Goal: Task Accomplishment & Management: Use online tool/utility

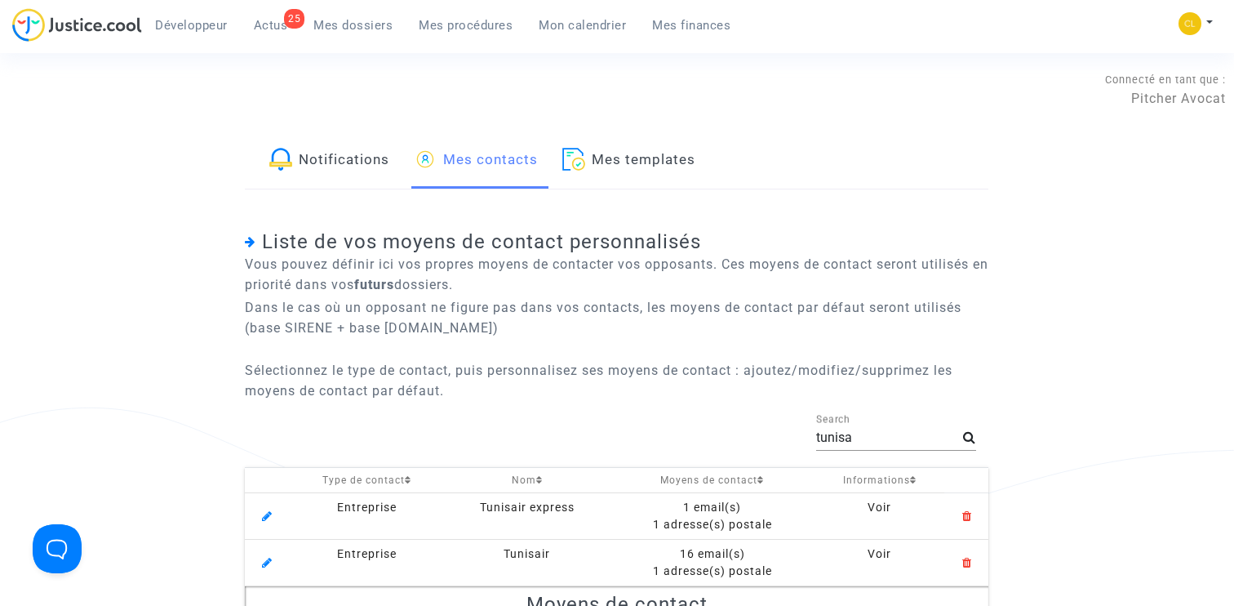
click at [356, 17] on link "Mes dossiers" at bounding box center [352, 25] width 105 height 24
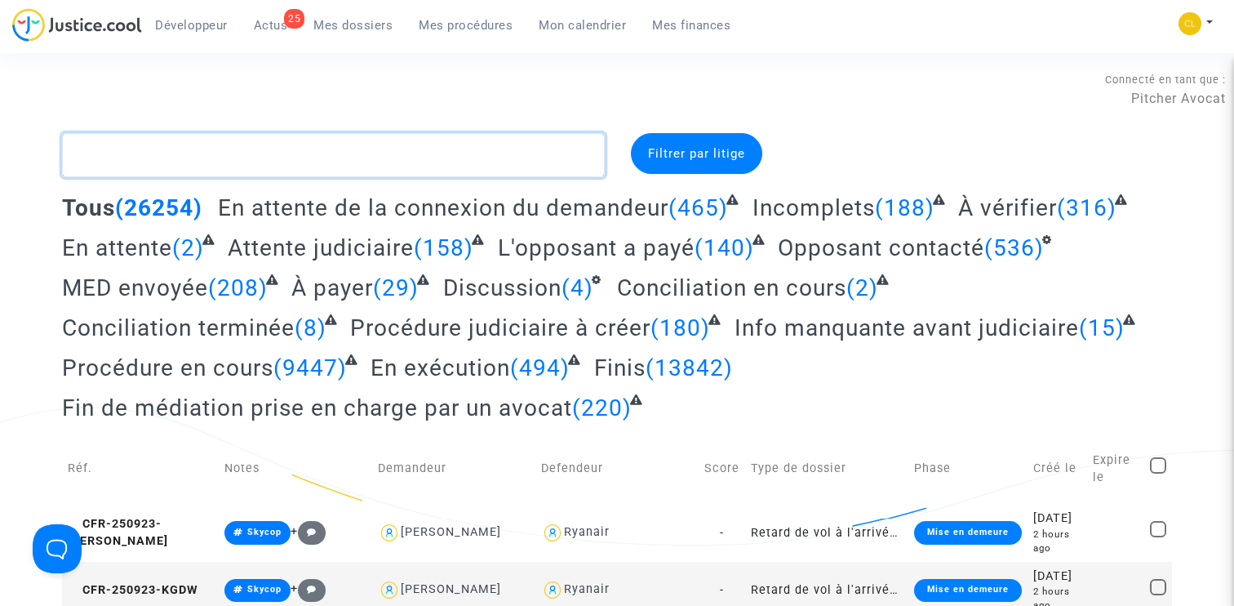
click at [339, 162] on textarea at bounding box center [333, 155] width 543 height 44
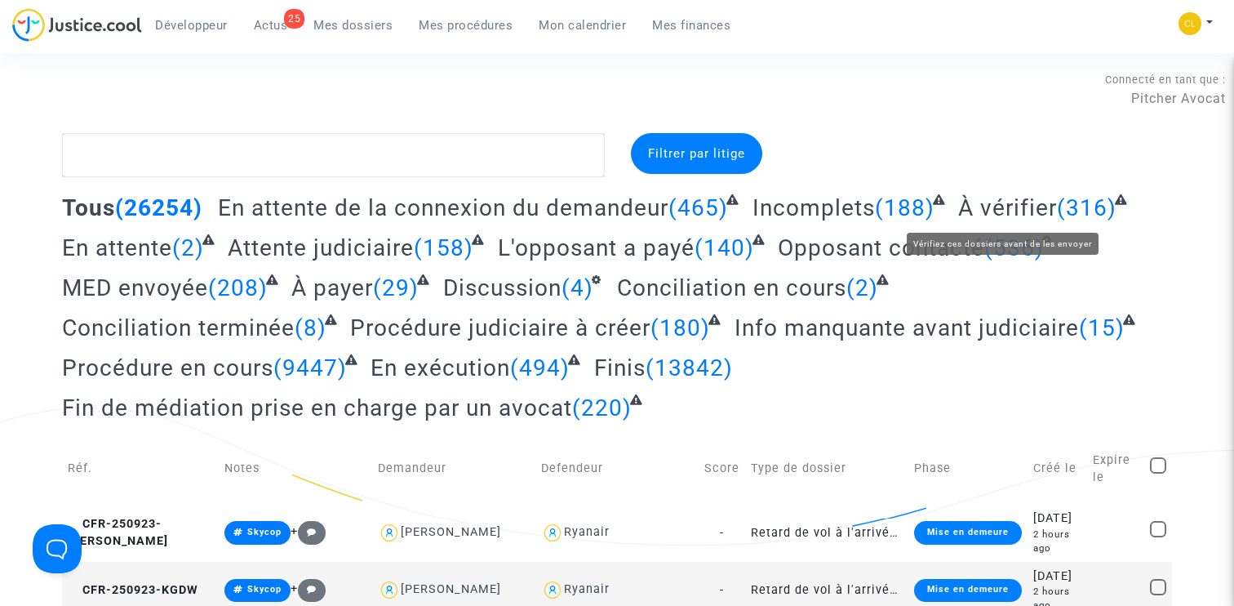
click at [992, 202] on span "À vérifier" at bounding box center [1007, 207] width 99 height 27
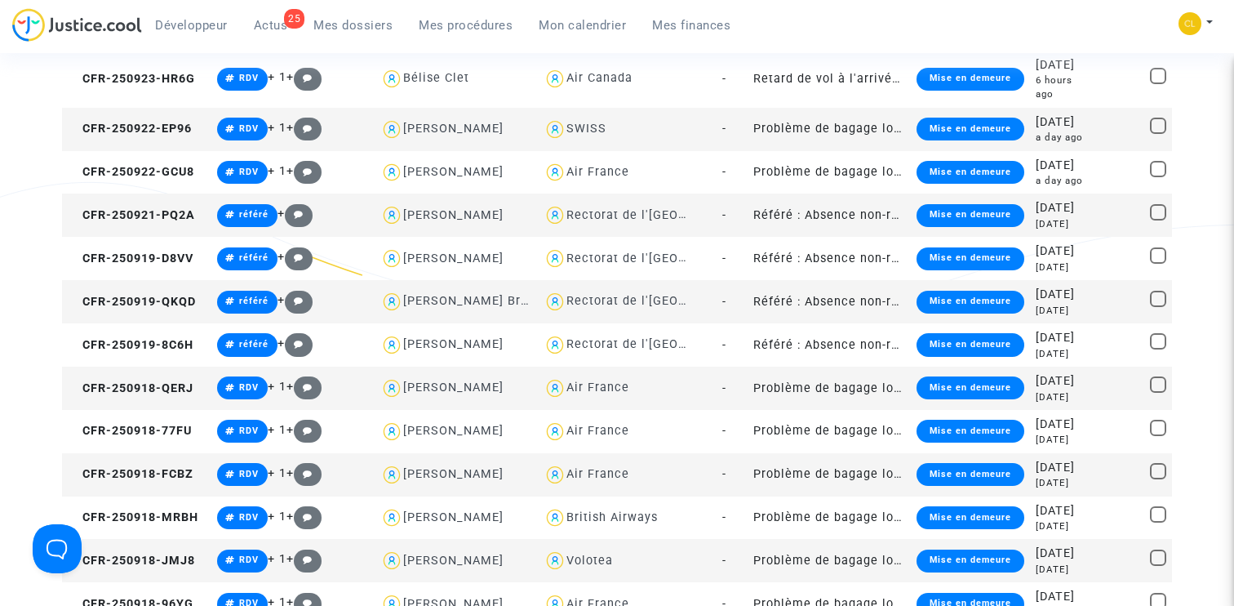
scroll to position [918, 0]
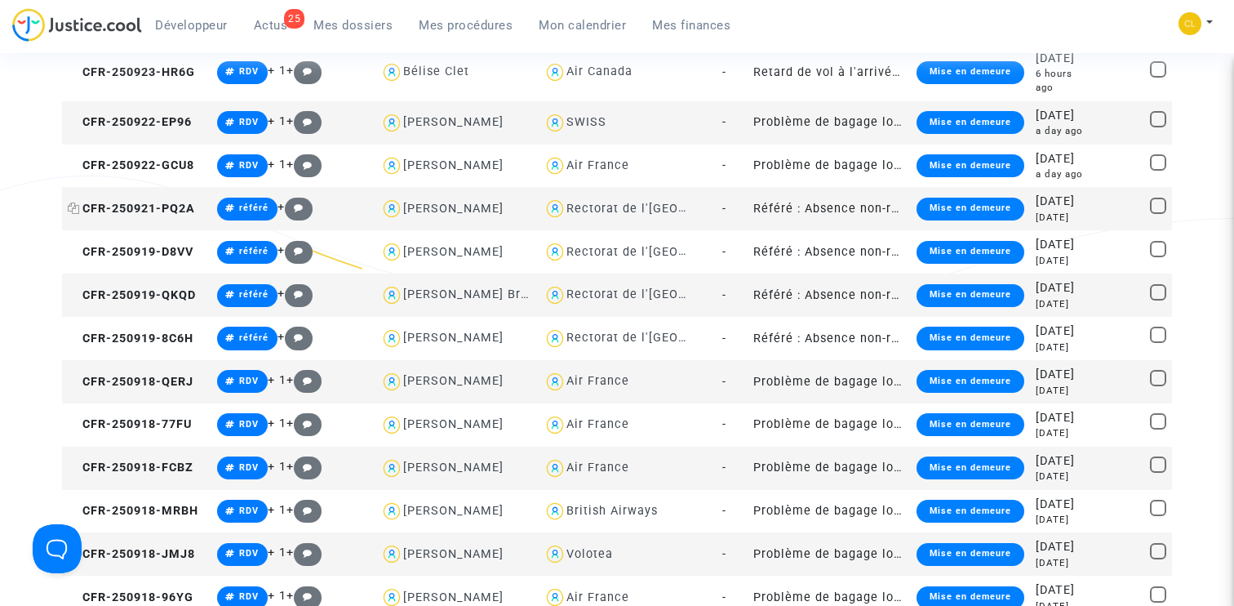
click at [123, 215] on span "CFR-250921-PQ2A" at bounding box center [131, 209] width 127 height 14
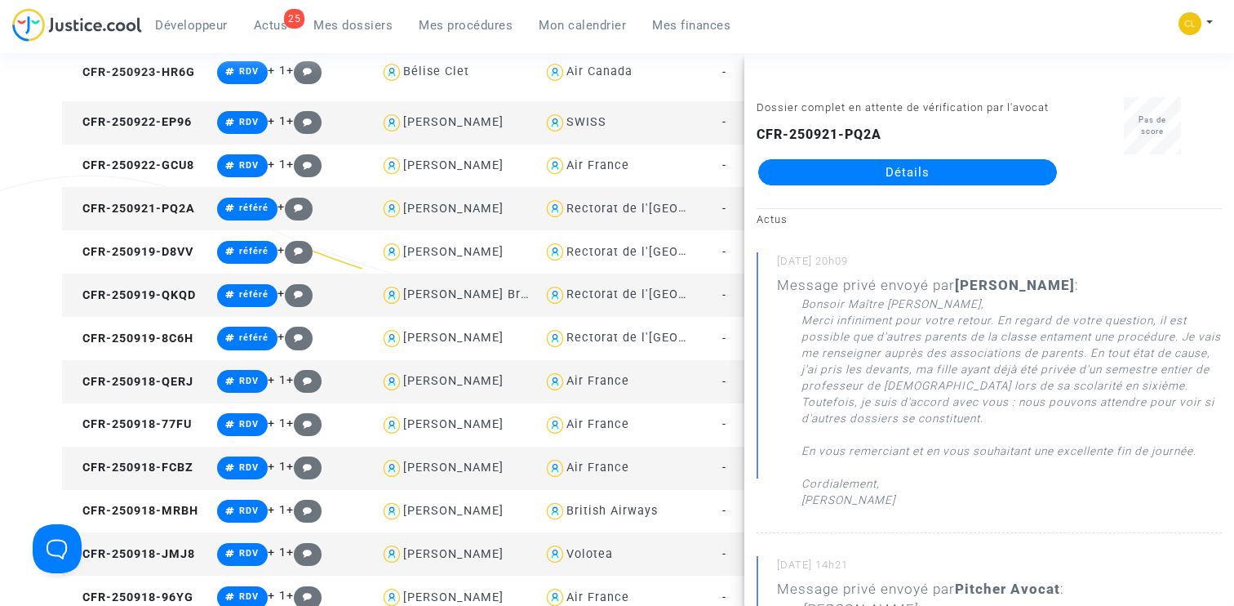
click at [917, 174] on link "Détails" at bounding box center [907, 172] width 299 height 26
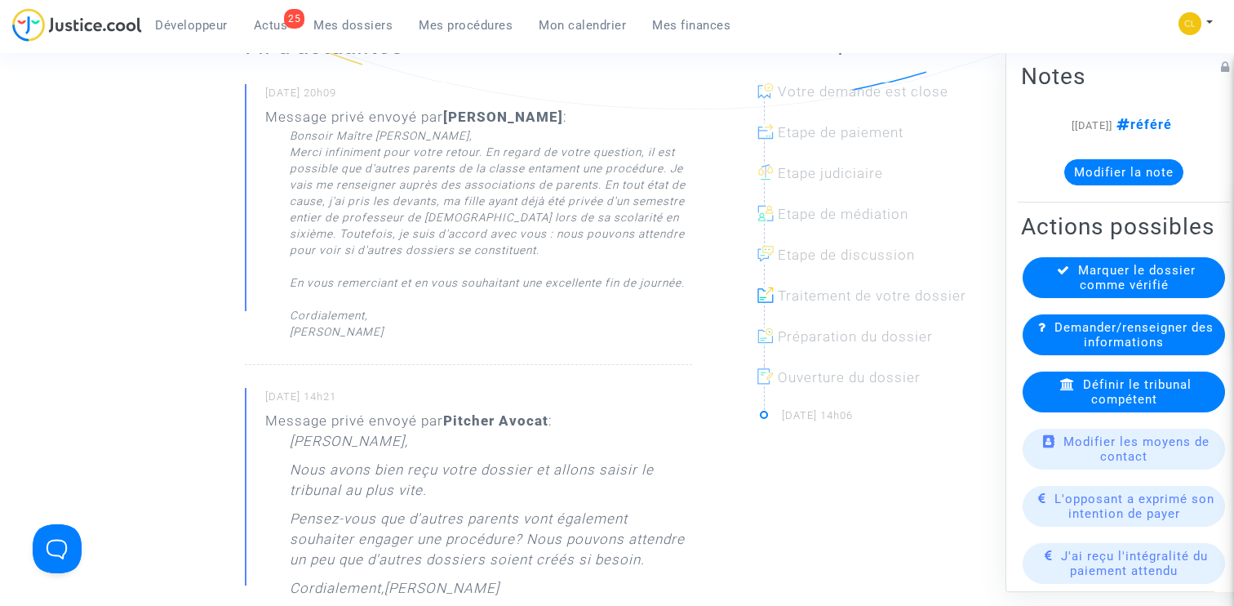
scroll to position [135, 0]
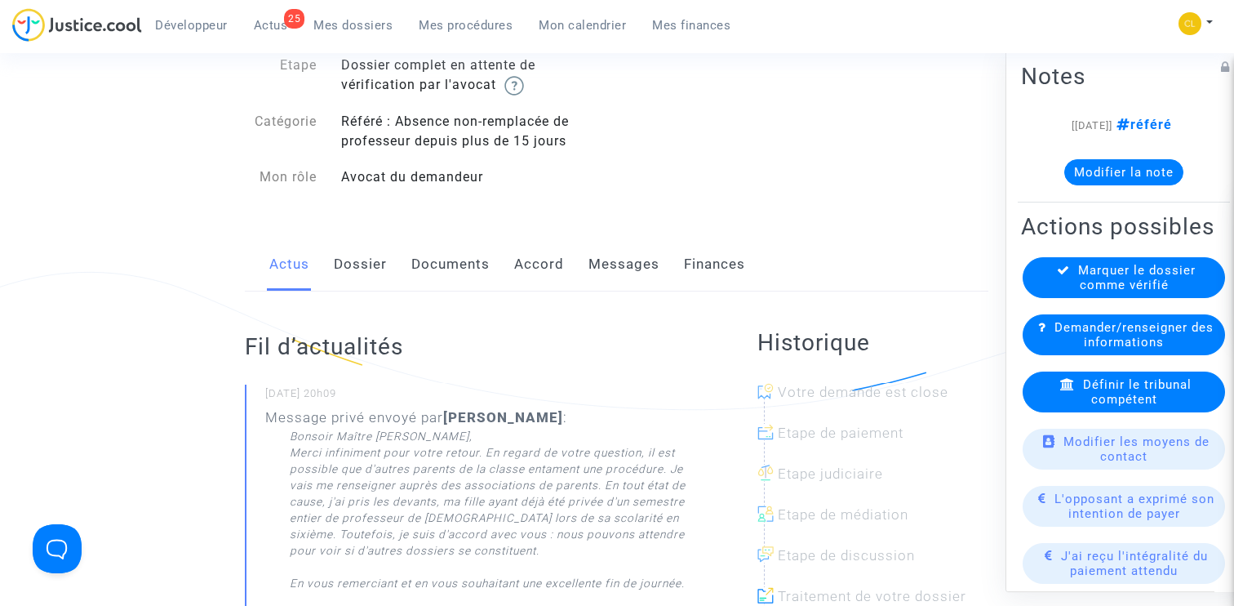
click at [355, 264] on link "Dossier" at bounding box center [360, 264] width 53 height 54
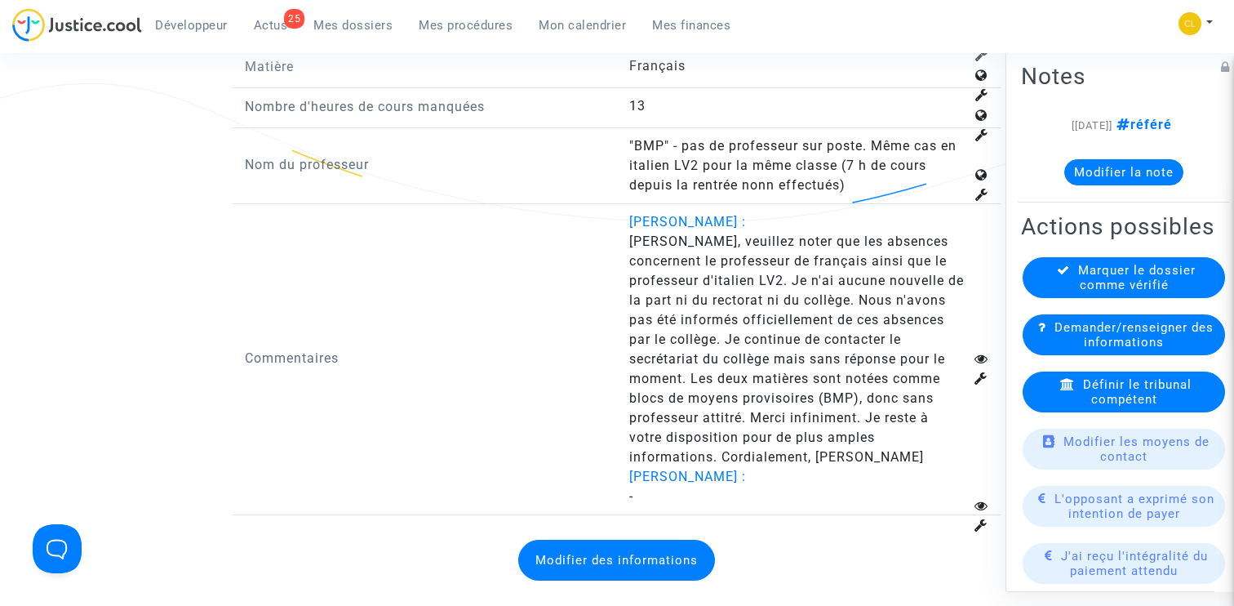
scroll to position [2289, 0]
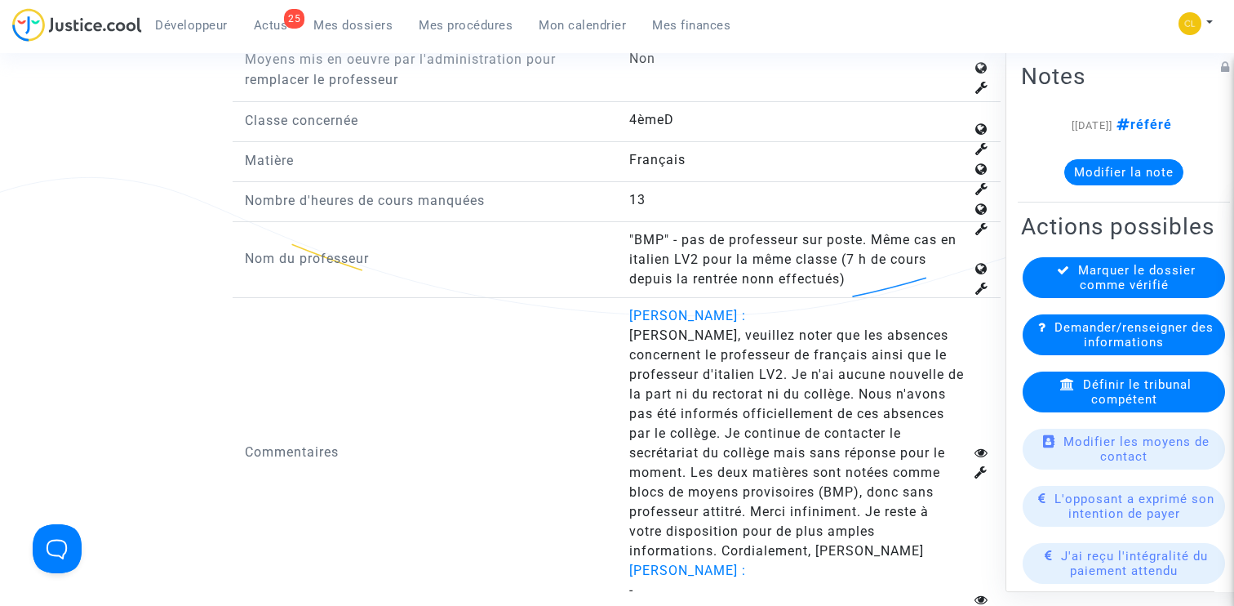
scroll to position [135, 0]
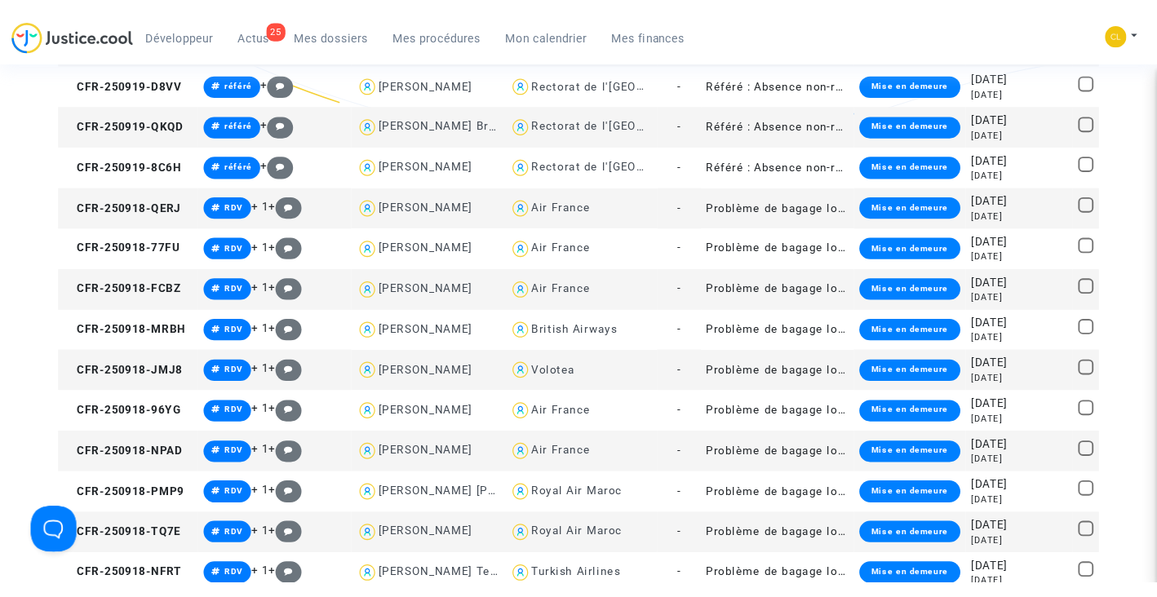
scroll to position [1096, 0]
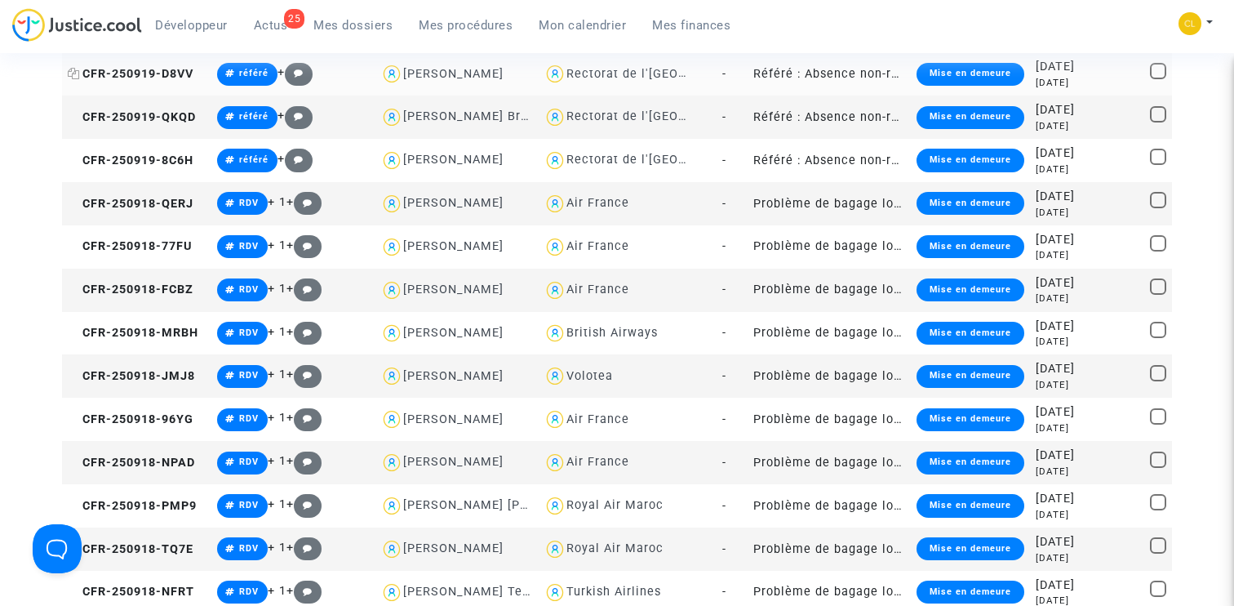
click at [144, 81] on span "CFR-250919-D8VV" at bounding box center [131, 74] width 126 height 14
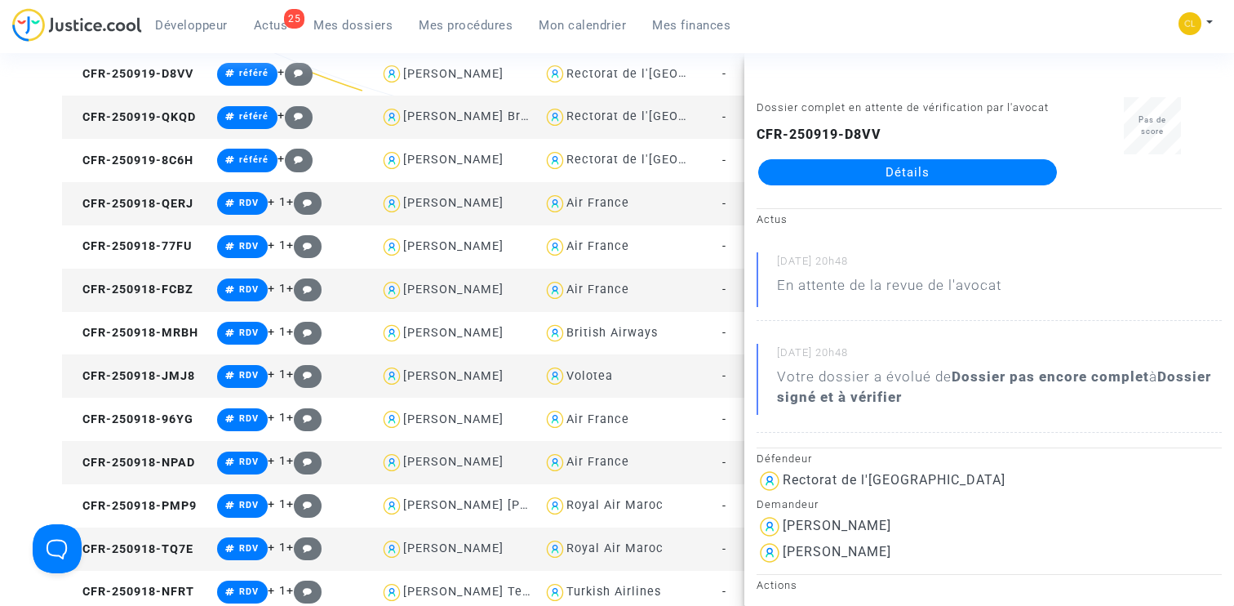
click at [925, 167] on link "Détails" at bounding box center [907, 172] width 299 height 26
click at [3, 261] on div "Filtrer par litige Tous (26254) En attente de la connexion du demandeur (465) I…" at bounding box center [617, 414] width 1234 height 2754
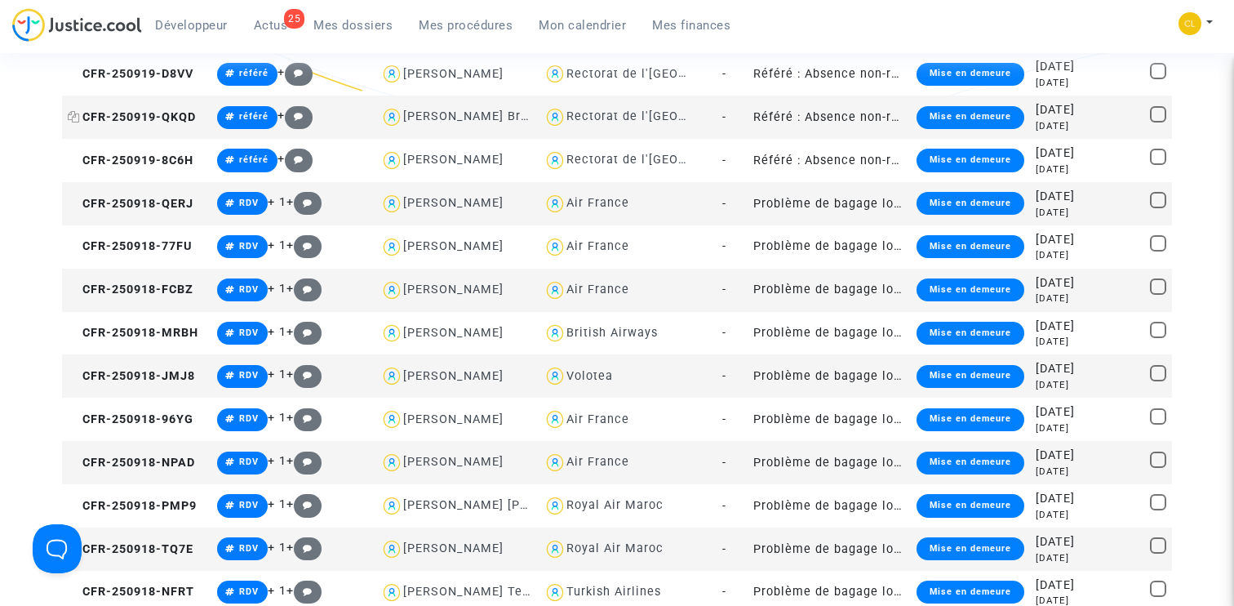
click at [115, 124] on span "CFR-250919-QKQD" at bounding box center [132, 117] width 128 height 14
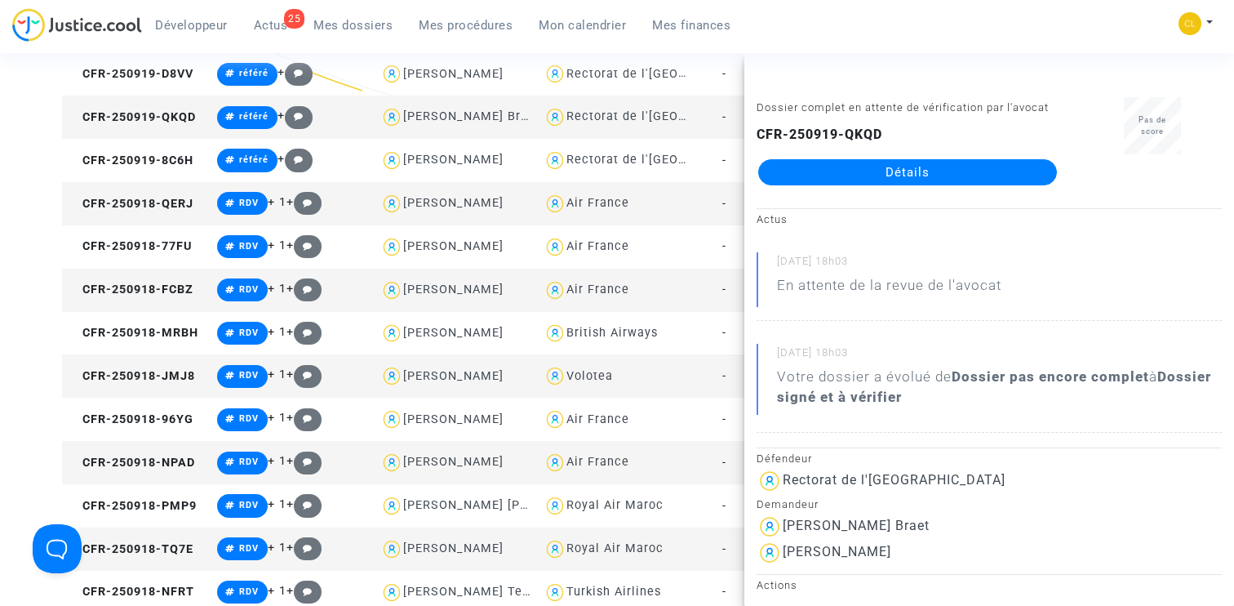
click at [960, 176] on link "Détails" at bounding box center [907, 172] width 299 height 26
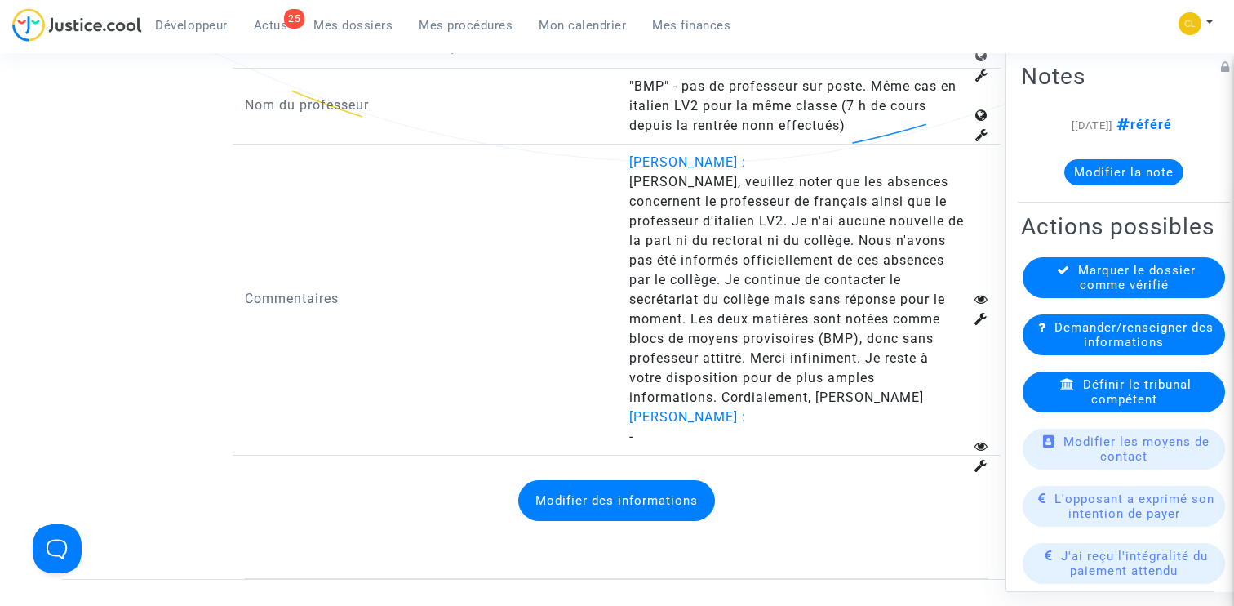
scroll to position [2515, 0]
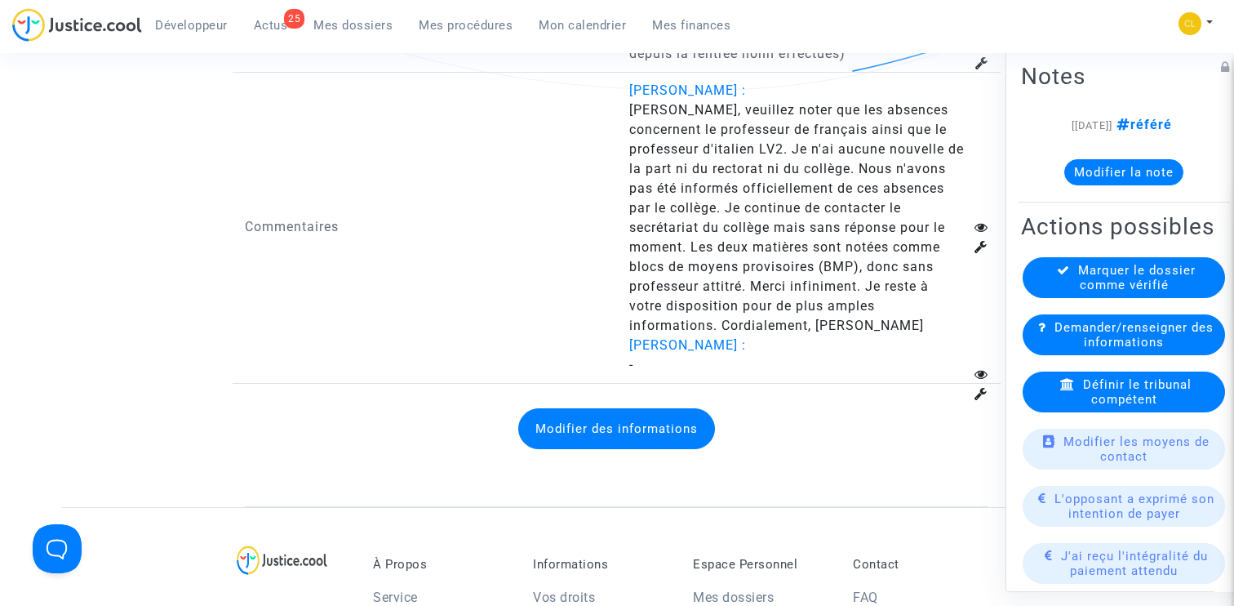
click at [561, 432] on button "Modifier des informations" at bounding box center [616, 428] width 197 height 41
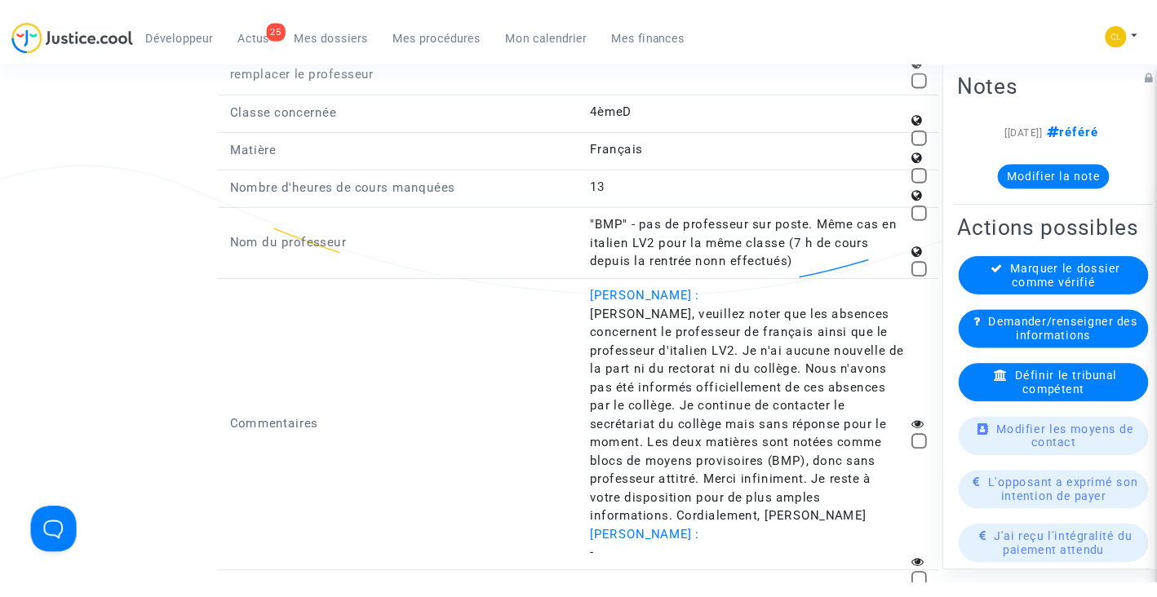
scroll to position [2305, 0]
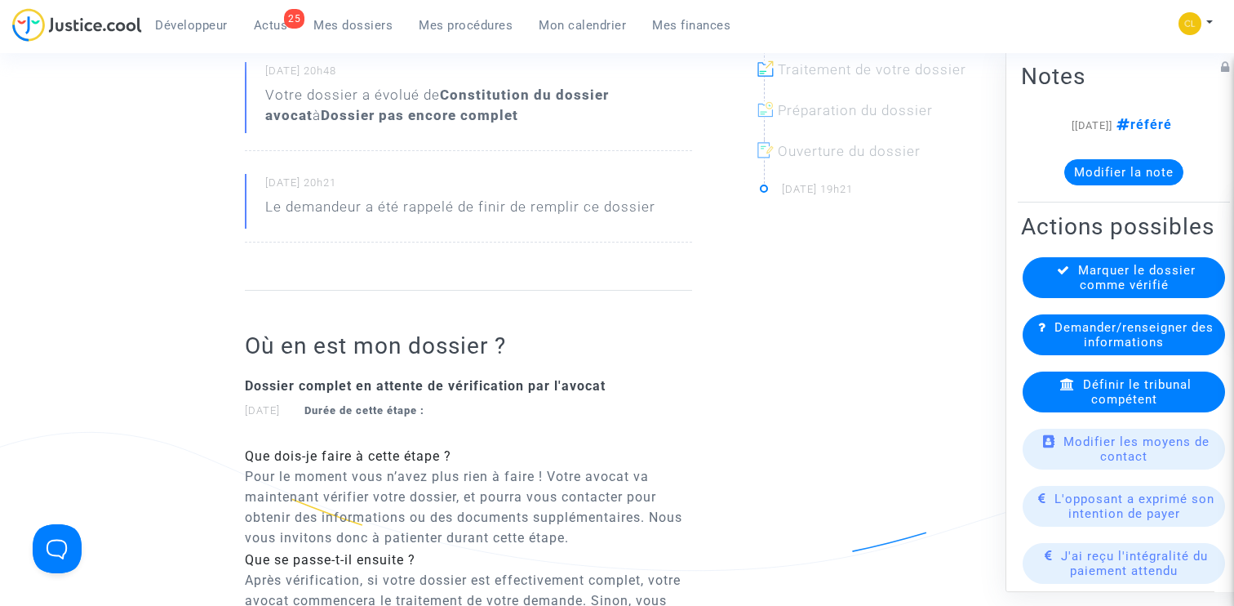
scroll to position [229, 0]
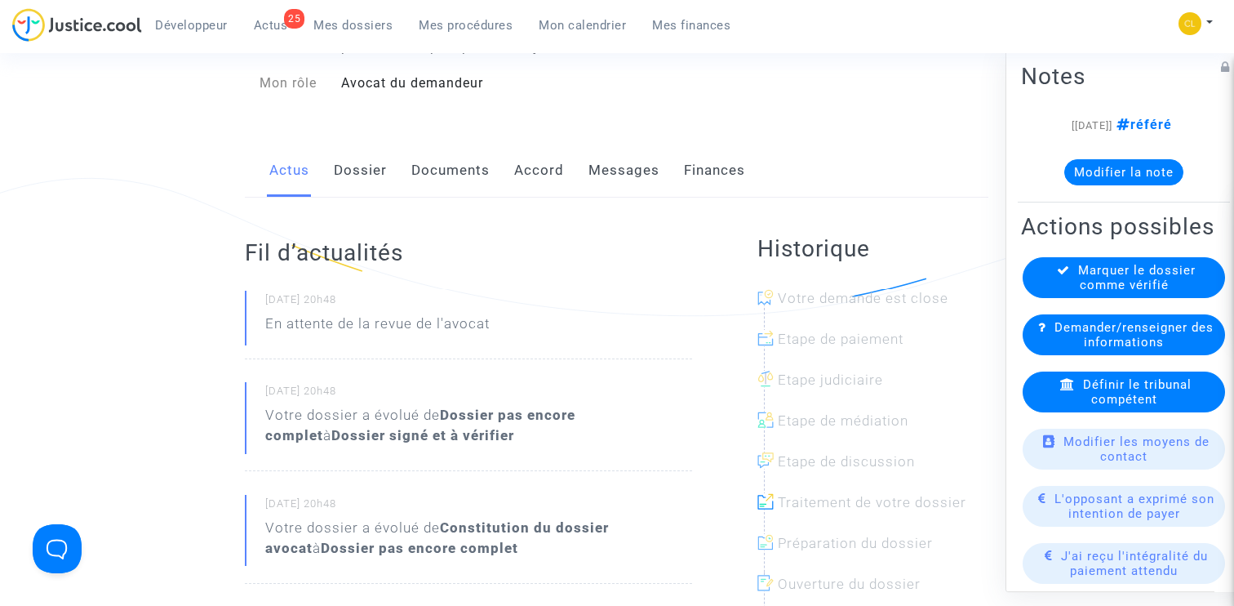
click at [426, 199] on div "Fil d’actualités 19/09/2025 - 20h48 En attente de la revue de l'avocat 19/09/20…" at bounding box center [468, 461] width 446 height 526
click at [426, 178] on link "Documents" at bounding box center [450, 171] width 78 height 54
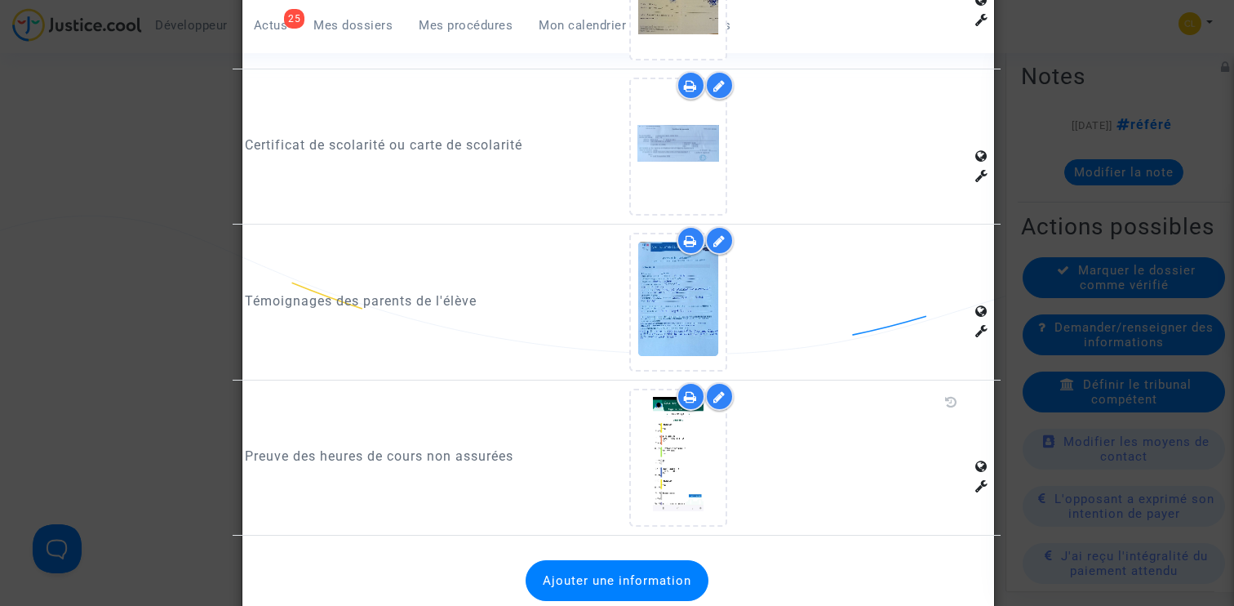
click at [173, 352] on div at bounding box center [617, 303] width 1234 height 606
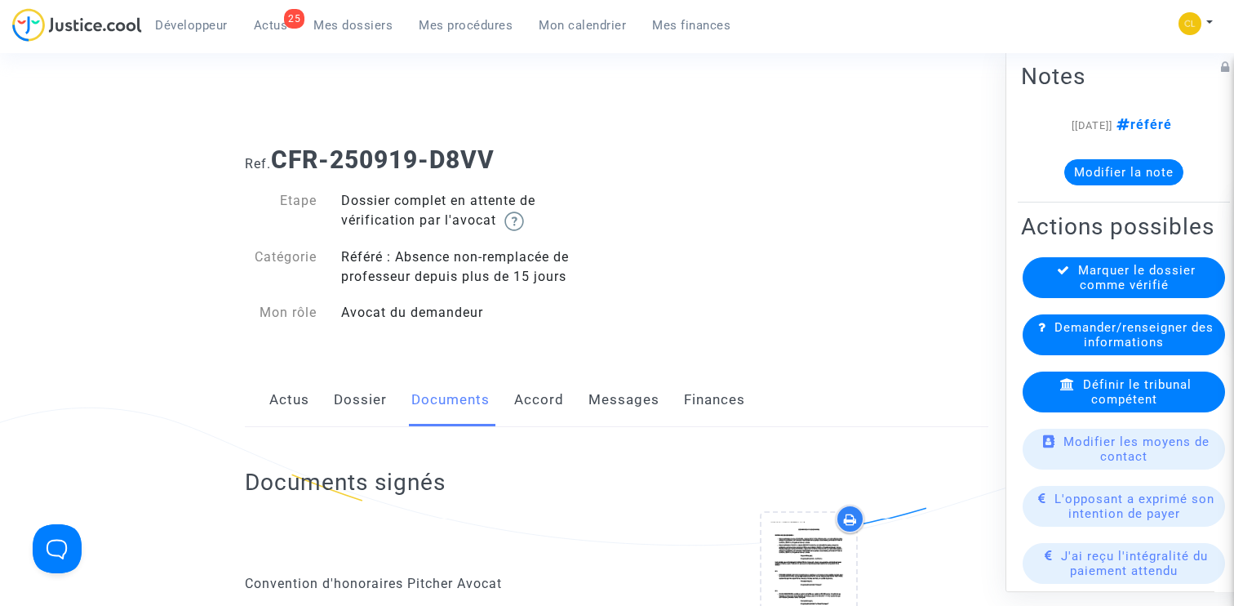
click at [366, 395] on link "Dossier" at bounding box center [360, 400] width 53 height 54
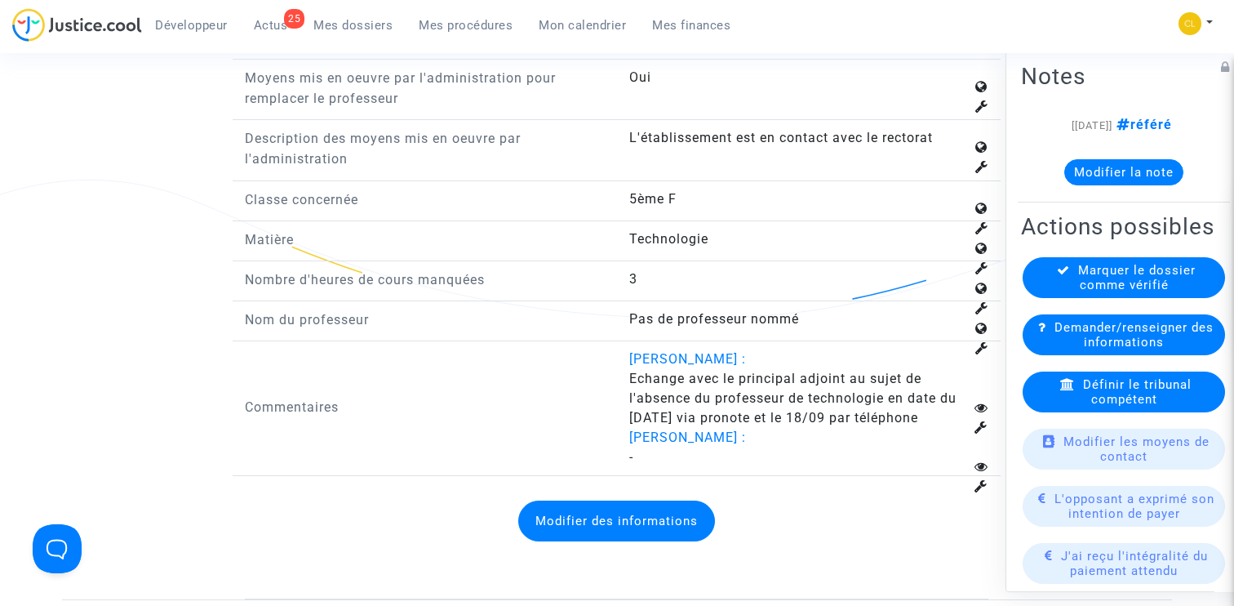
scroll to position [2318, 0]
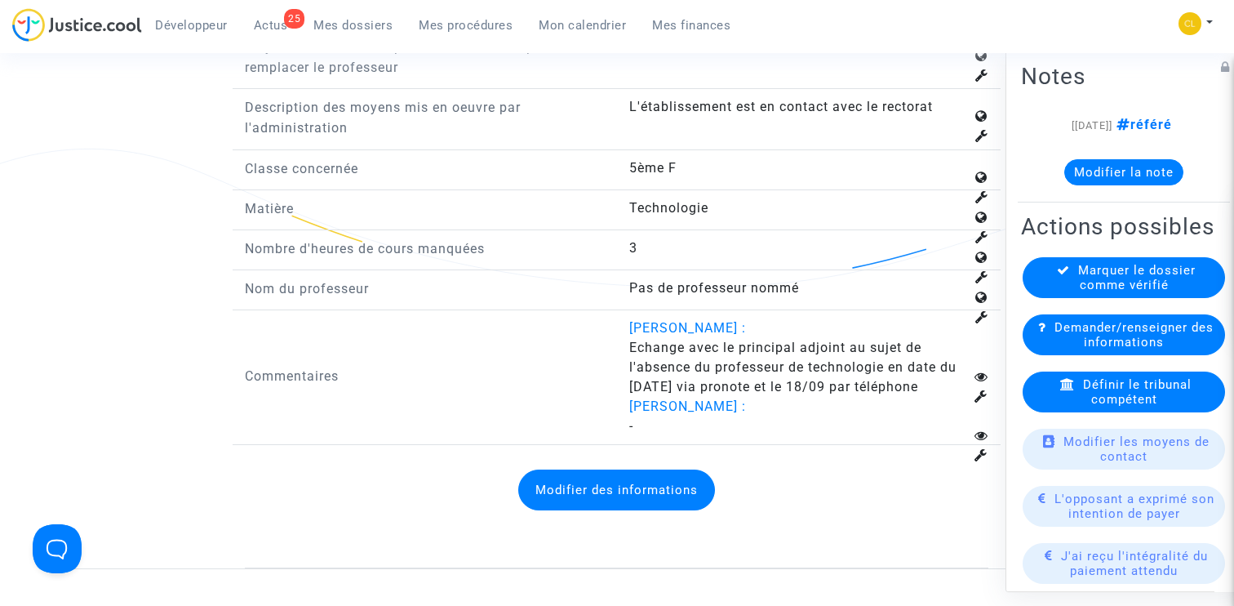
click at [608, 473] on button "Modifier des informations" at bounding box center [616, 489] width 197 height 41
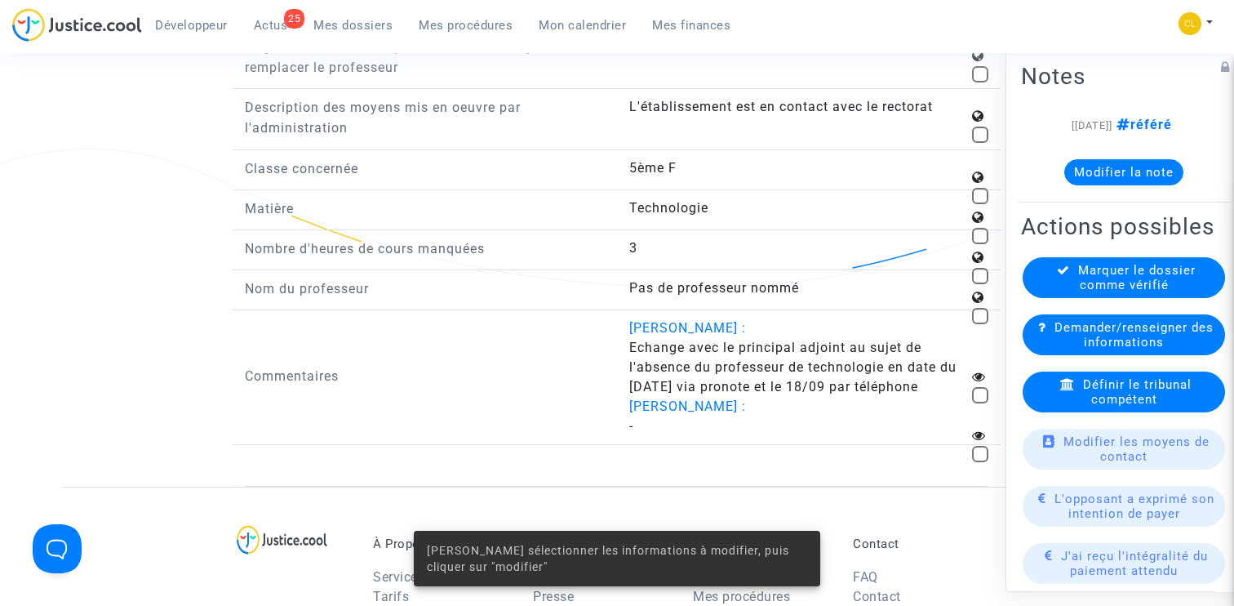
click at [979, 387] on span at bounding box center [980, 395] width 16 height 16
click at [979, 403] on input "checkbox" at bounding box center [979, 403] width 1 height 1
checkbox input "true"
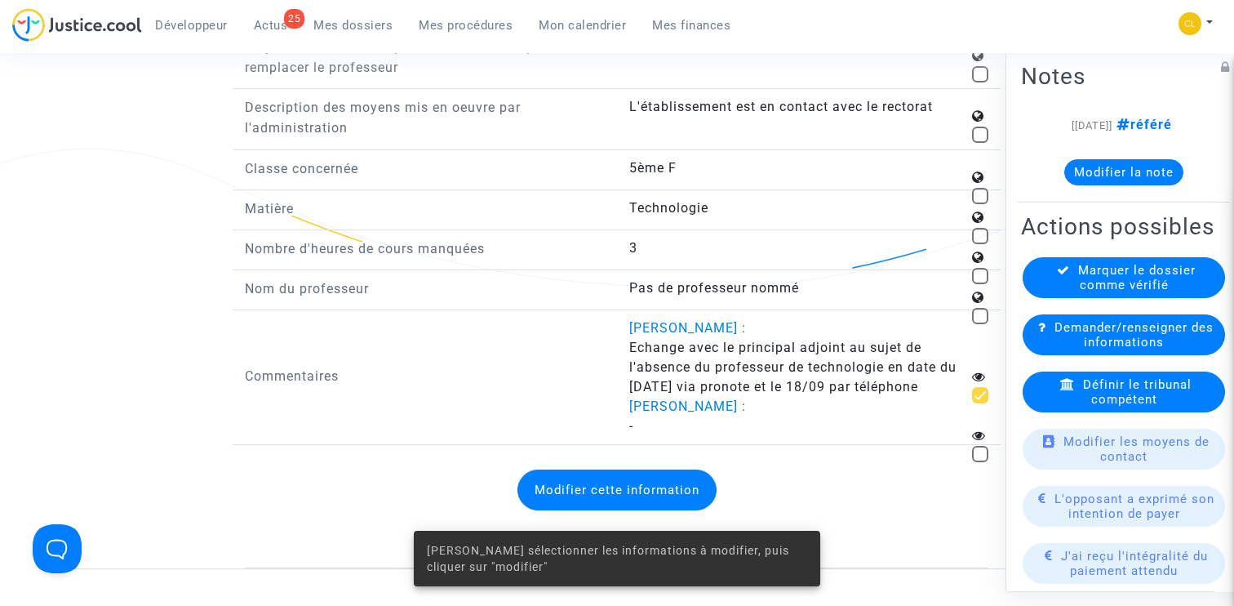
click at [584, 472] on button "Modifier cette information" at bounding box center [616, 489] width 199 height 41
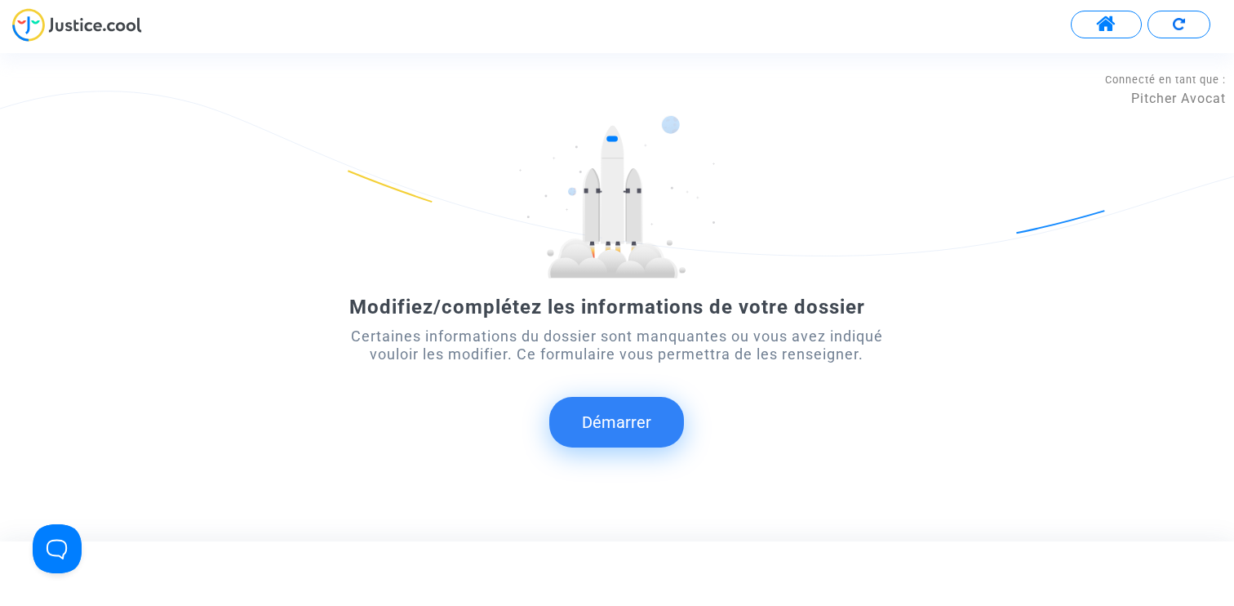
click at [606, 424] on button "Démarrer" at bounding box center [616, 422] width 135 height 51
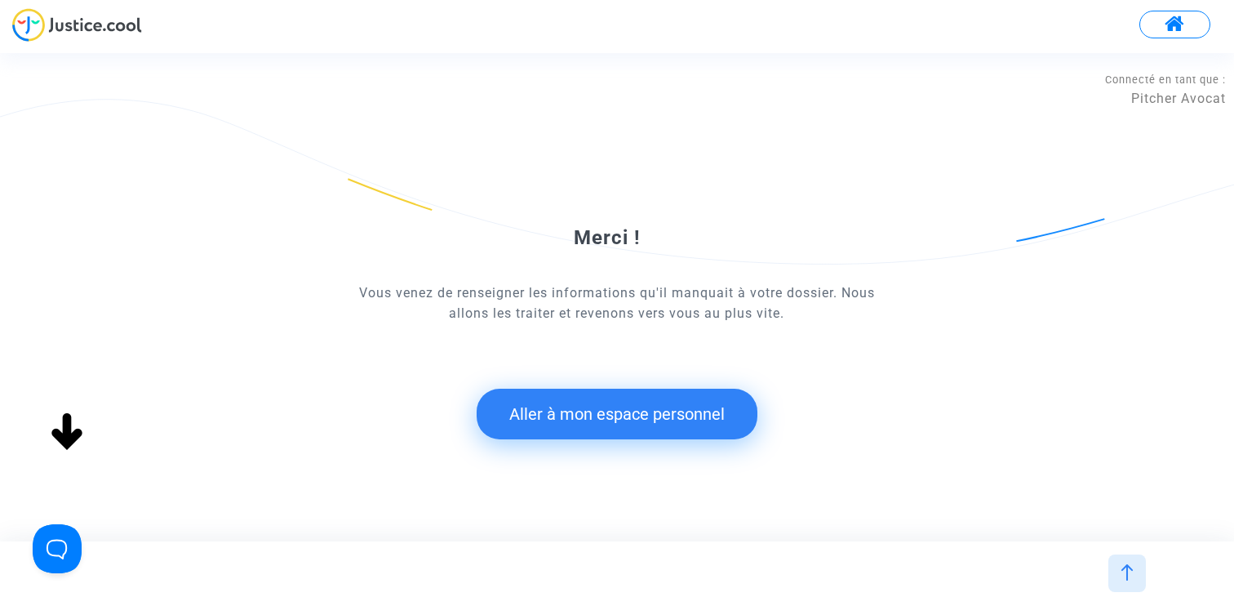
click at [614, 400] on button "Aller à mon espace personnel" at bounding box center [617, 413] width 281 height 51
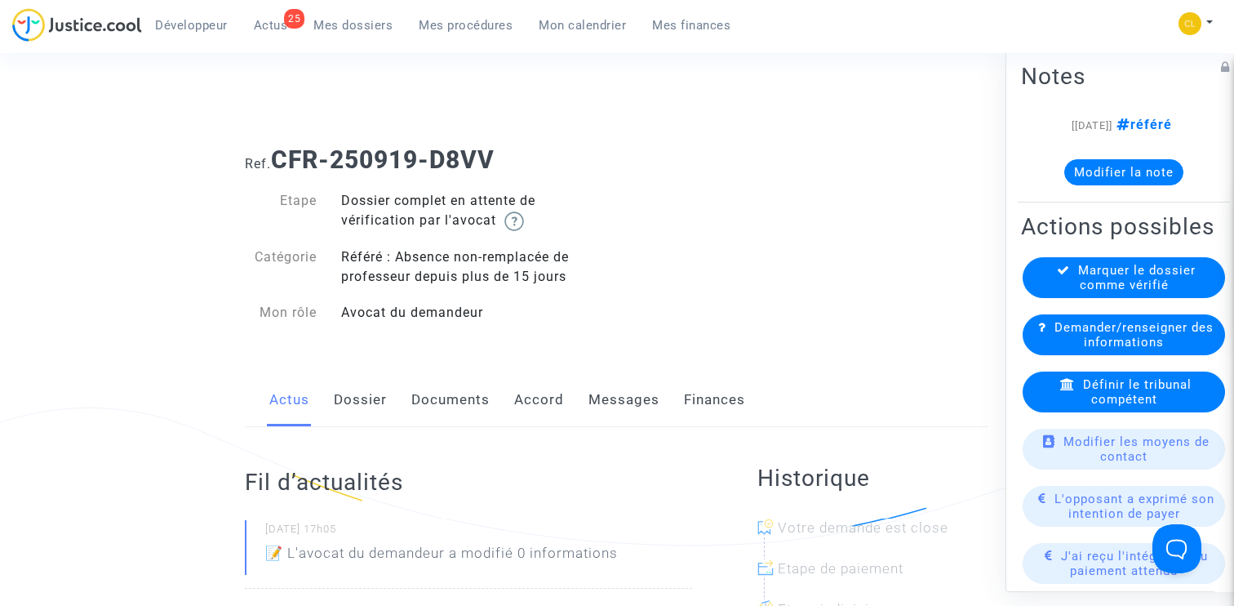
click at [354, 402] on link "Dossier" at bounding box center [360, 400] width 53 height 54
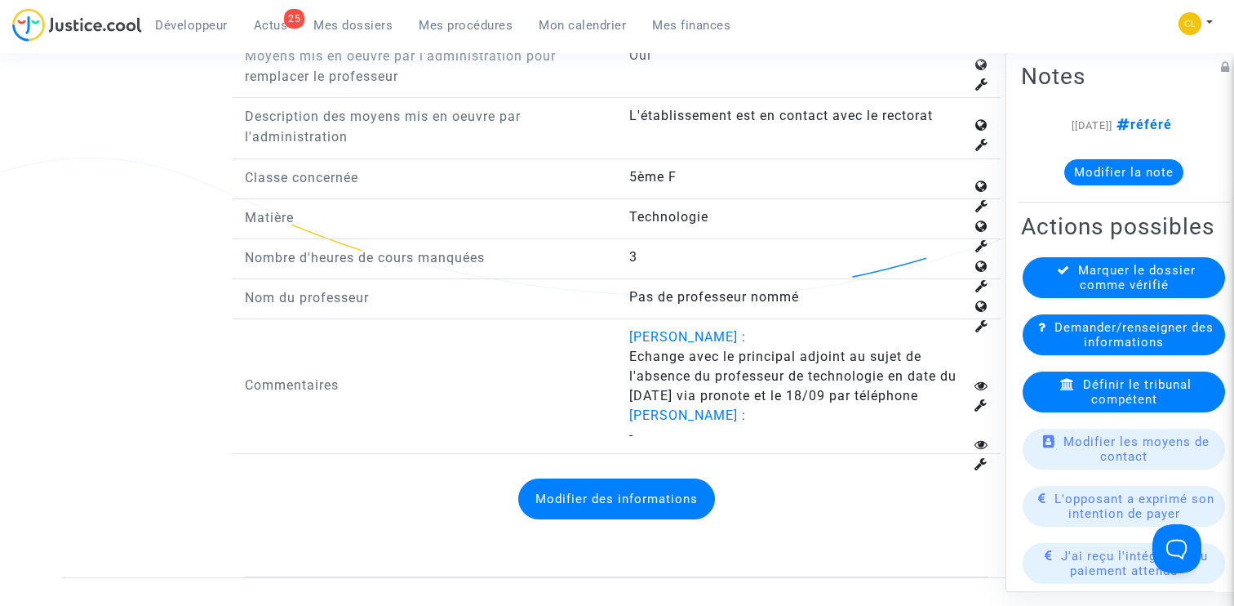
scroll to position [2292, 0]
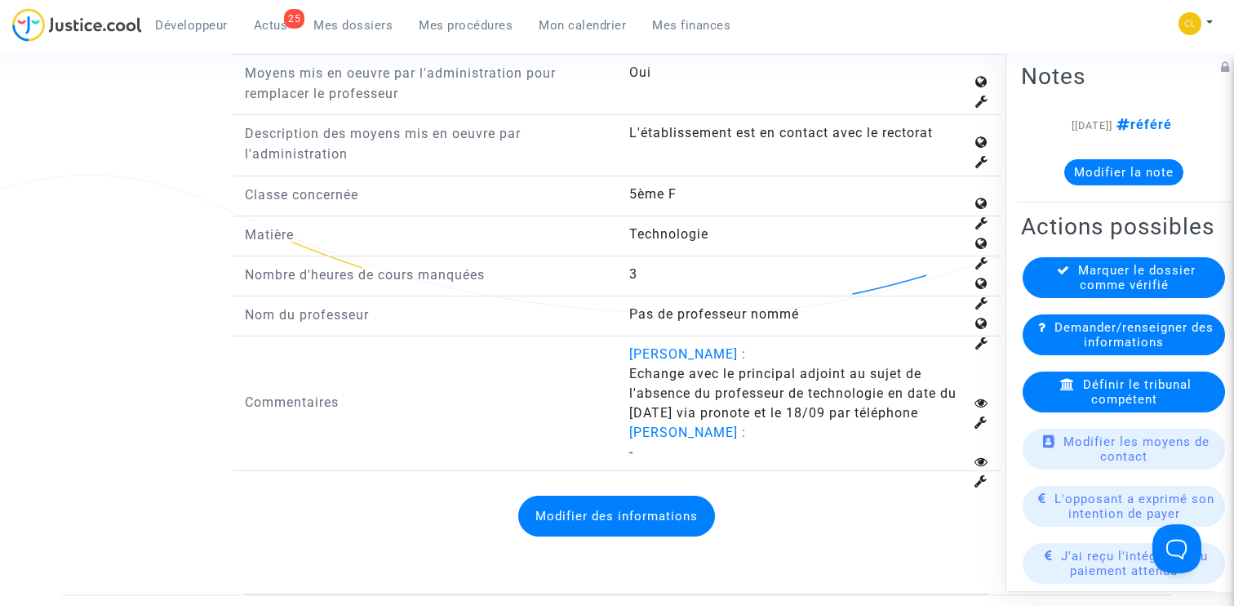
click at [696, 501] on button "Modifier des informations" at bounding box center [616, 515] width 197 height 41
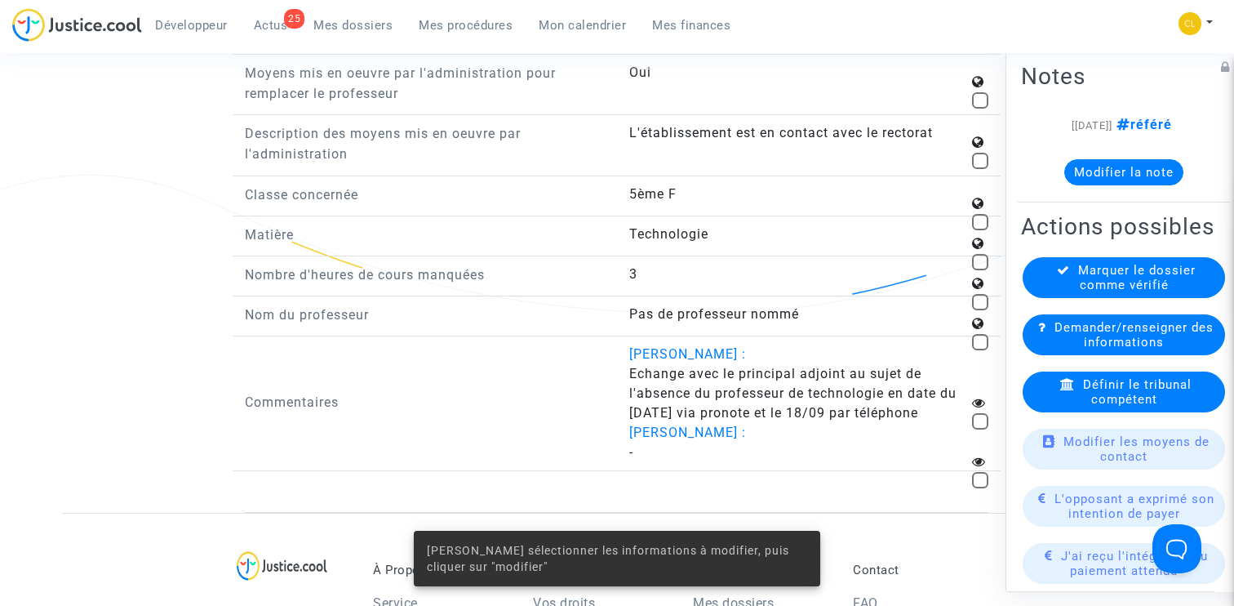
click at [981, 413] on span at bounding box center [980, 421] width 16 height 16
click at [980, 429] on input "checkbox" at bounding box center [979, 429] width 1 height 1
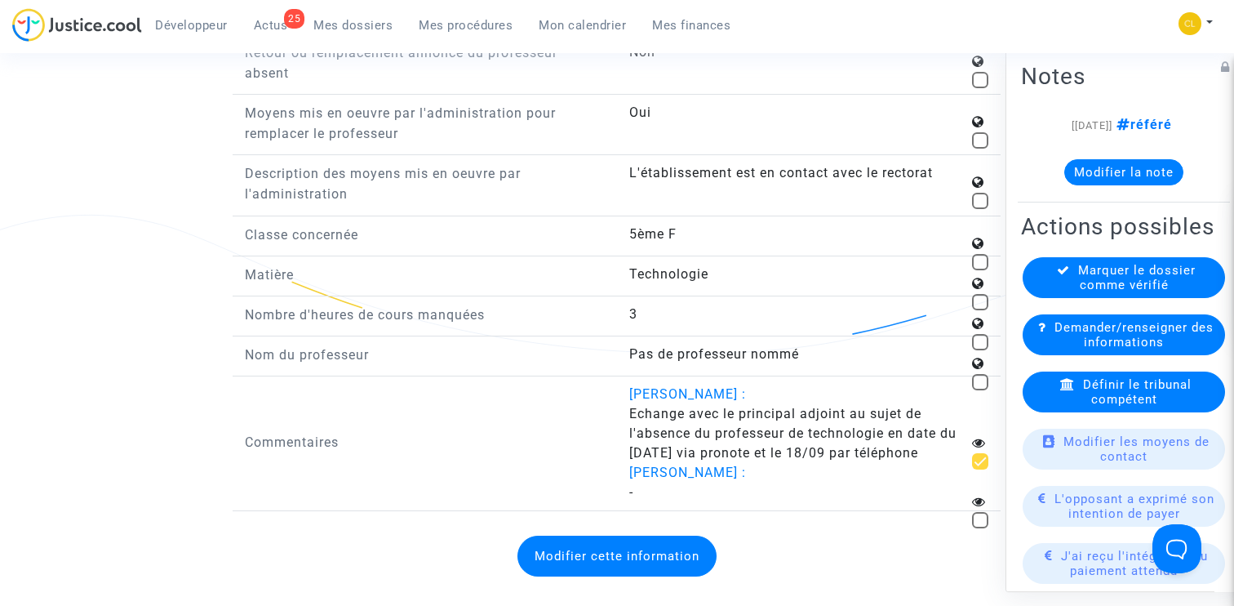
scroll to position [2265, 0]
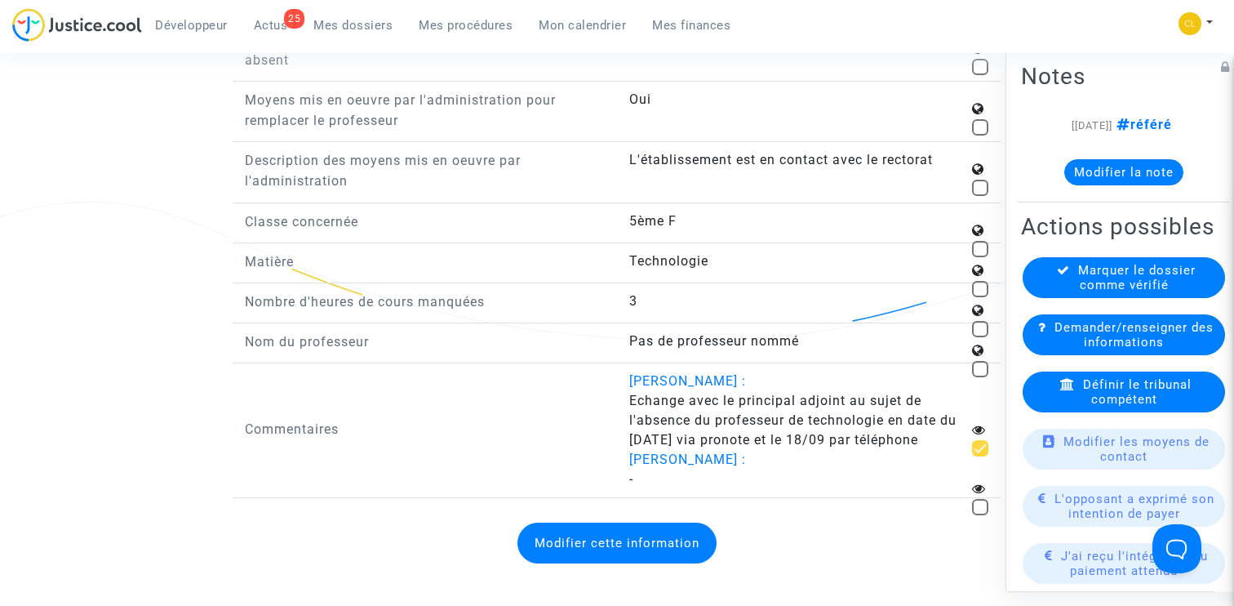
click at [983, 424] on div at bounding box center [980, 430] width 16 height 20
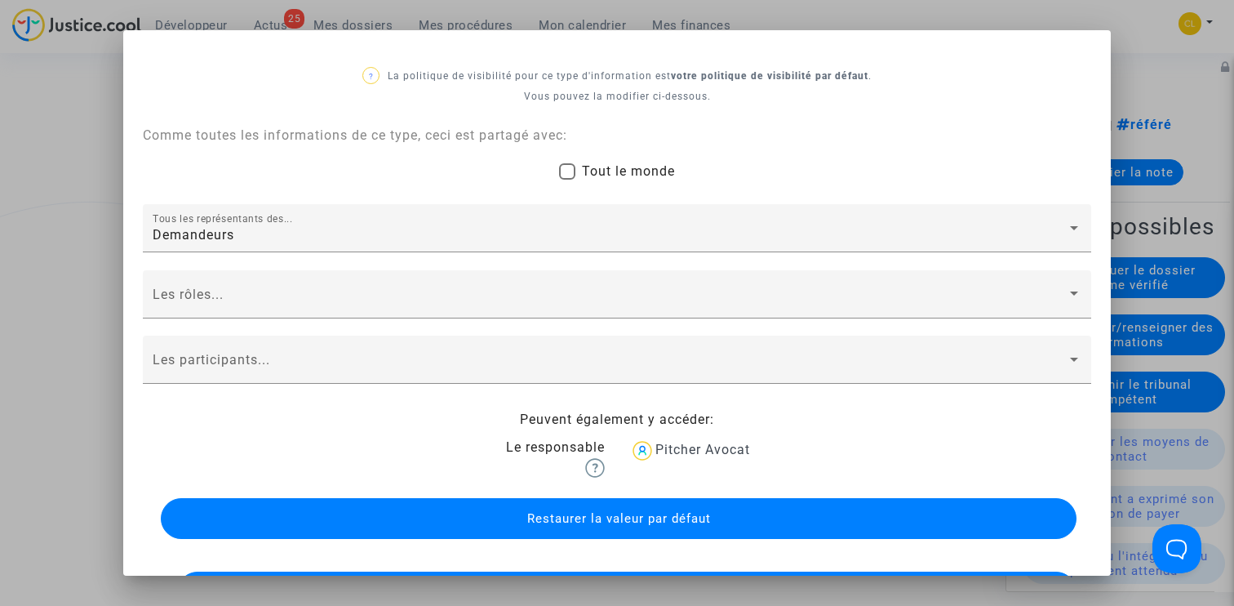
click at [79, 219] on div at bounding box center [617, 303] width 1234 height 606
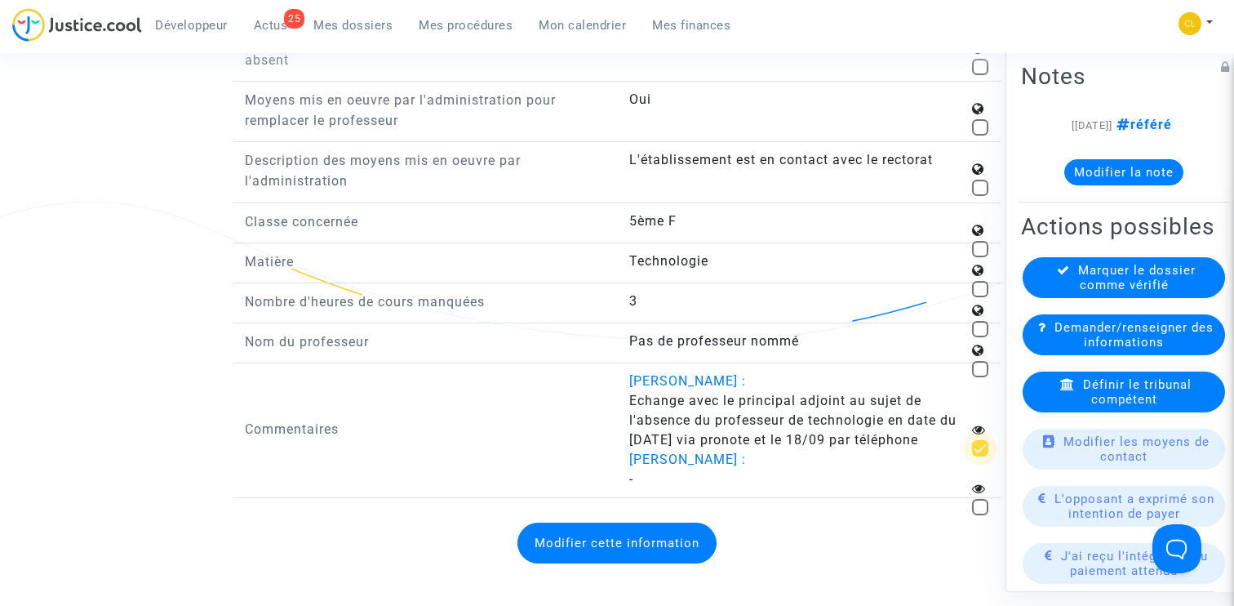
click at [978, 440] on span at bounding box center [980, 448] width 16 height 16
click at [979, 456] on input "checkbox" at bounding box center [979, 456] width 1 height 1
checkbox input "false"
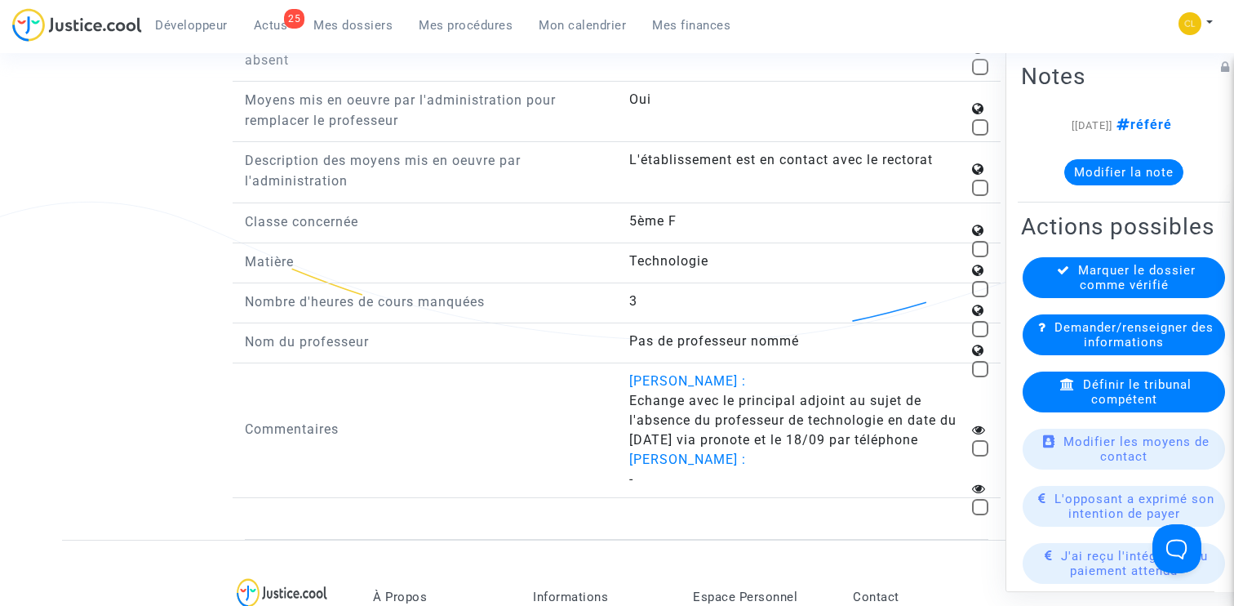
click at [998, 90] on div "Oui" at bounding box center [809, 111] width 384 height 43
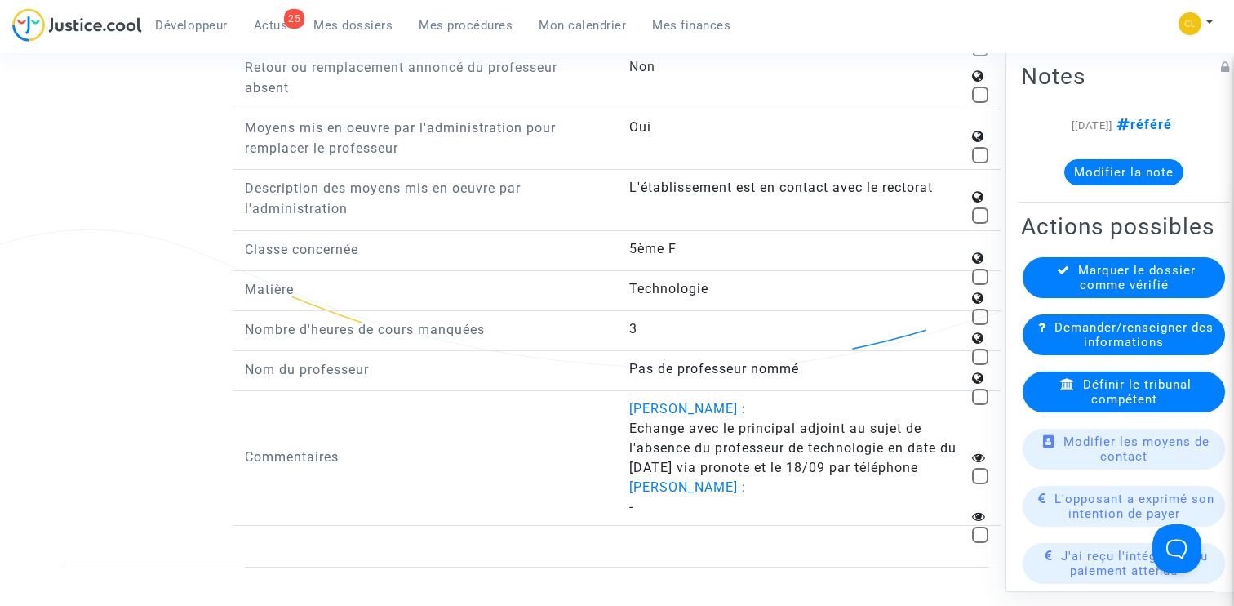
scroll to position [2238, 0]
click at [980, 450] on icon at bounding box center [979, 456] width 14 height 13
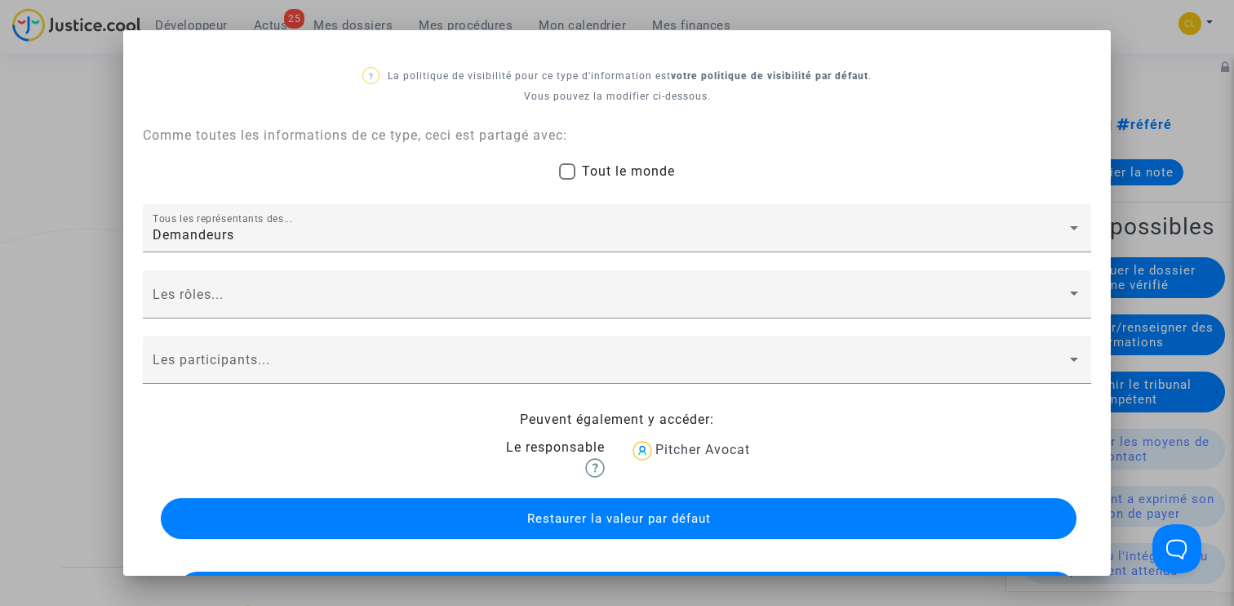
scroll to position [135, 0]
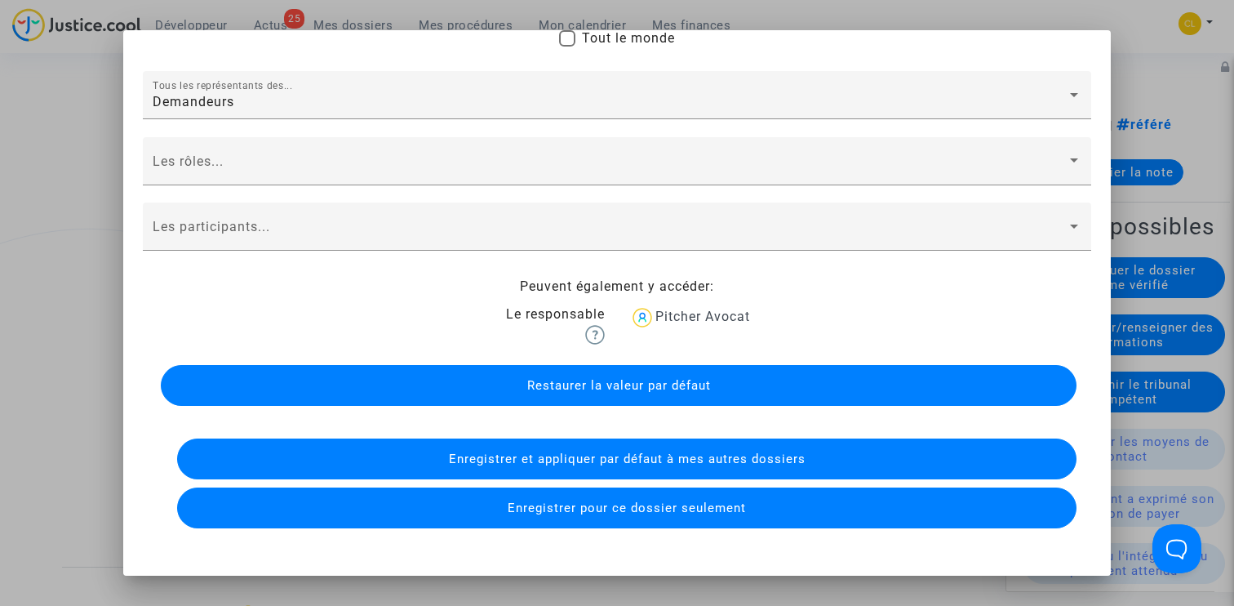
click at [80, 277] on div at bounding box center [617, 303] width 1234 height 606
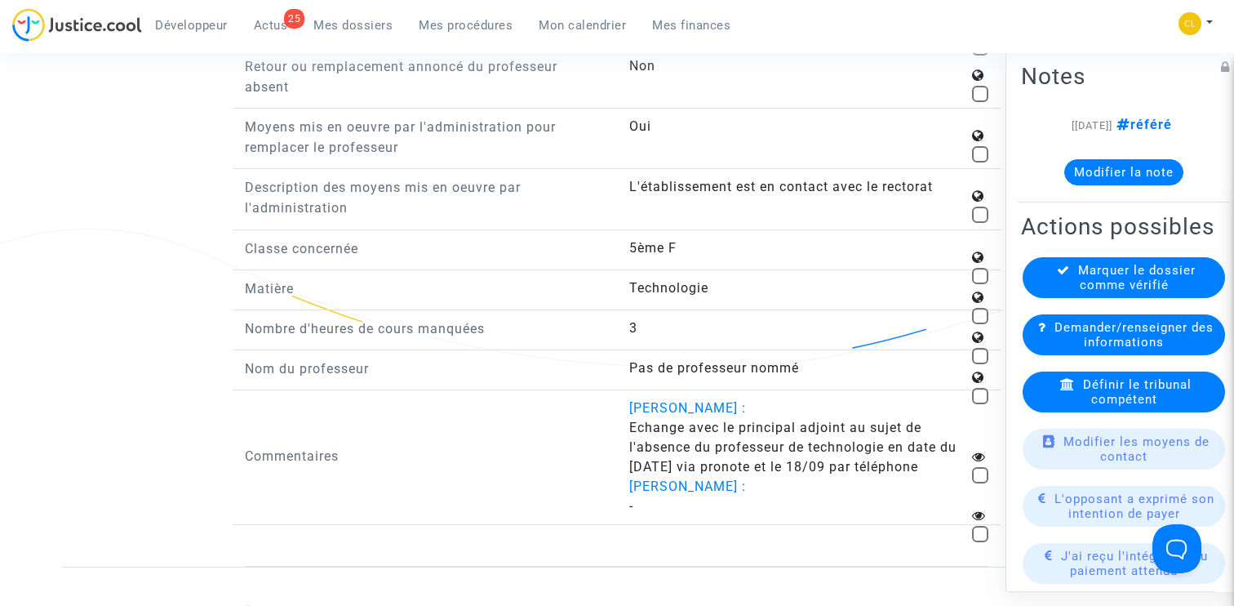
click at [983, 388] on span at bounding box center [980, 396] width 16 height 16
click at [980, 404] on input "checkbox" at bounding box center [979, 404] width 1 height 1
checkbox input "true"
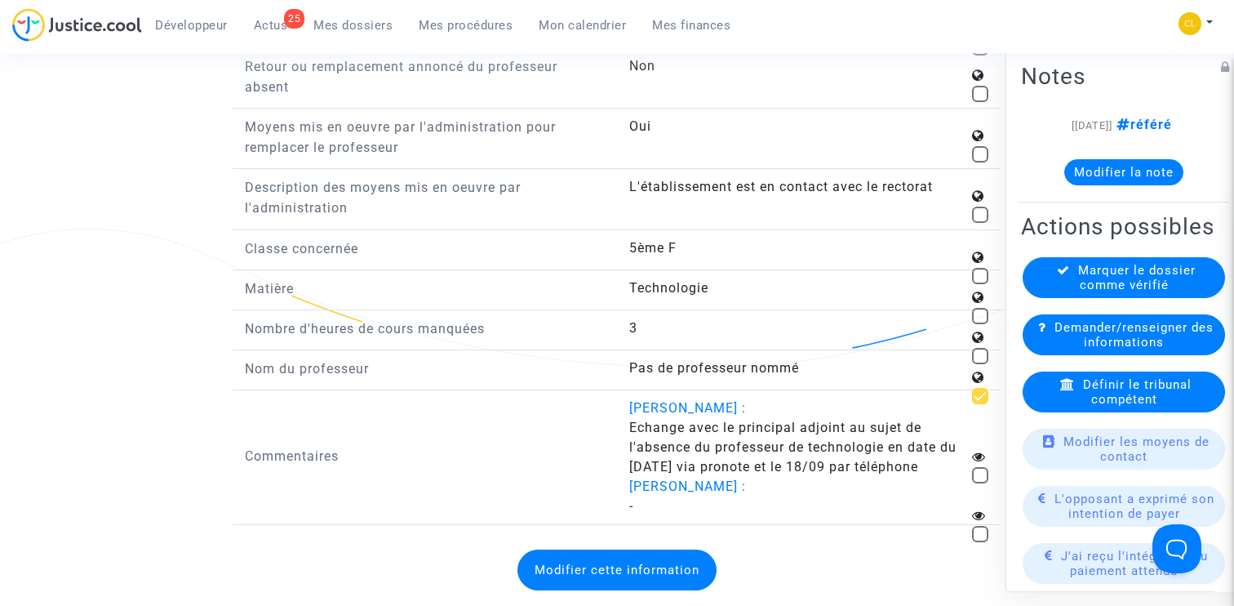
click at [635, 557] on button "Modifier cette information" at bounding box center [616, 569] width 199 height 41
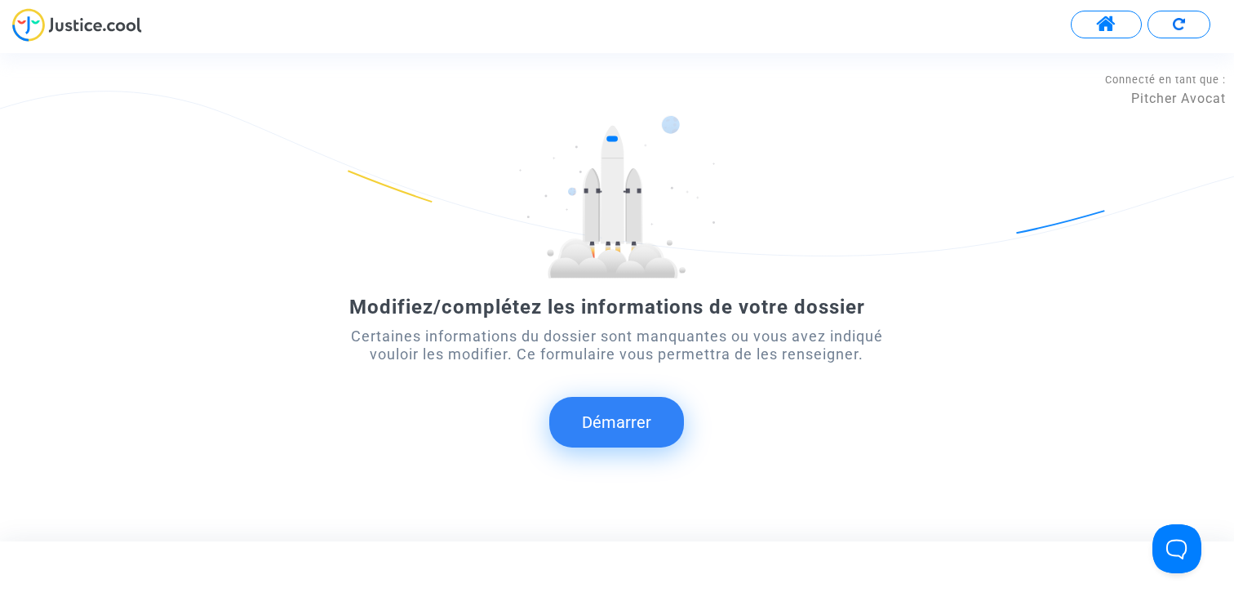
click at [630, 428] on button "Démarrer" at bounding box center [616, 422] width 135 height 51
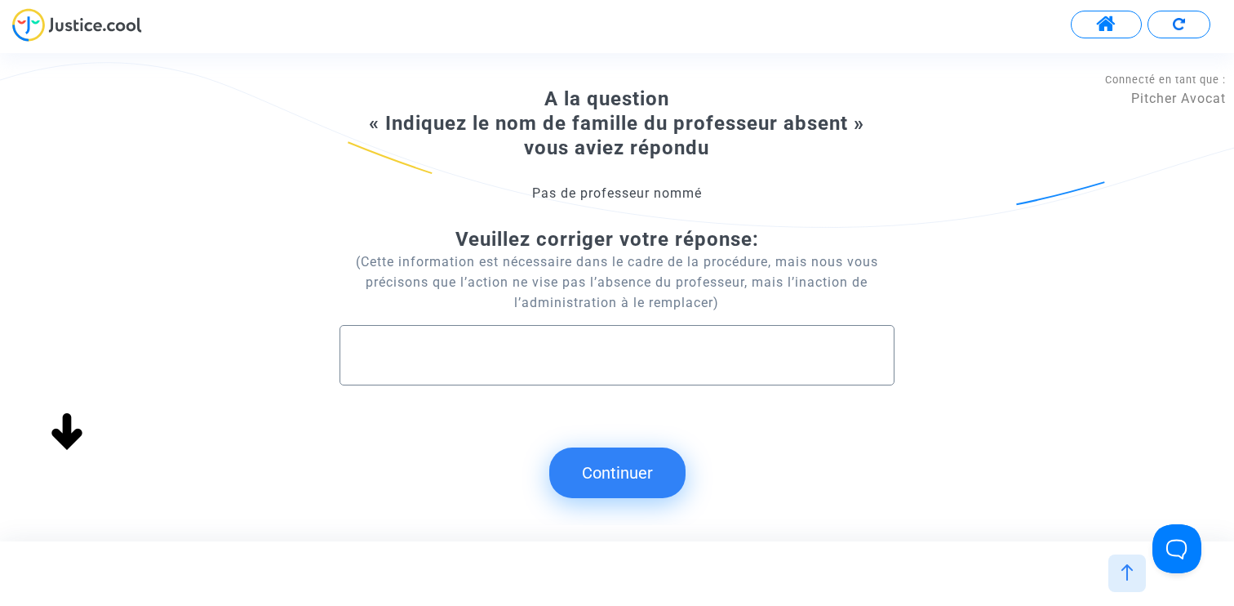
click at [634, 360] on input "text" at bounding box center [617, 355] width 521 height 19
click at [622, 473] on button "Continuer" at bounding box center [617, 472] width 136 height 51
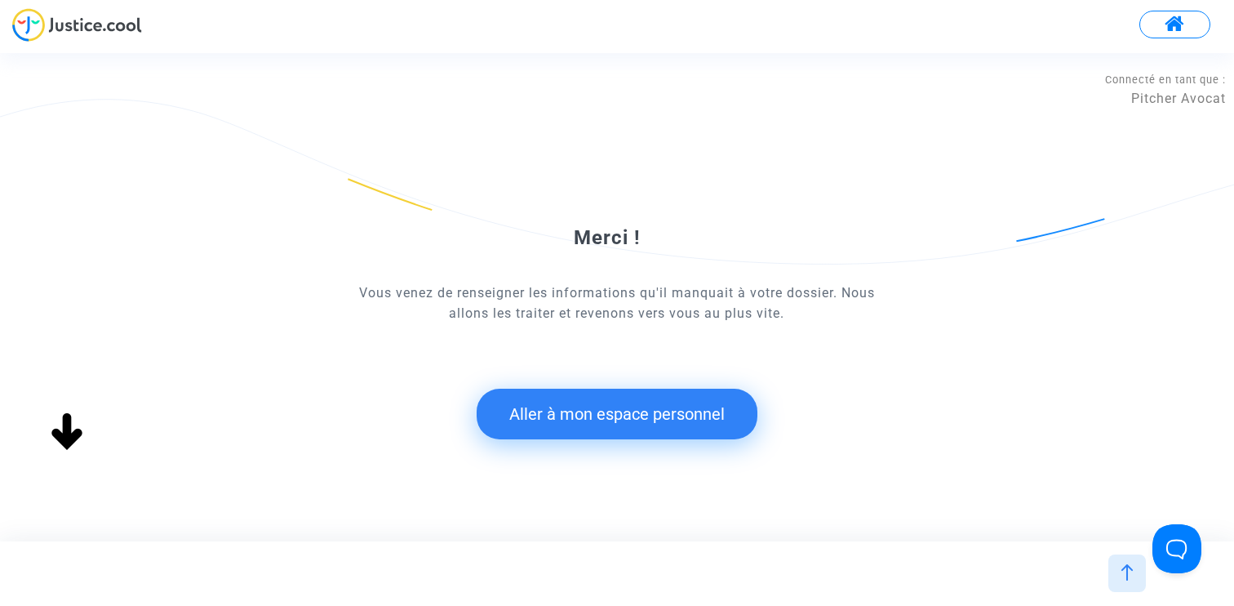
click at [595, 420] on button "Aller à mon espace personnel" at bounding box center [617, 413] width 281 height 51
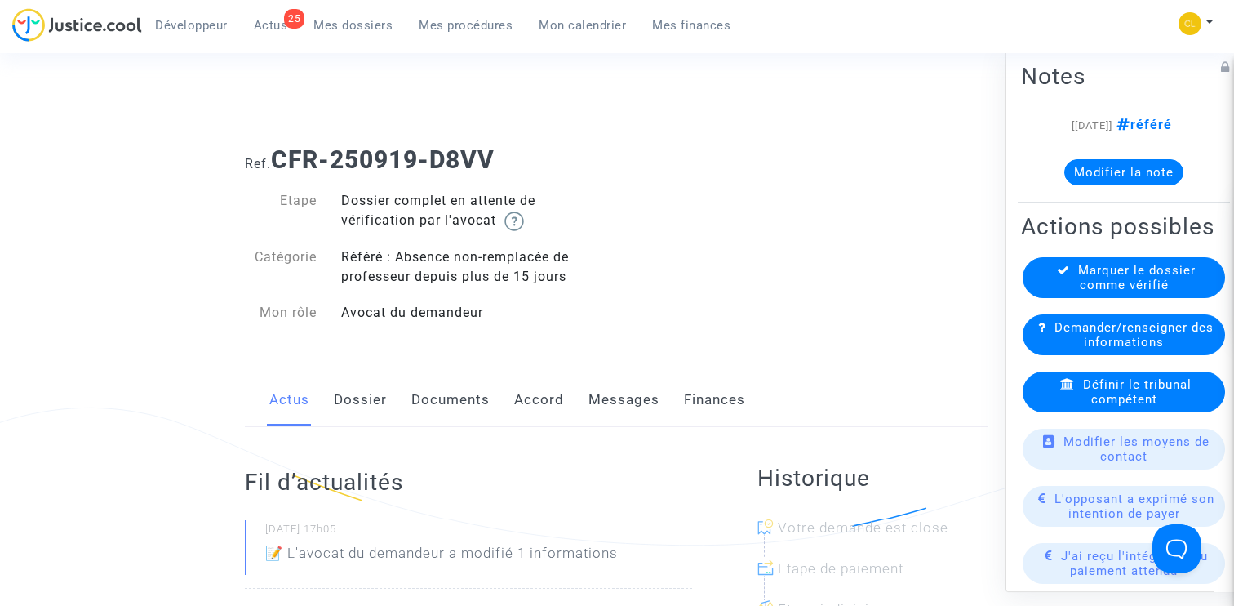
click at [365, 394] on link "Dossier" at bounding box center [360, 400] width 53 height 54
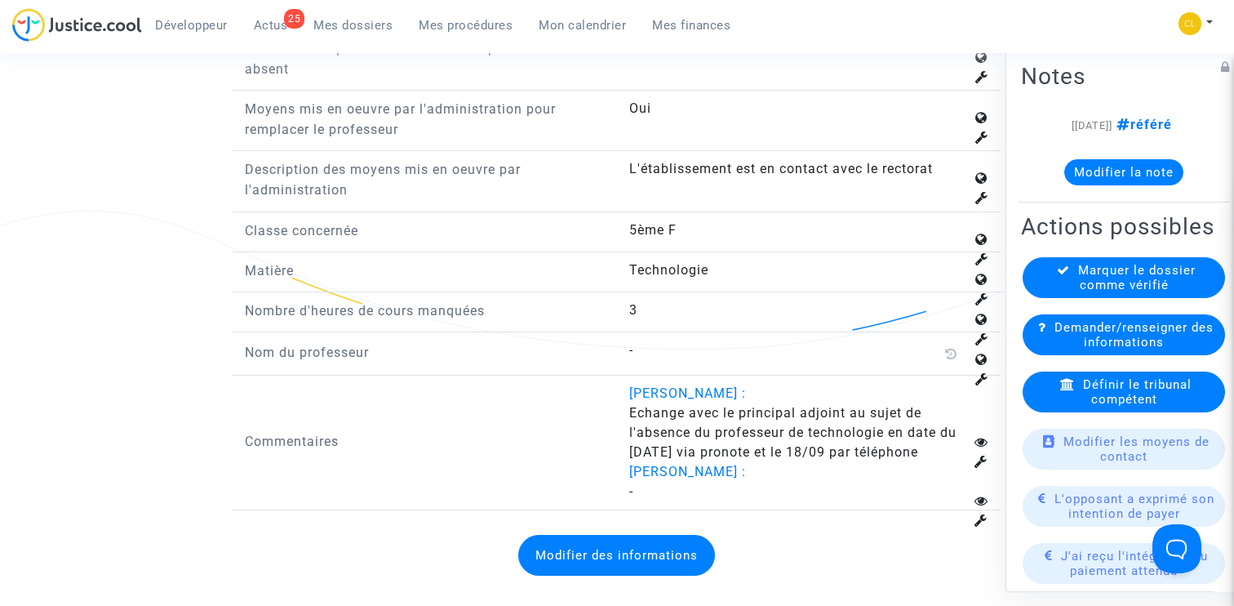
scroll to position [2249, 0]
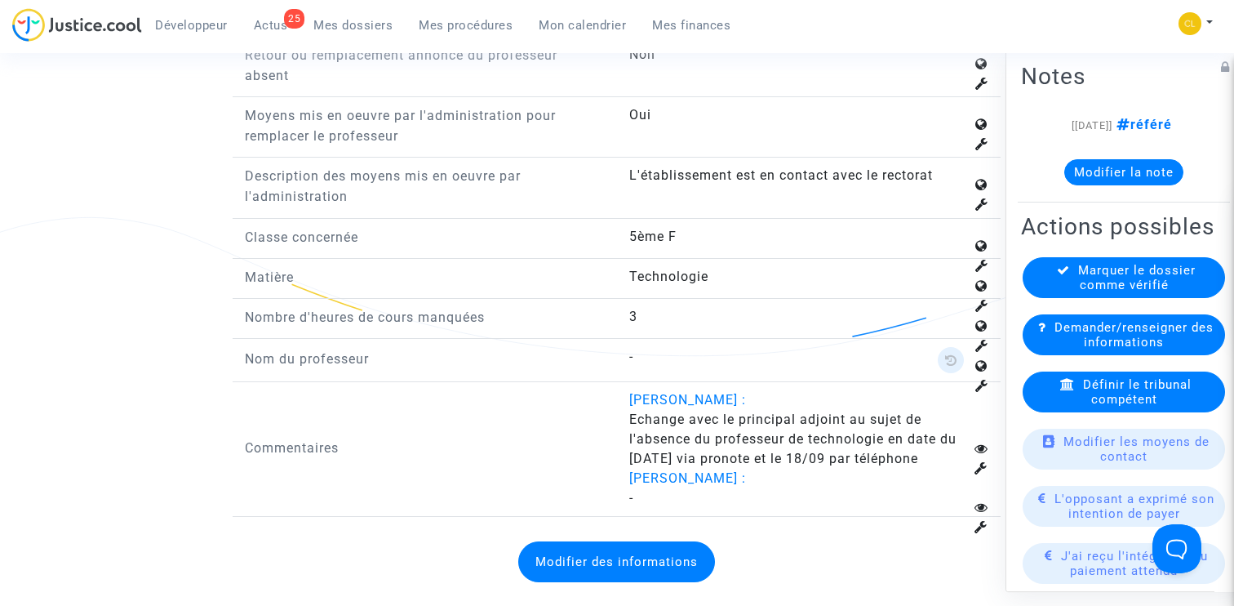
click at [952, 353] on icon at bounding box center [951, 359] width 12 height 13
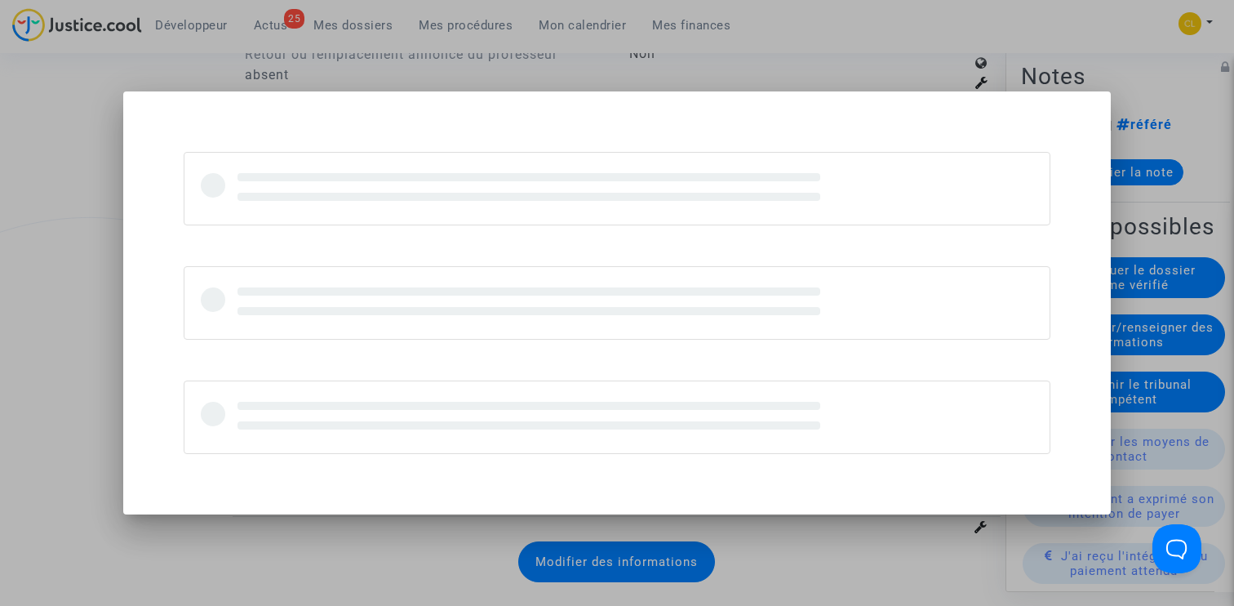
scroll to position [0, 0]
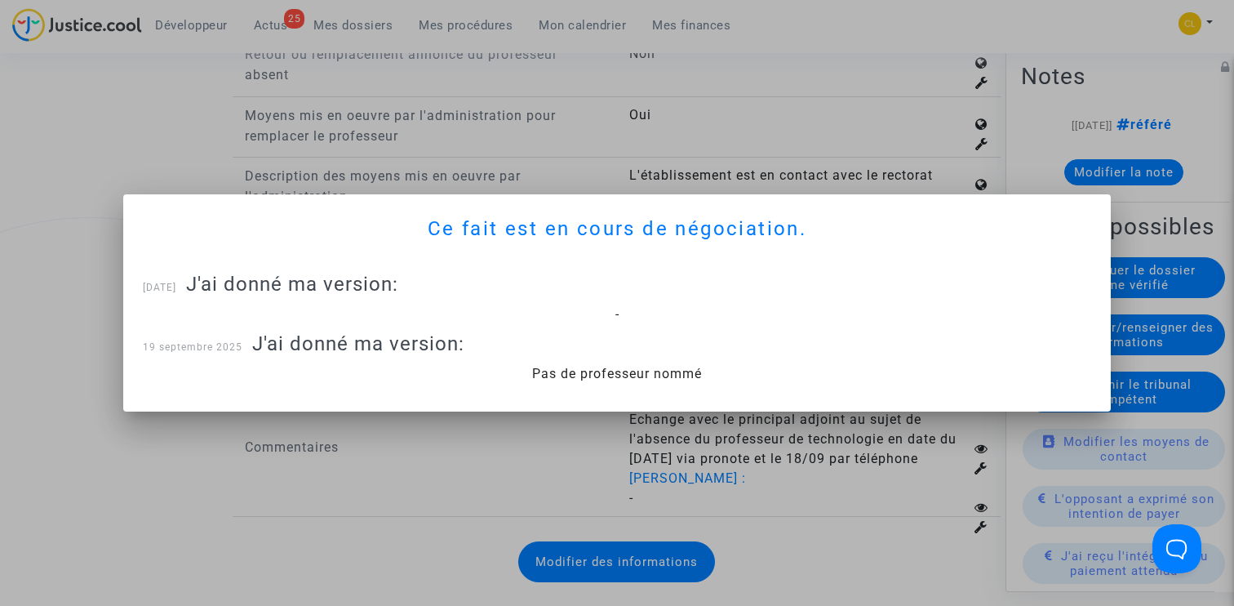
click at [81, 204] on div at bounding box center [617, 303] width 1234 height 606
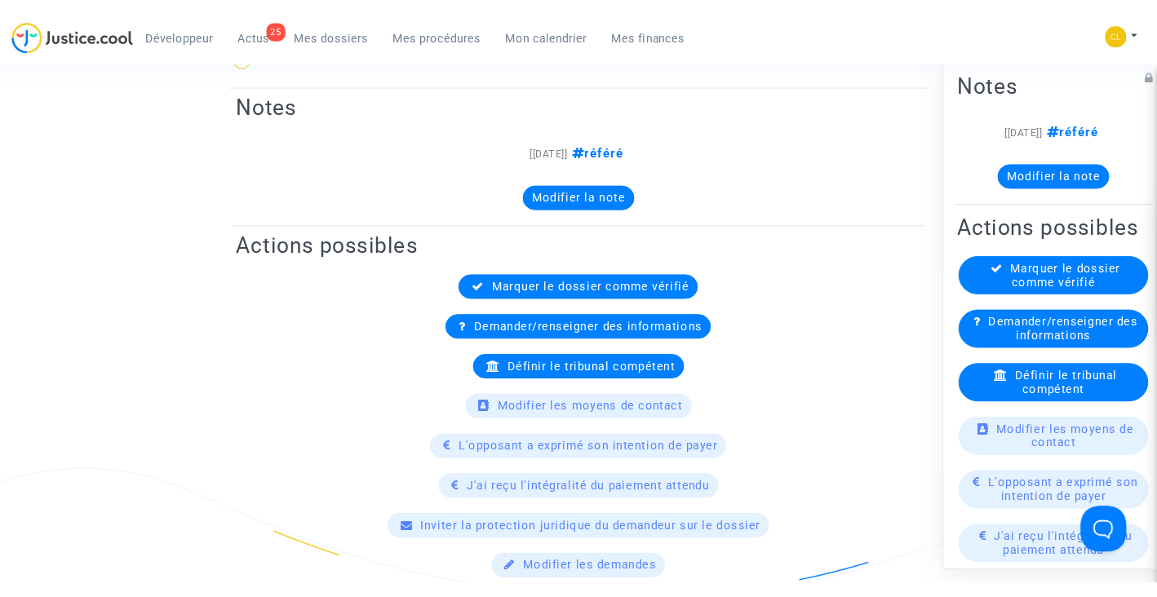
scroll to position [468, 0]
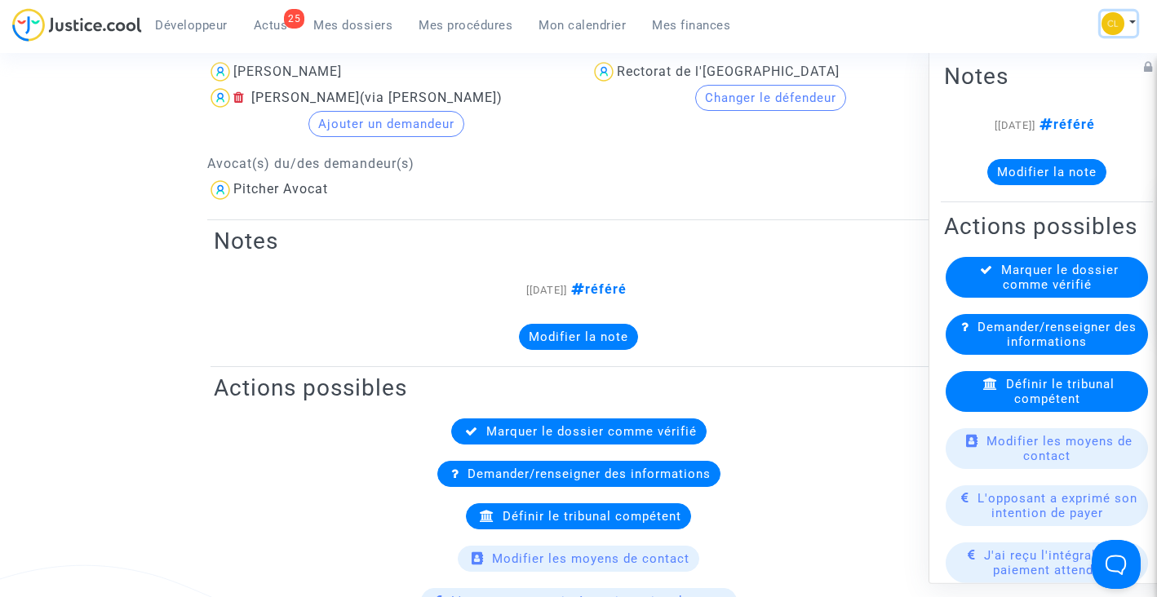
click at [1119, 11] on button at bounding box center [1119, 23] width 36 height 24
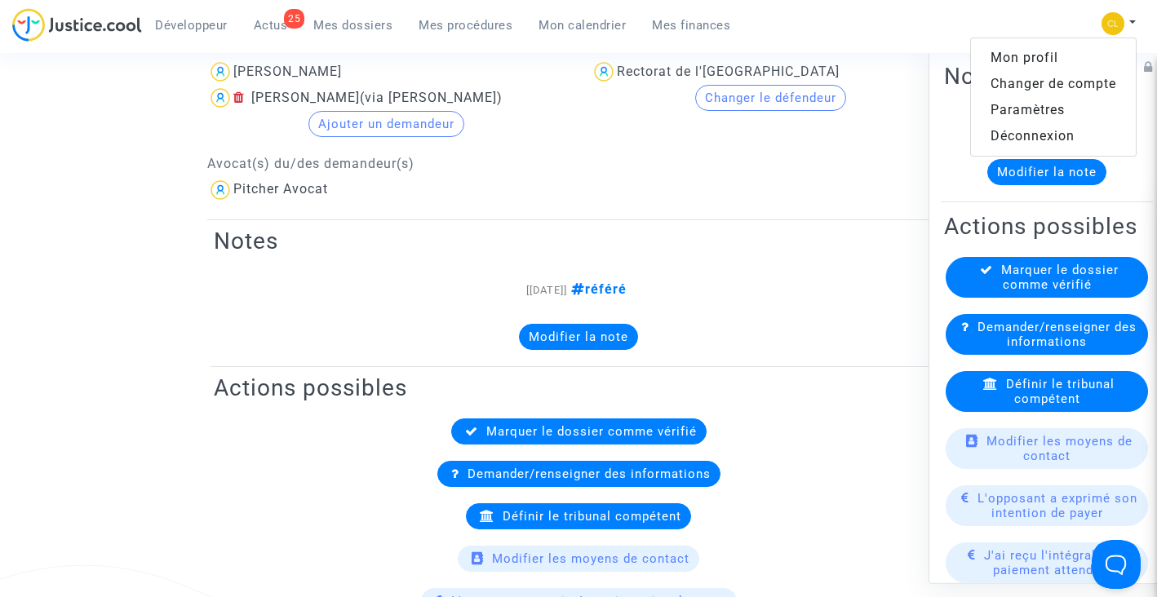
click at [1009, 111] on link "Paramètres" at bounding box center [1053, 110] width 165 height 26
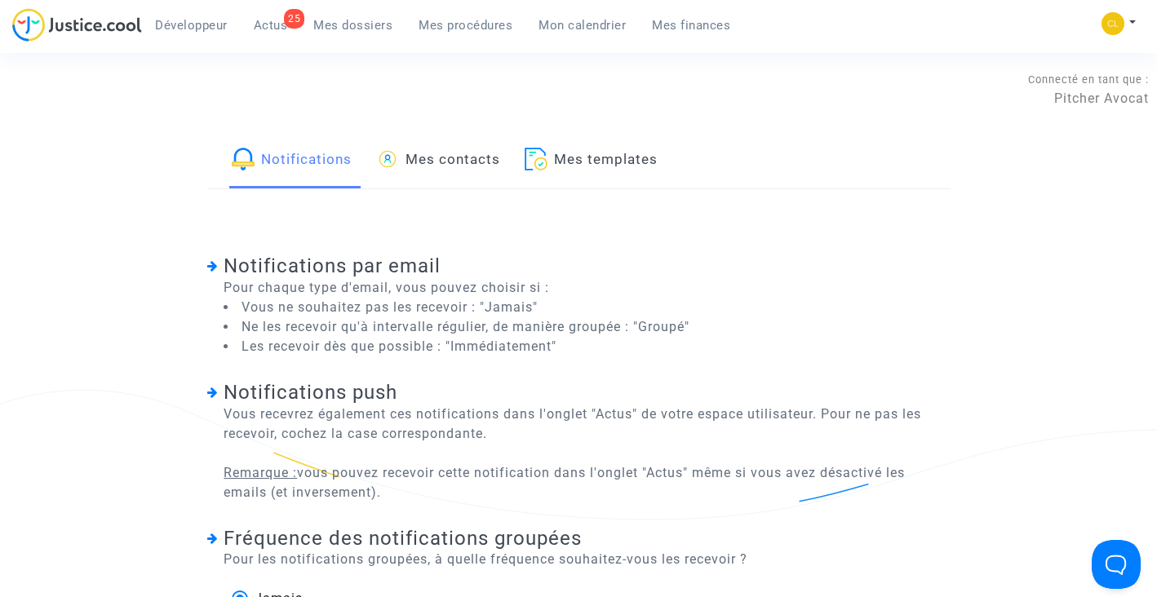
click at [586, 169] on link "Mes templates" at bounding box center [591, 160] width 133 height 55
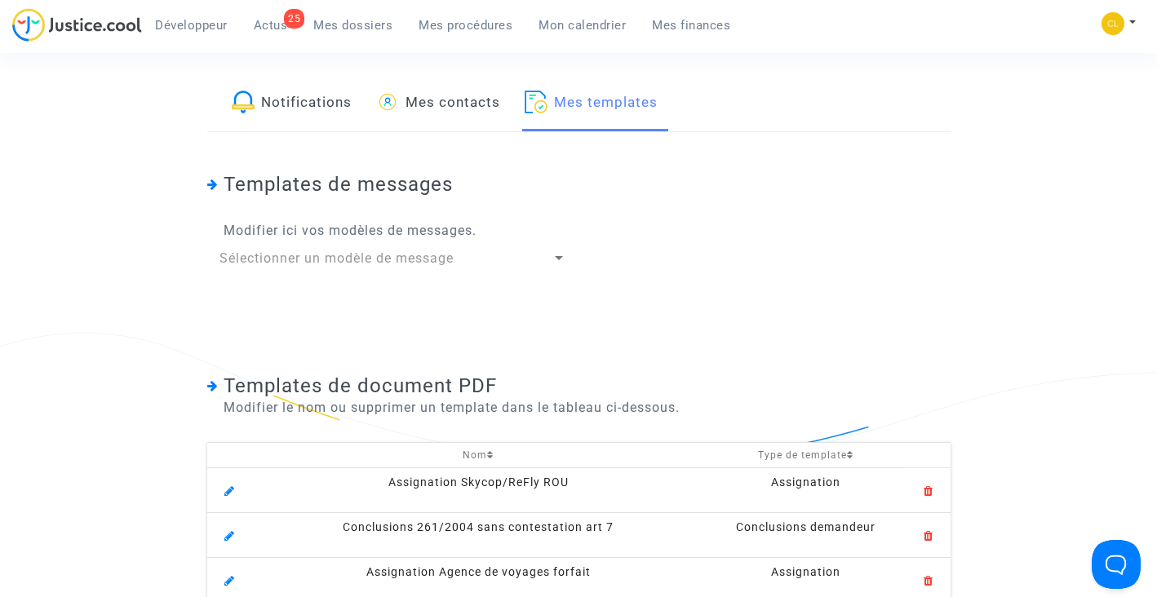
click at [466, 453] on th "Nom" at bounding box center [478, 454] width 455 height 25
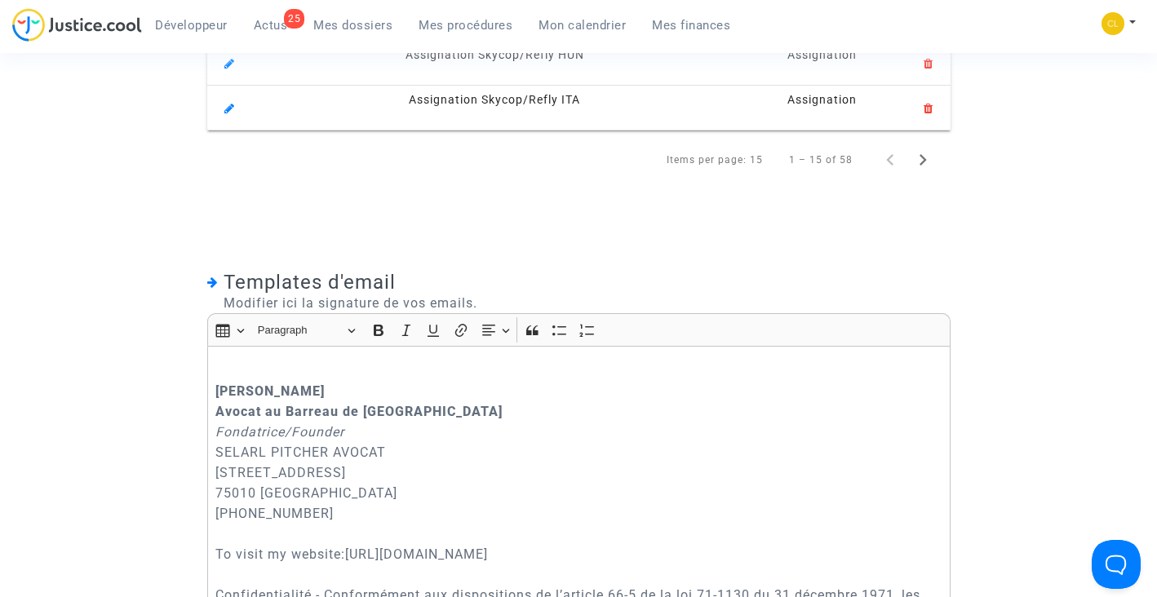
scroll to position [812, 0]
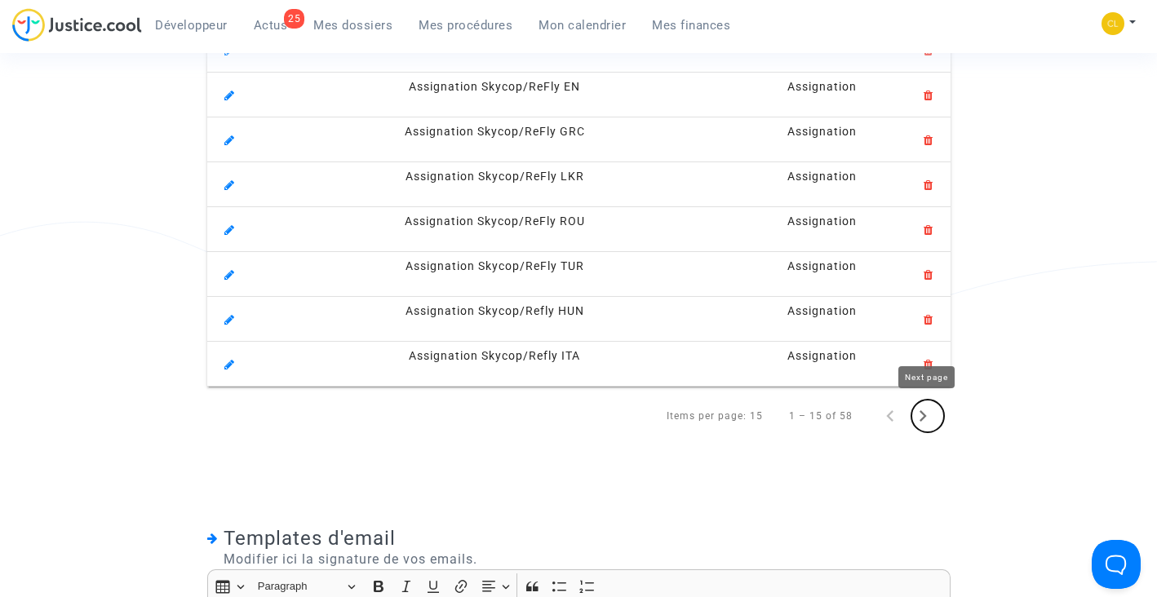
click at [921, 418] on icon "Next page" at bounding box center [923, 416] width 7 height 11
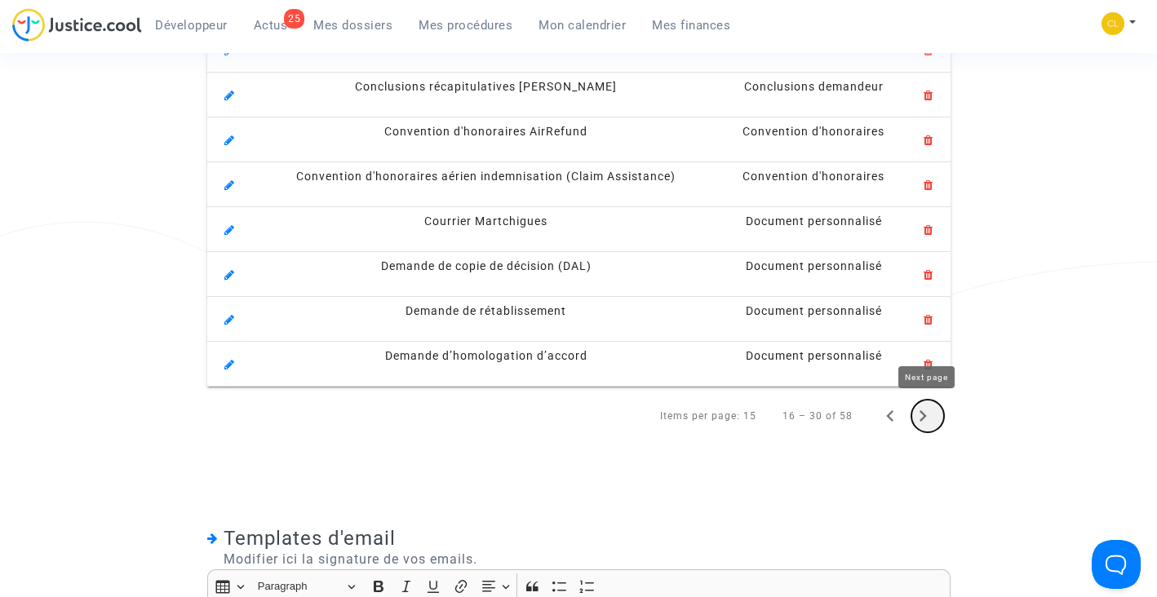
click at [922, 413] on icon "Next page" at bounding box center [923, 416] width 7 height 11
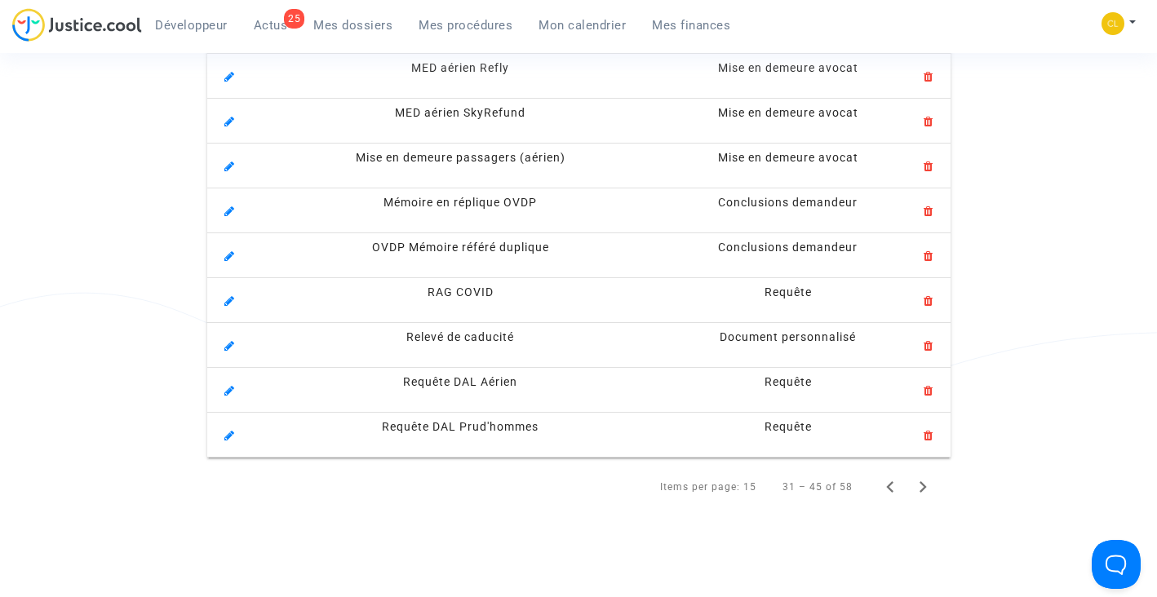
scroll to position [806, 0]
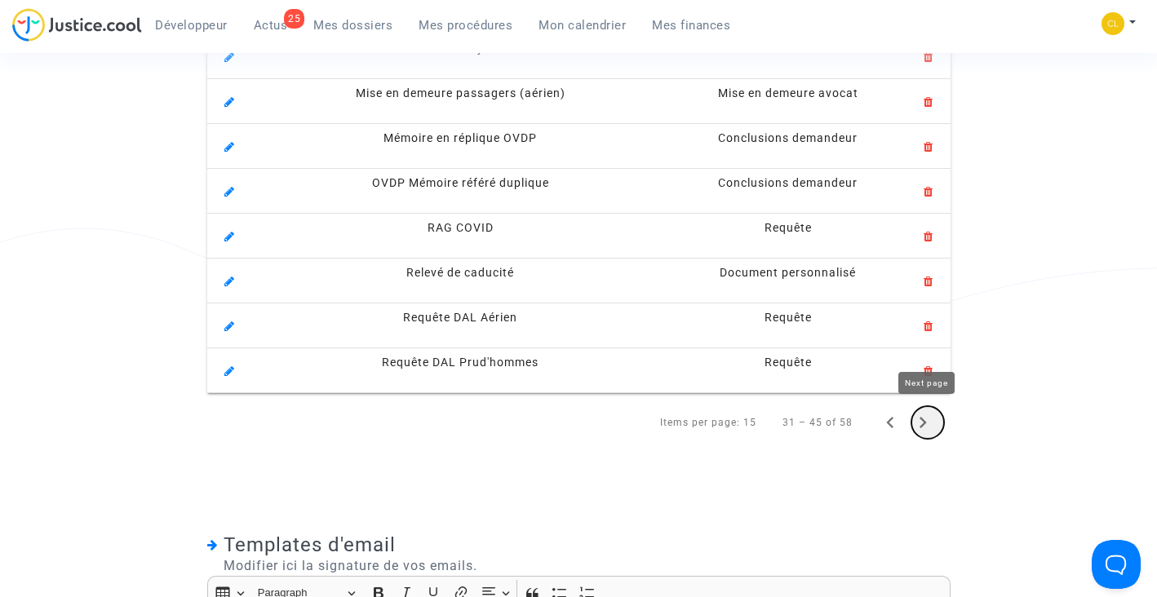
click at [926, 424] on icon "Next page" at bounding box center [923, 422] width 23 height 23
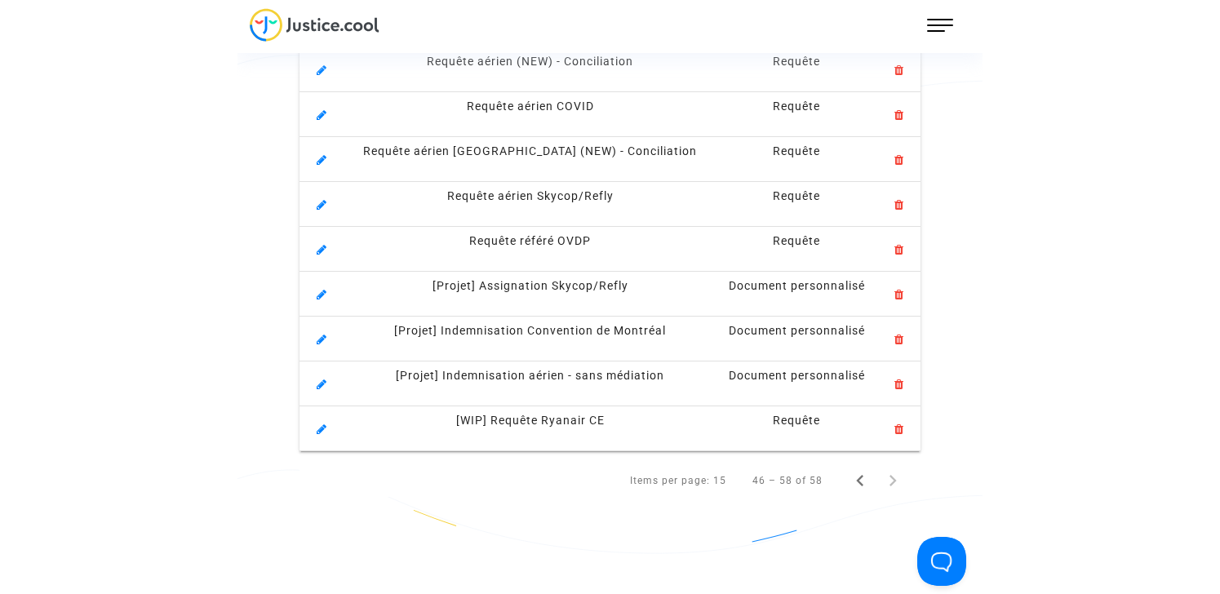
scroll to position [0, 0]
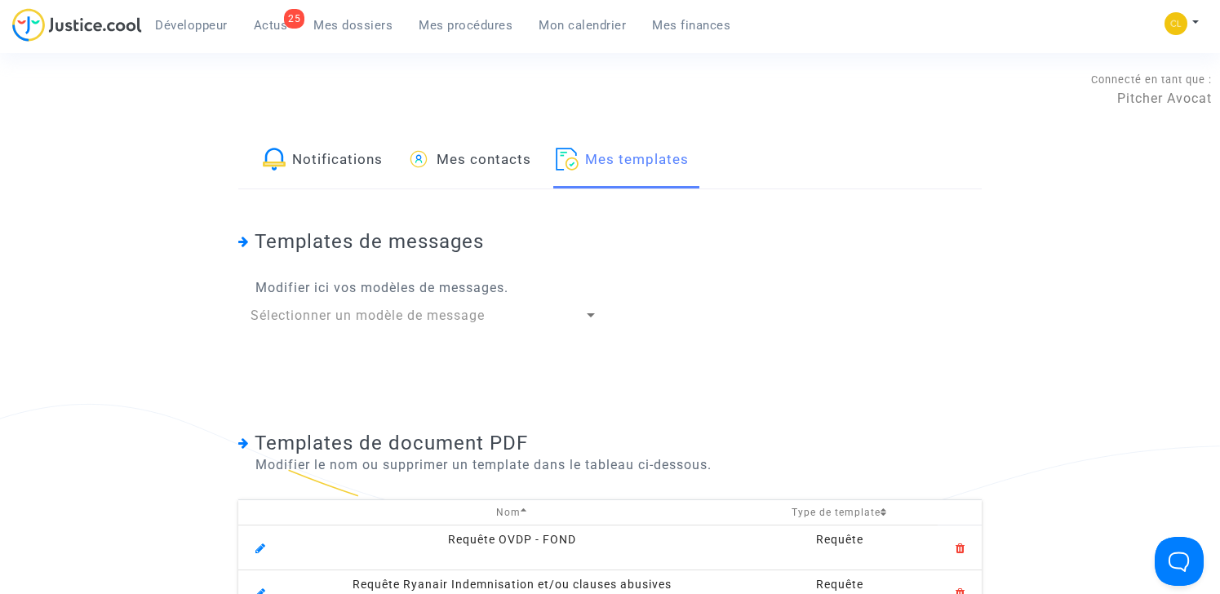
click at [372, 31] on span "Mes dossiers" at bounding box center [352, 25] width 79 height 15
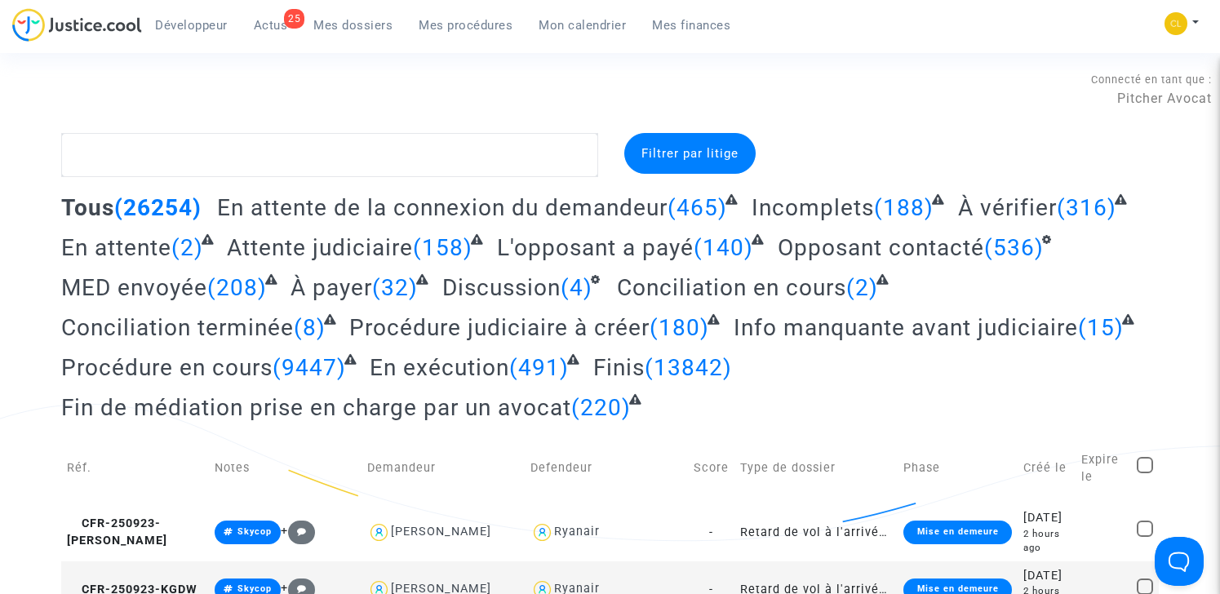
click at [446, 26] on span "Mes procédures" at bounding box center [466, 25] width 94 height 15
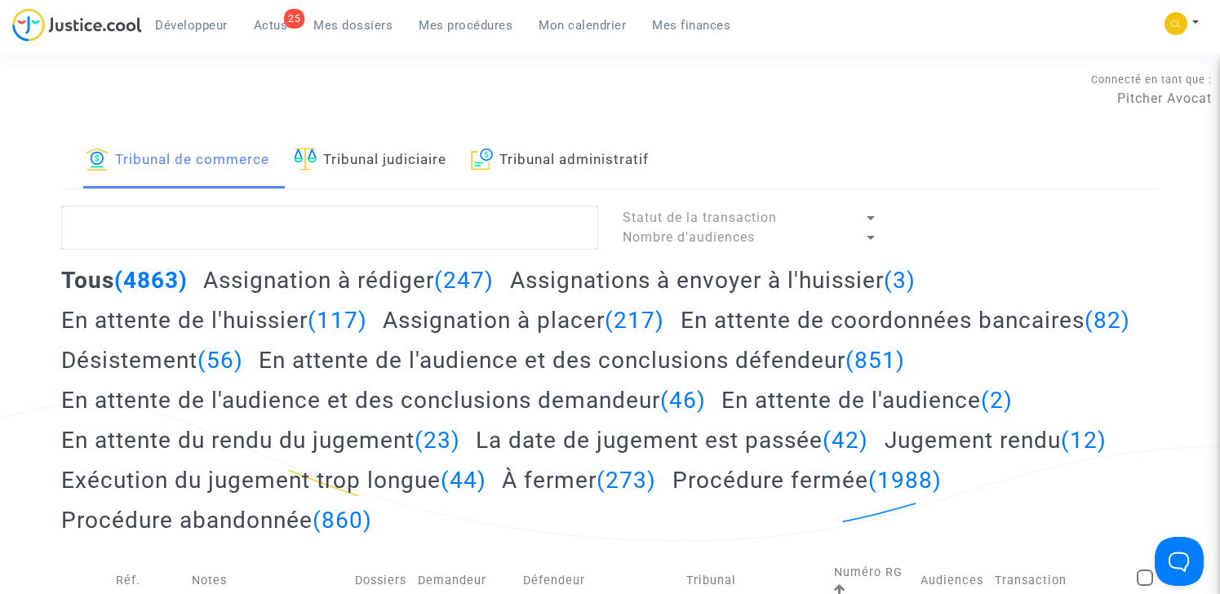
click at [620, 158] on link "Tribunal administratif" at bounding box center [560, 160] width 178 height 55
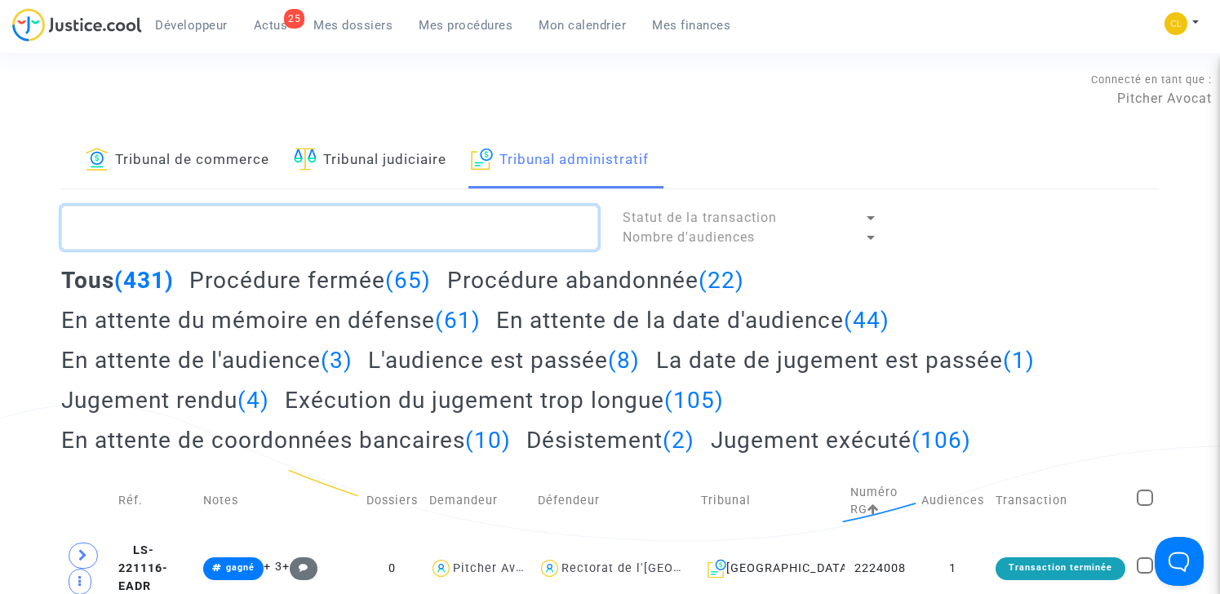
click at [388, 211] on textarea at bounding box center [329, 228] width 537 height 44
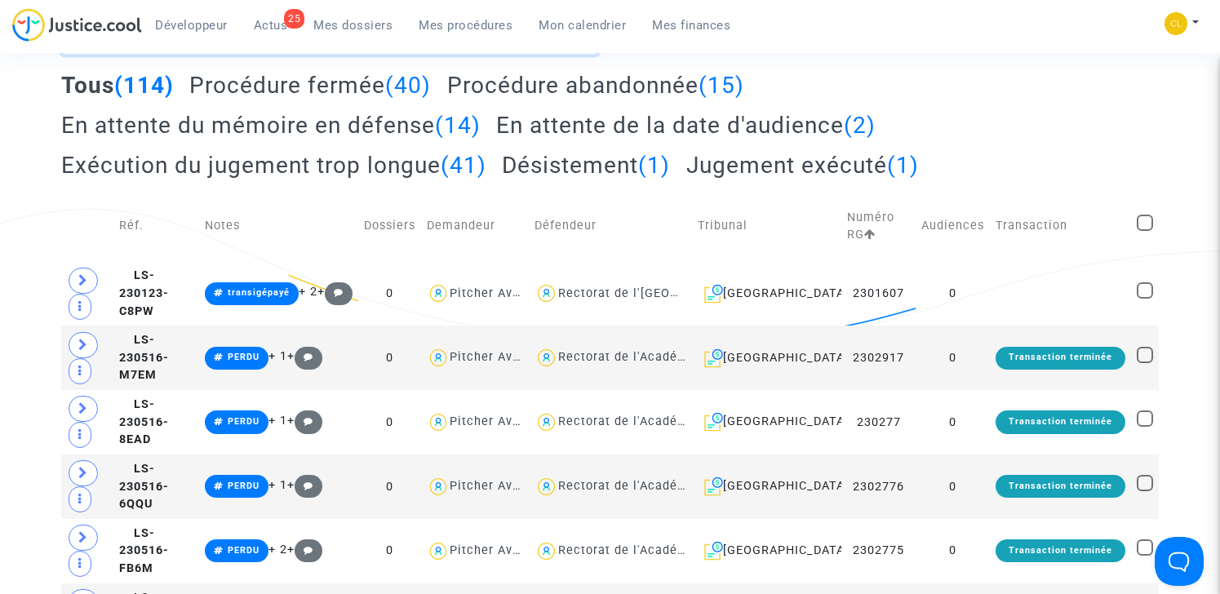
scroll to position [305, 0]
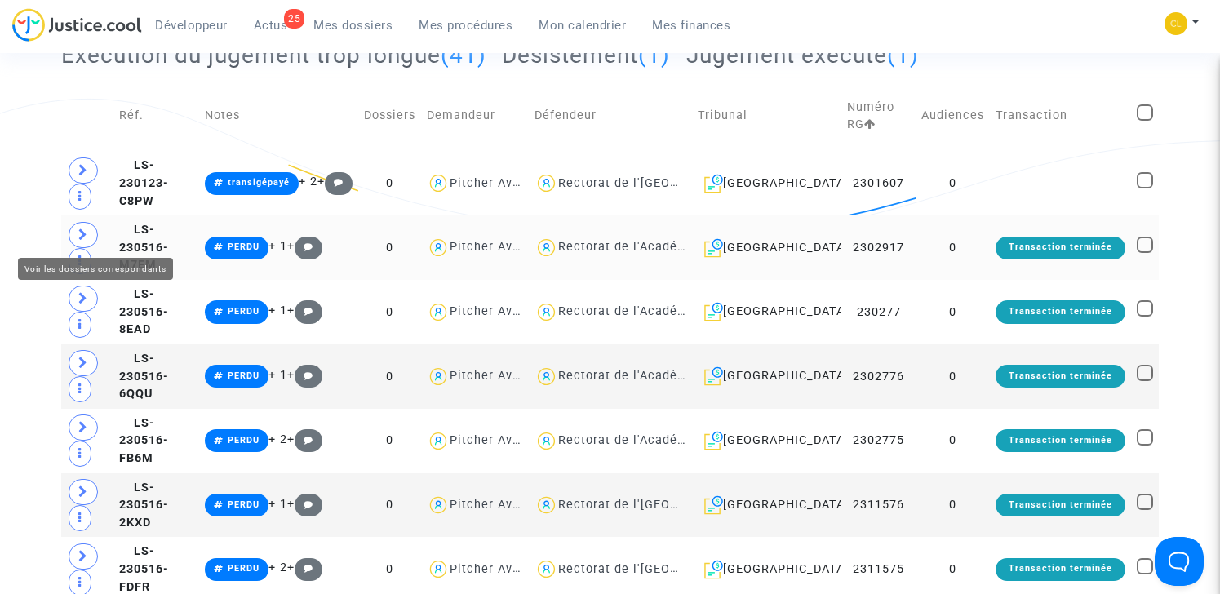
type textarea "#référé"
click at [84, 233] on icon at bounding box center [83, 235] width 10 height 12
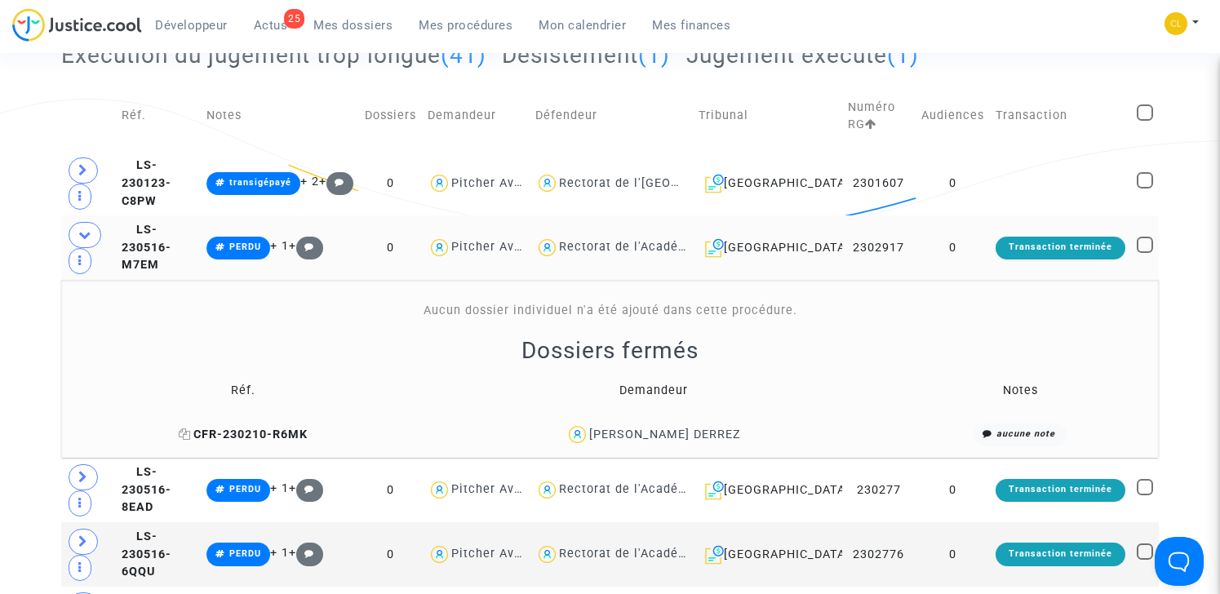
click at [226, 438] on span "CFR-230210-R6MK" at bounding box center [243, 435] width 129 height 14
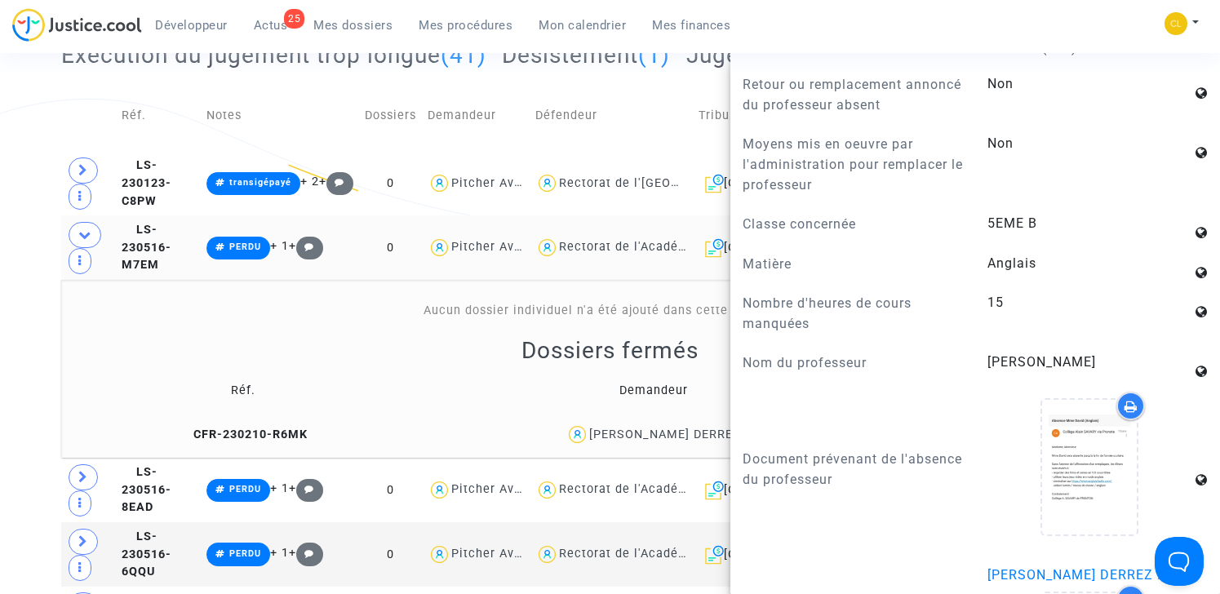
scroll to position [1101, 0]
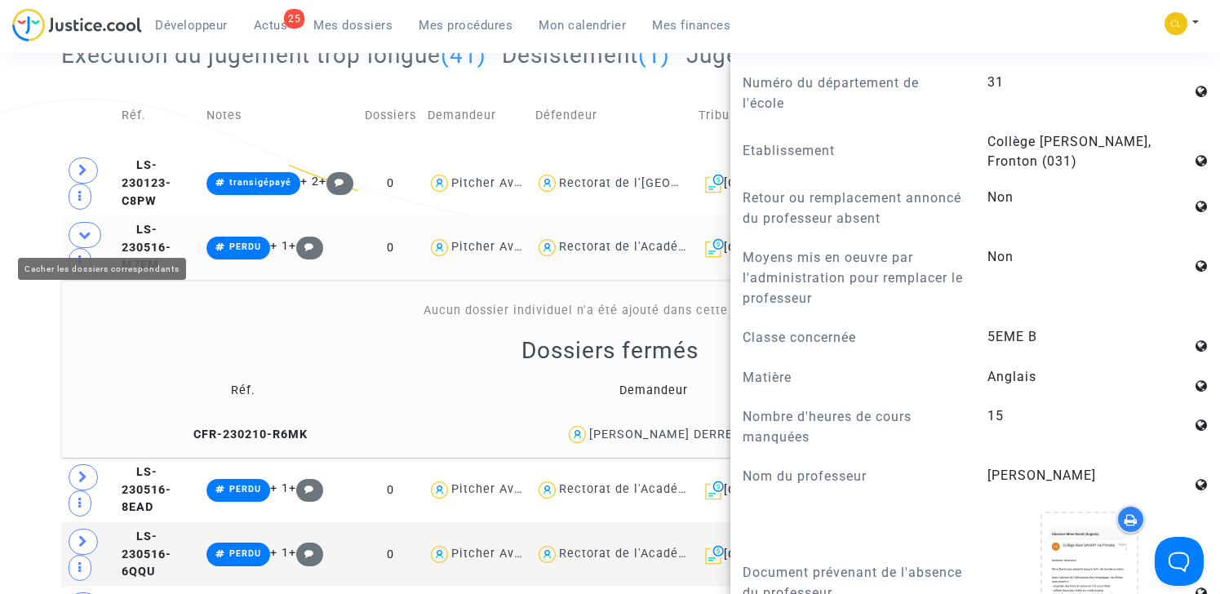
click at [82, 229] on icon at bounding box center [84, 235] width 13 height 12
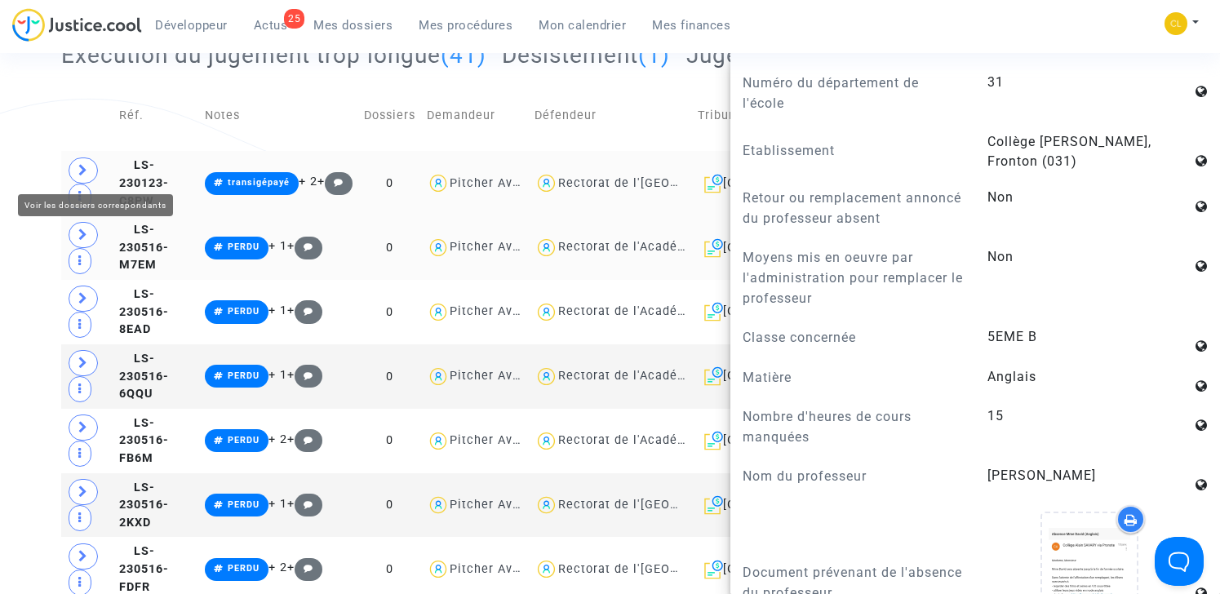
click at [88, 164] on span at bounding box center [83, 171] width 29 height 26
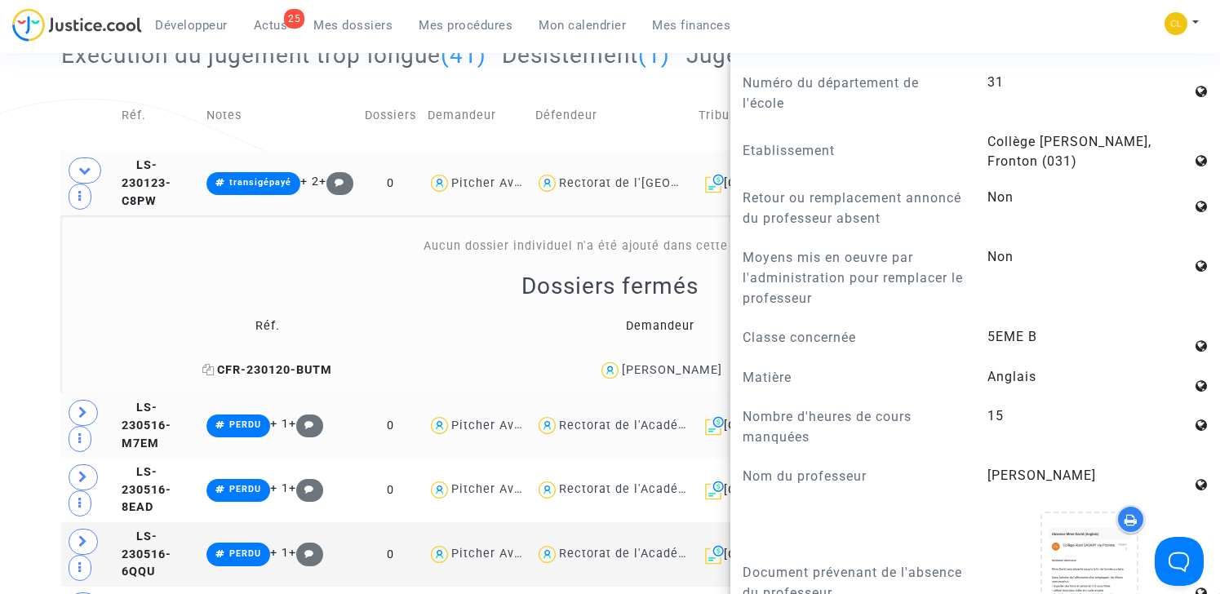
click at [265, 363] on span "CFR-230120-BUTM" at bounding box center [267, 370] width 130 height 14
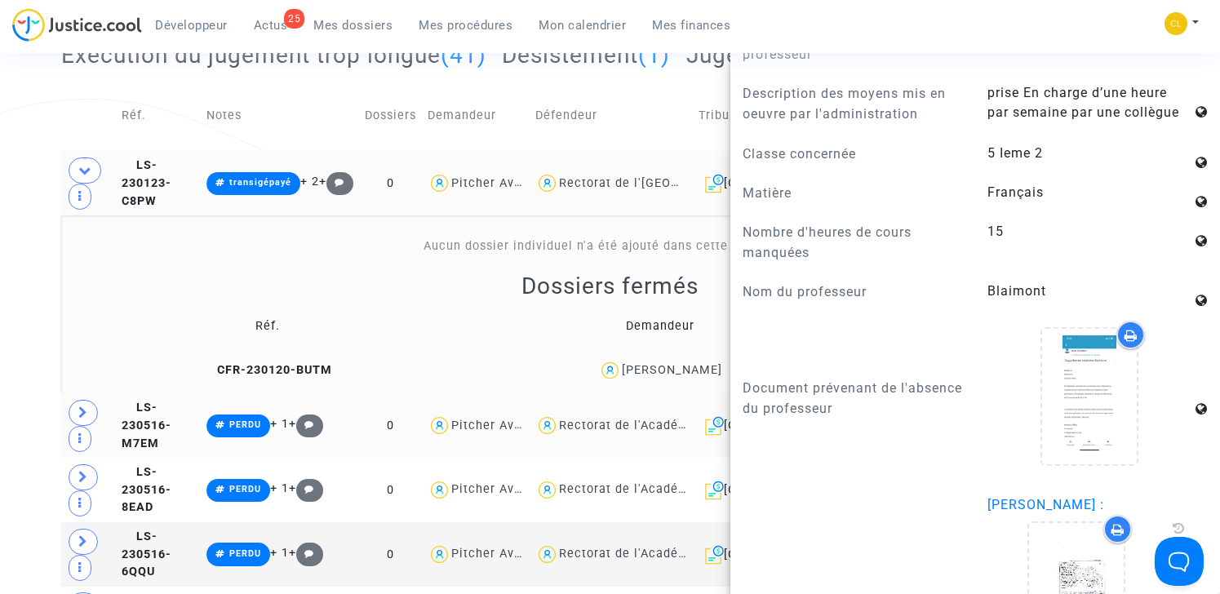
scroll to position [2427, 0]
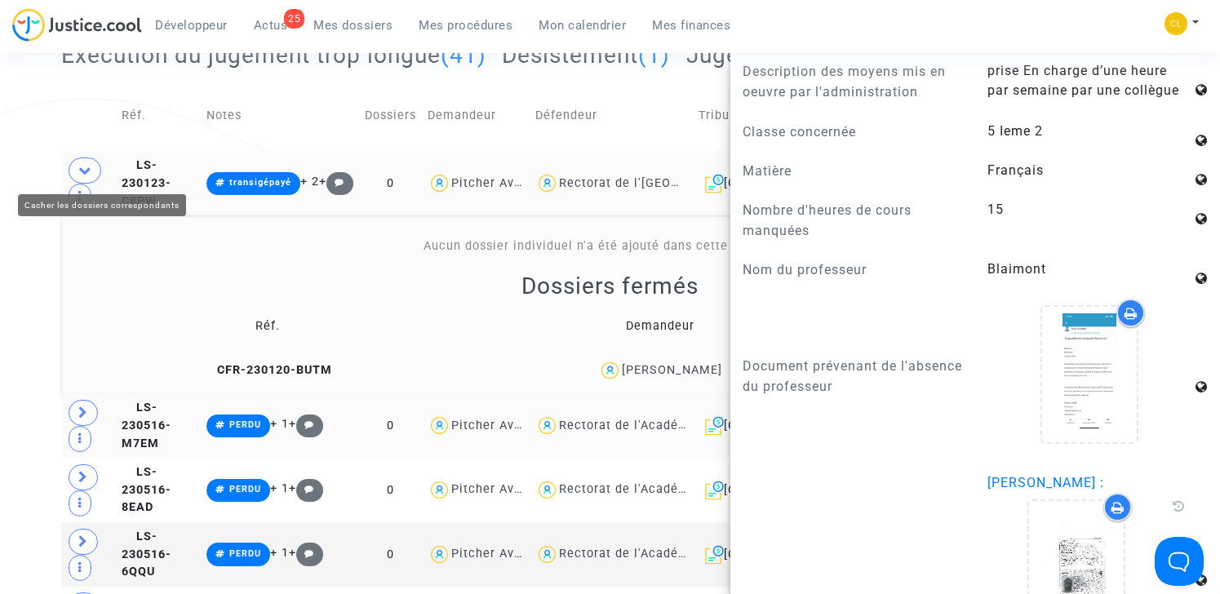
click at [82, 171] on icon at bounding box center [84, 170] width 13 height 12
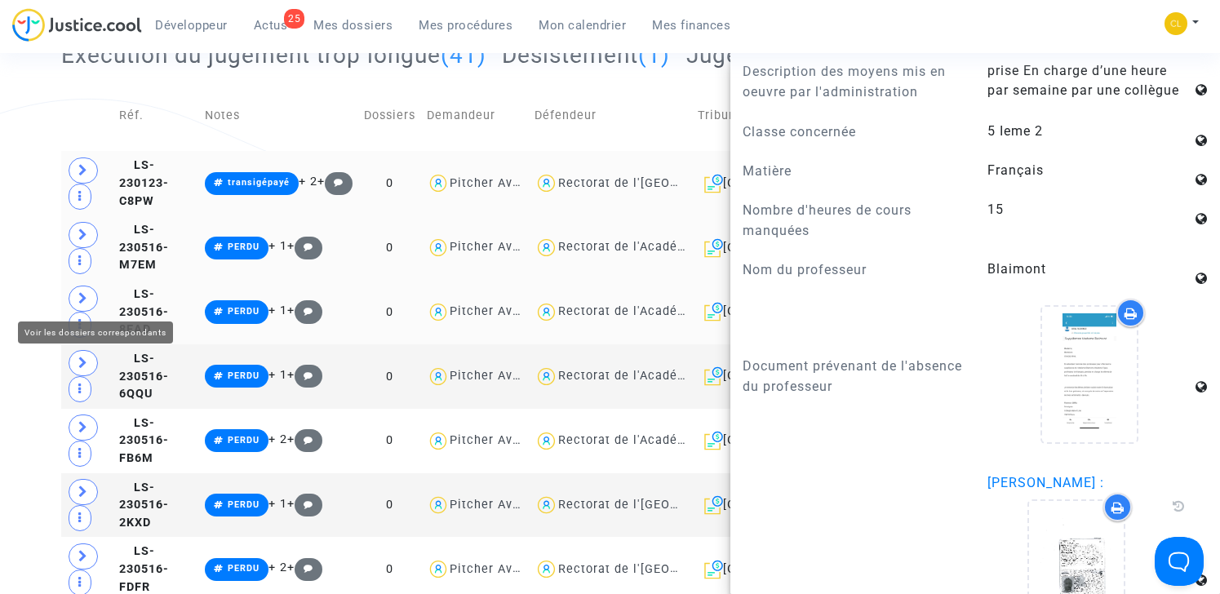
click at [87, 305] on span at bounding box center [83, 299] width 29 height 26
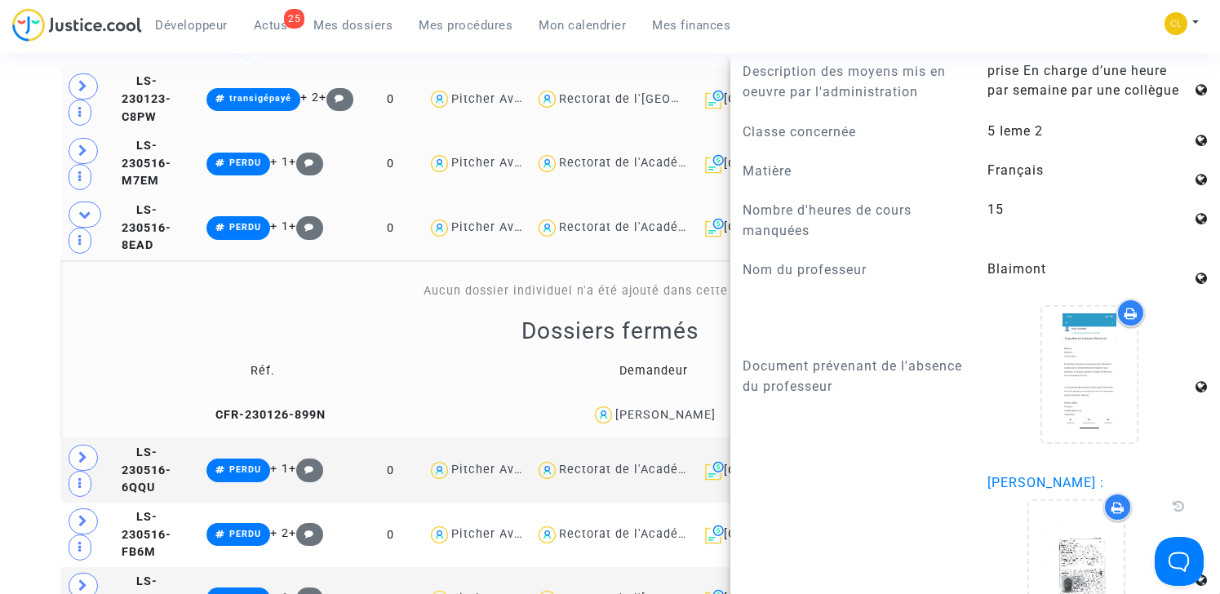
scroll to position [419, 0]
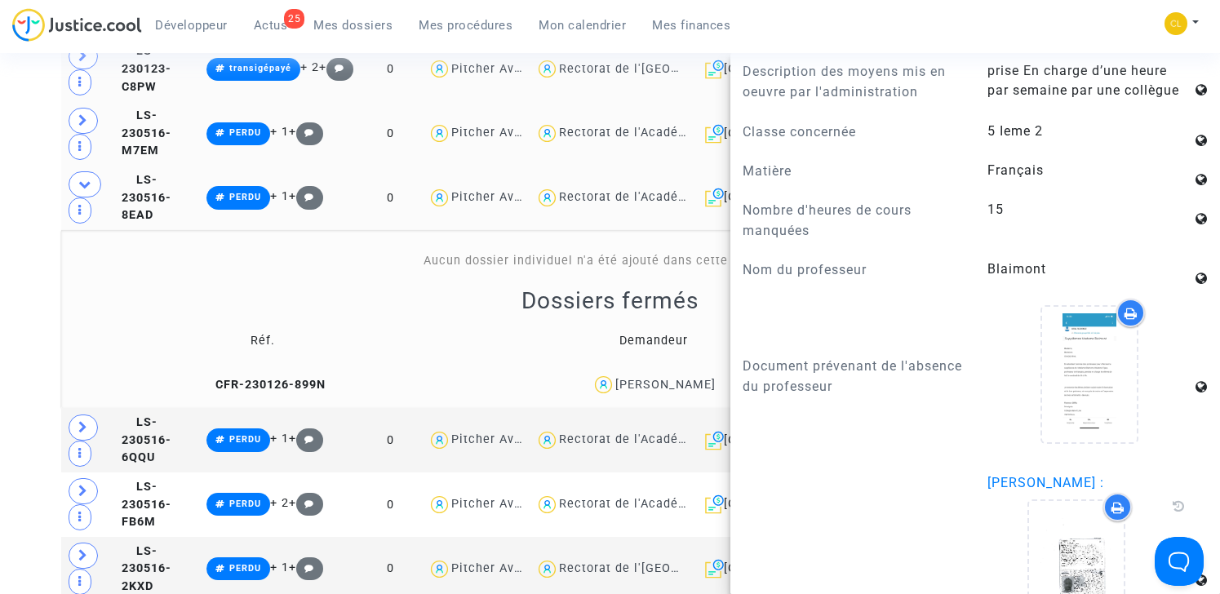
click at [264, 367] on td "CFR-230126-899N" at bounding box center [263, 384] width 393 height 35
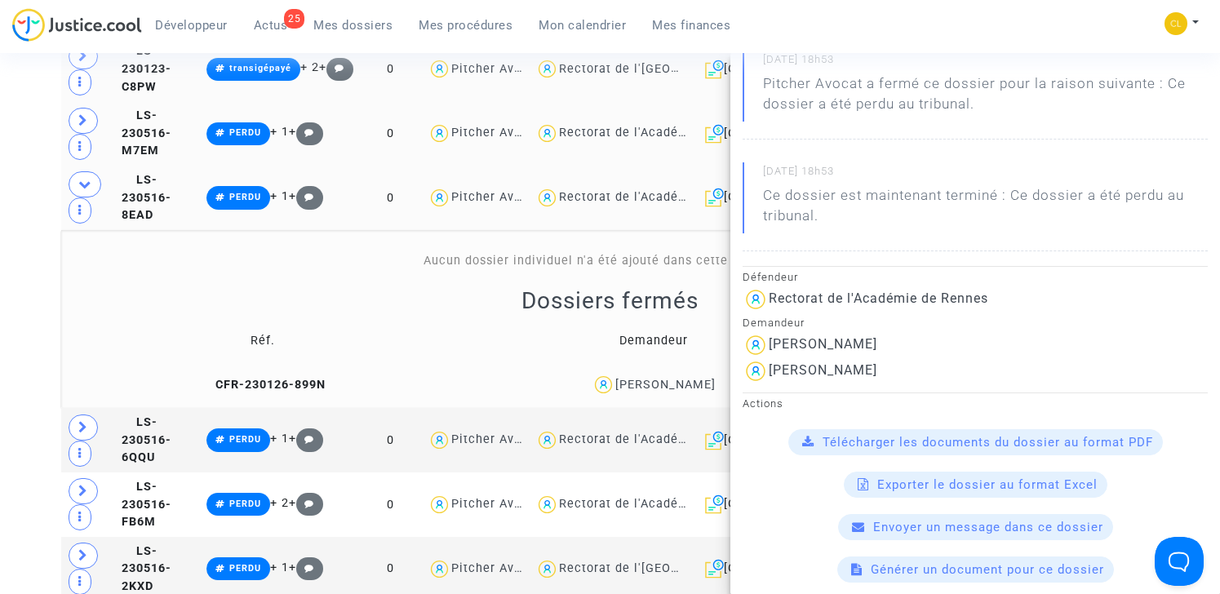
scroll to position [0, 0]
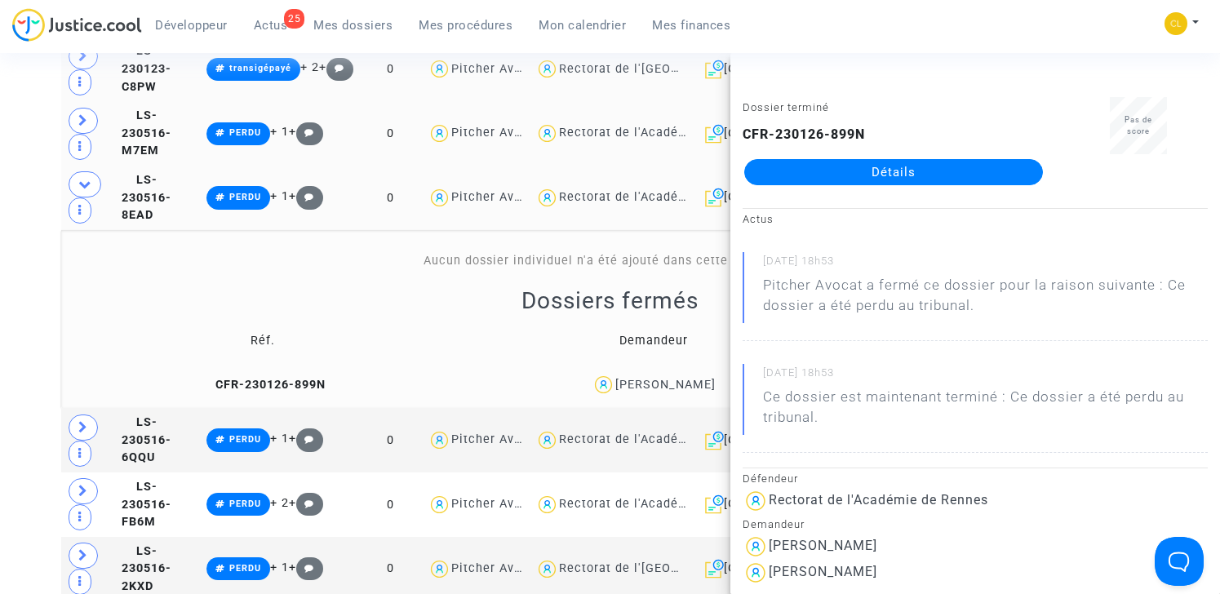
click at [861, 178] on link "Détails" at bounding box center [893, 172] width 299 height 26
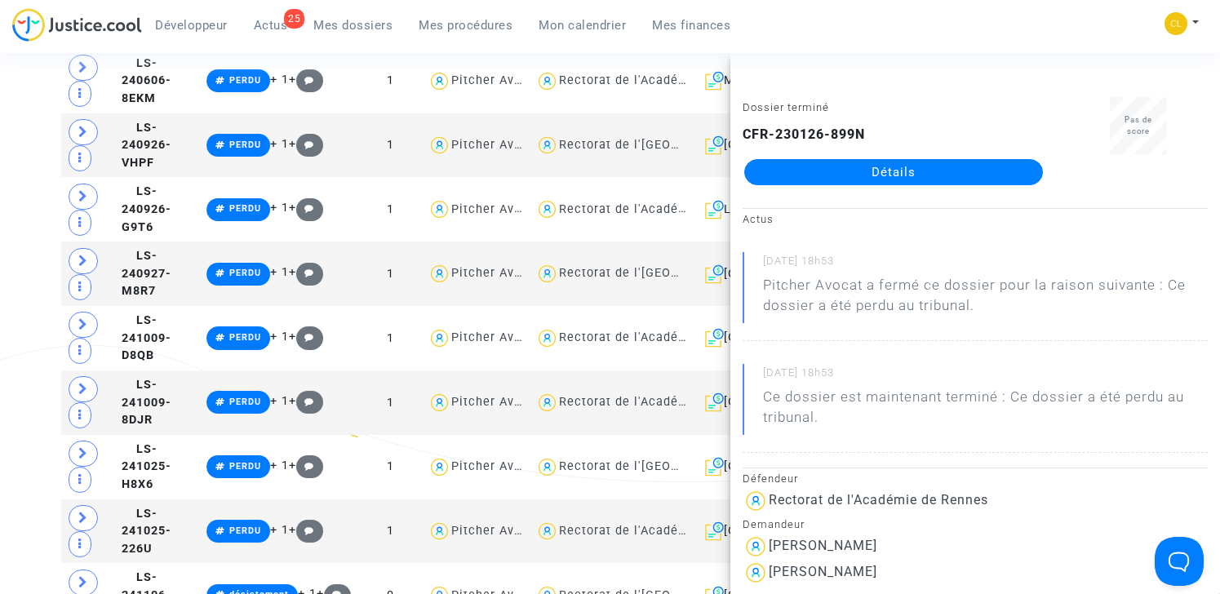
scroll to position [2396, 0]
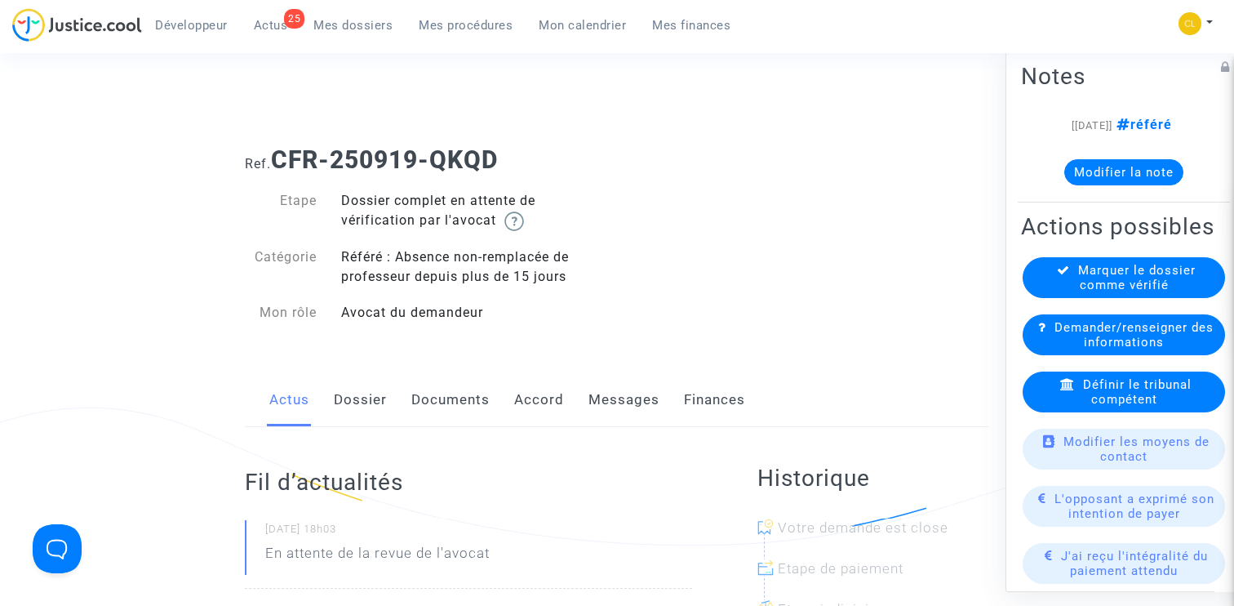
click at [359, 388] on link "Dossier" at bounding box center [360, 400] width 53 height 54
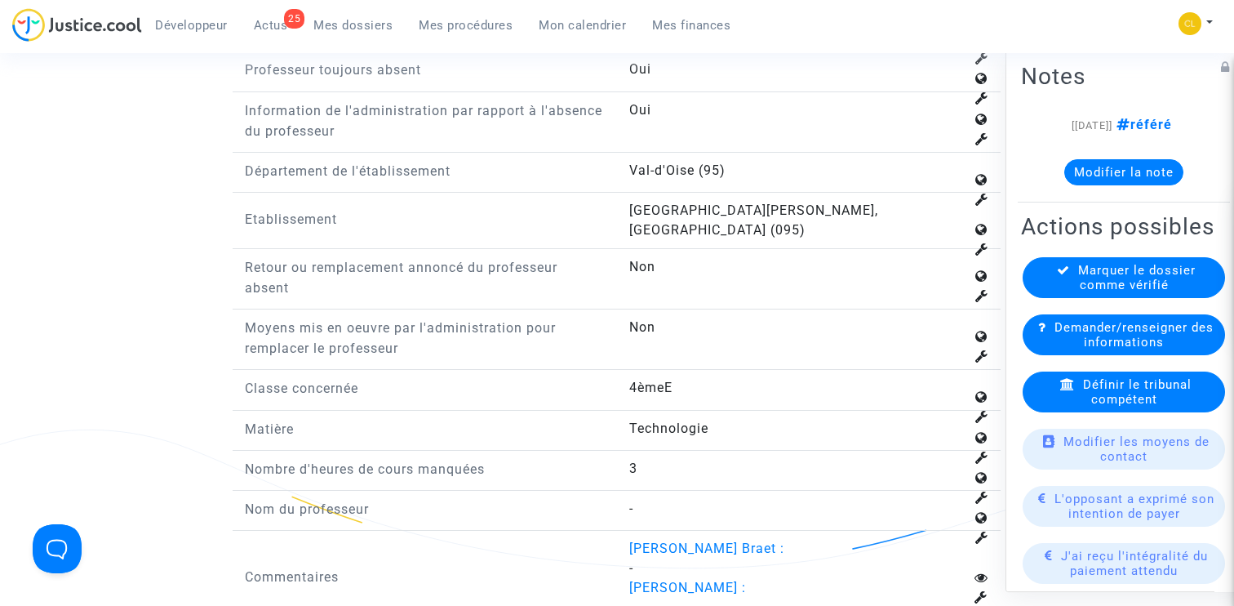
scroll to position [2168, 0]
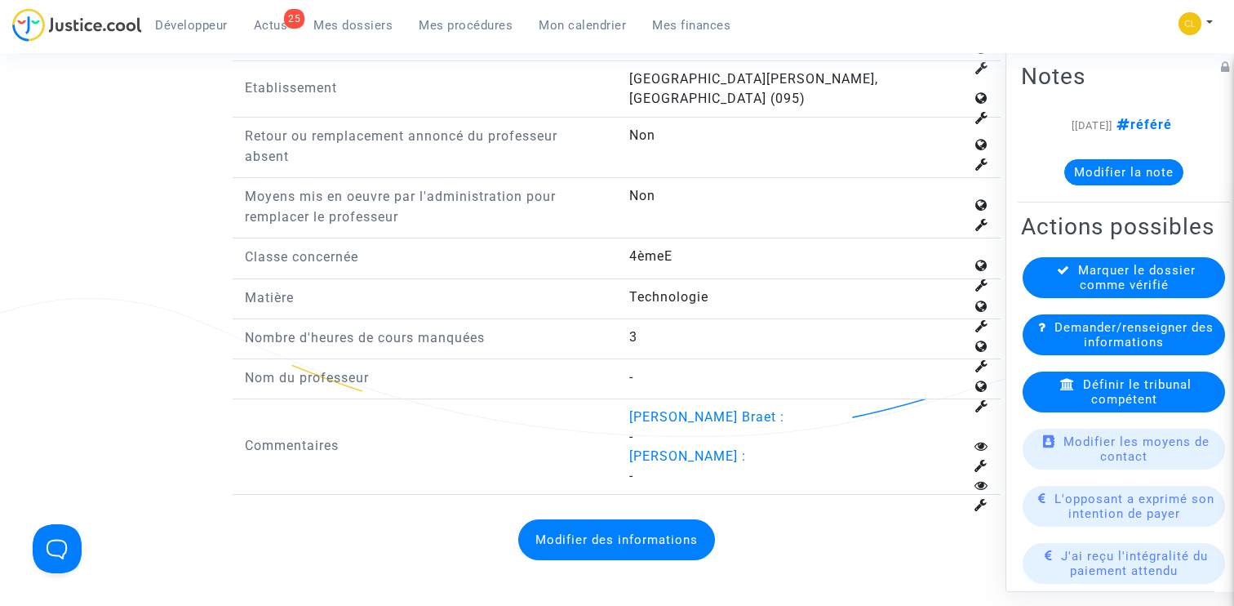
click at [630, 369] on span "-" at bounding box center [631, 377] width 4 height 16
click at [665, 367] on answer "-" at bounding box center [796, 377] width 335 height 20
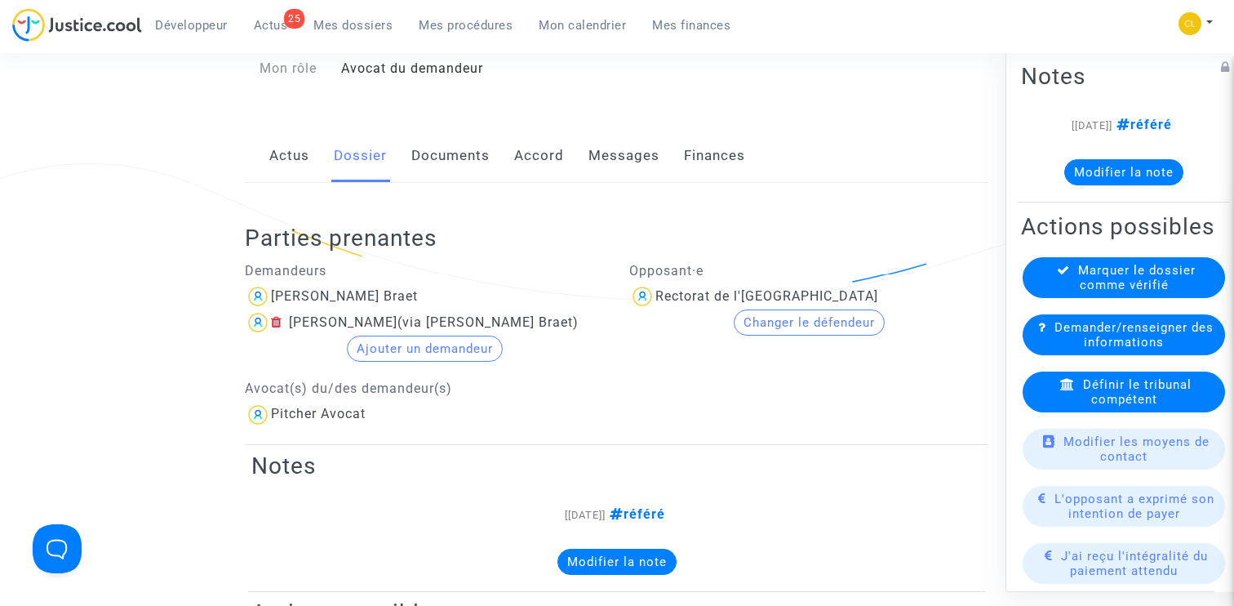
scroll to position [0, 0]
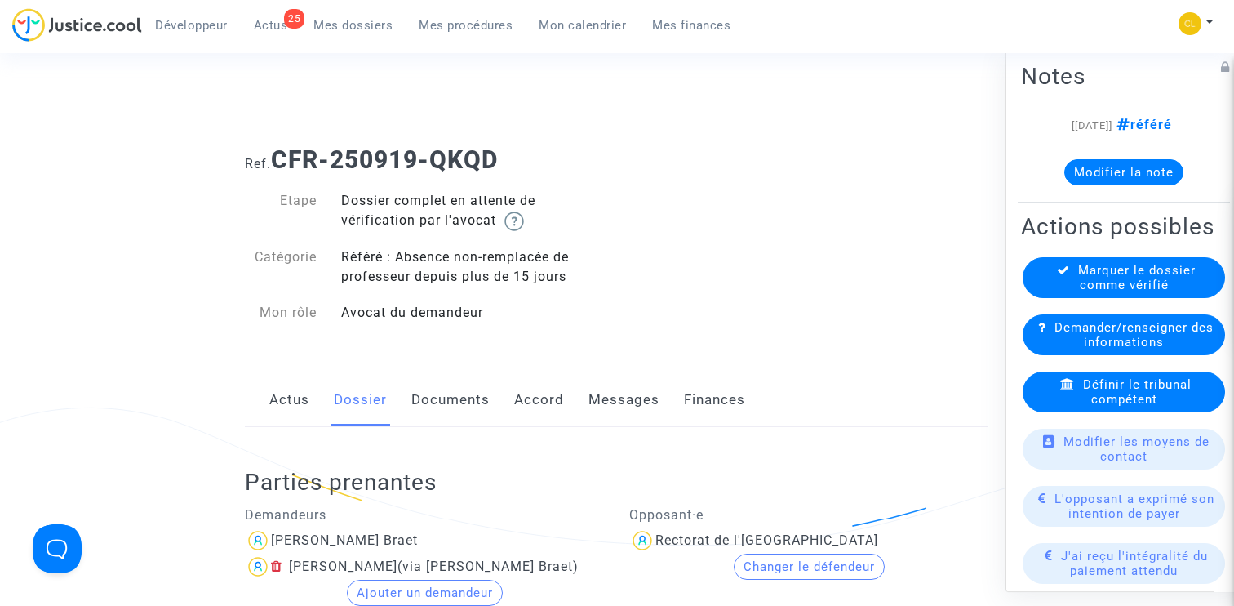
click at [481, 25] on span "Mes procédures" at bounding box center [466, 25] width 94 height 15
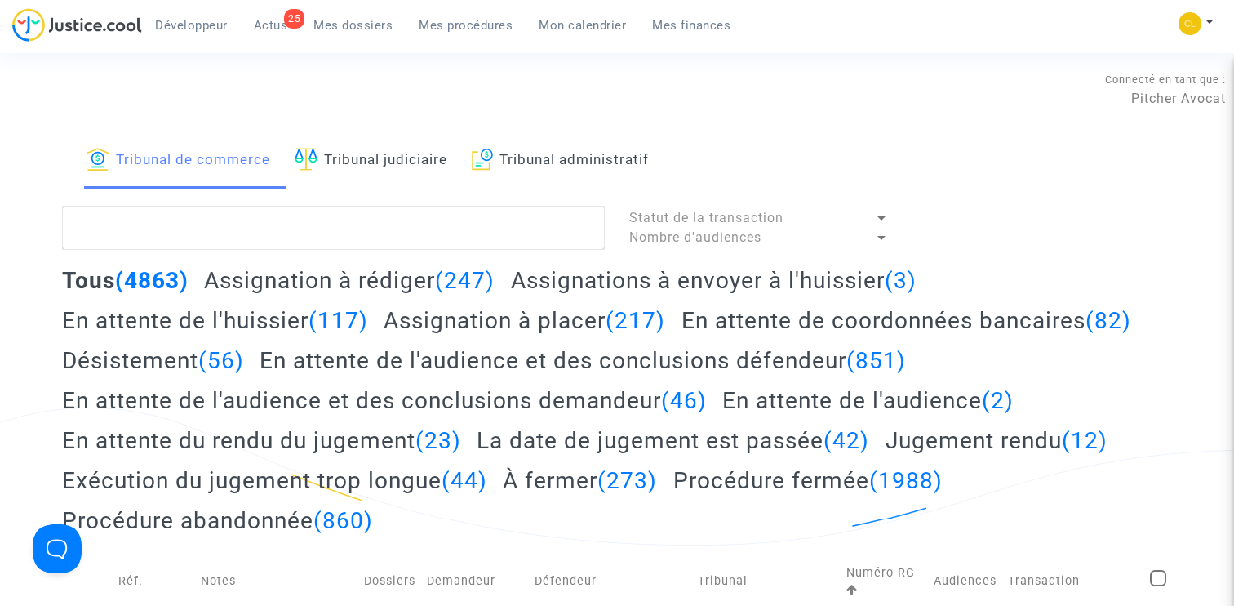
click at [552, 154] on link "Tribunal administratif" at bounding box center [561, 160] width 178 height 55
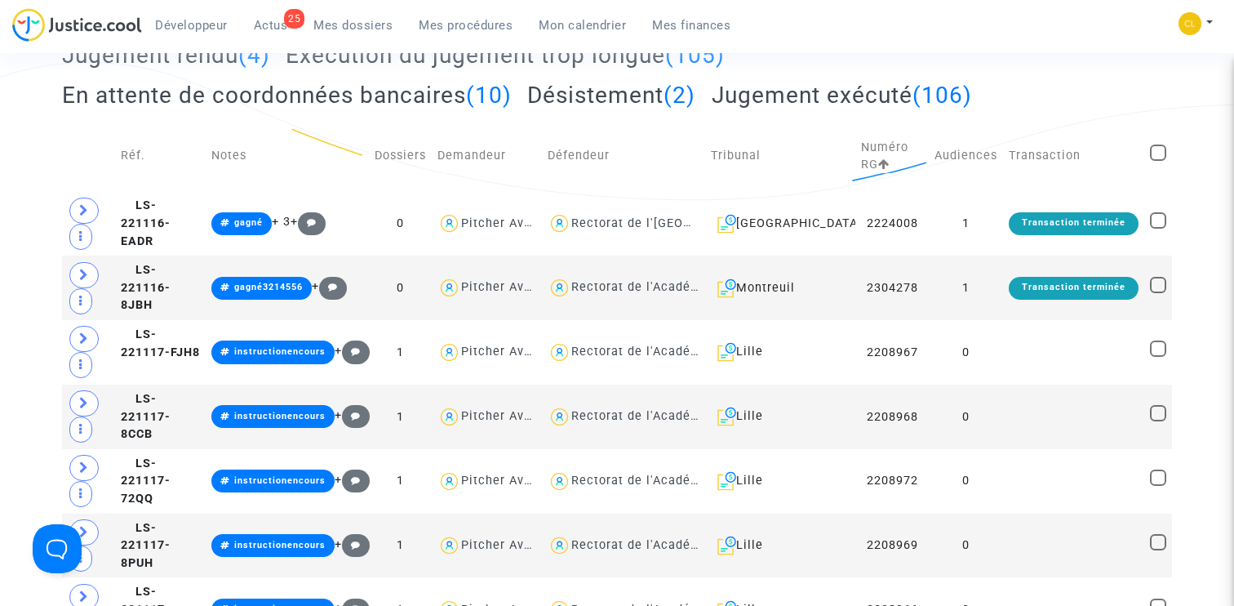
scroll to position [328, 0]
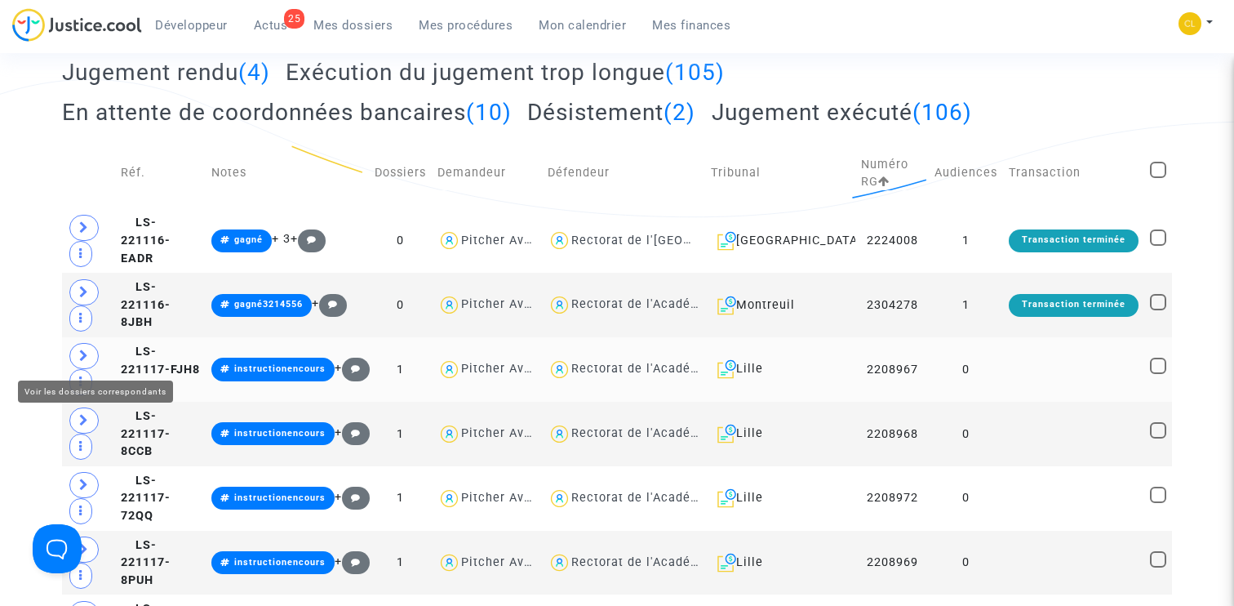
click at [87, 353] on icon at bounding box center [84, 355] width 10 height 12
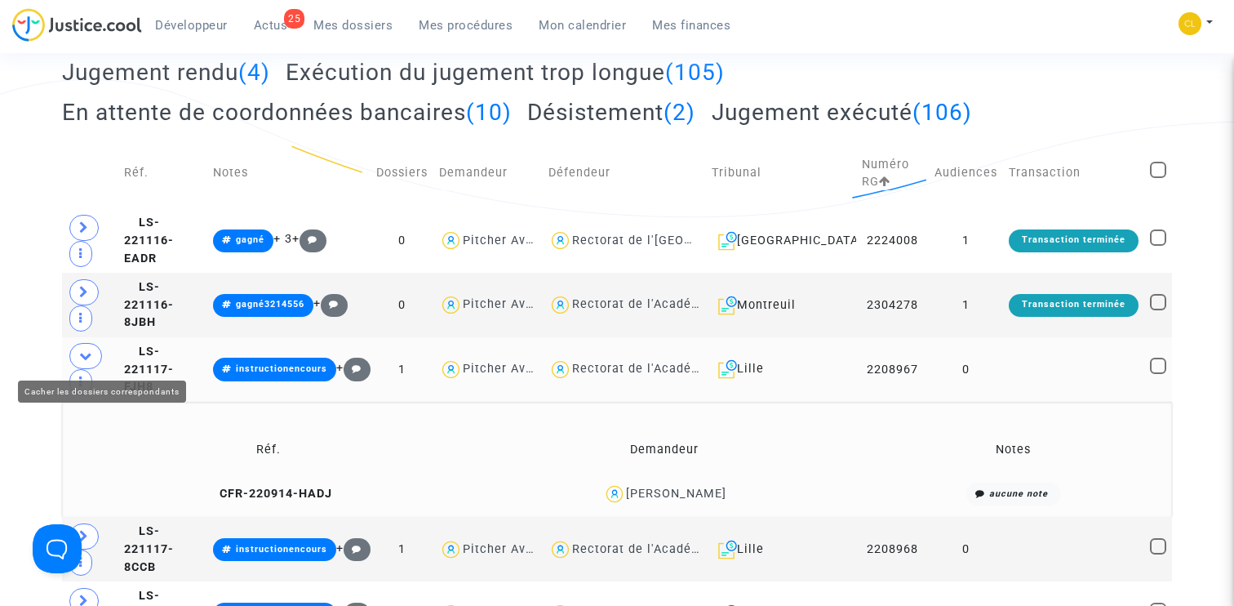
click at [87, 354] on icon at bounding box center [85, 355] width 13 height 12
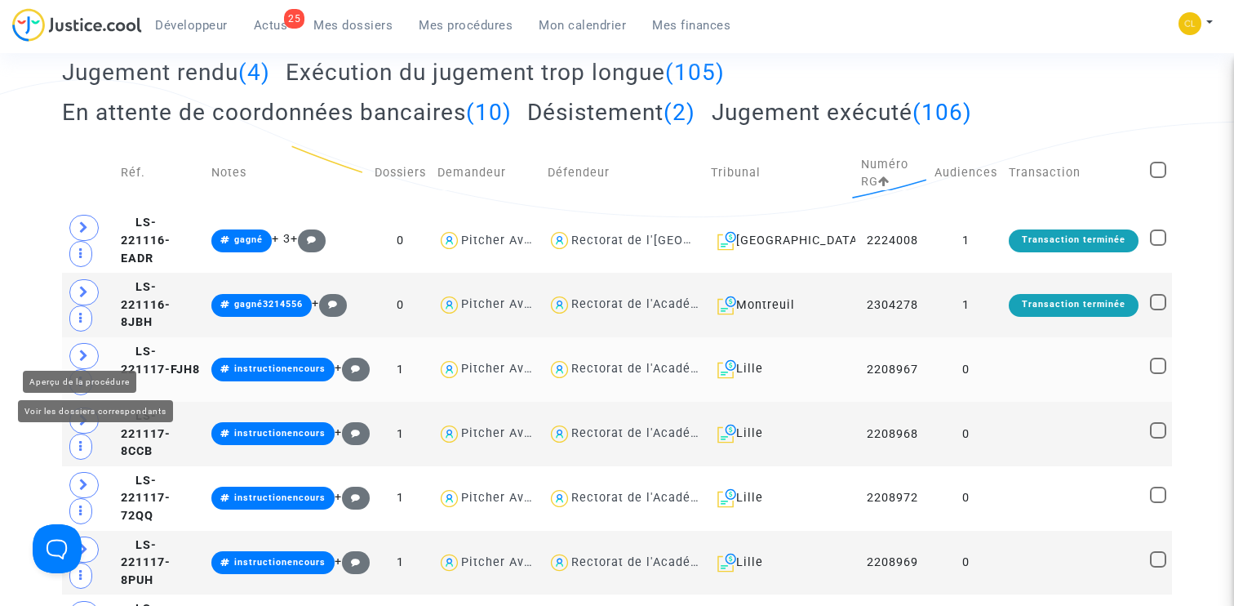
scroll to position [0, 0]
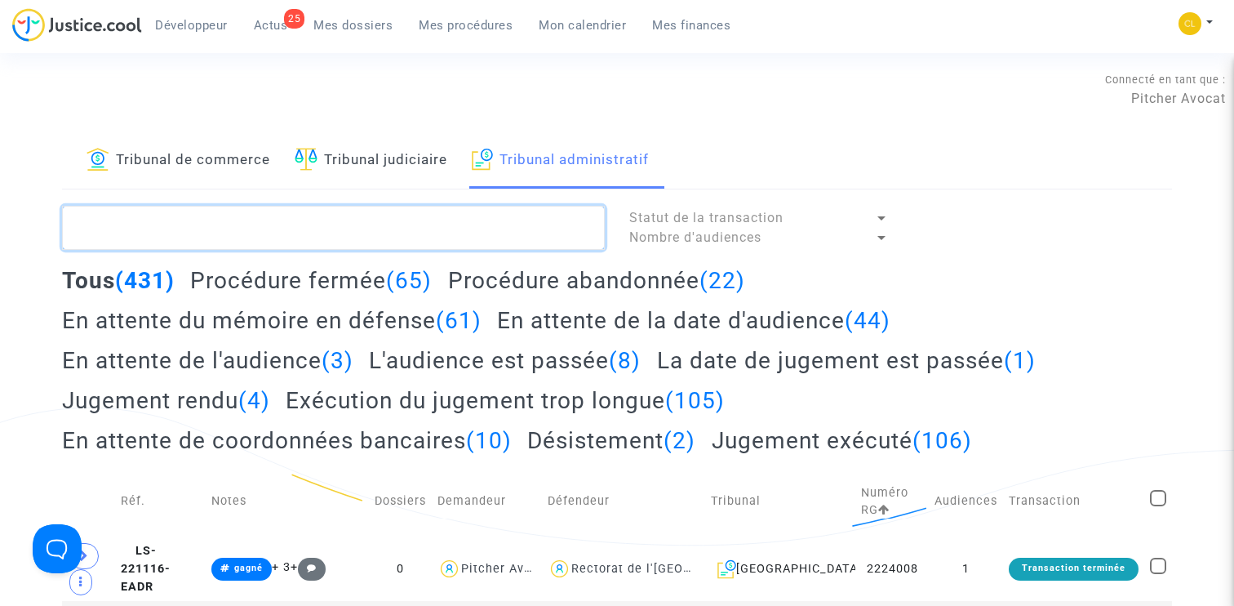
click at [171, 224] on textarea at bounding box center [333, 228] width 543 height 44
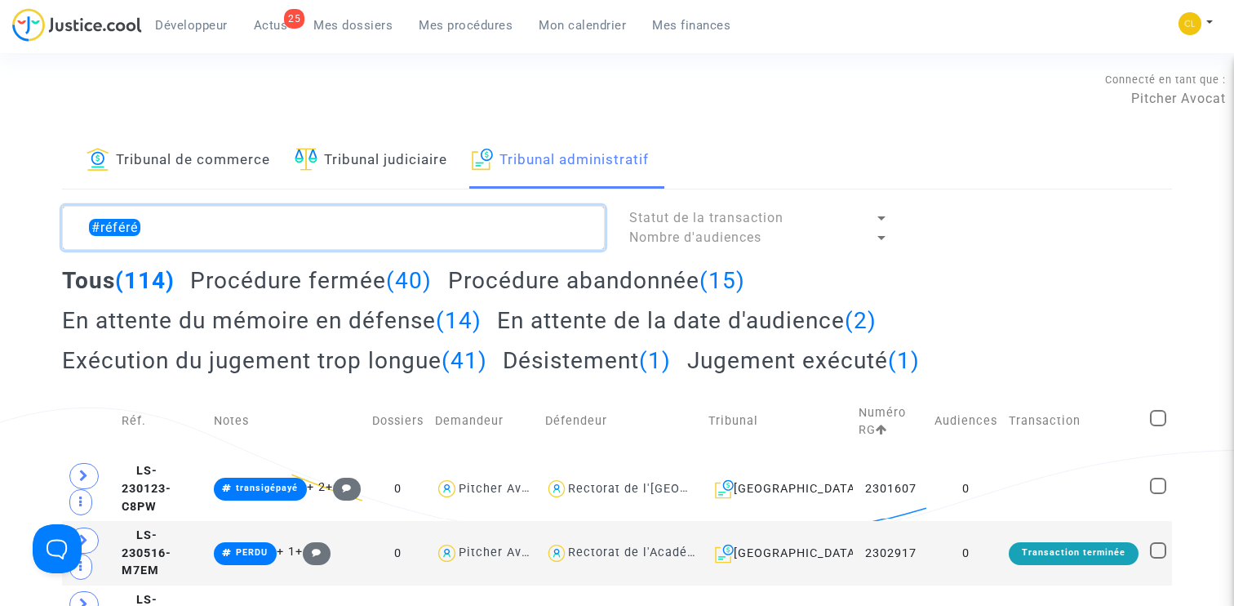
type textarea "#référé"
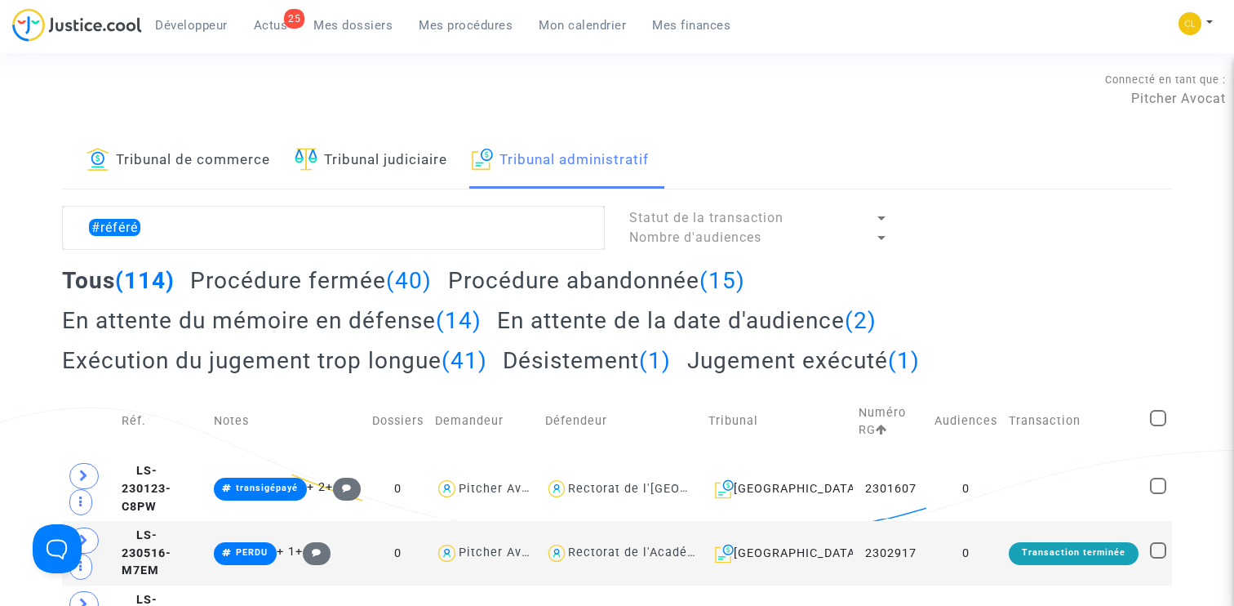
click at [351, 271] on h2 "Procédure fermée (40)" at bounding box center [311, 280] width 242 height 29
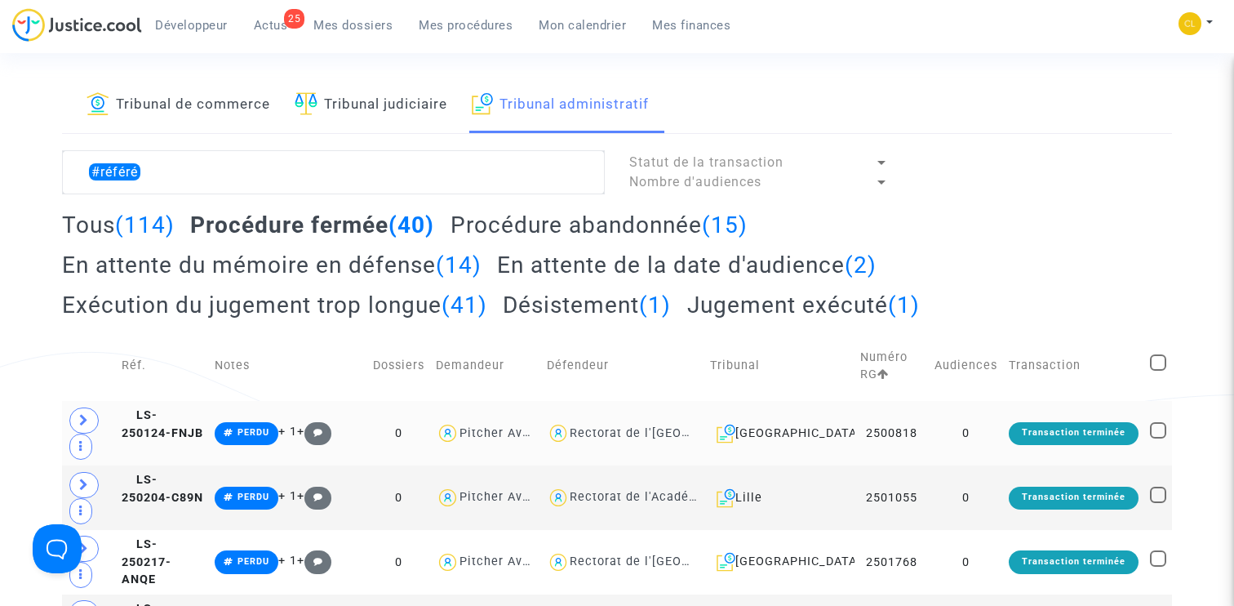
scroll to position [60, 0]
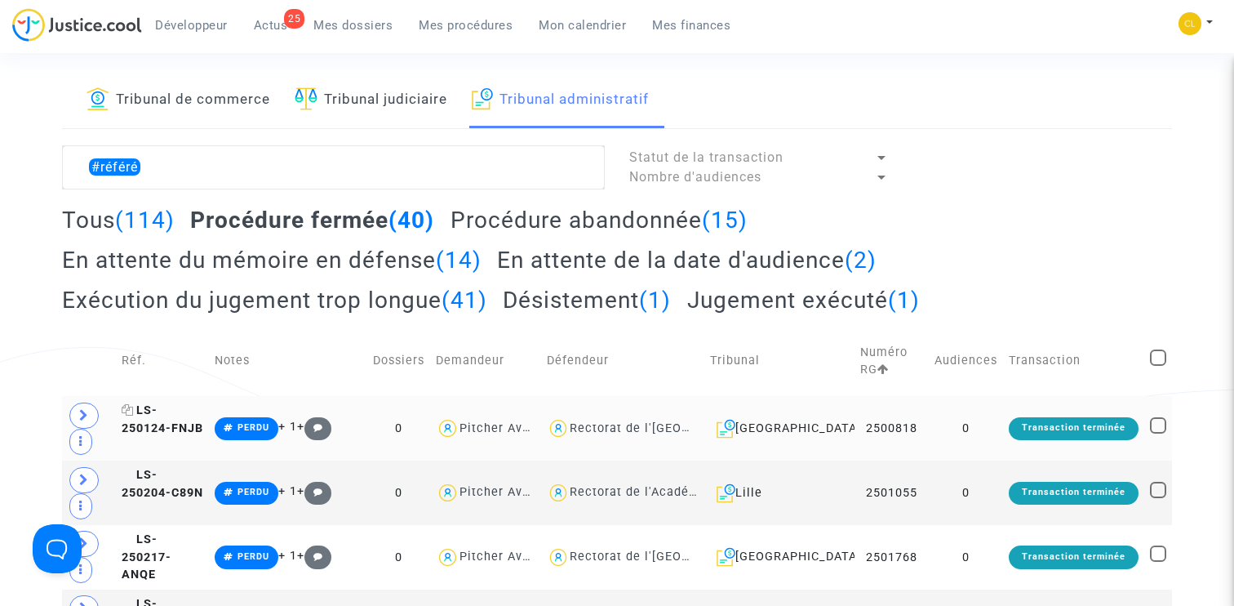
click at [171, 415] on span "LS-250124-FNJB" at bounding box center [163, 419] width 82 height 32
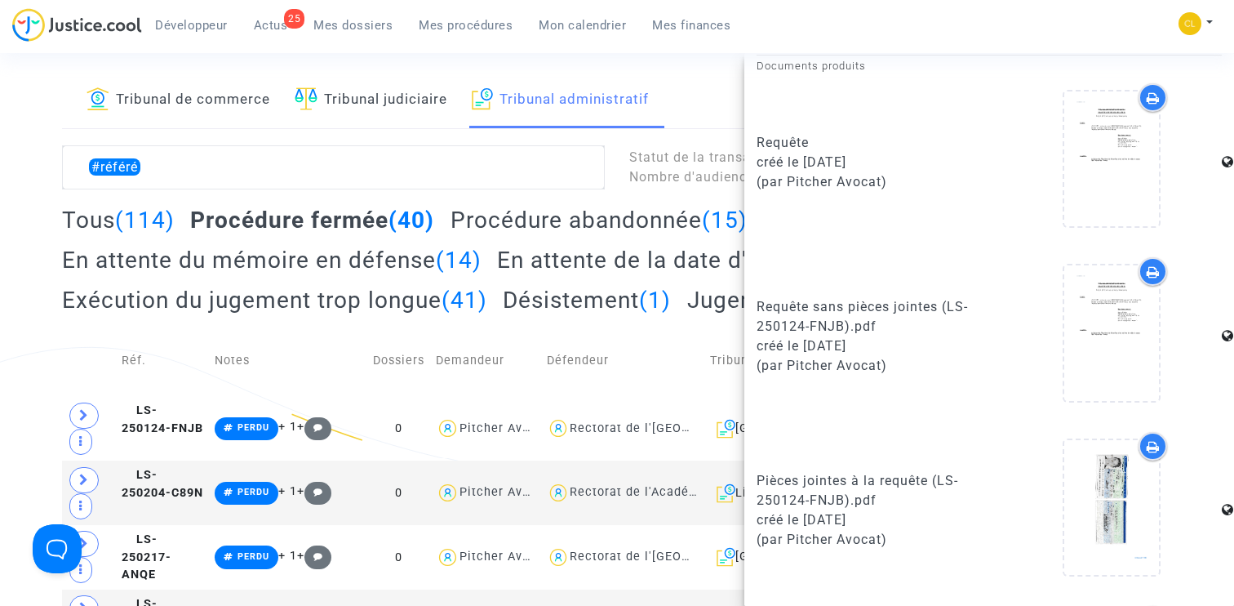
scroll to position [0, 0]
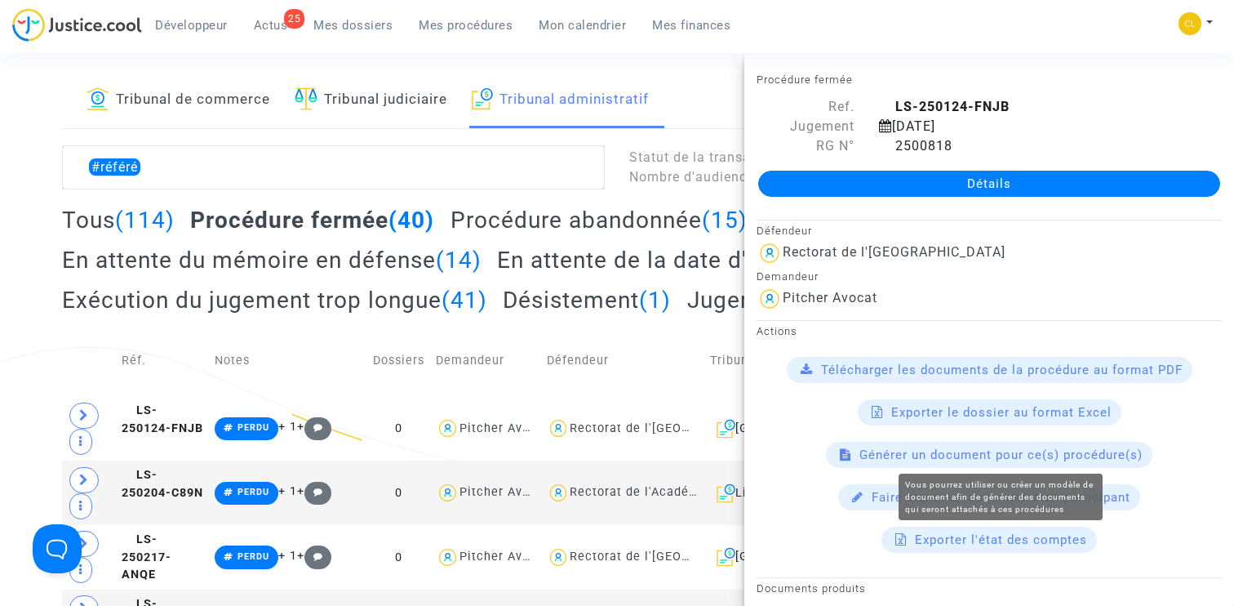
click at [990, 448] on span "Générer un document pour ce(s) procédure(s)" at bounding box center [1000, 454] width 283 height 15
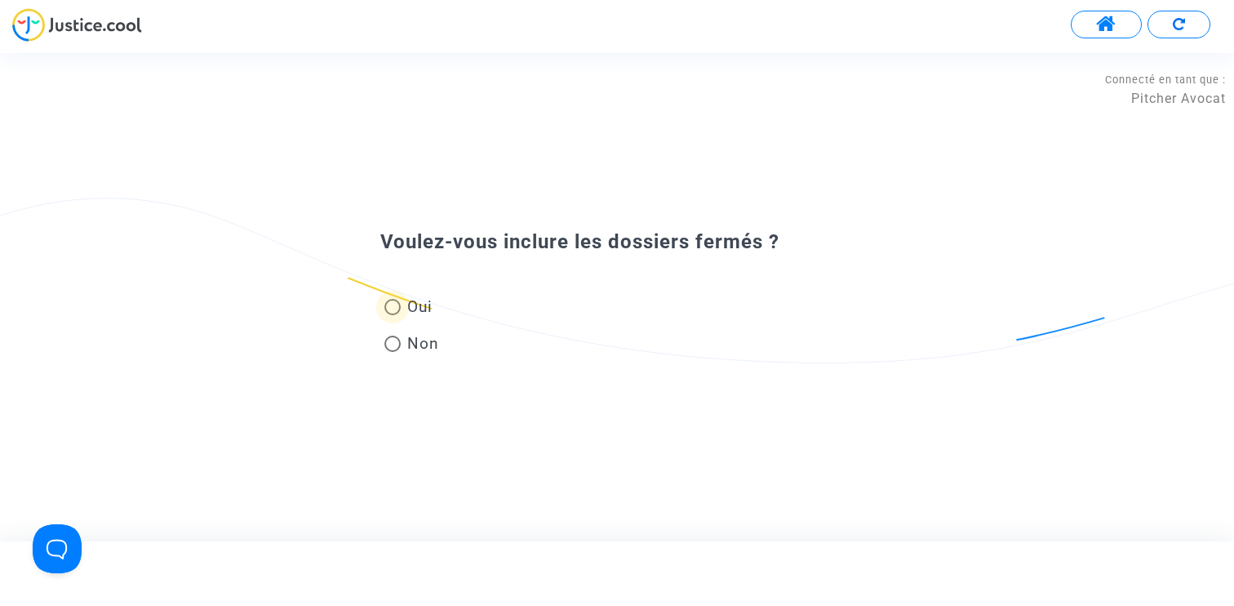
click at [417, 300] on span "Oui" at bounding box center [417, 306] width 32 height 22
click at [393, 315] on input "Oui" at bounding box center [392, 315] width 1 height 1
radio input "true"
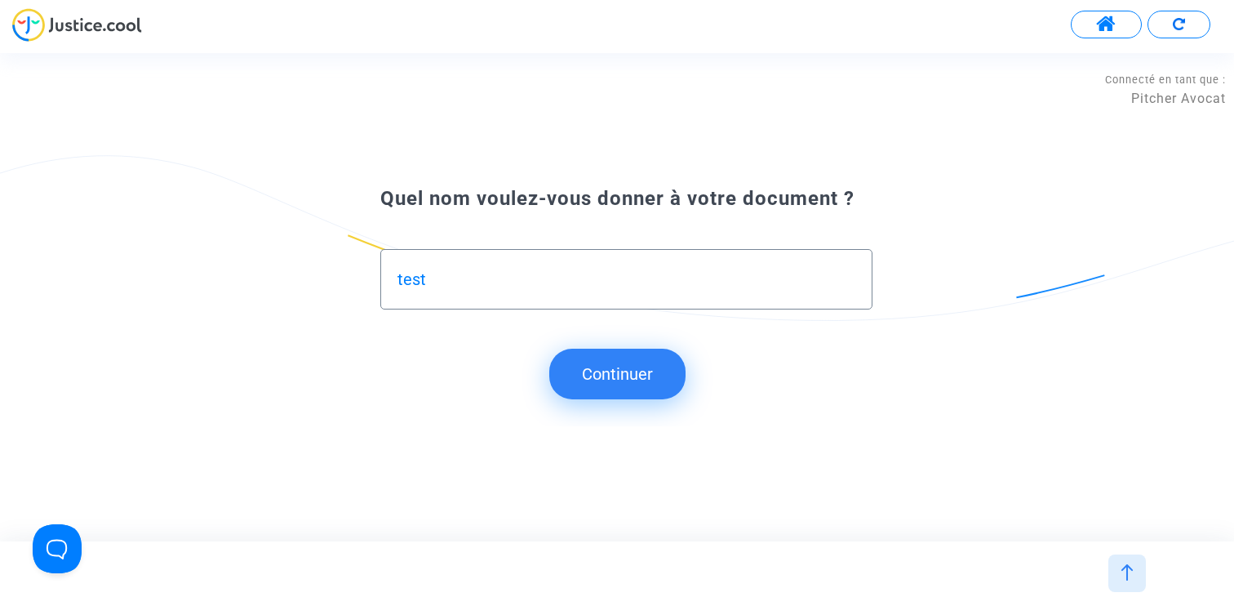
type input "test"
click at [639, 357] on button "Continuer" at bounding box center [617, 373] width 136 height 51
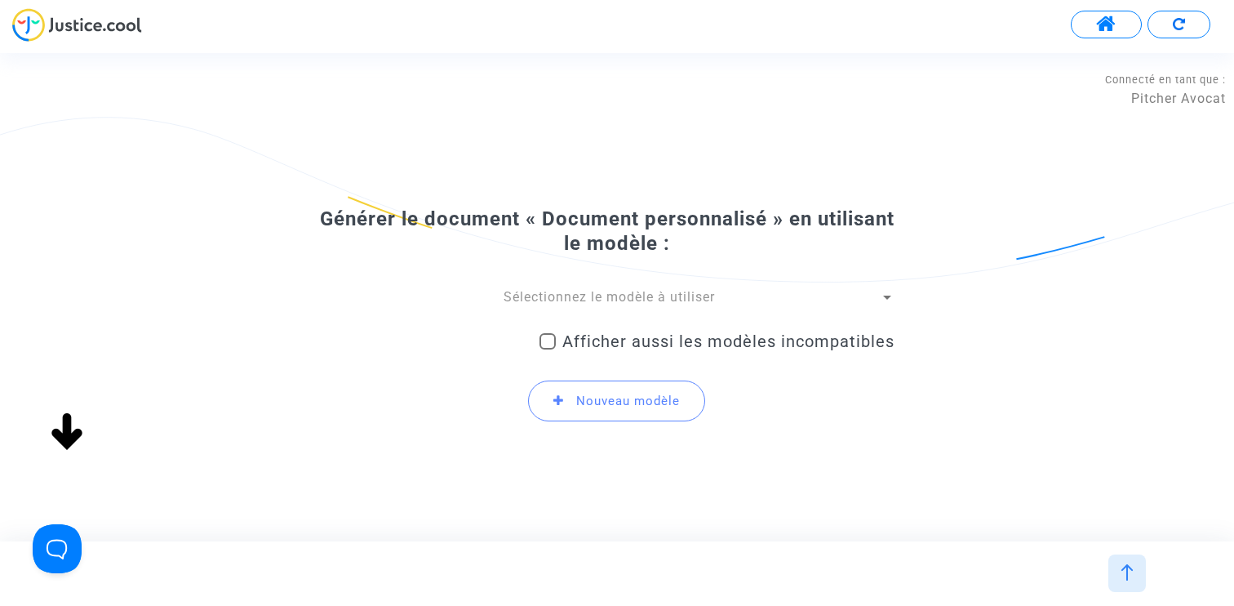
click at [567, 293] on span "Sélectionnez le modèle à utiliser" at bounding box center [609, 297] width 211 height 16
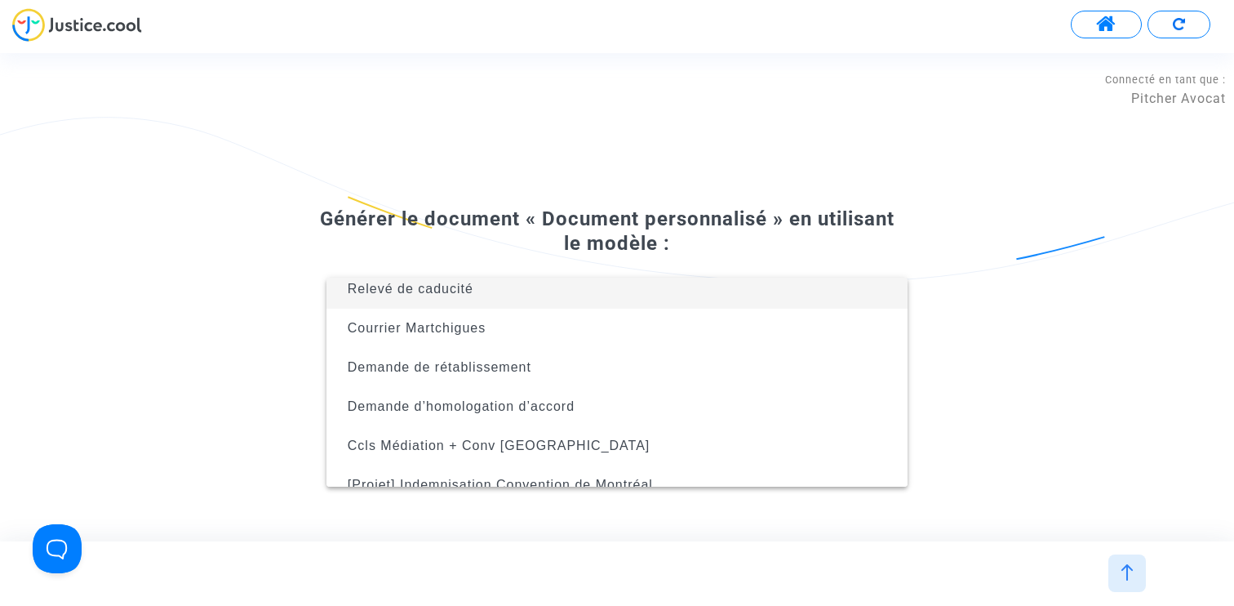
scroll to position [104, 0]
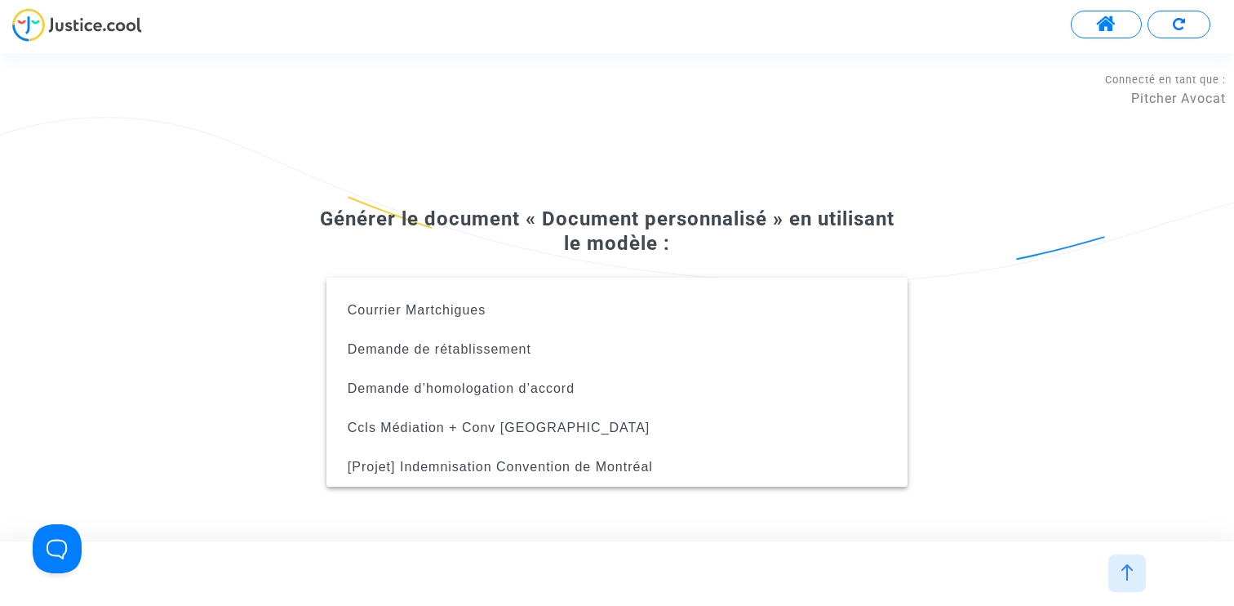
click at [601, 195] on div at bounding box center [617, 303] width 1234 height 606
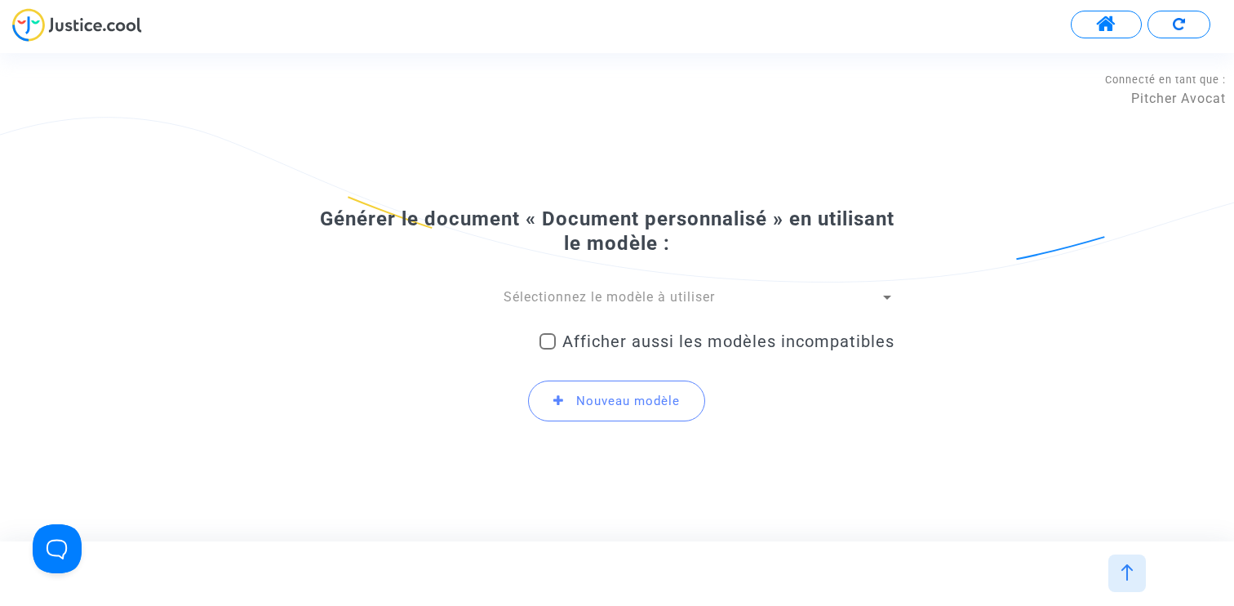
click at [683, 343] on span "Afficher aussi les modèles incompatibles" at bounding box center [728, 341] width 332 height 20
click at [548, 349] on input "Afficher aussi les modèles incompatibles" at bounding box center [547, 349] width 1 height 1
checkbox input "true"
click at [579, 297] on span "Sélectionnez le modèle à utiliser" at bounding box center [609, 297] width 211 height 16
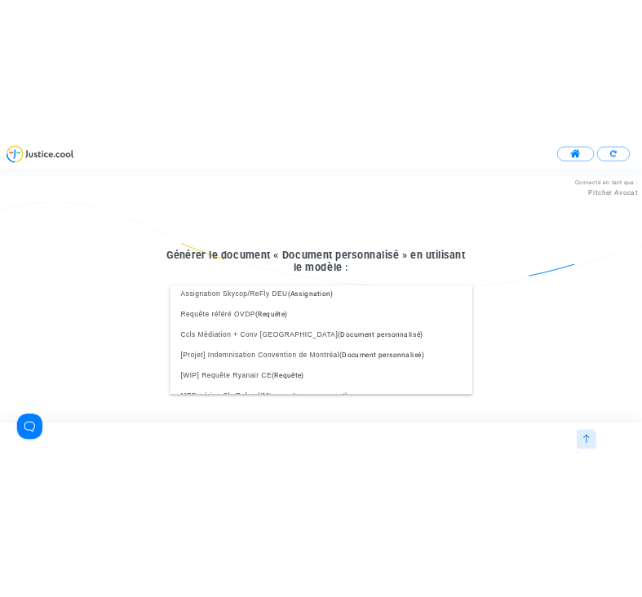
scroll to position [2009, 0]
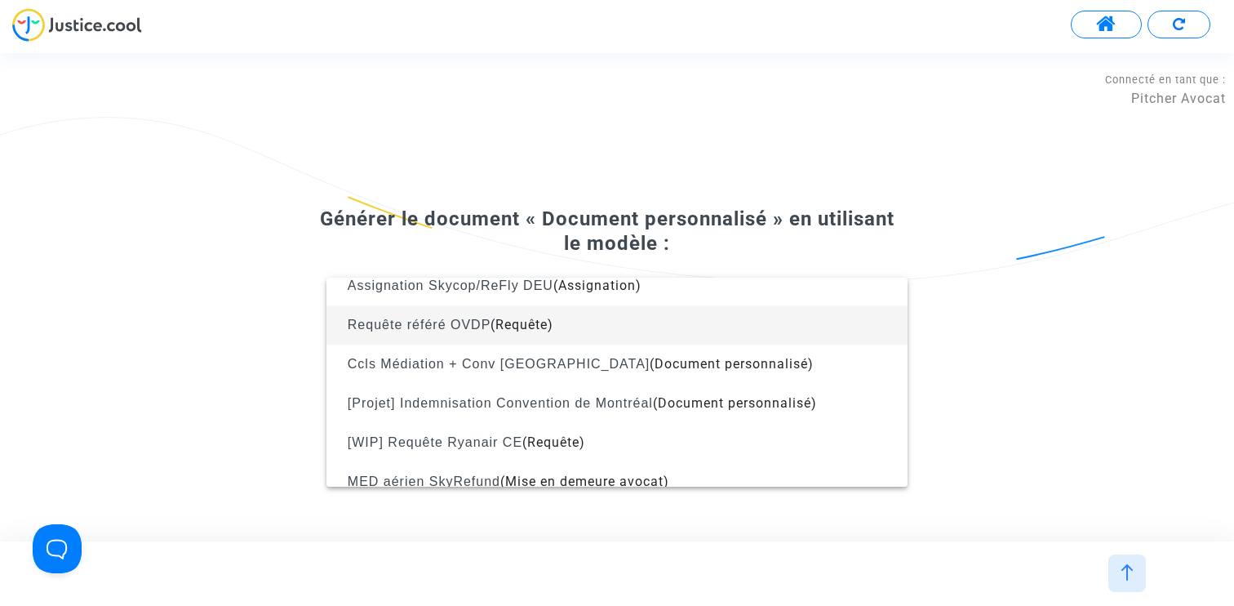
click at [629, 331] on span "Requête référé OVDP (Requête)" at bounding box center [617, 324] width 555 height 39
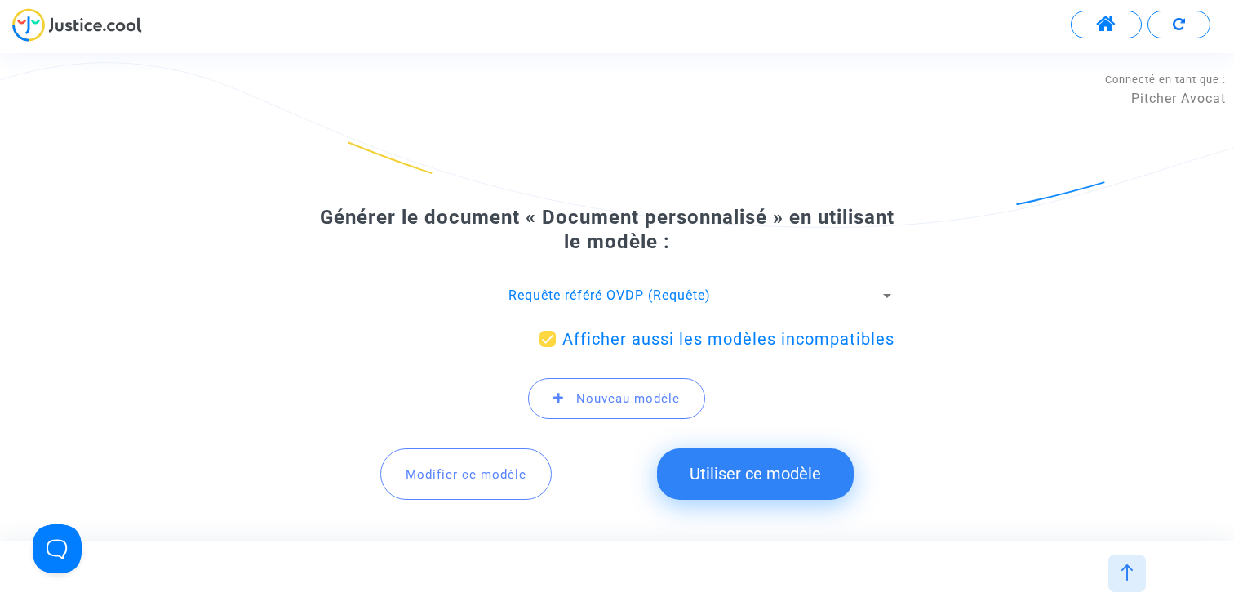
click at [491, 471] on span "Modifier ce modèle" at bounding box center [466, 474] width 121 height 15
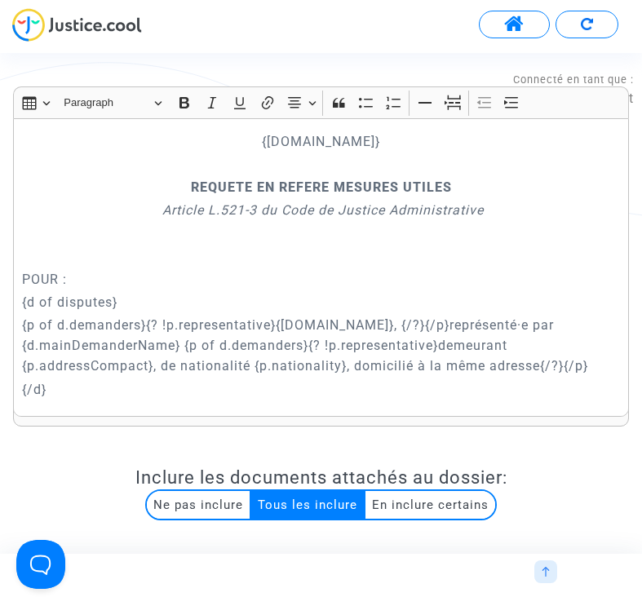
click at [255, 180] on strong "REQUETE EN REFERE MESURES UTILES" at bounding box center [321, 188] width 261 height 16
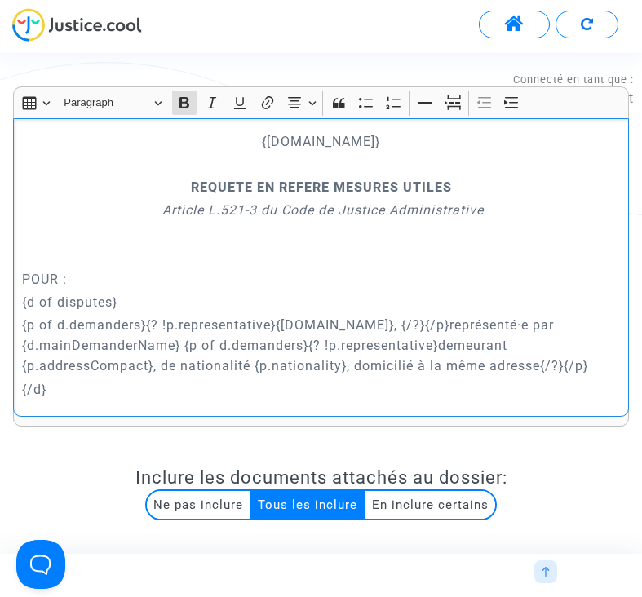
click at [255, 180] on strong "REQUETE EN REFERE MESURES UTILES" at bounding box center [321, 188] width 261 height 16
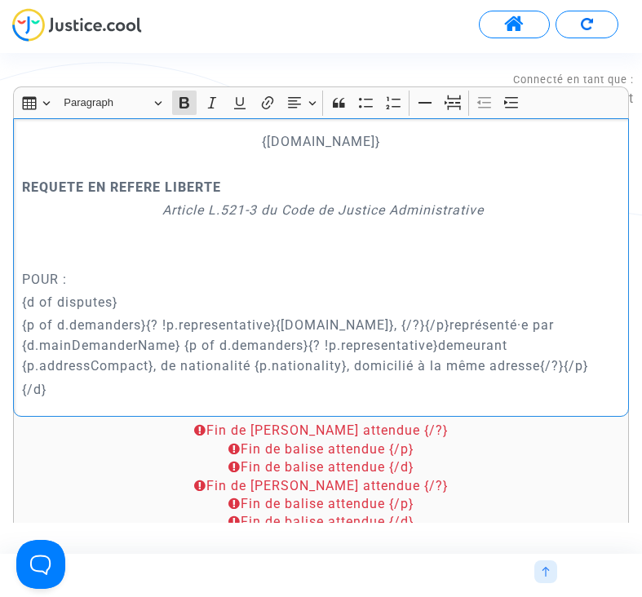
click at [158, 182] on strong "REQUETE EN REFERE LIBERTE" at bounding box center [121, 188] width 199 height 16
click at [309, 102] on button "Text alignment Text alignment" at bounding box center [301, 103] width 37 height 24
click at [306, 180] on icon "Text alignment toolbar" at bounding box center [301, 177] width 16 height 16
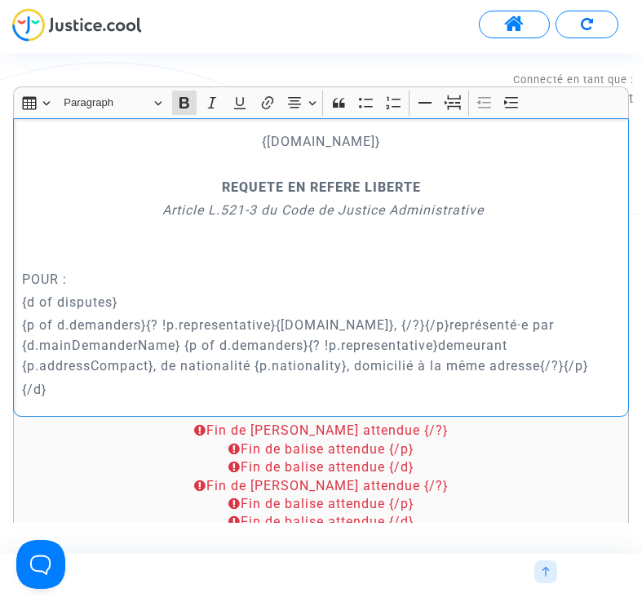
click at [449, 231] on p "Rich Text Editor, main" at bounding box center [321, 234] width 599 height 20
click at [254, 211] on icon "Article L.521-3 du Code de Justice Administrative" at bounding box center [323, 210] width 322 height 16
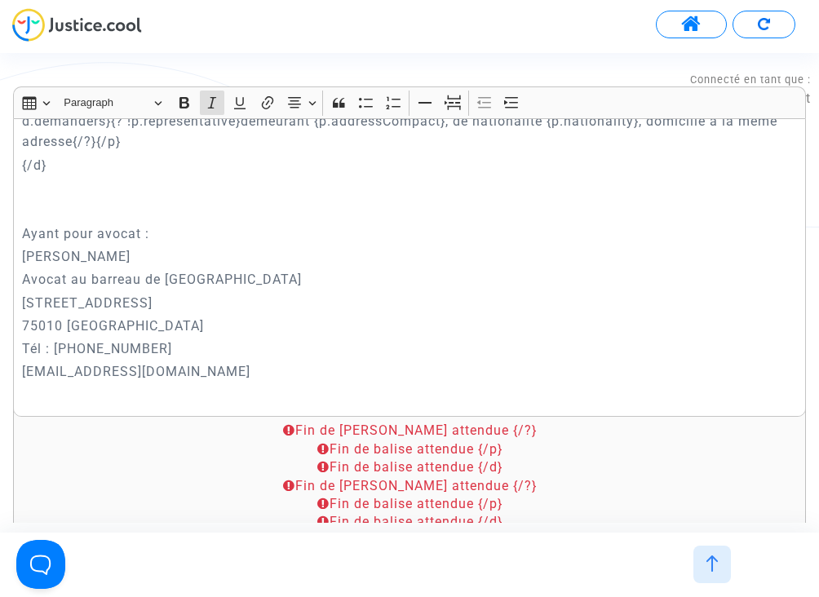
scroll to position [243, 0]
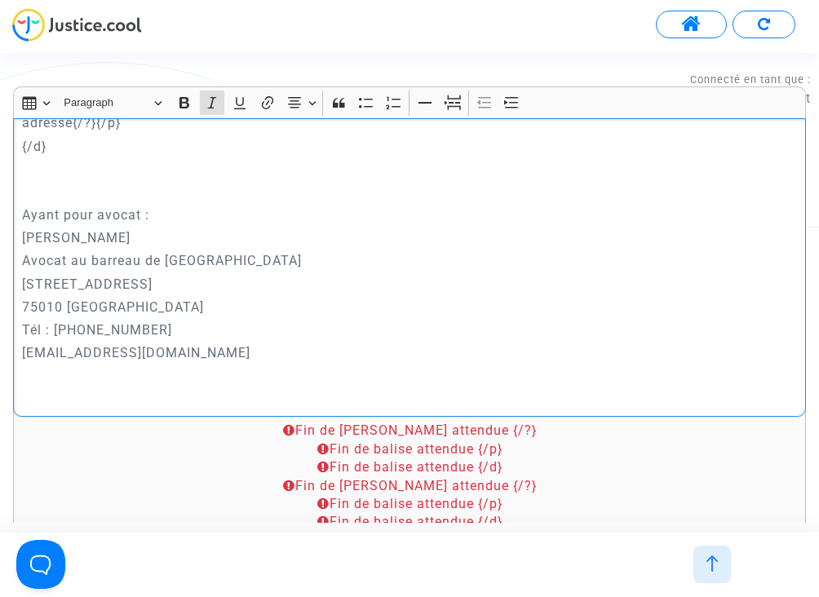
click at [24, 233] on p "[PERSON_NAME]" at bounding box center [410, 238] width 776 height 20
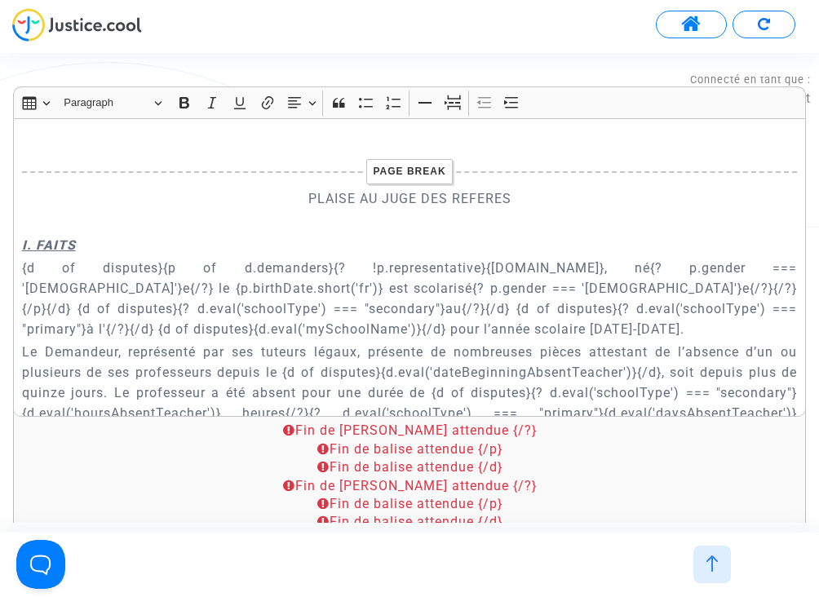
scroll to position [603, 0]
click at [336, 201] on p "PLAISE AU JUGE DES REFERES" at bounding box center [410, 198] width 776 height 20
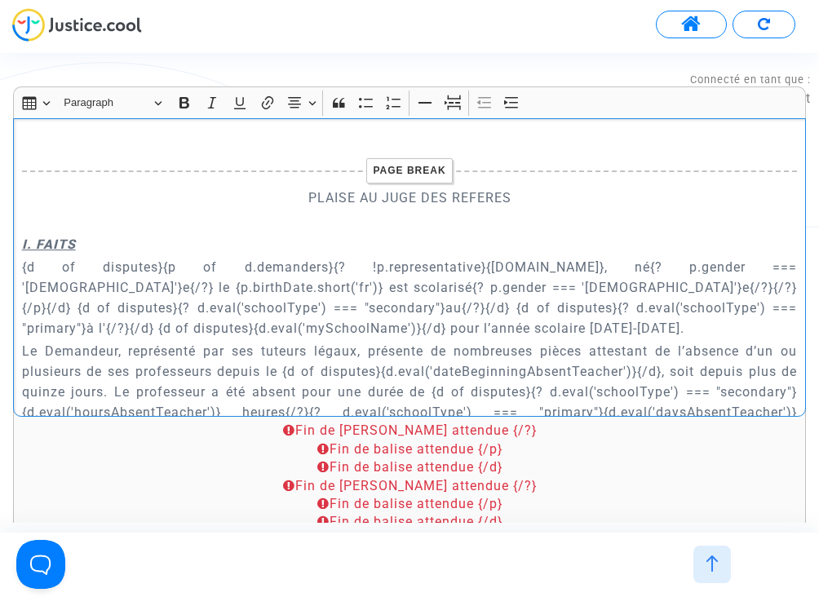
click at [336, 201] on p "PLAISE AU JUGE DES REFERES" at bounding box center [410, 198] width 776 height 20
click at [185, 100] on icon "Editor toolbar" at bounding box center [184, 103] width 16 height 16
click at [348, 283] on p "{d of disputes}{p of d.demanders}{? !p.representative}{p.name}, né{? p.gender =…" at bounding box center [410, 298] width 776 height 82
click at [606, 253] on p "I. FAITS" at bounding box center [410, 244] width 776 height 20
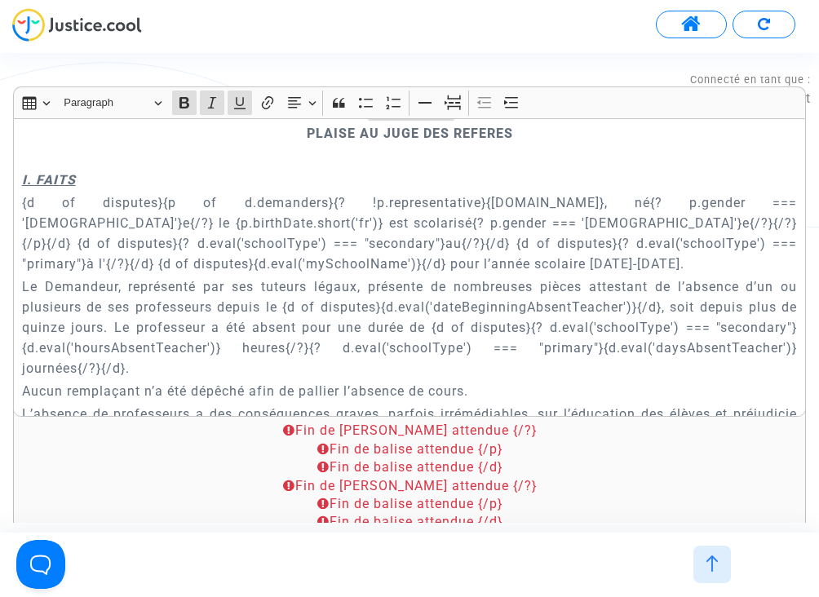
scroll to position [668, 0]
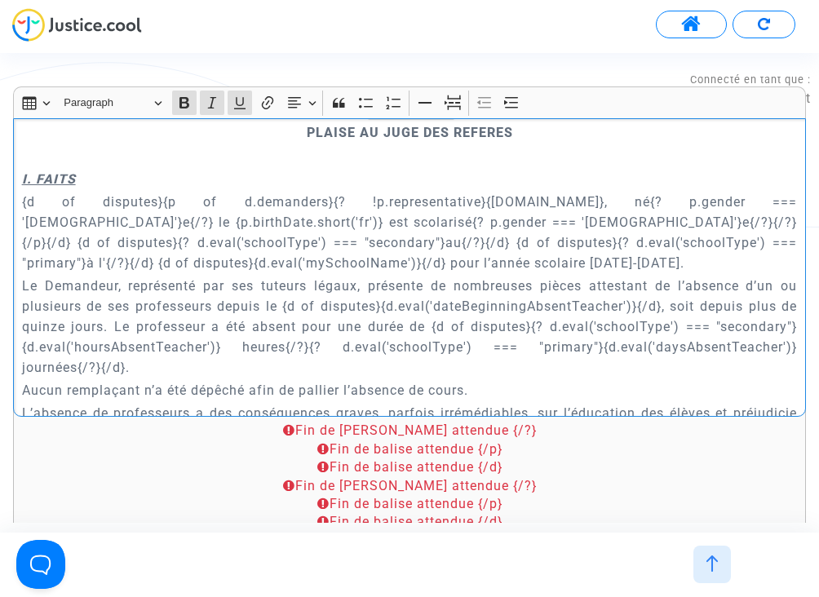
click at [388, 257] on p "{d of disputes}{p of d.demanders}{? !p.representative}{p.name}, né{? p.gender =…" at bounding box center [410, 233] width 776 height 82
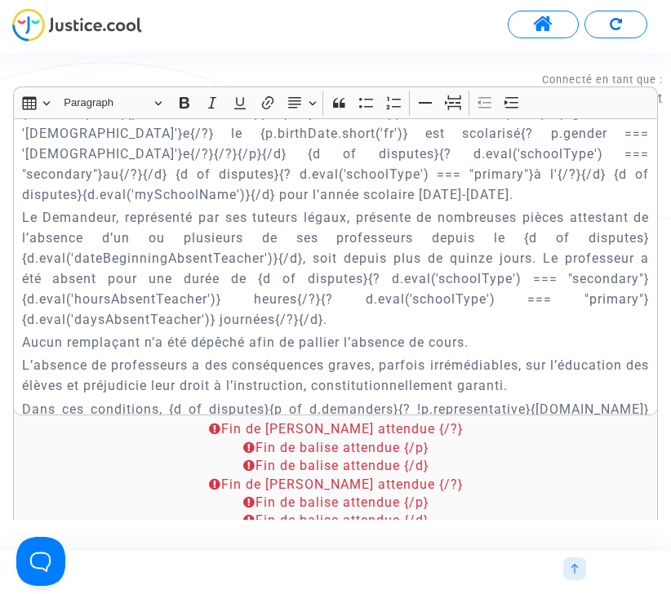
scroll to position [755, 0]
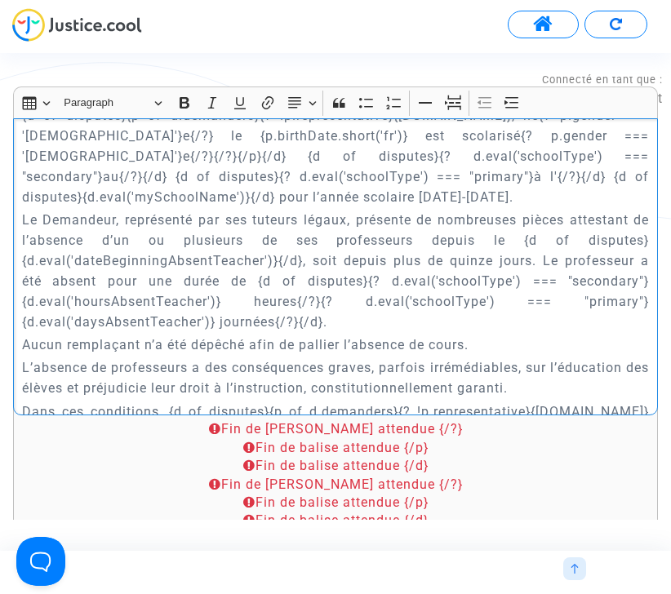
click at [108, 280] on p "Le Demandeur, représenté par ses tuteurs légaux, présente de nombreuses pièces …" at bounding box center [336, 271] width 628 height 122
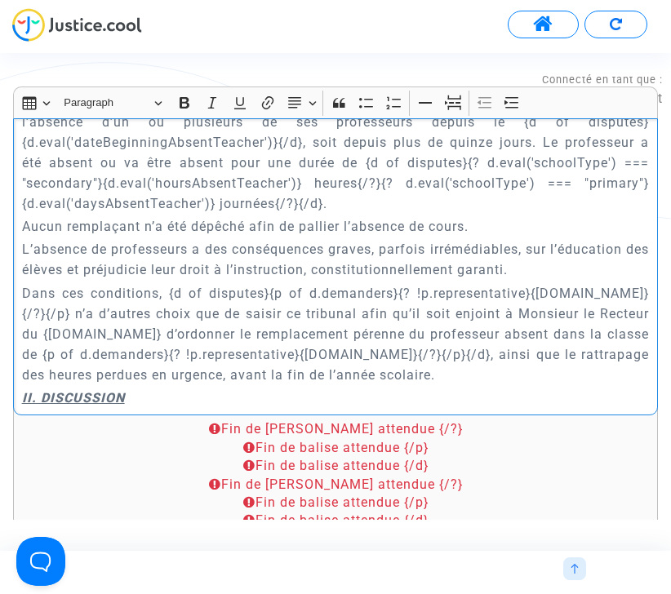
scroll to position [883, 0]
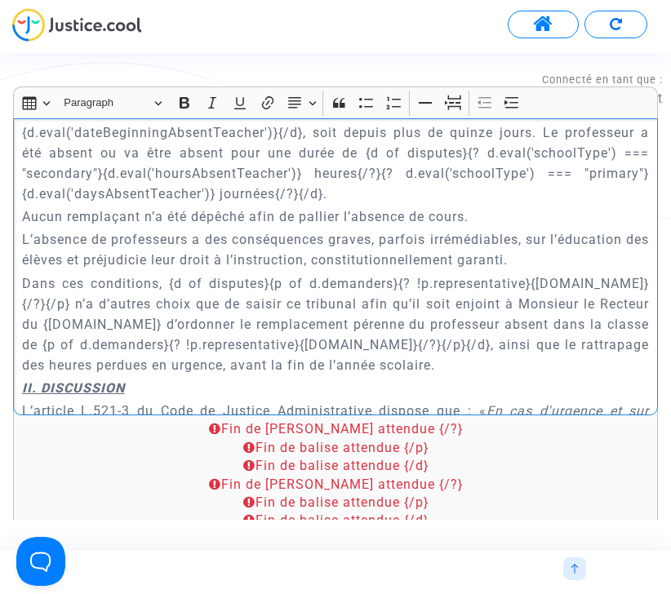
drag, startPoint x: 436, startPoint y: 233, endPoint x: 465, endPoint y: 301, distance: 73.8
click at [465, 301] on div "{court.name} REQUETE EN REFERE LIBERTE Article L.521-2 du Code de Justice Admin…" at bounding box center [335, 266] width 645 height 297
click at [406, 352] on p "Dans ces conditions, {d of disputes}{p of d.demanders}{? !p.representative}{p.n…" at bounding box center [336, 324] width 628 height 102
click at [469, 321] on p "Dans ces conditions, {d of disputes}{p of d.demanders}{? !p.representative}{p.n…" at bounding box center [336, 324] width 628 height 102
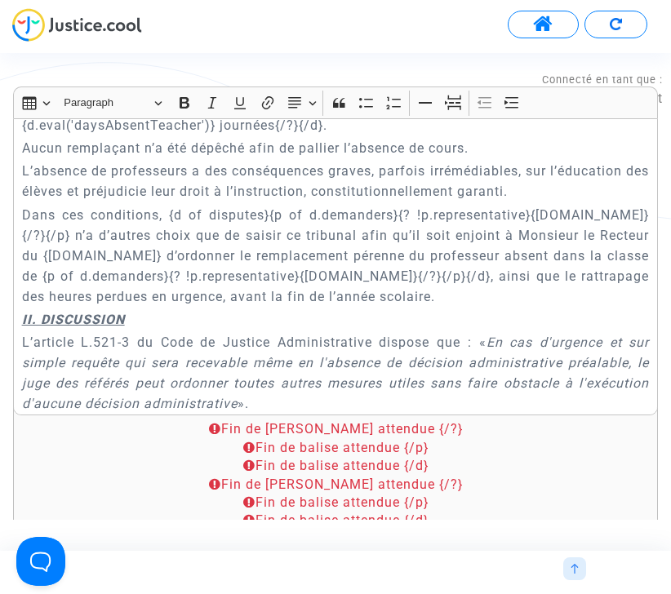
scroll to position [979, 0]
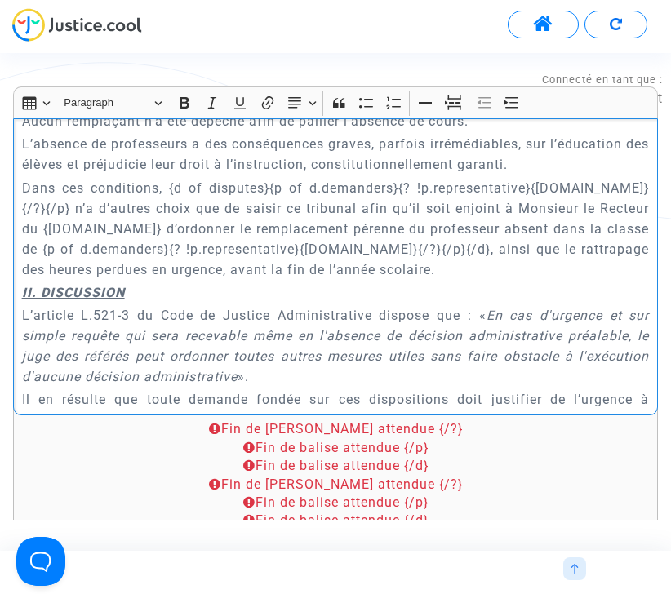
click at [371, 264] on p "Dans ces conditions, {d of disputes}{p of d.demanders}{? !p.representative}{p.n…" at bounding box center [336, 229] width 628 height 102
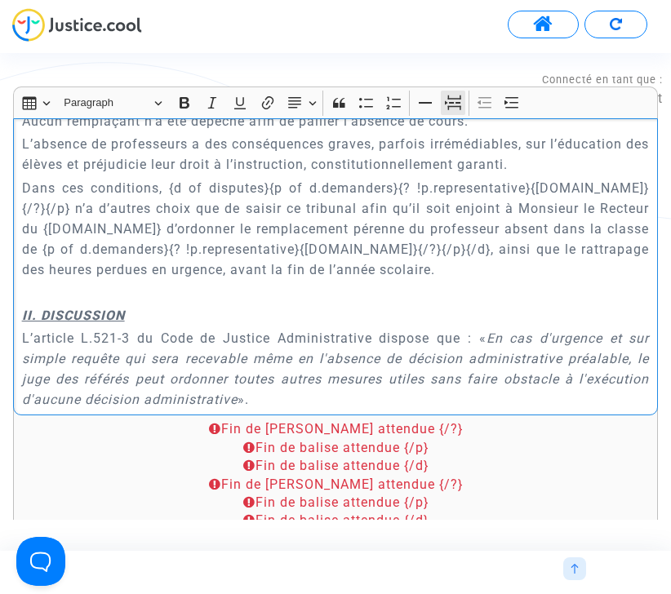
click at [457, 101] on icon "Editor toolbar" at bounding box center [453, 103] width 16 height 16
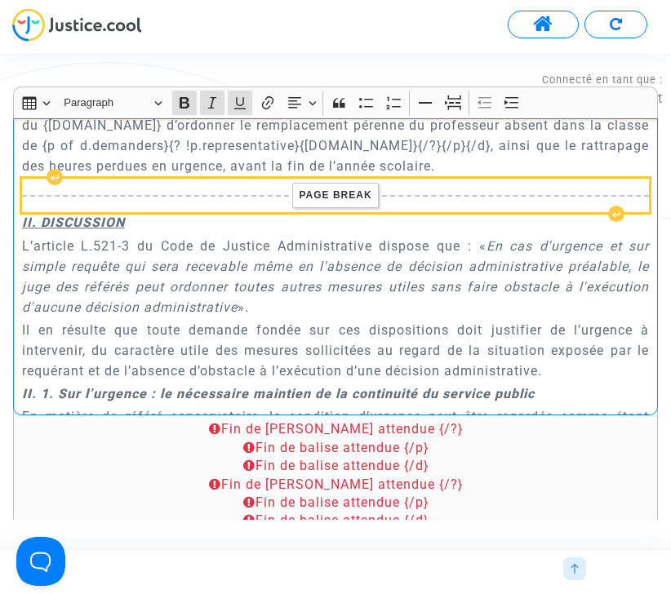
scroll to position [1084, 0]
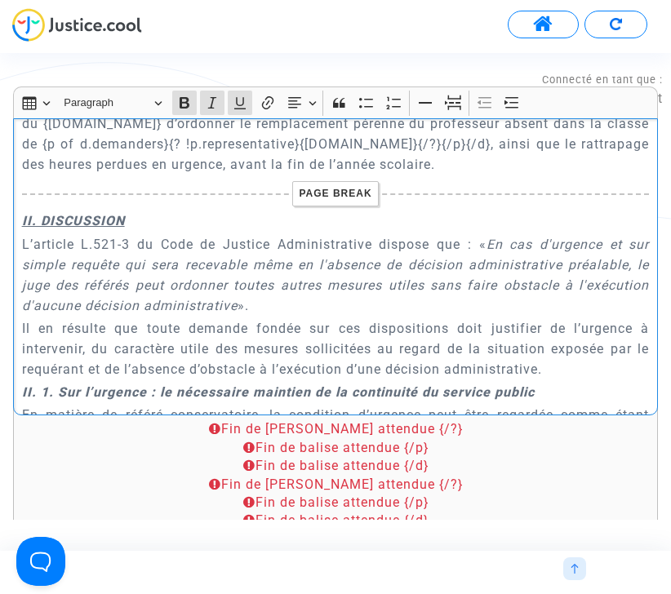
click at [129, 241] on p "L’article L.521-3 du Code de Justice Administrative dispose que : « En cas d'ur…" at bounding box center [336, 275] width 628 height 82
click at [391, 303] on p "L’article L.521-2 du Code de Justice Administrative dispose que : « En cas d'ur…" at bounding box center [336, 275] width 628 height 82
drag, startPoint x: 487, startPoint y: 246, endPoint x: 237, endPoint y: 306, distance: 257.7
click at [237, 306] on p "L’article L.521-2 du Code de Justice Administrative dispose que : « En cas d'ur…" at bounding box center [336, 275] width 628 height 82
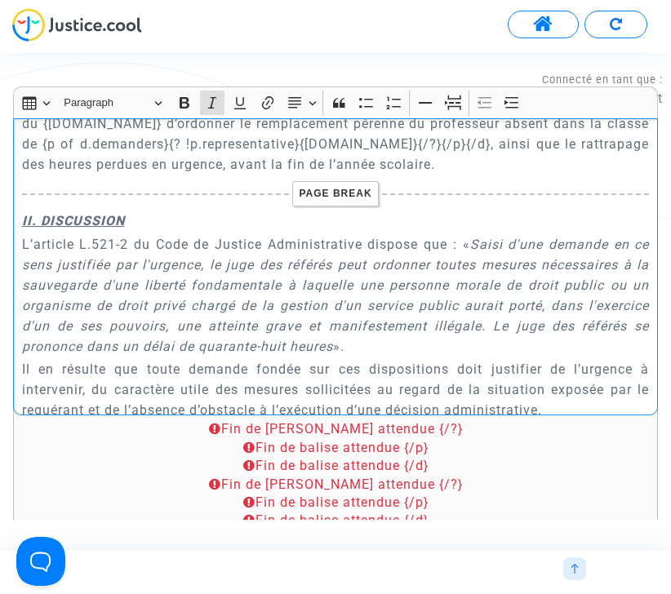
click at [433, 352] on p "L’article L.521-2 du Code de Justice Administrative dispose que : « Saisi d'une…" at bounding box center [336, 295] width 628 height 122
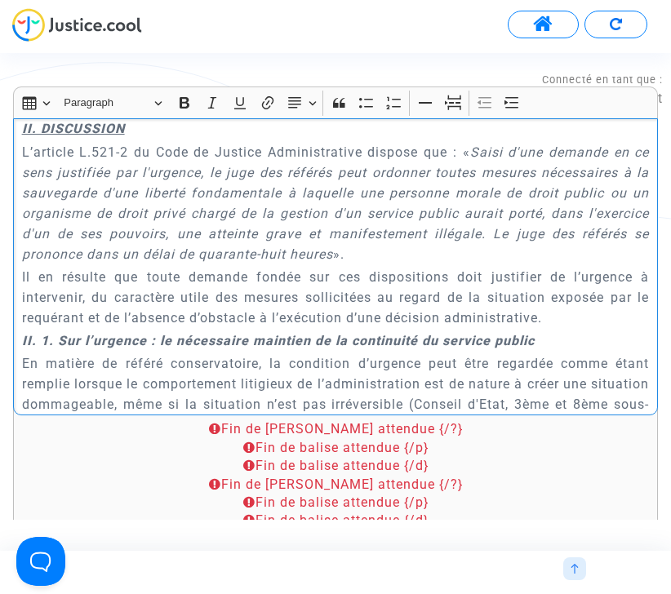
scroll to position [1177, 0]
drag, startPoint x: 376, startPoint y: 258, endPoint x: 333, endPoint y: 184, distance: 85.2
click at [333, 184] on p "L’article L.521-2 du Code de Justice Administrative dispose que : « Saisi d'une…" at bounding box center [336, 202] width 628 height 122
click at [379, 246] on p "L’article L.521-2 du Code de Justice Administrative dispose que : « Saisi d'une…" at bounding box center [336, 202] width 628 height 122
click at [529, 291] on p "Il en résulte que toute demande fondée sur ces dispositions doit justifier de l…" at bounding box center [336, 296] width 628 height 61
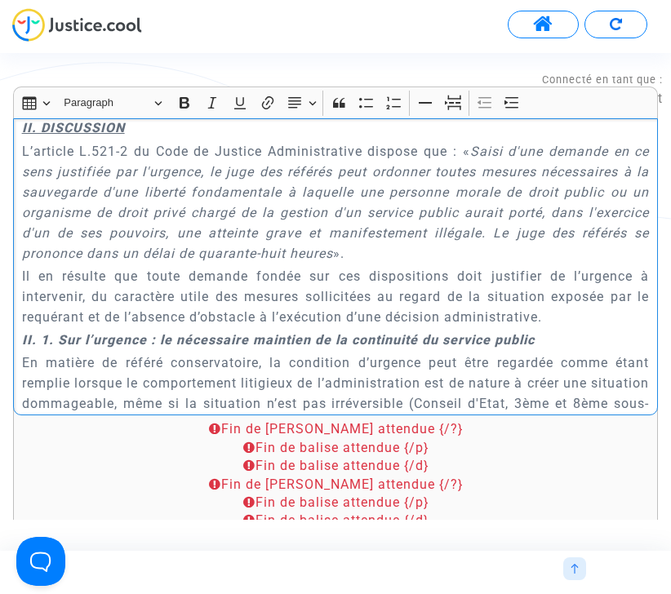
click at [237, 280] on p "Il en résulte que toute demande fondée sur ces dispositions doit justifier de l…" at bounding box center [336, 296] width 628 height 61
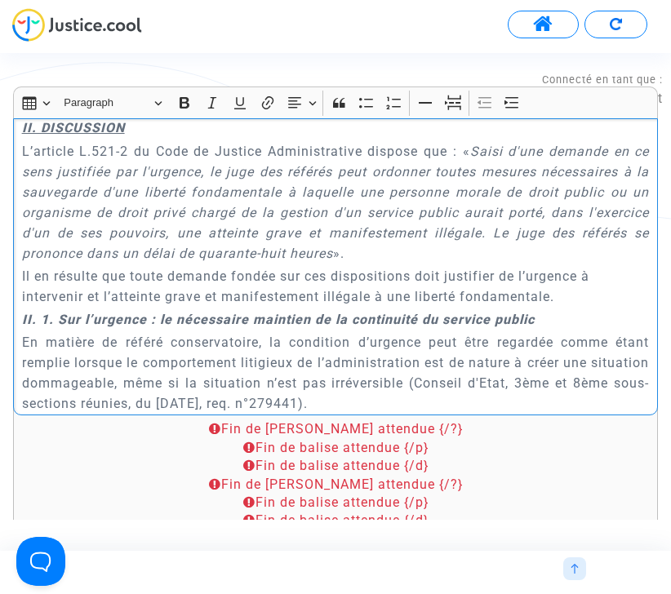
click at [237, 280] on p "Il en résulte que toute demande fondée sur ces dispositions doit justifier de l…" at bounding box center [336, 286] width 628 height 41
click at [305, 107] on button "Text alignment Text alignment" at bounding box center [301, 103] width 37 height 24
click at [304, 202] on icon "Text alignment toolbar" at bounding box center [301, 201] width 13 height 11
click at [619, 310] on p "II. 1. Sur l’urgence : le nécessaire maintien de la continuité du service public" at bounding box center [336, 319] width 628 height 20
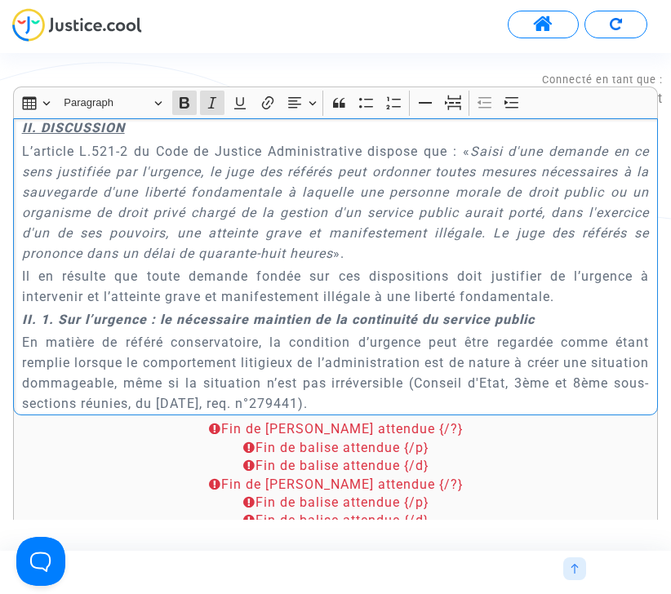
click at [601, 295] on p "Il en résulte que toute demande fondée sur ces dispositions doit justifier de l…" at bounding box center [336, 286] width 628 height 41
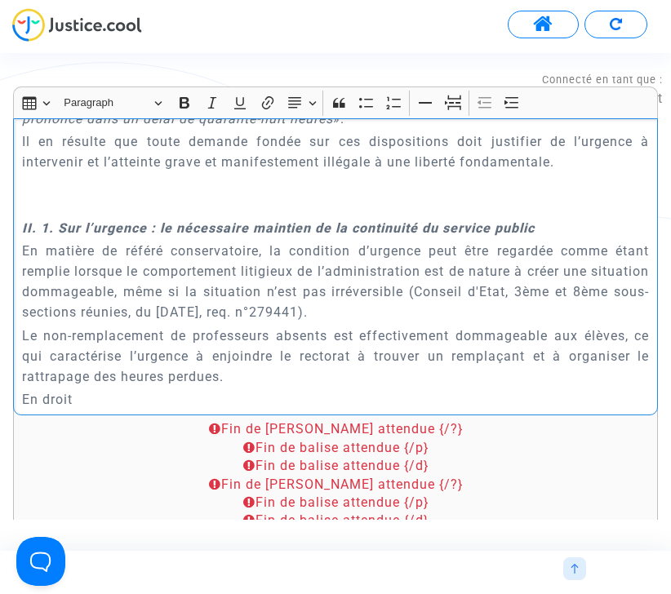
scroll to position [1329, 0]
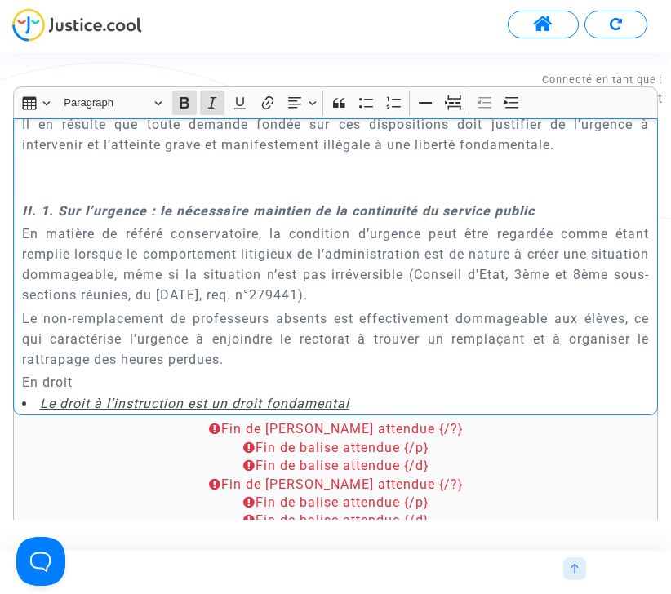
drag, startPoint x: 59, startPoint y: 209, endPoint x: 569, endPoint y: 212, distance: 510.1
click at [569, 212] on p "II. 1. Sur l’urgence : le nécessaire maintien de la continuité du service public" at bounding box center [336, 211] width 628 height 20
click at [27, 232] on p "En matière de référé conservatoire, la condition d’urgence peut être regardée c…" at bounding box center [336, 265] width 628 height 82
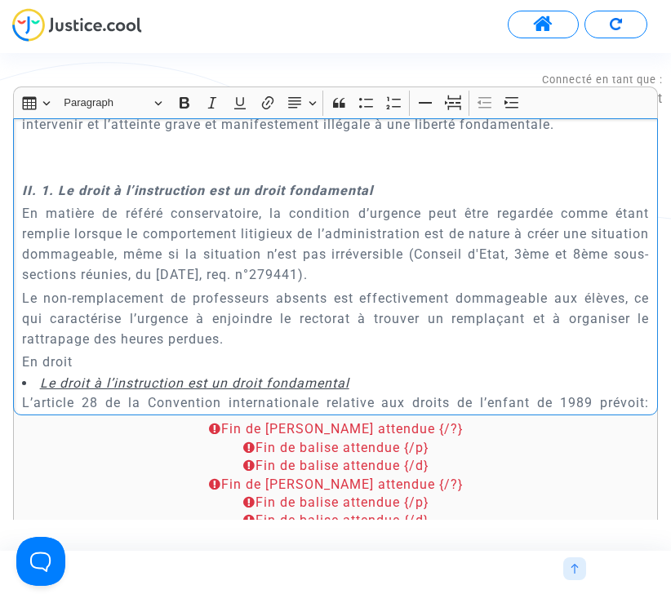
scroll to position [1420, 0]
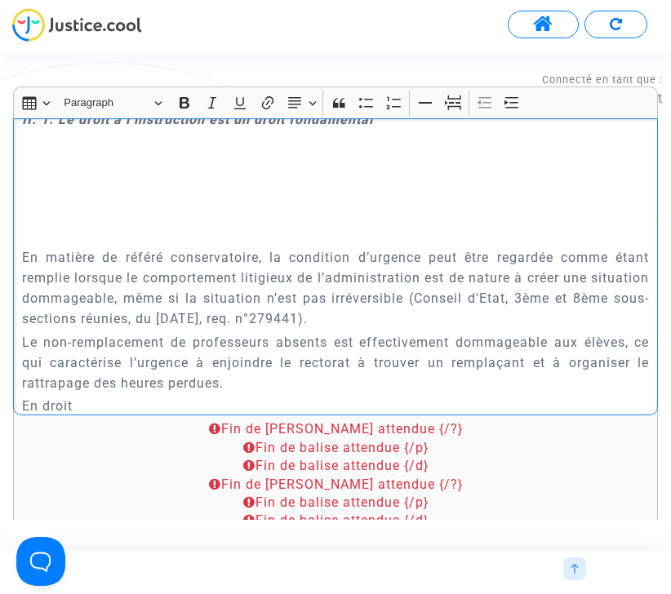
click at [98, 175] on p "Rich Text Editor, main" at bounding box center [336, 166] width 628 height 20
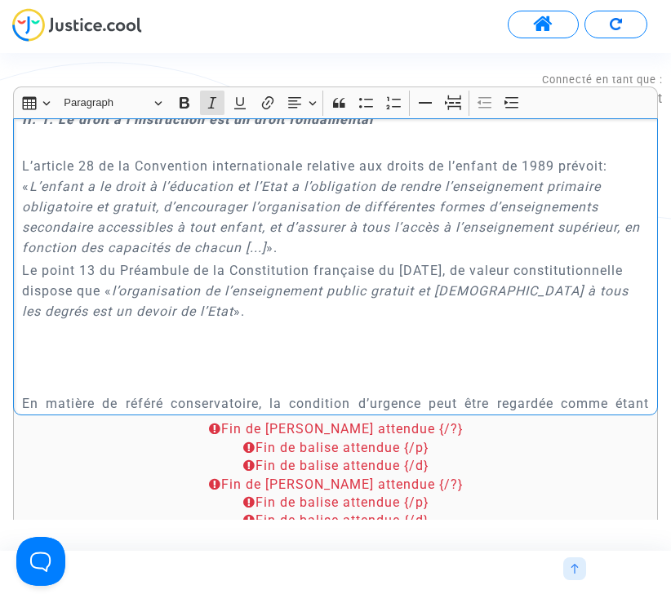
drag, startPoint x: 270, startPoint y: 316, endPoint x: 108, endPoint y: 175, distance: 214.7
click at [108, 175] on div "{court.name} REQUETE EN REFERE LIBERTE Article L.521-2 du Code de Justice Admin…" at bounding box center [335, 266] width 645 height 297
click at [269, 288] on icon "l’organisation de l’enseignement public gratuit et laïque à tous les degrés est…" at bounding box center [325, 301] width 606 height 36
click at [272, 309] on p "Le point 13 du Préambule de la Constitution française du 27 octobre 1946, de va…" at bounding box center [336, 290] width 628 height 61
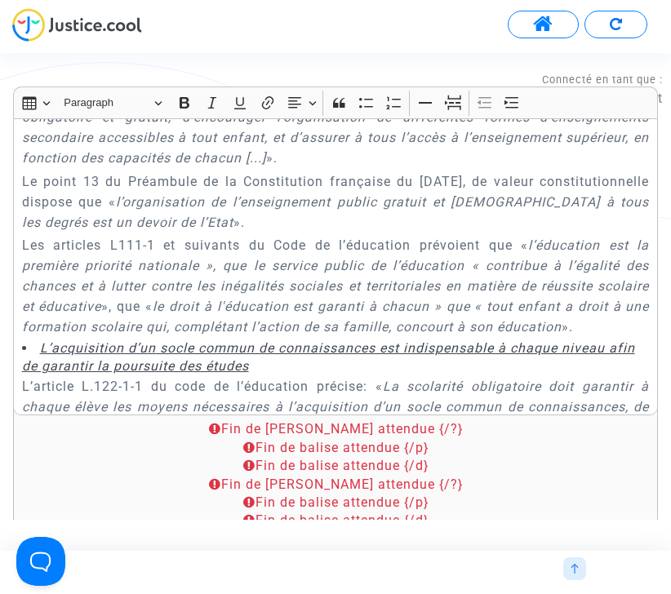
scroll to position [1899, 0]
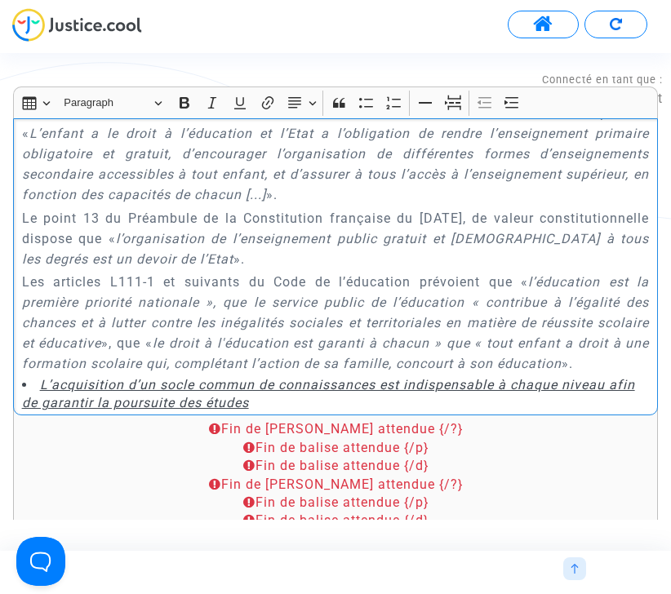
click at [258, 249] on p "Le point 13 du Préambule de la Constitution française du 27 octobre 1946, de va…" at bounding box center [336, 238] width 628 height 61
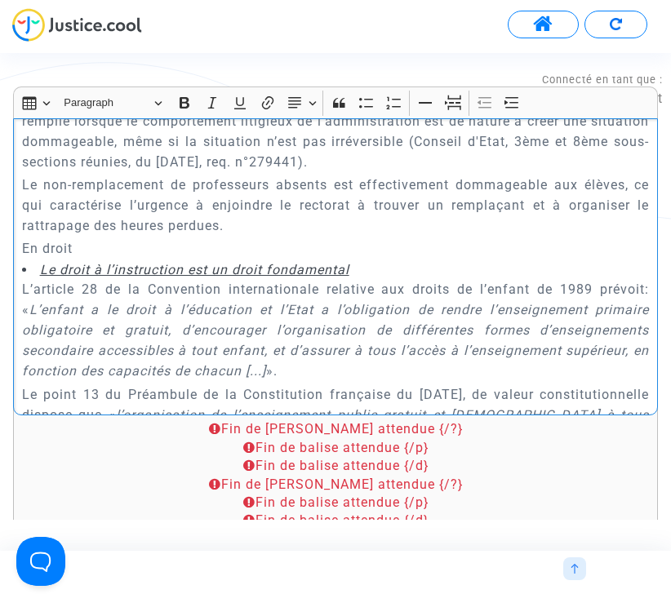
scroll to position [1721, 0]
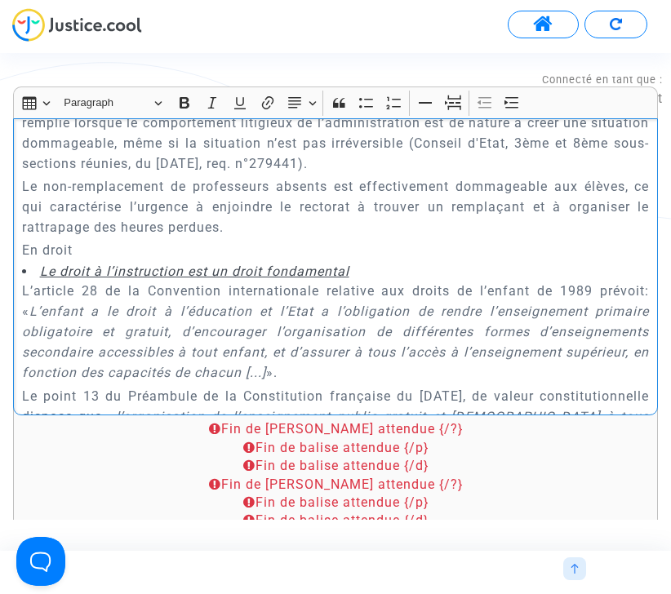
click at [390, 269] on li "Le droit à l’instruction est un droit fondamental" at bounding box center [336, 272] width 628 height 18
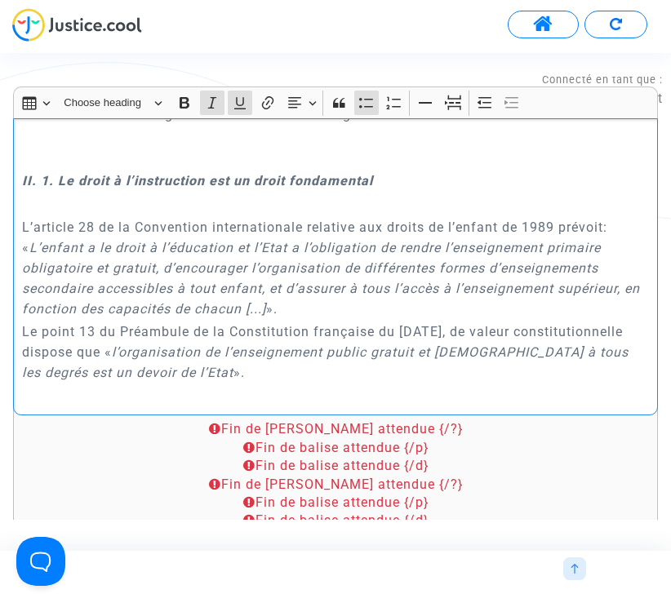
scroll to position [1351, 0]
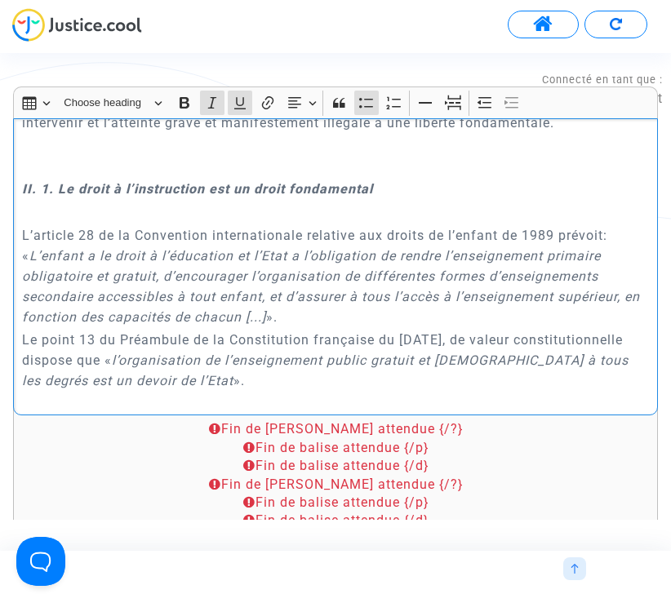
click at [19, 231] on div "{court.name} REQUETE EN REFERE LIBERTE Article L.521-2 du Code de Justice Admin…" at bounding box center [335, 266] width 645 height 297
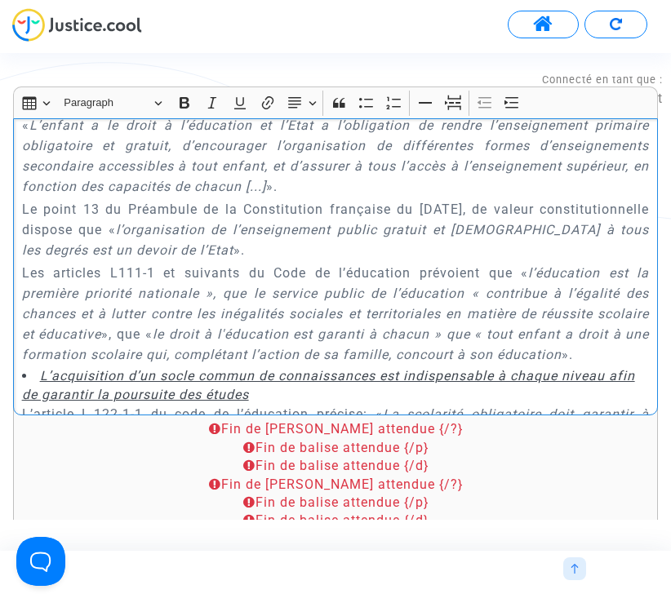
scroll to position [1502, 0]
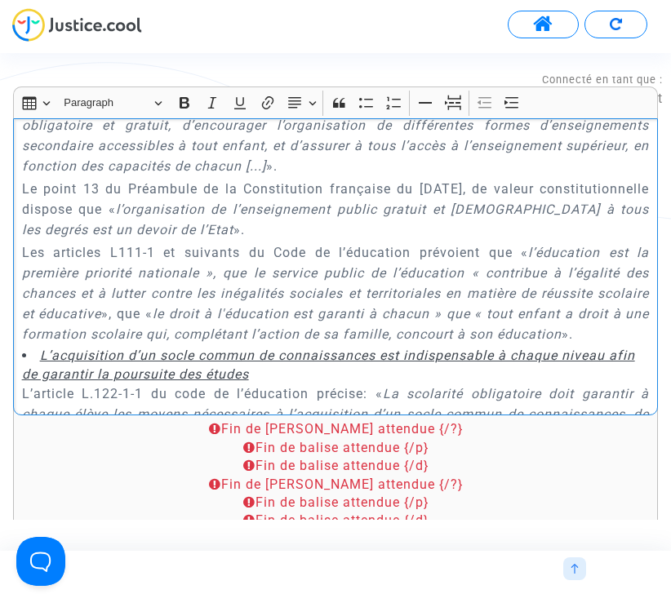
click at [366, 304] on p "Les articles L111-1 et suivants du Code de l’éducation prévoient que « l’éducat…" at bounding box center [336, 293] width 628 height 102
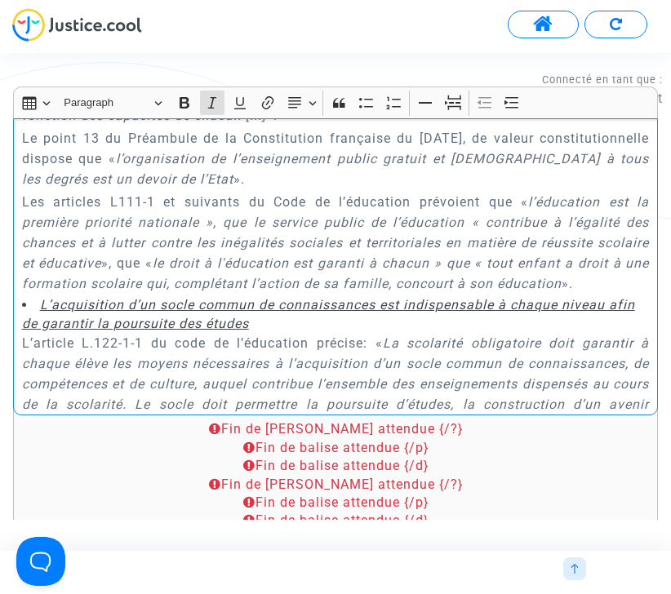
scroll to position [1561, 0]
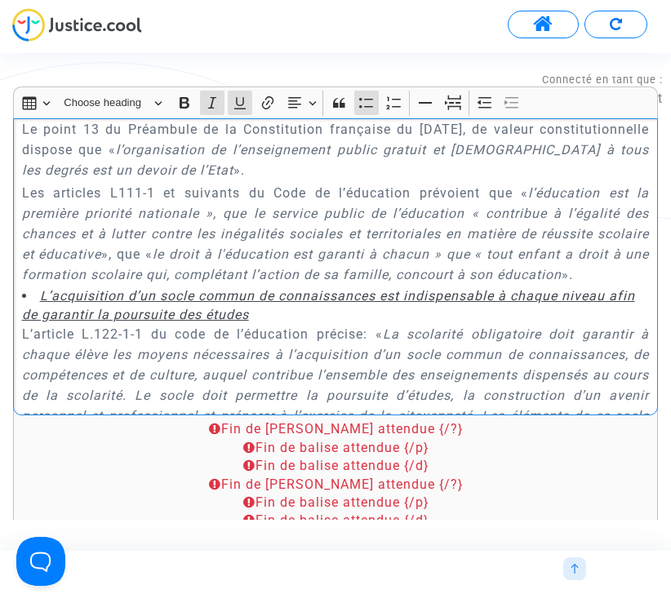
drag, startPoint x: 259, startPoint y: 325, endPoint x: -4, endPoint y: 290, distance: 265.1
click at [0, 133] on html "Connecté en tant que : Pitcher Avocat Transmission de votre réponse... Continue…" at bounding box center [335, 66] width 671 height 133
click at [182, 310] on u "L’acquisition d’un socle commun de connaissances est indispensable à chaque niv…" at bounding box center [328, 304] width 613 height 33
drag, startPoint x: 307, startPoint y: 313, endPoint x: 21, endPoint y: 295, distance: 286.2
click at [22, 295] on li "L’acquisition d’un socle commun de connaissances est indispensable à chaque niv…" at bounding box center [336, 305] width 628 height 37
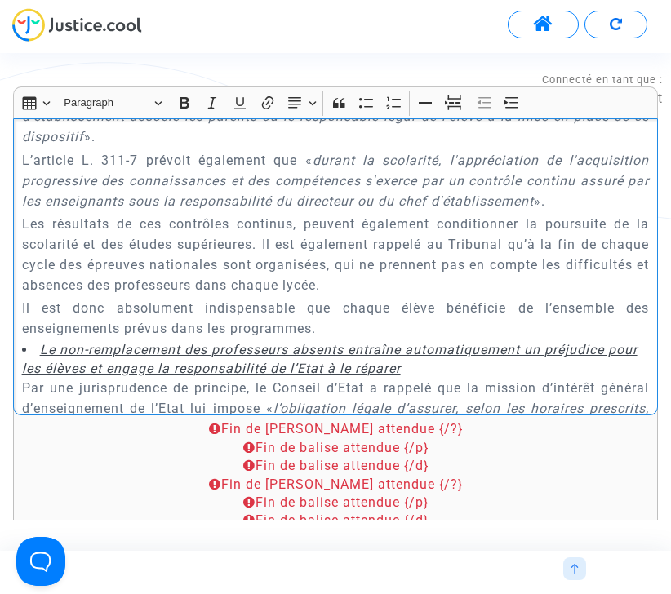
scroll to position [2438, 0]
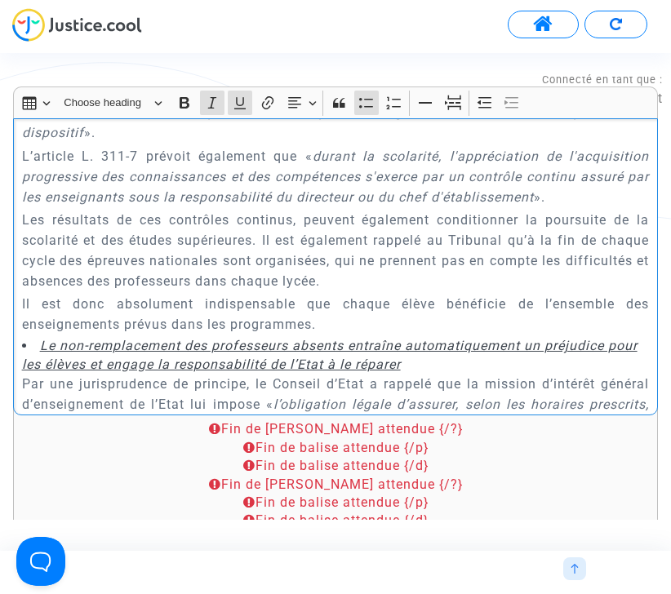
click at [382, 346] on u "Le non-remplacement des professeurs absents entraîne automatiquement un préjudi…" at bounding box center [329, 354] width 615 height 33
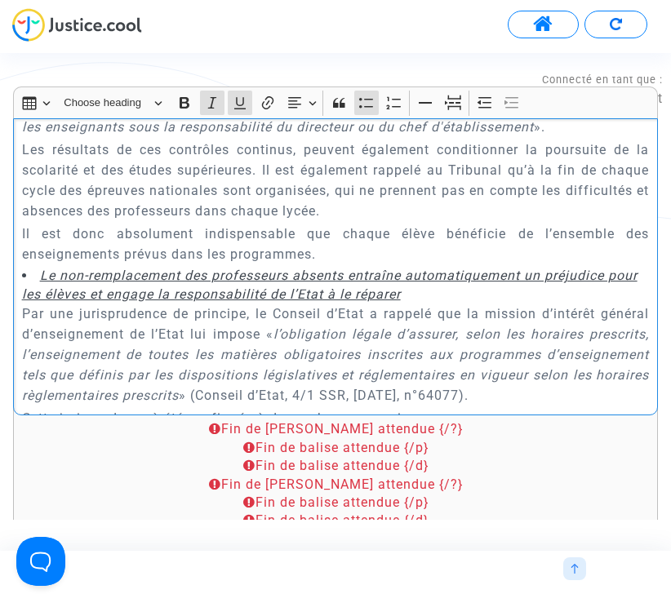
scroll to position [2509, 0]
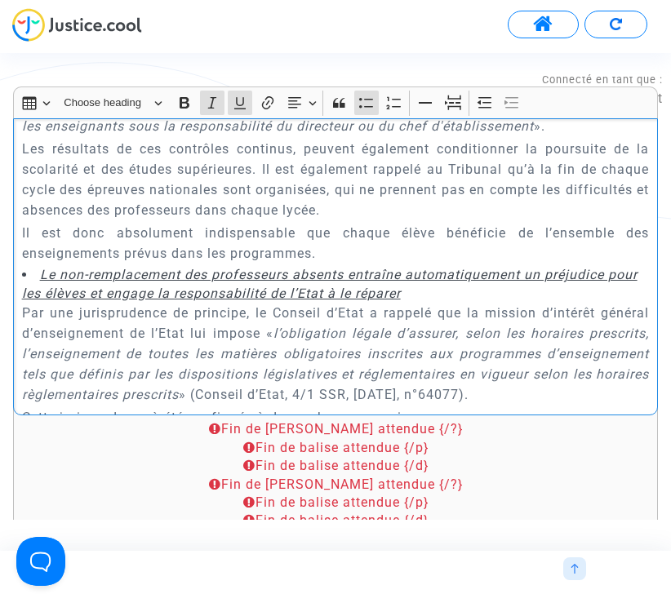
click at [388, 291] on u "Le non-remplacement des professeurs absents entraîne automatiquement un préjudi…" at bounding box center [329, 283] width 615 height 33
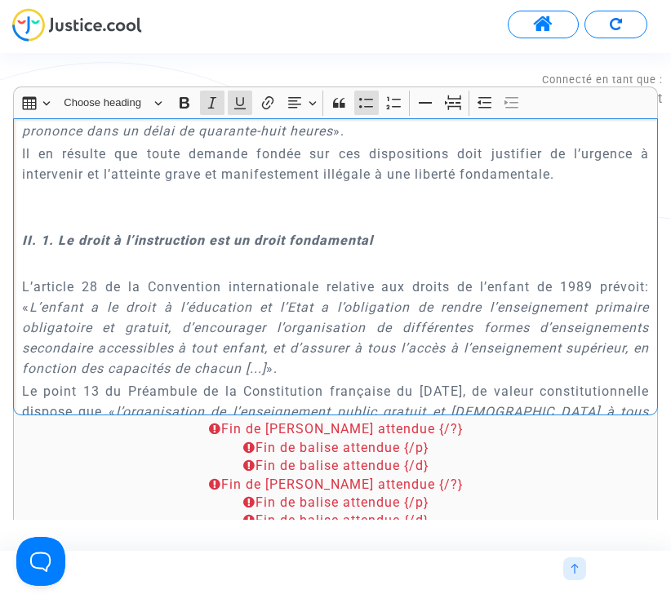
scroll to position [1230, 0]
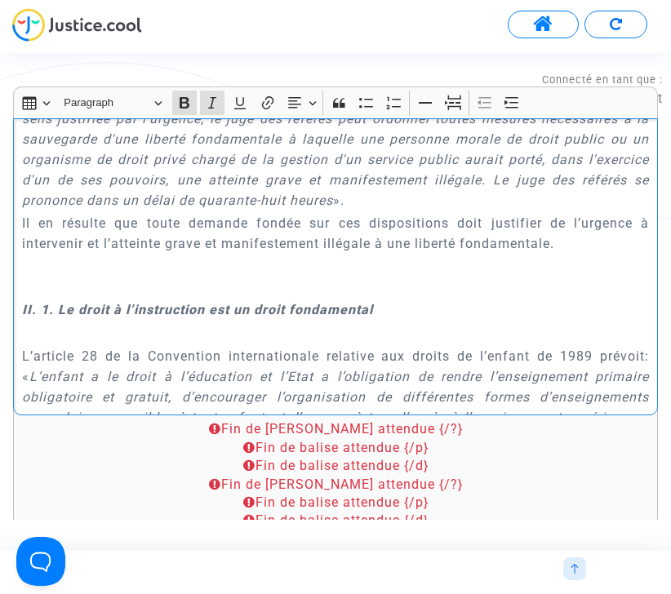
drag, startPoint x: 54, startPoint y: 309, endPoint x: -7, endPoint y: 309, distance: 60.4
click at [0, 133] on html "Connecté en tant que : Pitcher Avocat Transmission de votre réponse... Continue…" at bounding box center [335, 66] width 671 height 133
copy strong "II. 1."
click at [97, 316] on strong "II. 1. Le droit à l’instruction est un droit fondamental" at bounding box center [197, 310] width 351 height 16
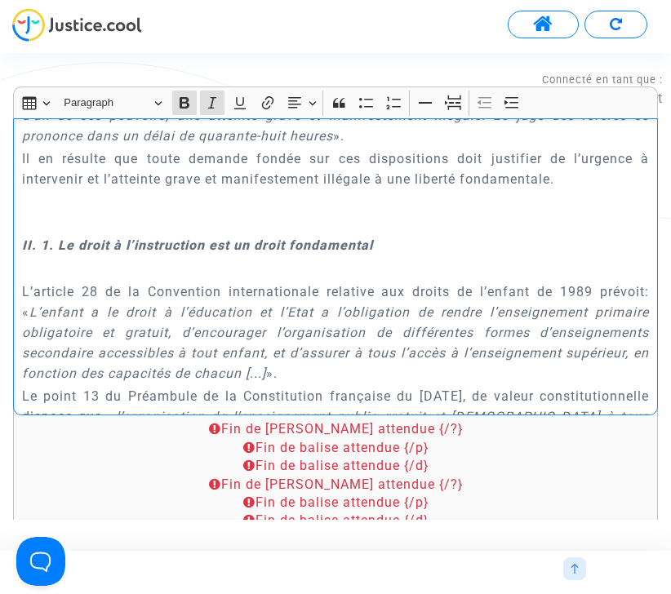
click at [40, 241] on strong "II. 1. Le droit à l’instruction est un droit fondamental" at bounding box center [197, 245] width 351 height 16
click at [516, 96] on icon "Editor toolbar" at bounding box center [512, 103] width 16 height 16
click at [73, 245] on strong "II. 1. Le droit à l’instruction est un droit fondamental" at bounding box center [230, 245] width 351 height 16
click at [70, 245] on strong "II. 1. Le droit à l’instruction est un droit fondamental" at bounding box center [230, 245] width 351 height 16
drag, startPoint x: 55, startPoint y: 244, endPoint x: 540, endPoint y: 249, distance: 485.6
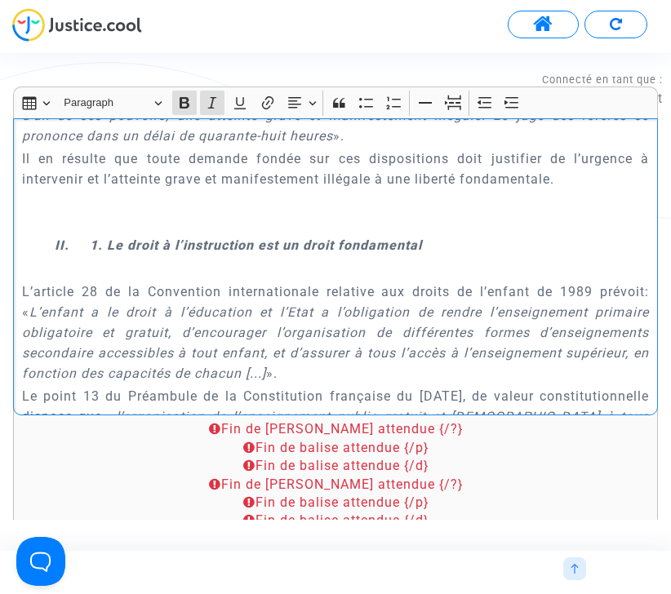
click at [540, 249] on p "II. 1. Le droit à l’instruction est un droit fondamental" at bounding box center [352, 245] width 595 height 20
copy strong "II. 1. Le droit à l’instruction est un droit fondamental"
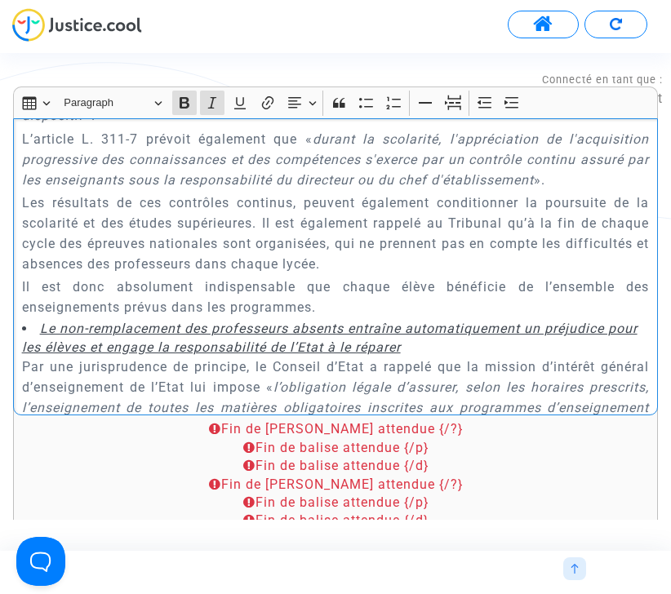
scroll to position [2460, 0]
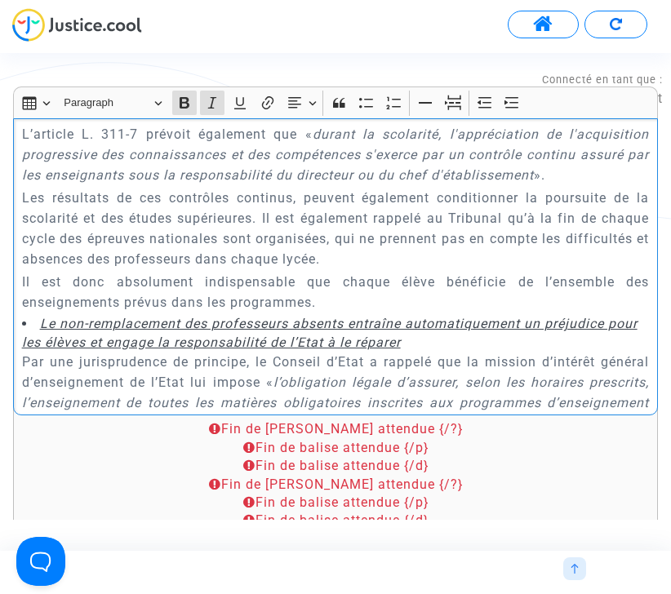
click at [373, 306] on p "Il est donc absolument indispensable que chaque élève bénéficie de l’ensemble d…" at bounding box center [336, 292] width 628 height 41
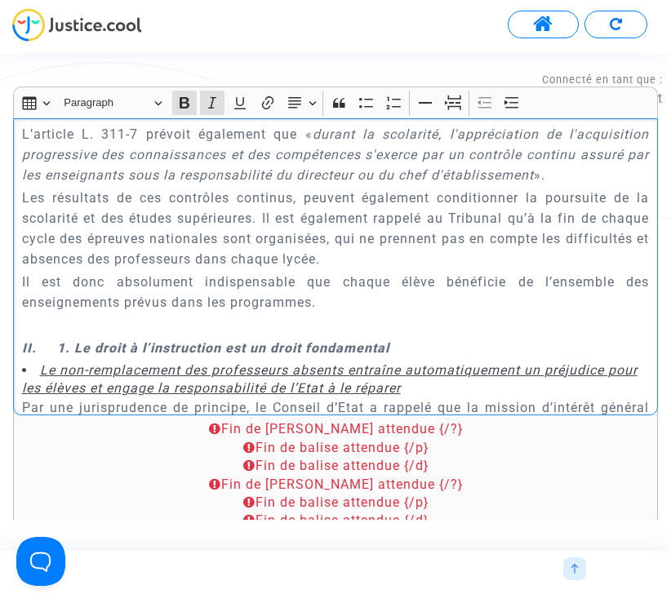
drag, startPoint x: 75, startPoint y: 348, endPoint x: 457, endPoint y: 346, distance: 382.0
click at [457, 347] on p "II. 1. Le droit à l’instruction est un droit fondamental" at bounding box center [336, 348] width 628 height 20
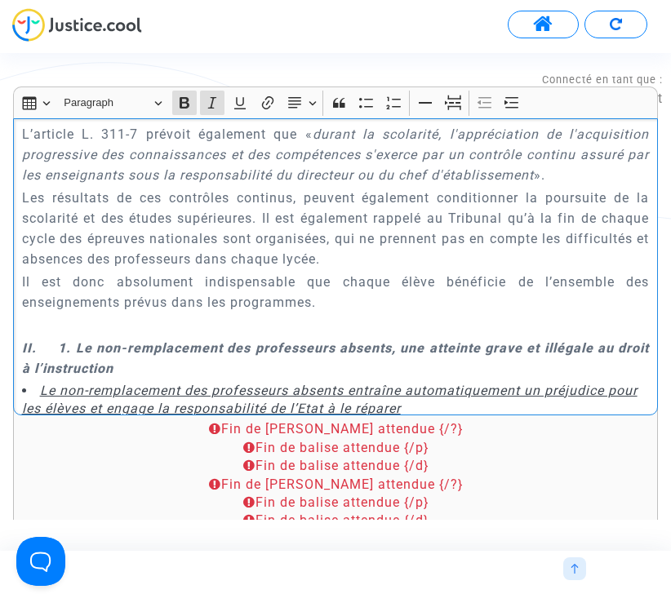
scroll to position [2521, 0]
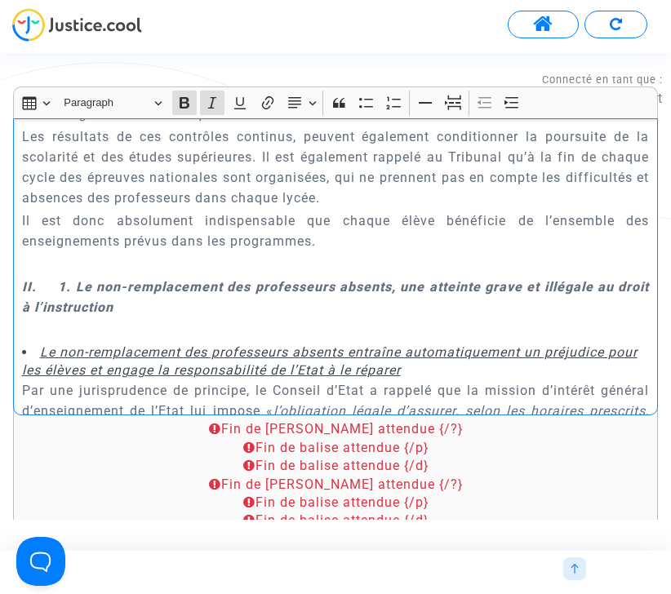
click at [106, 348] on u "Le non-remplacement des professeurs absents entraîne automatiquement un préjudi…" at bounding box center [329, 360] width 615 height 33
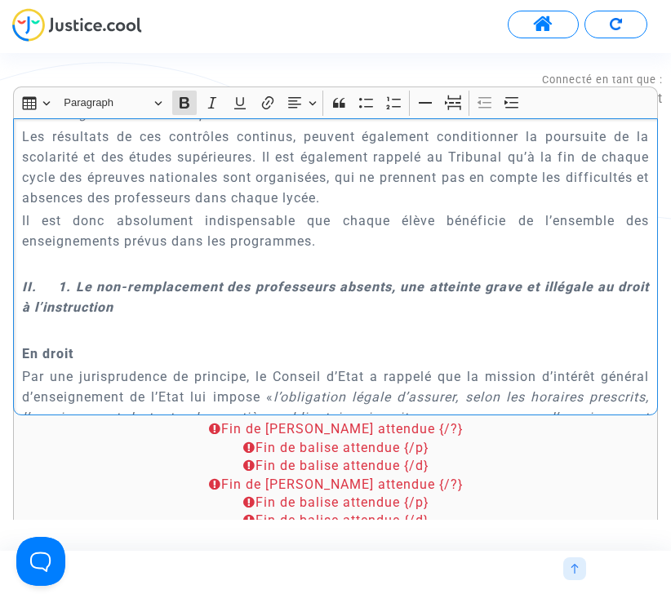
drag, startPoint x: 76, startPoint y: 353, endPoint x: 1, endPoint y: 353, distance: 75.1
click at [243, 110] on icon "Editor toolbar" at bounding box center [240, 103] width 16 height 16
click at [221, 345] on p "En droit" at bounding box center [336, 354] width 628 height 20
click at [24, 287] on strong "II. 1. Le non-remplacement des professeurs absents, une atteinte grave et illég…" at bounding box center [336, 297] width 628 height 36
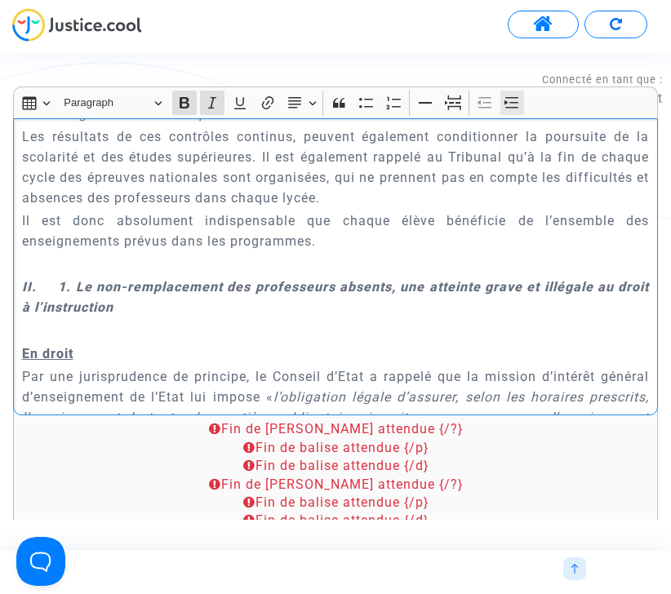
click at [509, 100] on icon "Editor toolbar" at bounding box center [512, 103] width 16 height 16
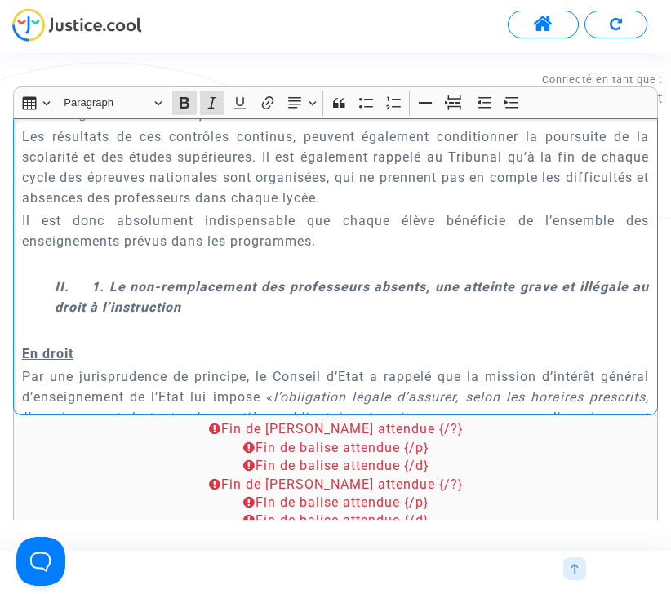
click at [100, 289] on strong "II. 1. Le non-remplacement des professeurs absents, une atteinte grave et illég…" at bounding box center [352, 297] width 595 height 36
click at [145, 310] on strong "II. 2. Le non-remplacement des professeurs absents, une atteinte grave et illég…" at bounding box center [352, 297] width 595 height 36
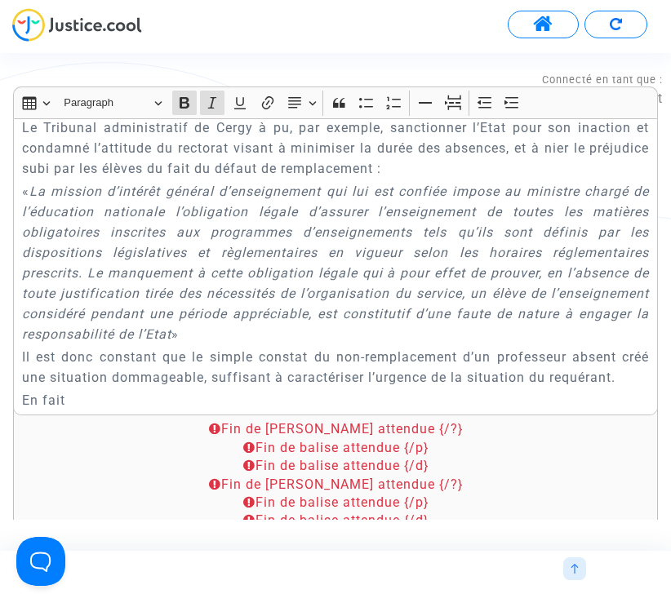
scroll to position [3014, 0]
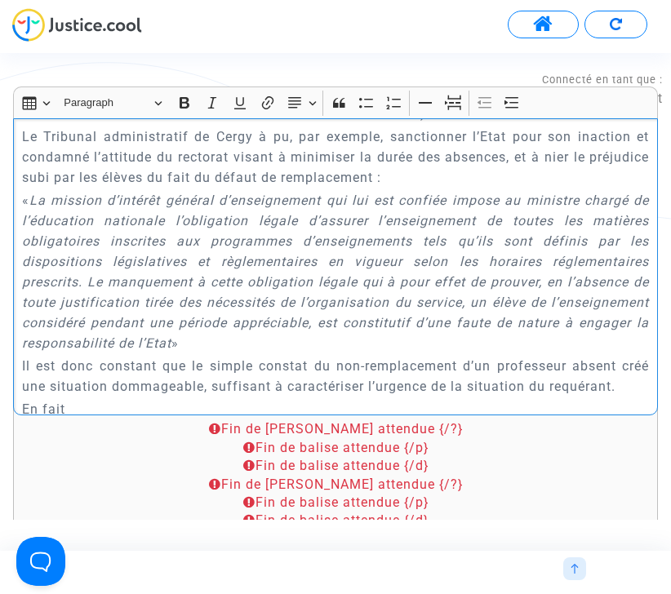
click at [201, 343] on p "« La mission d’intérêt général d’enseignement qui lui est confiée impose au min…" at bounding box center [336, 271] width 628 height 163
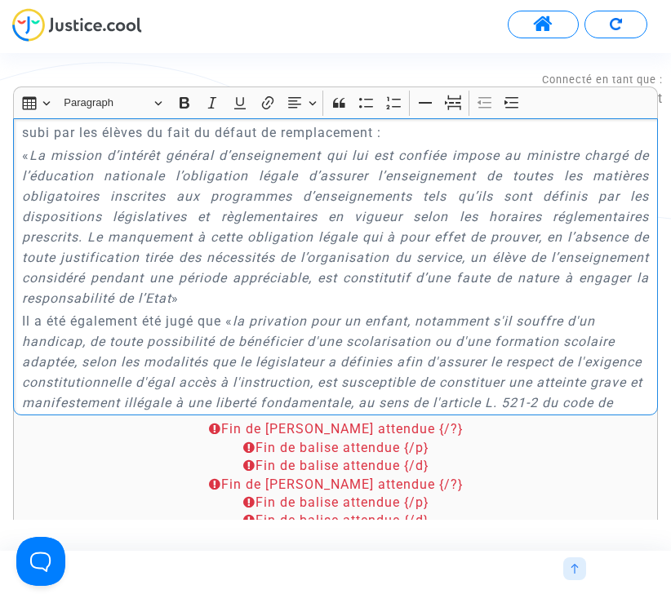
scroll to position [3061, 0]
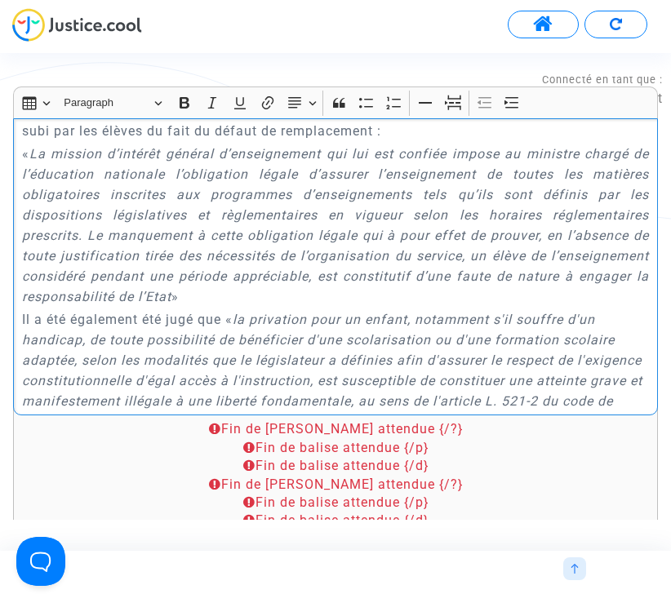
click at [199, 294] on p "« La mission d’intérêt général d’enseignement qui lui est confiée impose au min…" at bounding box center [336, 225] width 628 height 163
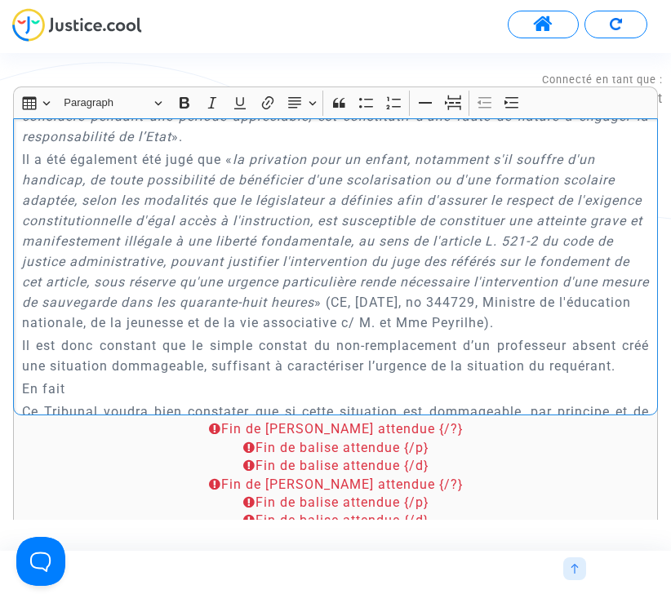
scroll to position [3225, 0]
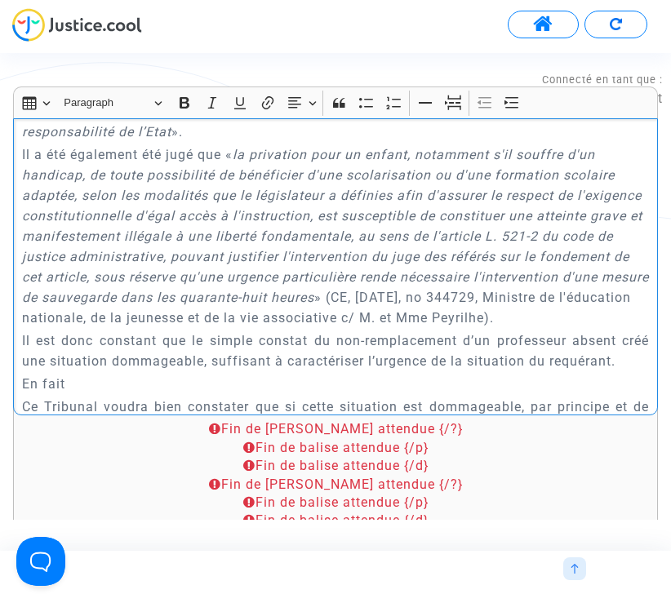
drag, startPoint x: 22, startPoint y: 157, endPoint x: 598, endPoint y: 325, distance: 600.2
click at [598, 325] on p "Il a été également été jugé que « la privation pour un enfant, notamment s'il s…" at bounding box center [336, 236] width 628 height 184
click at [295, 104] on icon "Editor toolbar" at bounding box center [294, 102] width 13 height 11
click at [302, 197] on icon "Text alignment toolbar" at bounding box center [301, 201] width 16 height 16
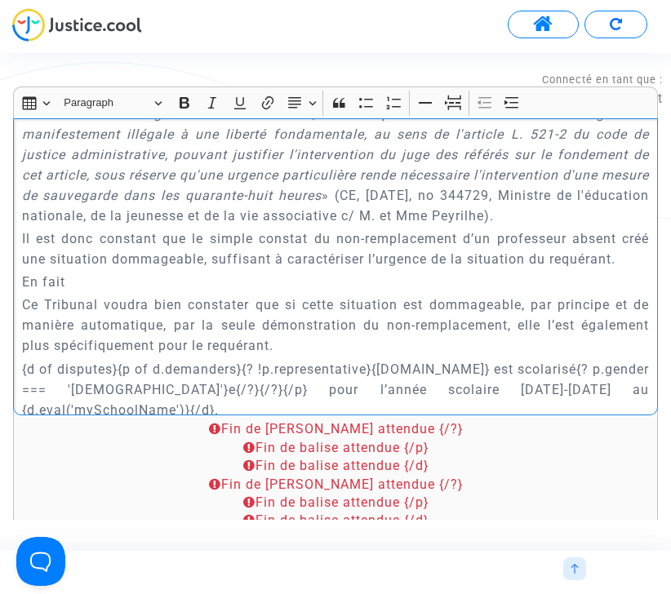
scroll to position [3328, 0]
click at [129, 256] on p "Il est donc constant que le simple constat du non-remplacement d’un professeur …" at bounding box center [336, 248] width 628 height 41
click at [58, 280] on p "En fait" at bounding box center [336, 281] width 628 height 20
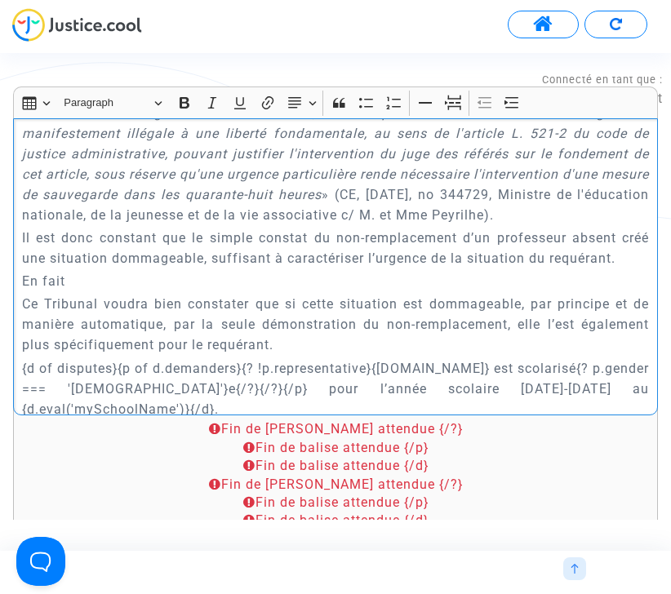
drag, startPoint x: 78, startPoint y: 280, endPoint x: -7, endPoint y: 280, distance: 84.1
click at [0, 133] on html "Connecté en tant que : Pitcher Avocat Transmission de votre réponse... Continue…" at bounding box center [335, 66] width 671 height 133
click at [182, 101] on icon "Editor toolbar" at bounding box center [184, 103] width 16 height 16
click at [238, 101] on icon "Editor toolbar" at bounding box center [240, 103] width 16 height 16
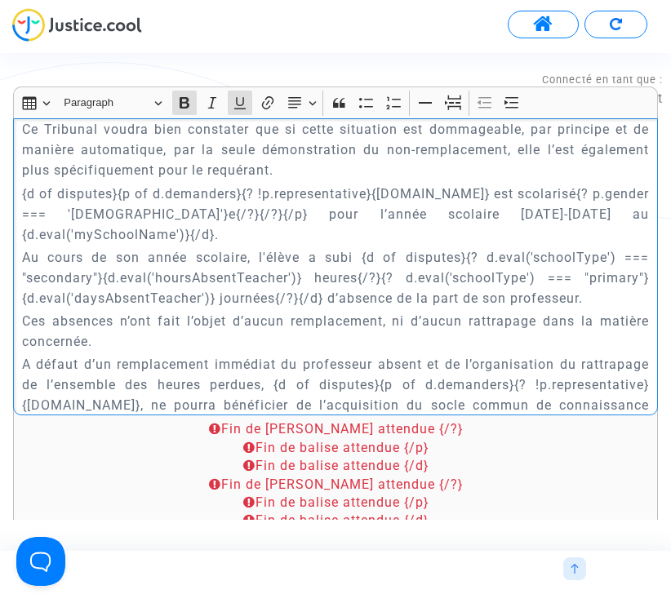
scroll to position [3506, 0]
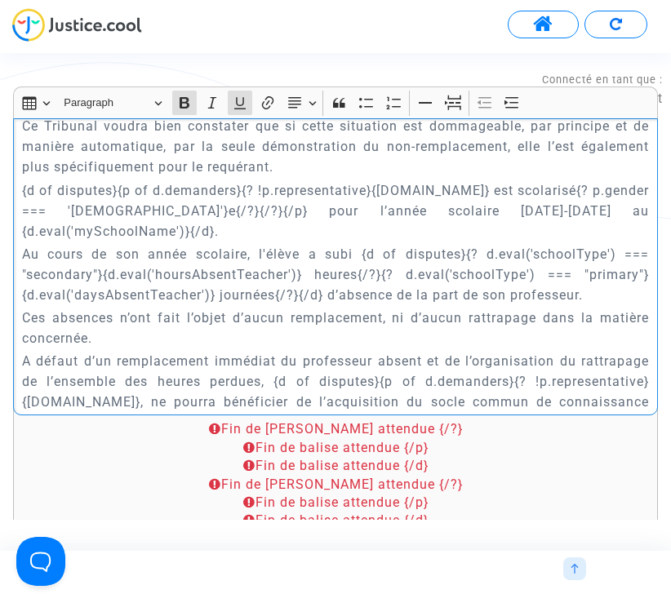
click at [331, 211] on p "{d of disputes}{p of d.demanders}{? !p.representative}{p.name} est scolarisé{? …" at bounding box center [336, 210] width 628 height 61
drag, startPoint x: 264, startPoint y: 231, endPoint x: 24, endPoint y: 237, distance: 240.0
click at [24, 244] on p "Au cours de son année scolaire, l'élève a subi {d of disputes}{? d.eval('school…" at bounding box center [336, 274] width 628 height 61
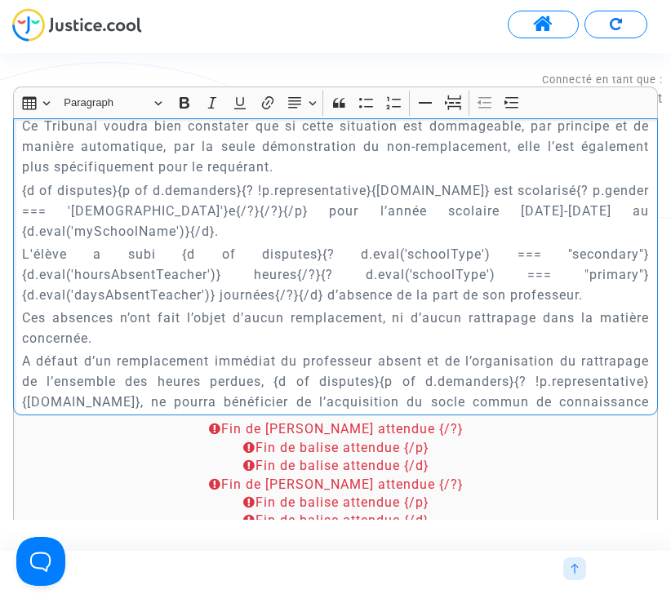
click at [109, 244] on p "L'élève a subi {d of disputes}{? d.eval('schoolType') === "secondary"}{d.eval('…" at bounding box center [336, 274] width 628 height 61
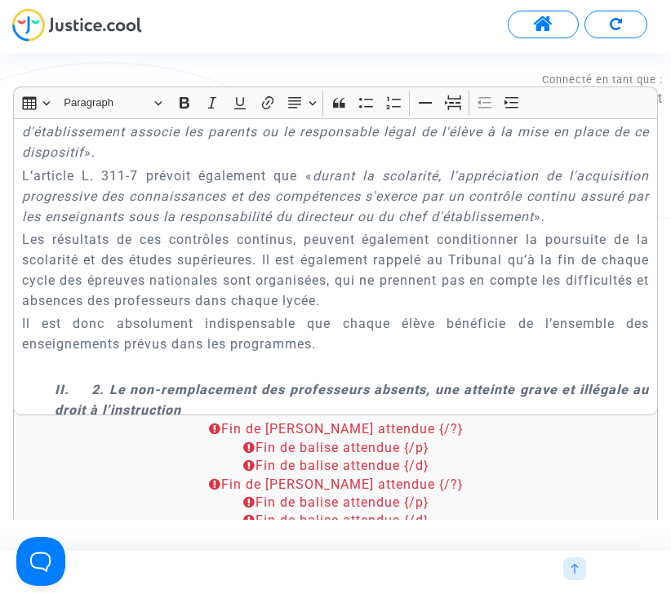
scroll to position [2528, 0]
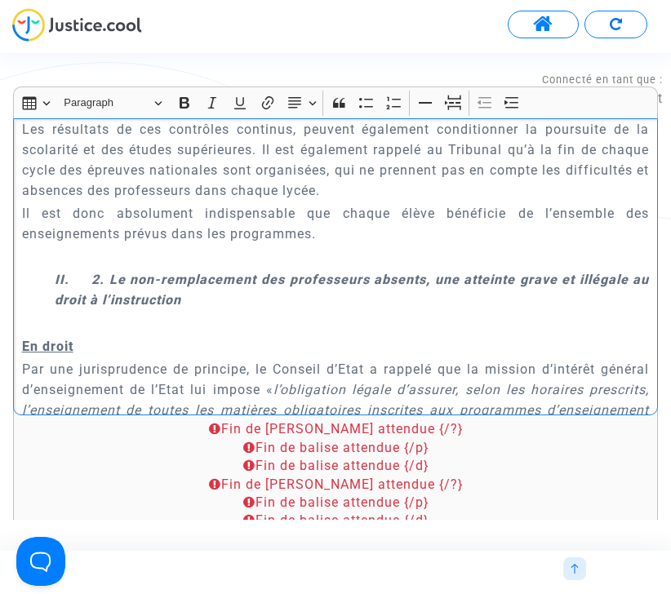
click at [204, 286] on strong "II. 2. Le non-remplacement des professeurs absents, une atteinte grave et illég…" at bounding box center [352, 290] width 595 height 36
copy strong "II. 2. Le non-remplacement des professeurs absents, une atteinte grave et illég…"
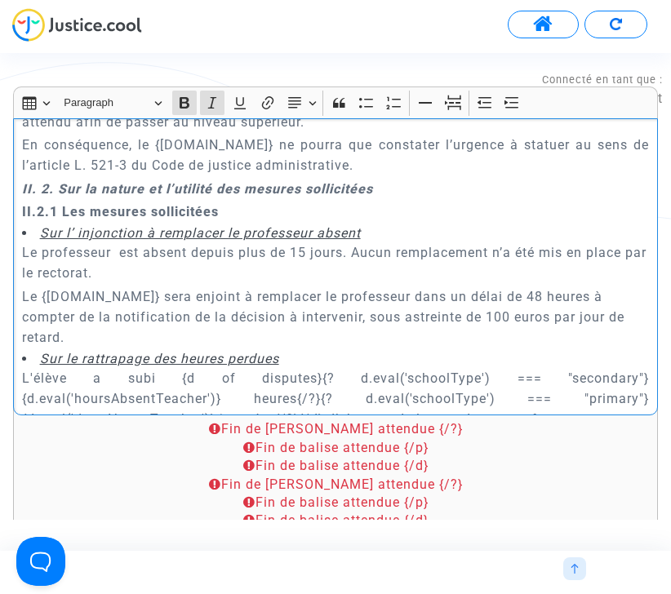
scroll to position [3776, 0]
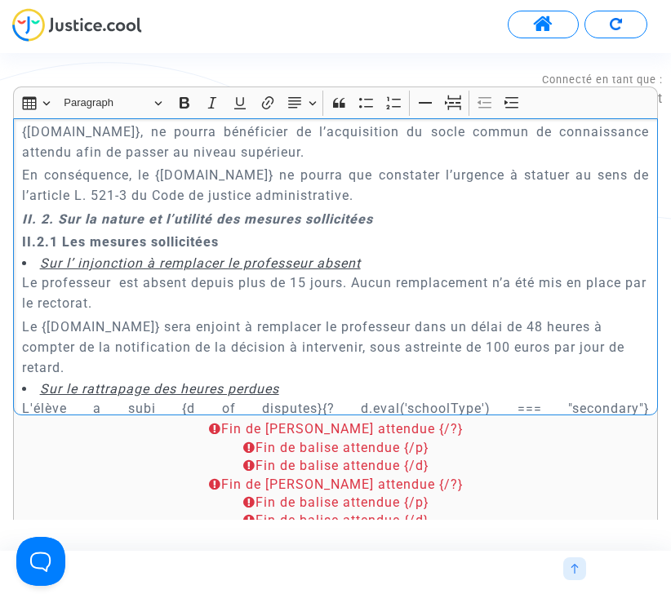
click at [400, 171] on p "En conséquence, le {court.name} ne pourra que constater l’urgence à statuer au …" at bounding box center [336, 185] width 628 height 41
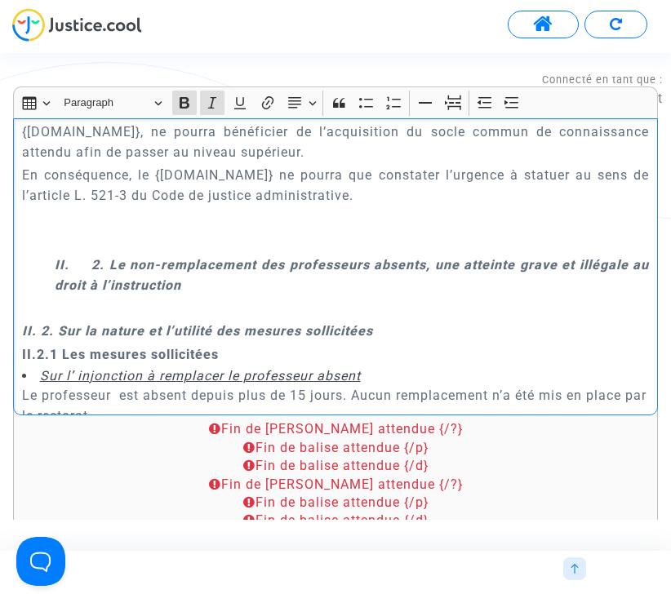
click at [100, 257] on strong "II. 2. Le non-remplacement des professeurs absents, une atteinte grave et illég…" at bounding box center [352, 275] width 595 height 36
drag, startPoint x: 110, startPoint y: 243, endPoint x: 189, endPoint y: 258, distance: 79.7
click at [189, 258] on p "II. 3. Le non-remplacement des professeurs absents, une atteinte grave et illég…" at bounding box center [352, 275] width 595 height 41
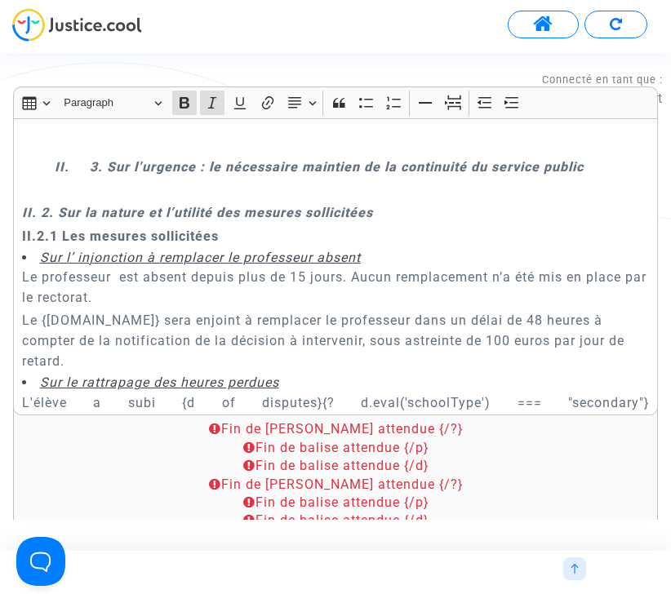
scroll to position [3864, 0]
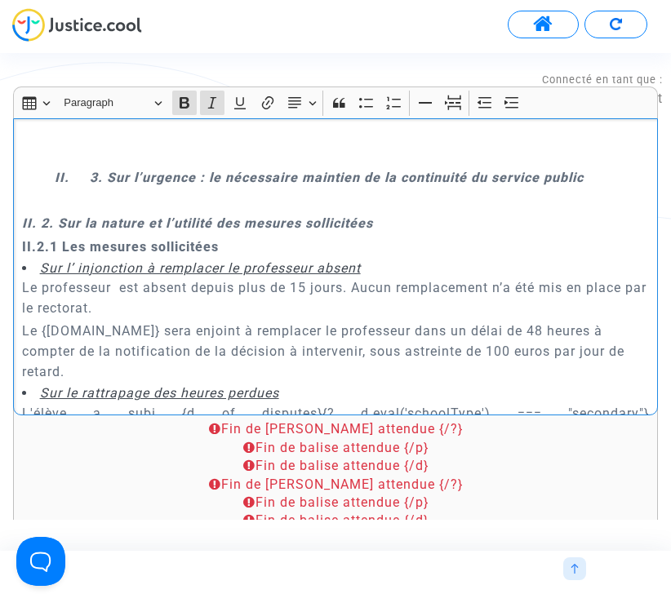
click at [44, 190] on p "Rich Text Editor, main" at bounding box center [336, 200] width 628 height 20
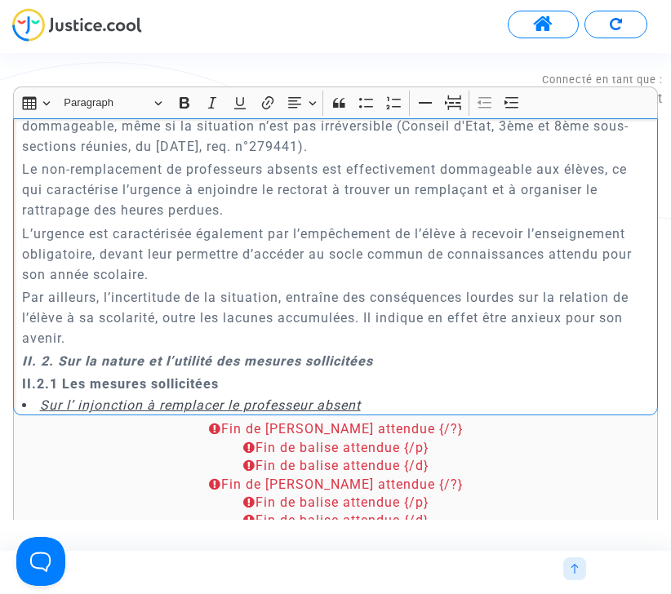
scroll to position [4010, 0]
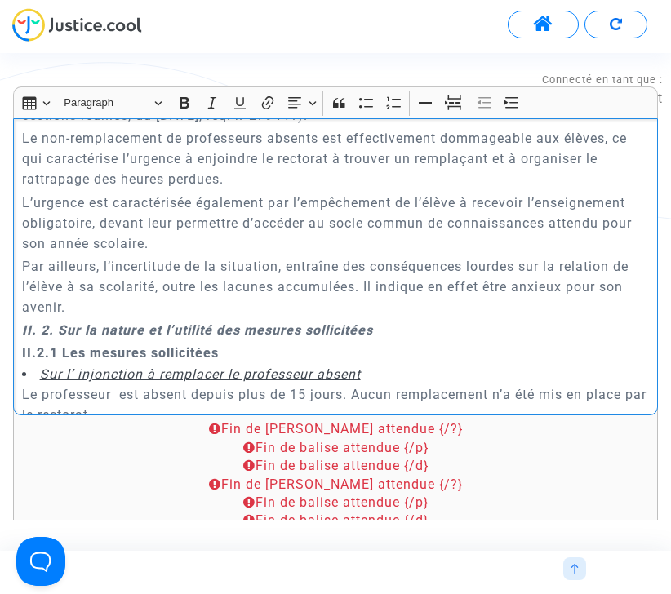
drag, startPoint x: 21, startPoint y: 153, endPoint x: 181, endPoint y: 288, distance: 209.6
click at [181, 288] on div "{court.name} REQUETE EN REFERE LIBERTE Article L.521-2 du Code de Justice Admin…" at bounding box center [335, 266] width 645 height 297
click at [296, 95] on icon "Editor toolbar" at bounding box center [294, 103] width 16 height 16
click at [303, 199] on icon "Text alignment toolbar" at bounding box center [301, 201] width 13 height 11
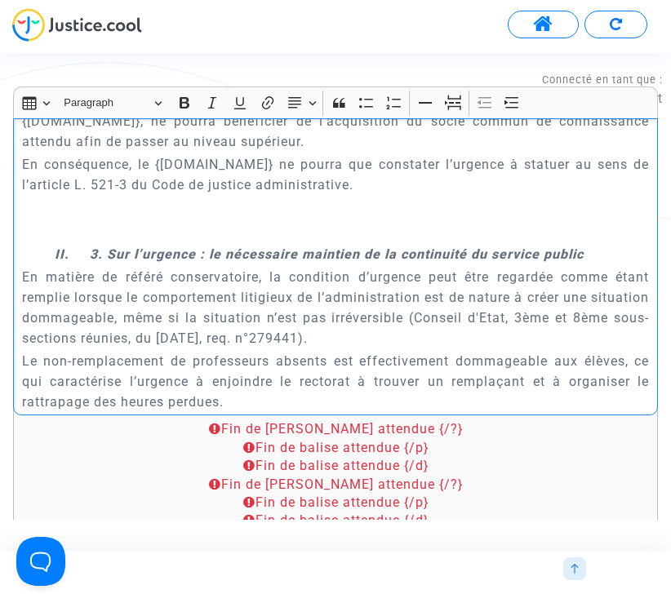
click at [260, 221] on p "Rich Text Editor, main" at bounding box center [336, 231] width 628 height 20
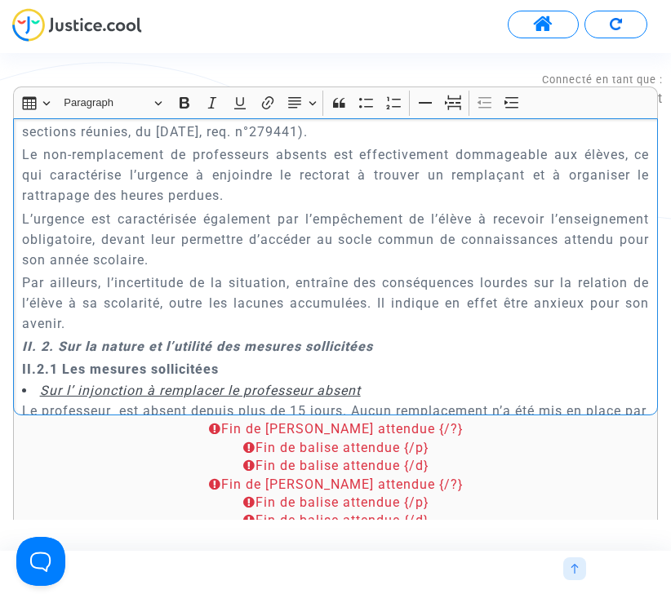
scroll to position [4152, 0]
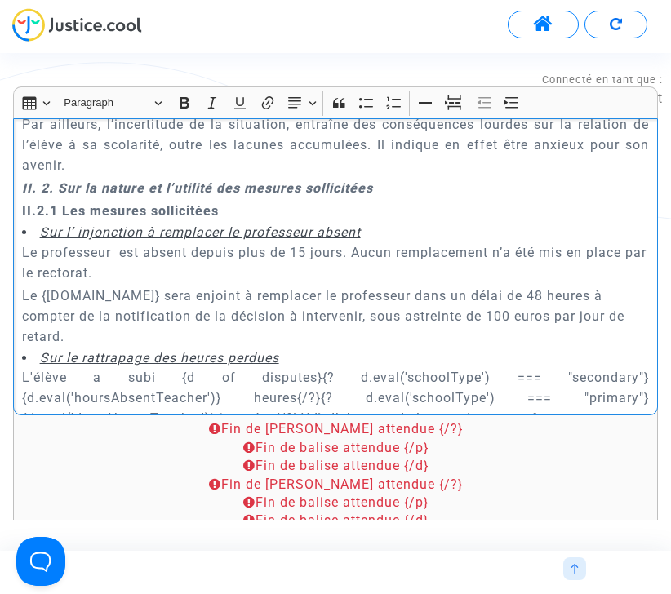
click at [126, 142] on p "Par ailleurs, l’incertitude de la situation, entraîne des conséquences lourdes …" at bounding box center [336, 144] width 628 height 61
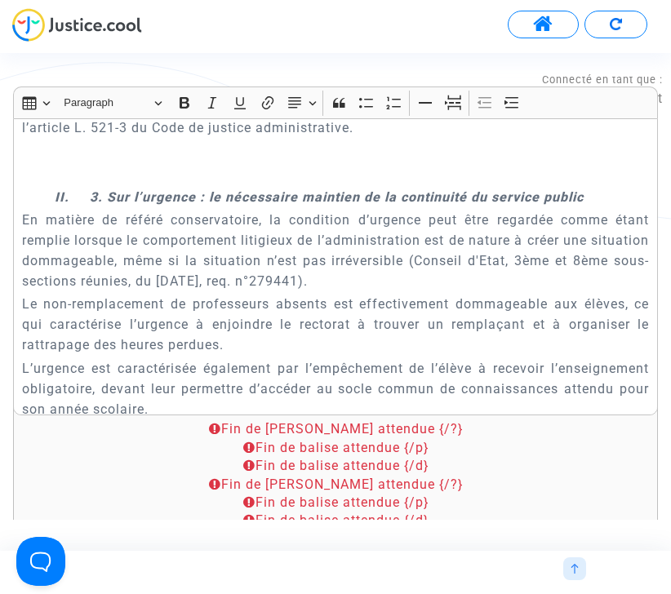
scroll to position [3901, 0]
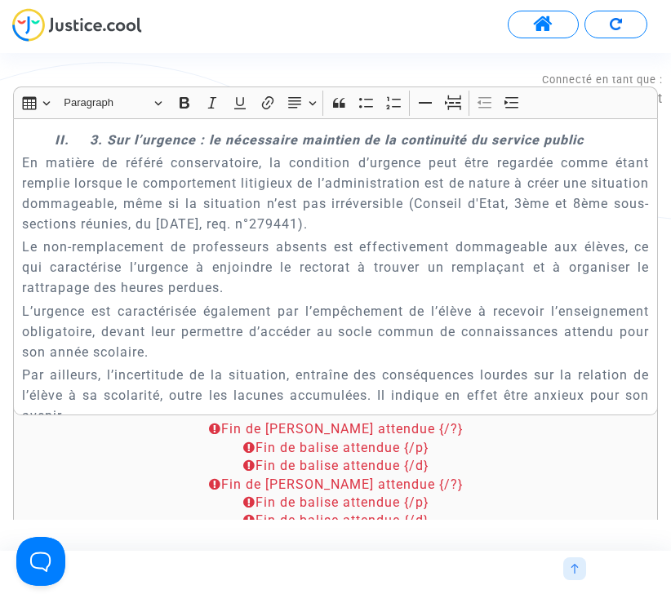
click at [179, 132] on strong "II. 3. Sur l’urgence : le nécessaire maintien de la continuité du service public" at bounding box center [319, 140] width 529 height 16
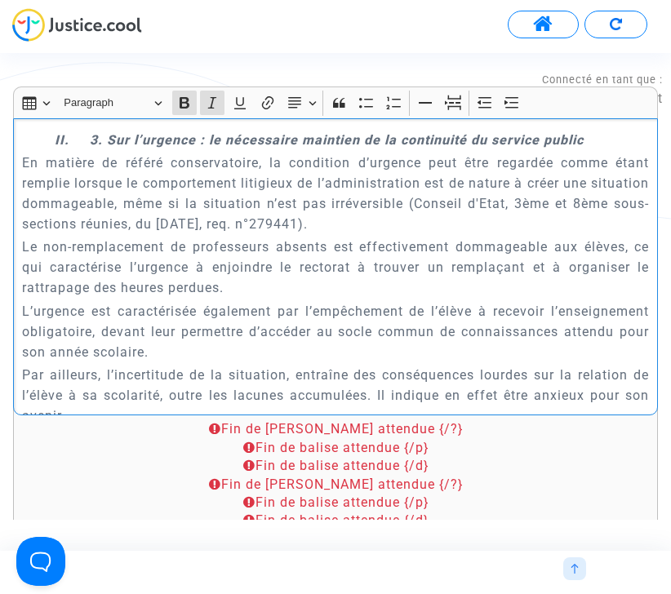
click at [179, 132] on strong "II. 3. Sur l’urgence : le nécessaire maintien de la continuité du service public" at bounding box center [319, 140] width 529 height 16
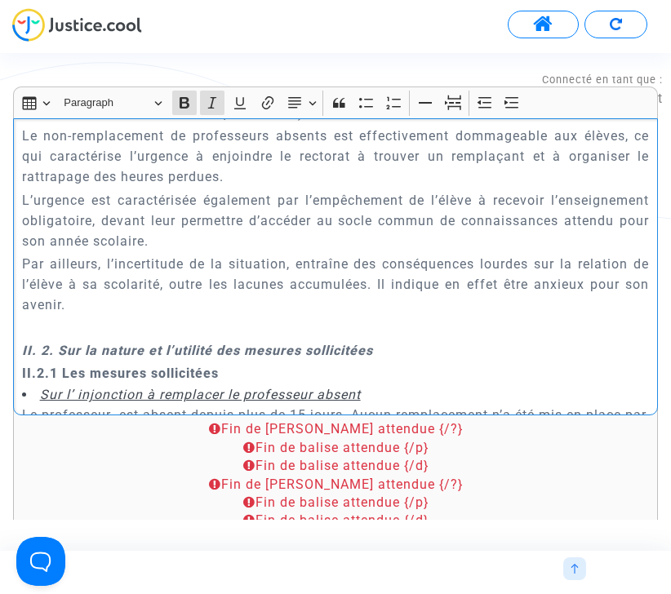
scroll to position [4019, 0]
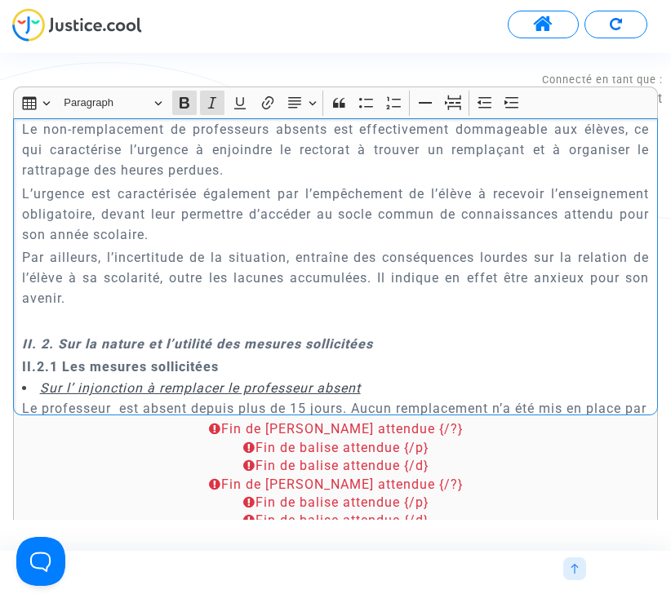
click at [104, 336] on strong "II. 2. Sur la nature et l’utilité des mesures sollicitées" at bounding box center [197, 344] width 351 height 16
click at [98, 336] on strong "II. 3. Sur l’urgence : le nécessaire maintien de la continuité du service public" at bounding box center [319, 344] width 529 height 16
drag, startPoint x: 109, startPoint y: 321, endPoint x: 584, endPoint y: 323, distance: 475.8
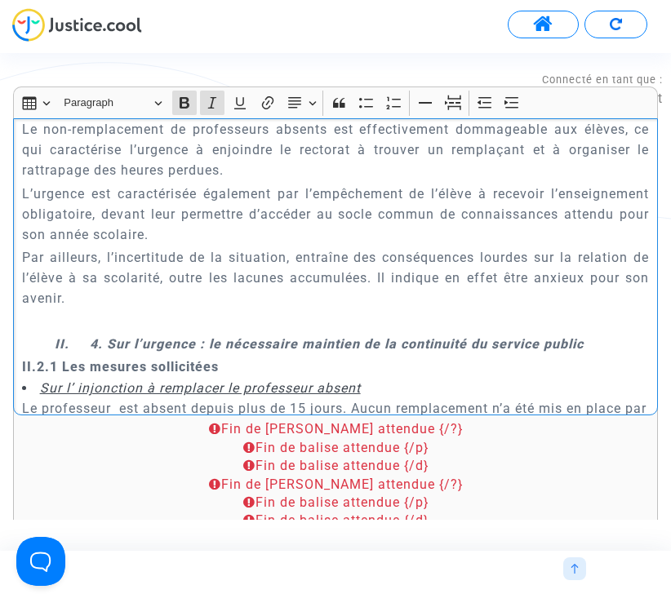
click at [584, 334] on p "II. 4. Sur l’urgence : le nécessaire maintien de la continuité du service public" at bounding box center [352, 344] width 595 height 20
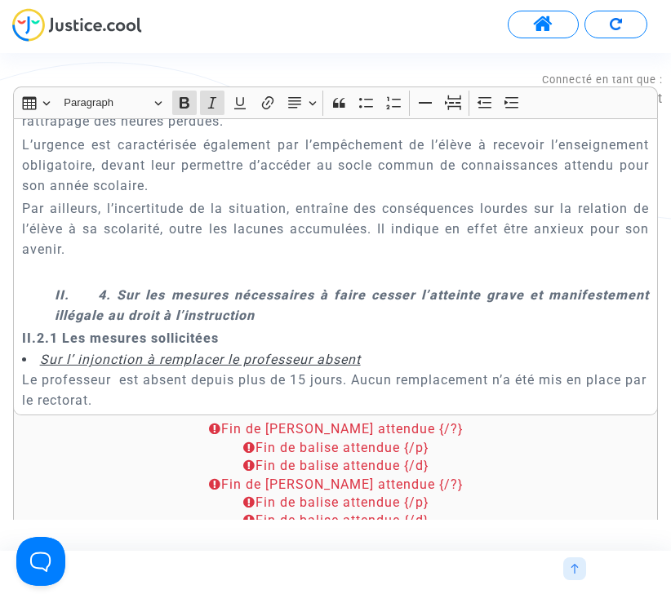
scroll to position [4111, 0]
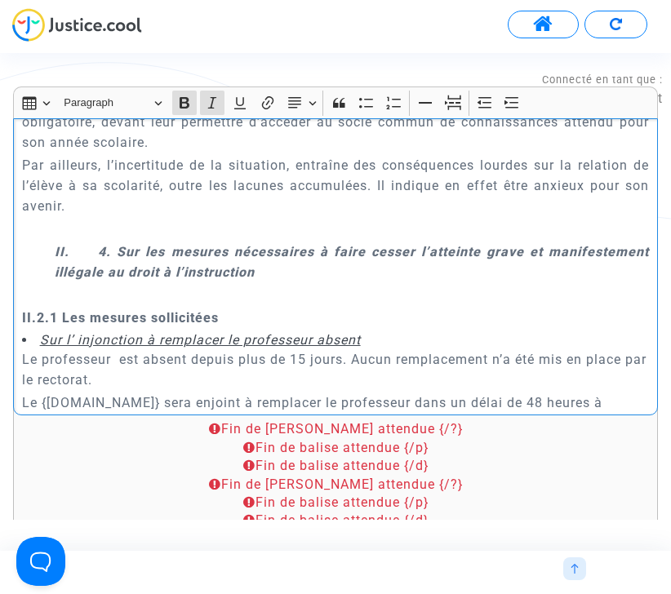
click at [40, 310] on strong "II.2.1 Les mesures sollicitées" at bounding box center [120, 318] width 197 height 16
click at [180, 331] on li "Sur l’ injonction à remplacer le professeur absent" at bounding box center [336, 340] width 628 height 18
click at [210, 310] on strong "II.4.1 Les mesures sollicitées" at bounding box center [120, 318] width 197 height 16
click at [258, 308] on p "II.4.1 Les mesures sollicitées" at bounding box center [336, 318] width 628 height 20
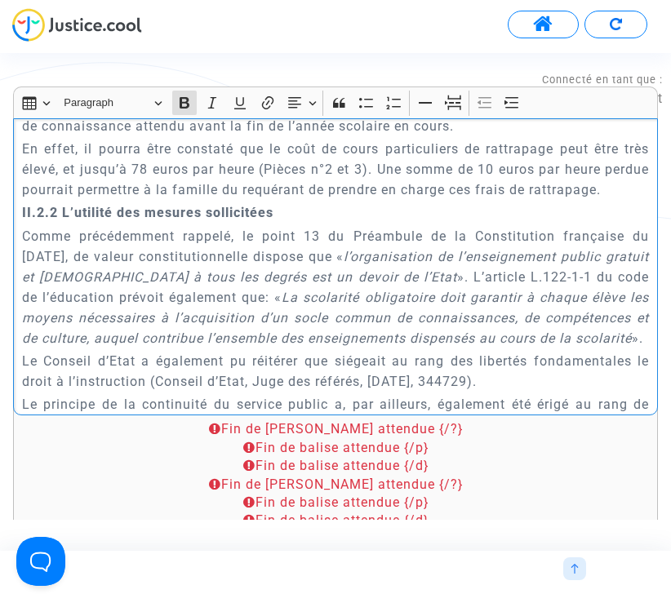
scroll to position [4937, 0]
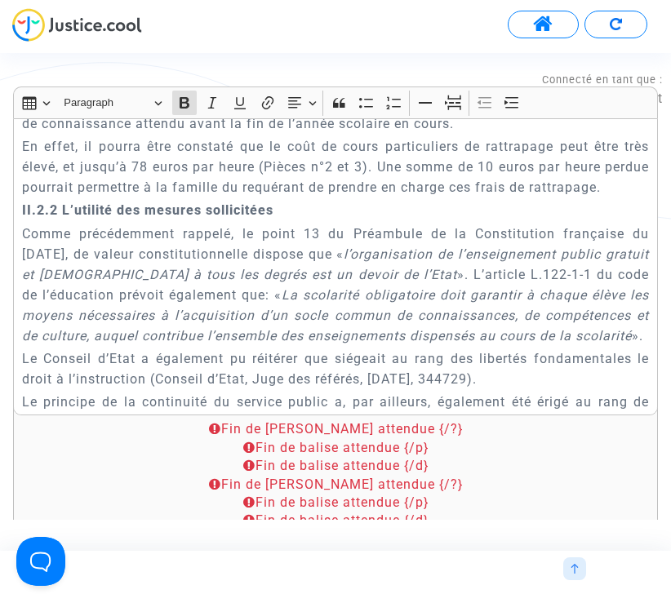
click at [92, 211] on strong "II.2.2 L’utilité des mesures sollicitées" at bounding box center [147, 210] width 251 height 16
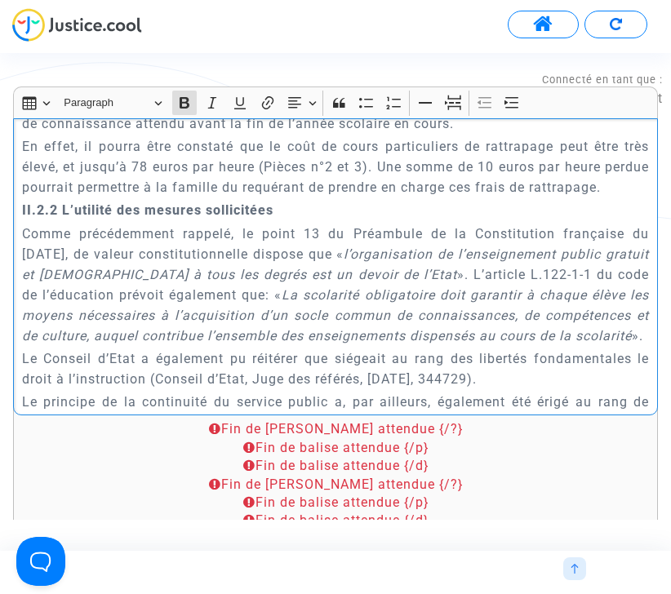
click at [92, 211] on strong "II.2.2 L’utilité des mesures sollicitées" at bounding box center [147, 210] width 251 height 16
click at [113, 189] on p "En effet, il pourra être constaté que le coût de cours particuliers de rattrapa…" at bounding box center [336, 166] width 628 height 61
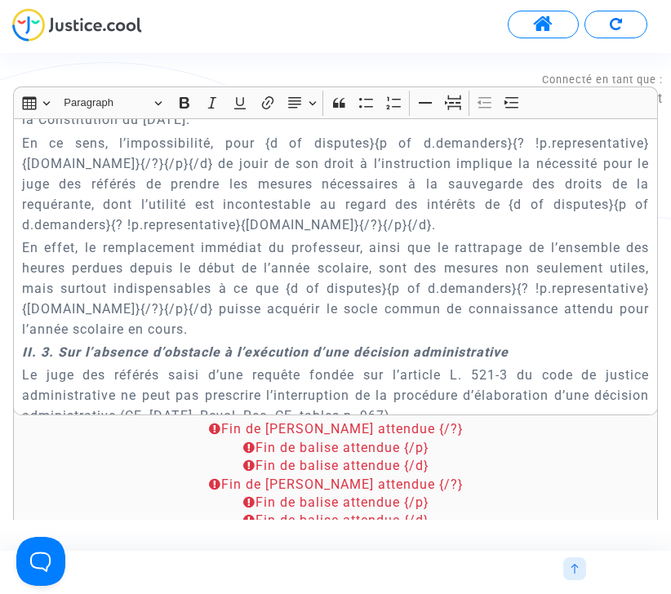
scroll to position [5473, 0]
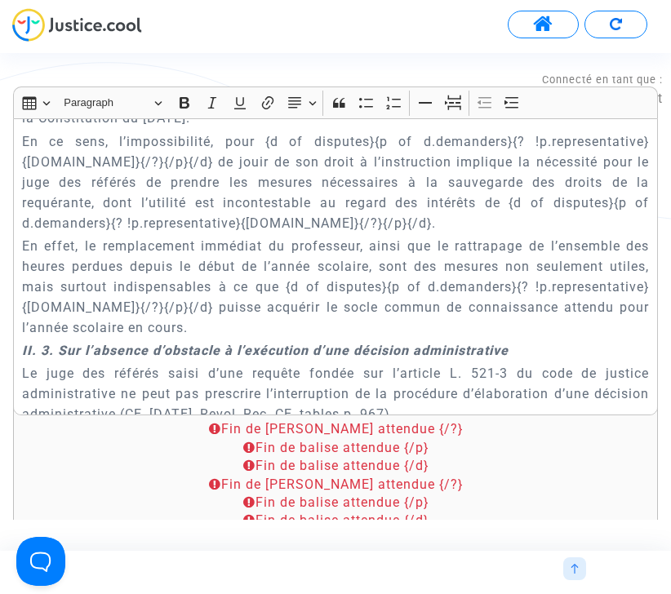
click at [289, 358] on strong "II. 3. Sur l’absence d’obstacle à l’exécution d’une décision administrative" at bounding box center [265, 351] width 486 height 16
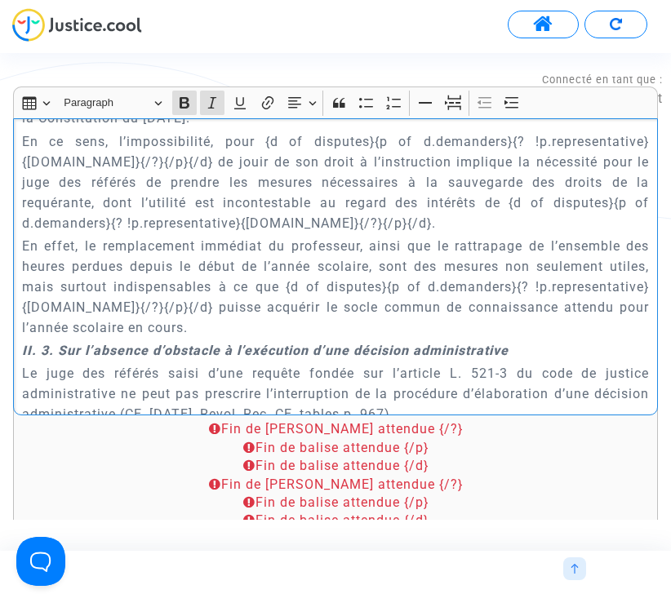
click at [289, 358] on strong "II. 3. Sur l’absence d’obstacle à l’exécution d’une décision administrative" at bounding box center [265, 351] width 486 height 16
click at [220, 338] on p "En effet, le remplacement immédiat du professeur, ainsi que le rattrapage de l’…" at bounding box center [336, 287] width 628 height 102
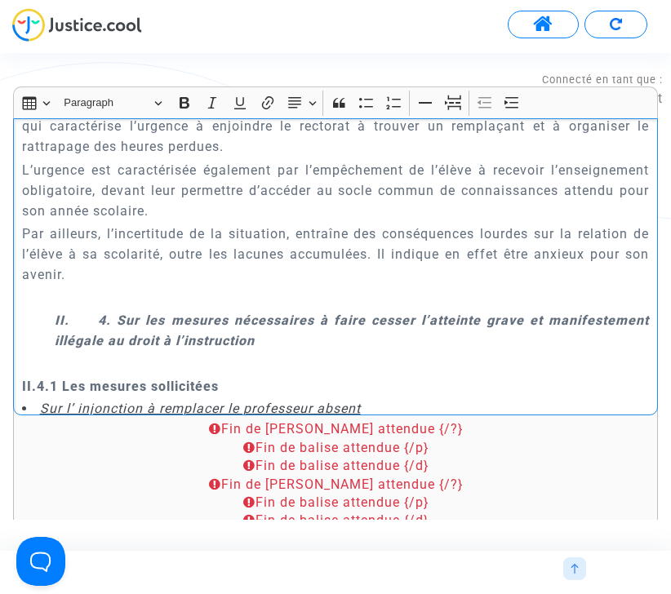
scroll to position [3998, 0]
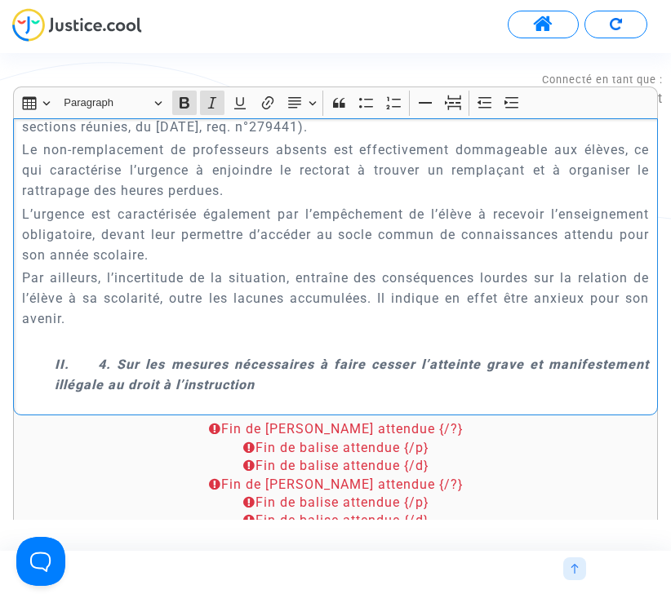
click at [196, 357] on strong "II. 4. Sur les mesures nécessaires à faire cesser l’atteinte grave et manifeste…" at bounding box center [352, 375] width 595 height 36
copy strong "II. 4. Sur les mesures nécessaires à faire cesser l’atteinte grave et manifeste…"
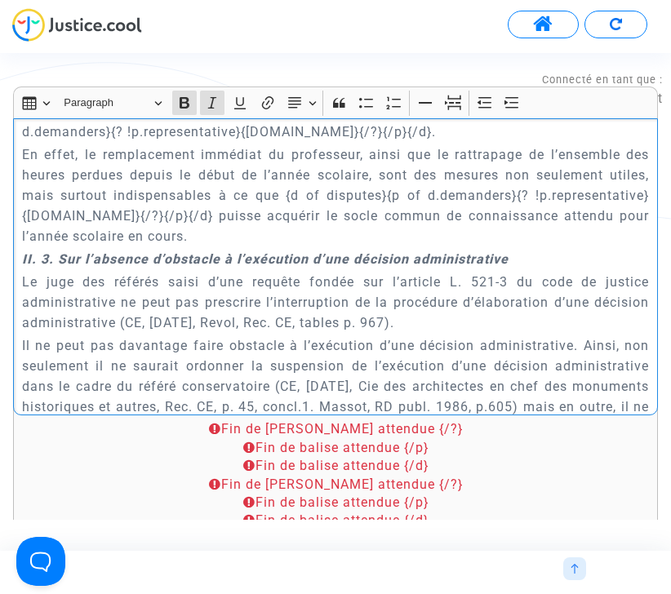
scroll to position [5534, 0]
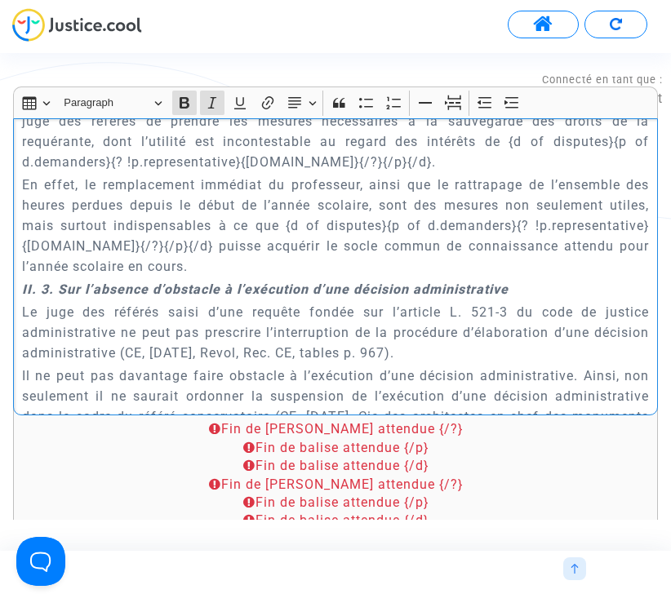
click at [164, 277] on p "En effet, le remplacement immédiat du professeur, ainsi que le rattrapage de l’…" at bounding box center [336, 226] width 628 height 102
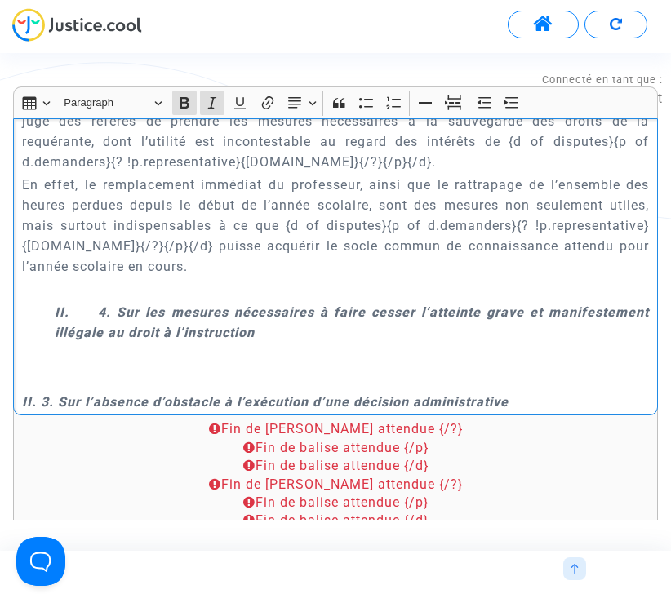
click at [106, 327] on strong "II. 4. Sur les mesures nécessaires à faire cesser l’atteinte grave et manifeste…" at bounding box center [352, 322] width 595 height 36
drag, startPoint x: 144, startPoint y: 333, endPoint x: 291, endPoint y: 353, distance: 148.2
click at [291, 343] on p "II. 5. Sur les mesures nécessaires à faire cesser l’atteinte grave et manifeste…" at bounding box center [352, 322] width 595 height 41
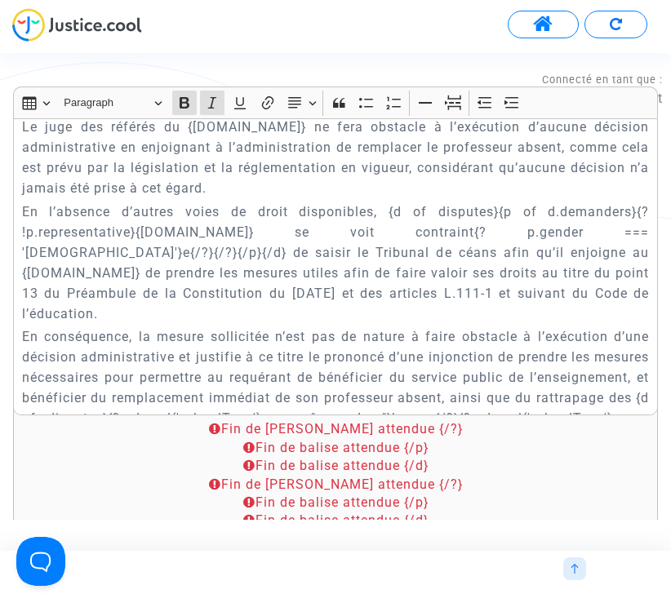
scroll to position [5993, 0]
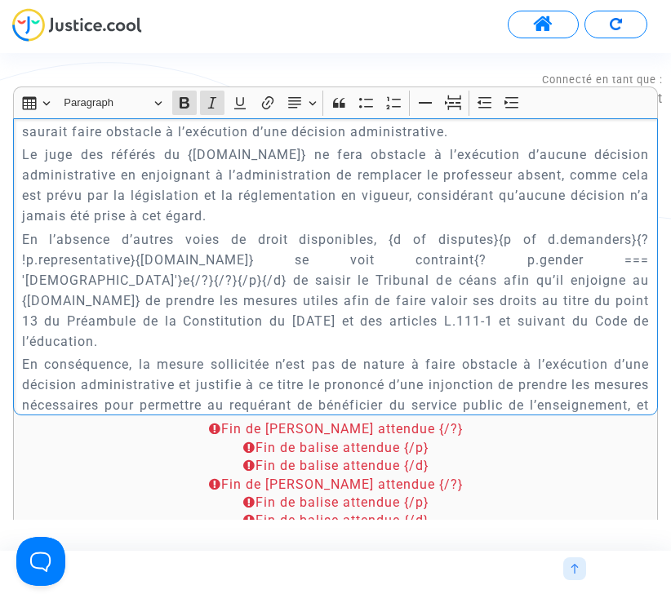
click at [391, 295] on p "En l’absence d’autres voies de droit disponibles, {d of disputes}{p of d.demand…" at bounding box center [336, 290] width 628 height 122
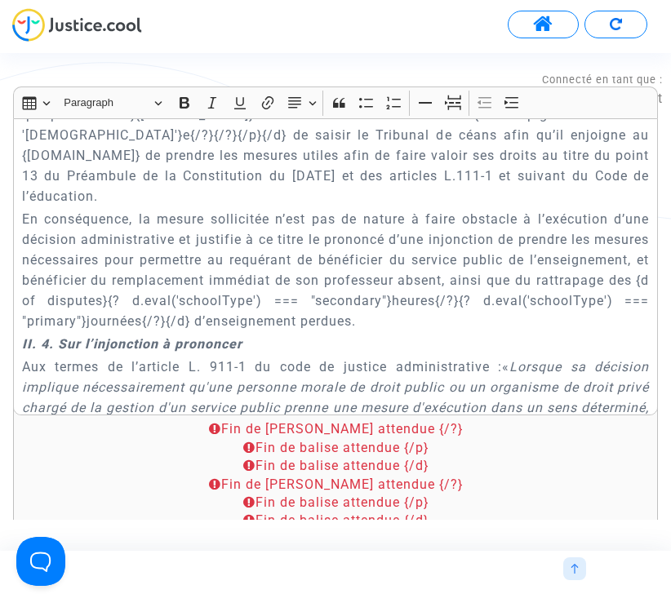
scroll to position [6166, 0]
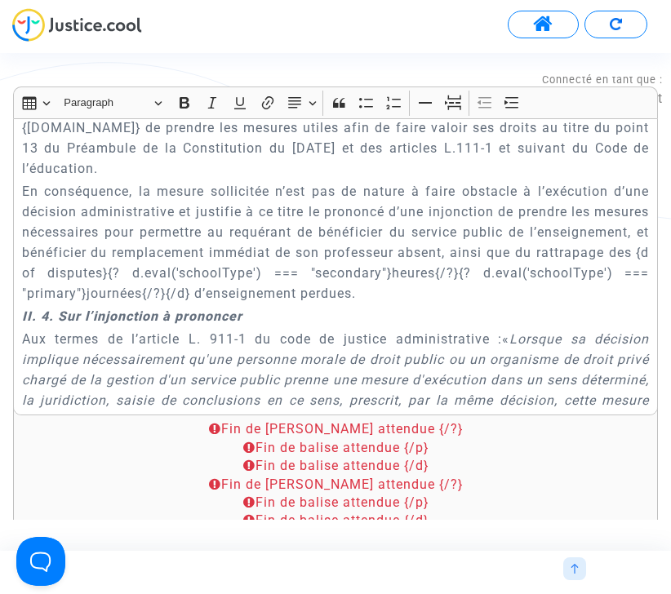
click at [541, 299] on p "En conséquence, la mesure sollicitée n’est pas de nature à faire obstacle à l’e…" at bounding box center [336, 242] width 628 height 122
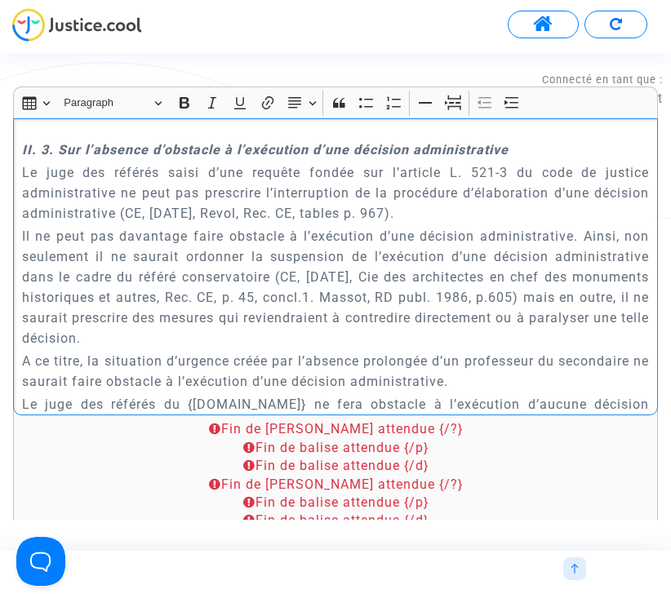
scroll to position [5737, 0]
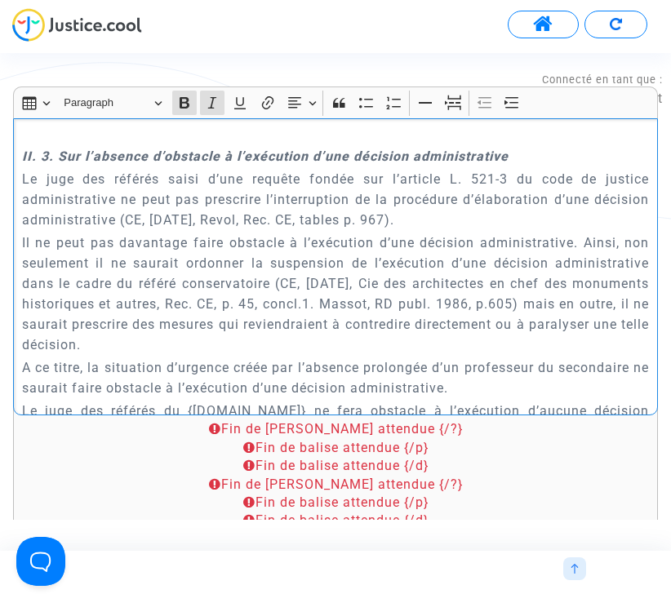
click at [24, 164] on strong "II. 3. Sur l’absence d’obstacle à l’exécution d’une décision administrative" at bounding box center [265, 157] width 486 height 16
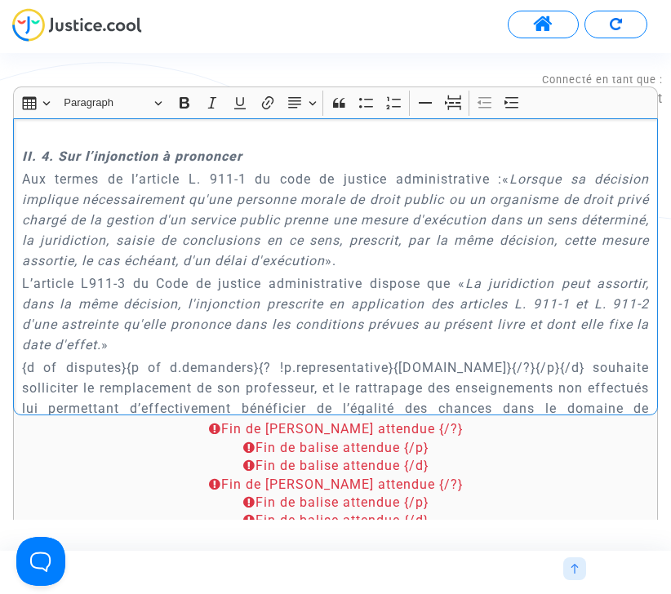
click at [89, 164] on strong "II. 4. Sur l’injonction à prononcer" at bounding box center [132, 157] width 220 height 16
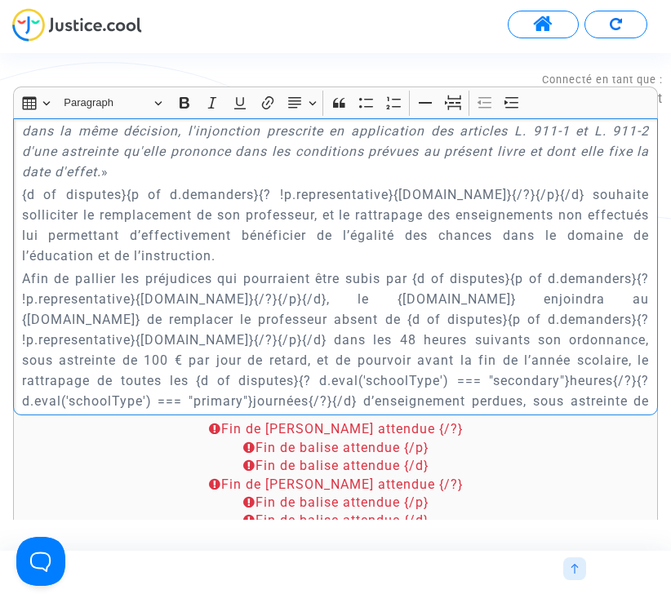
scroll to position [5889, 0]
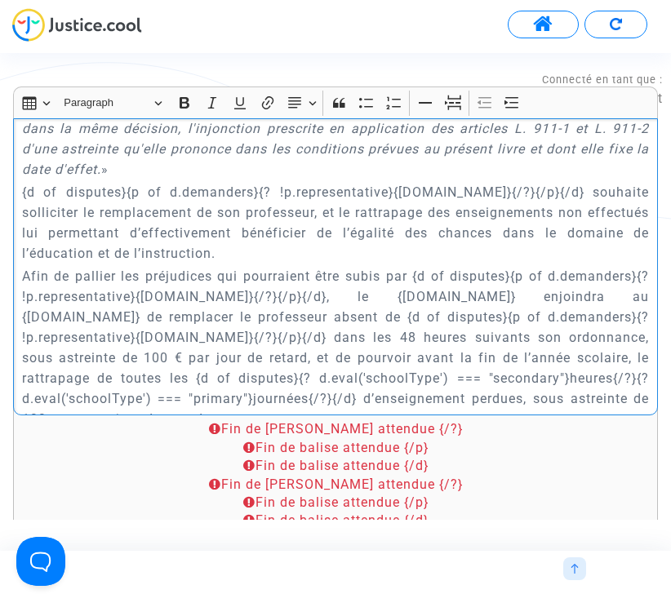
click at [402, 264] on p "{d of disputes}{p of d.demanders}{? !p.representative}{p.name}{/?}{/p}{/d} souh…" at bounding box center [336, 223] width 628 height 82
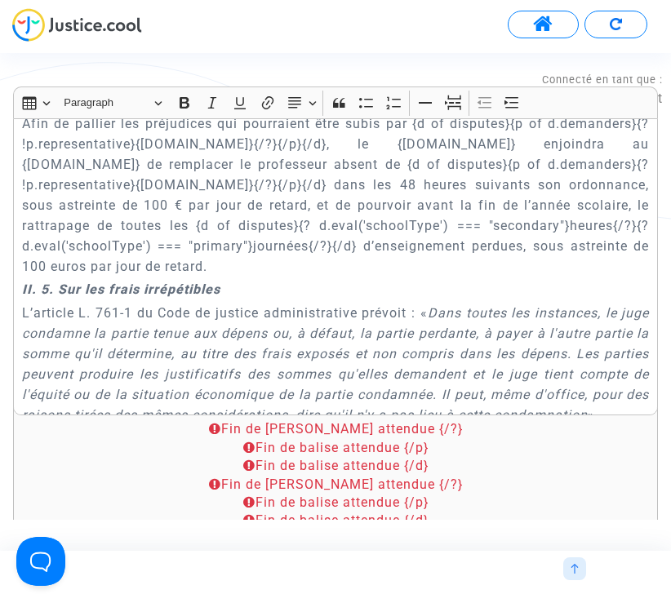
scroll to position [6045, 0]
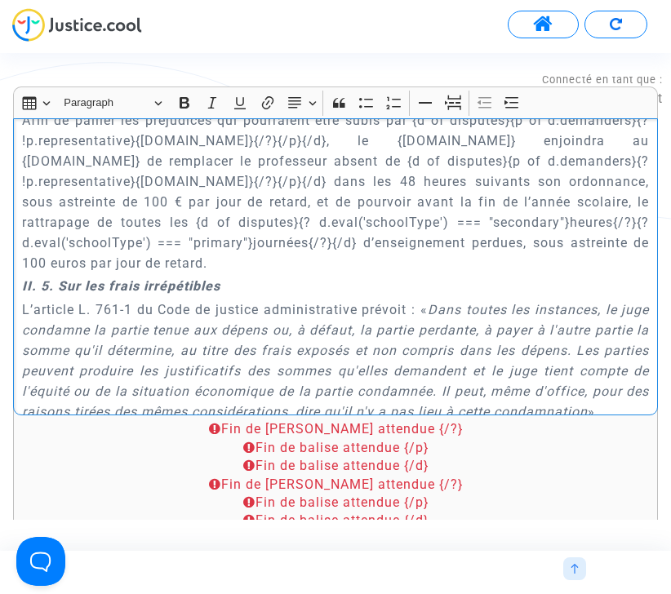
click at [90, 273] on p "Afin de pallier les préjudices qui pourraient être subis par {d of disputes}{p …" at bounding box center [336, 191] width 628 height 163
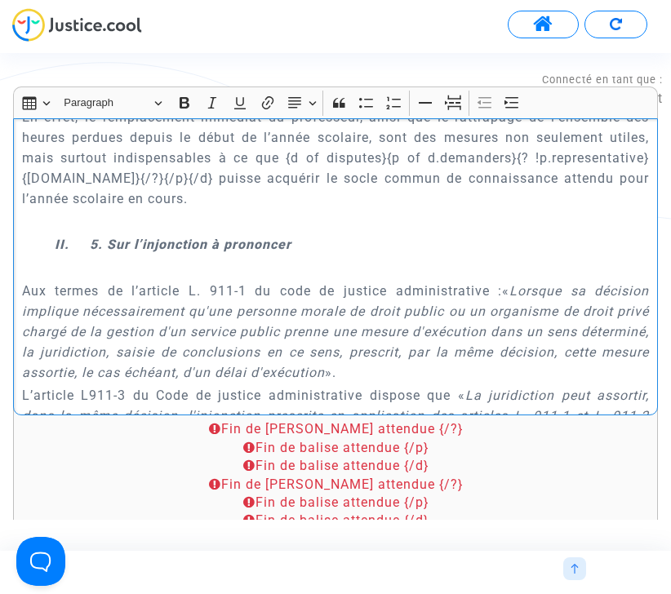
scroll to position [5597, 0]
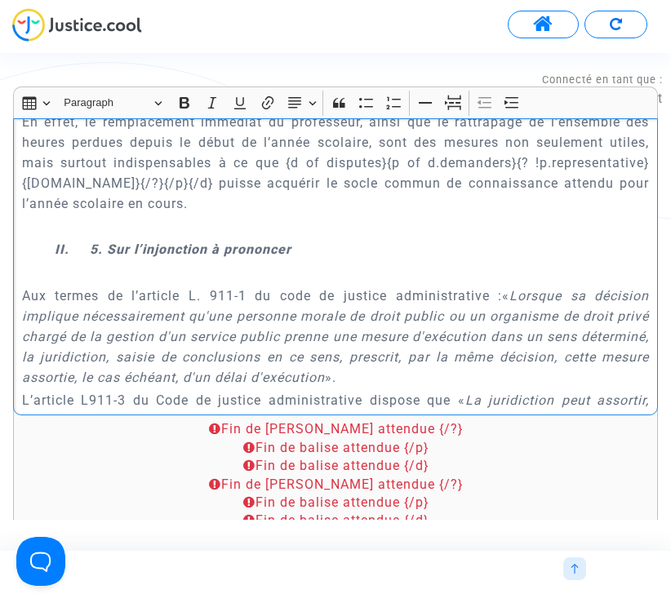
click at [175, 257] on strong "II. 5. Sur l’injonction à prononcer" at bounding box center [173, 250] width 237 height 16
copy strong "II. 5. Sur l’injonction à prononcer"
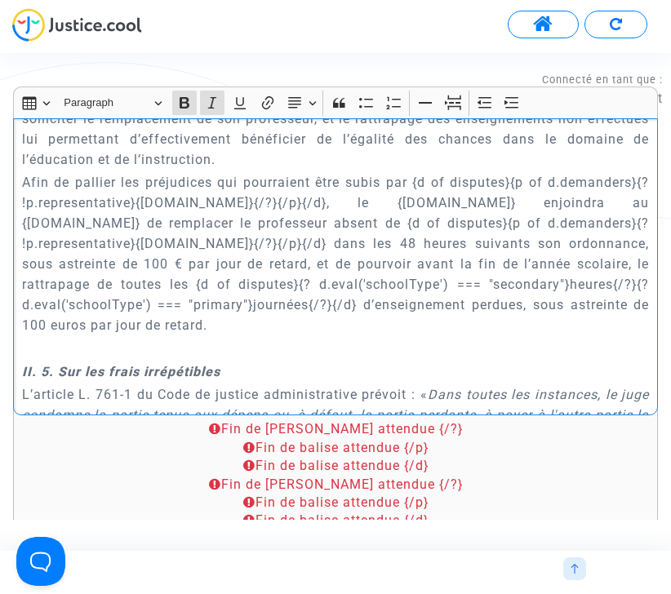
scroll to position [6003, 0]
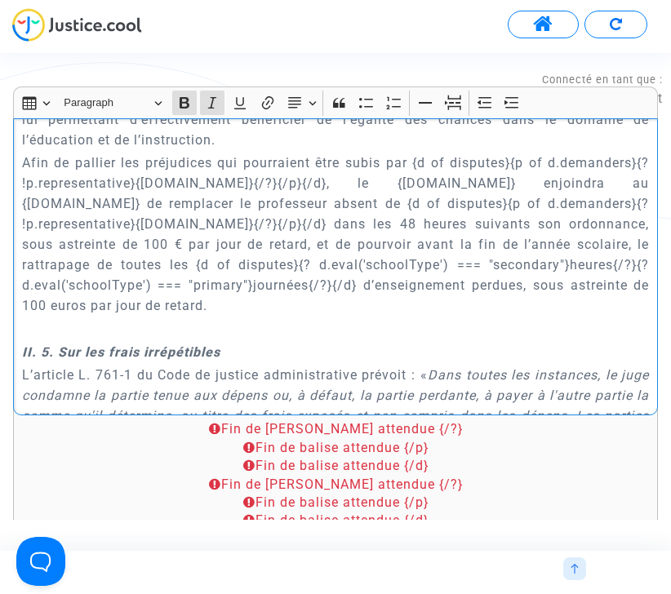
click at [81, 360] on strong "II. 5. Sur les frais irrépétibles" at bounding box center [121, 352] width 198 height 16
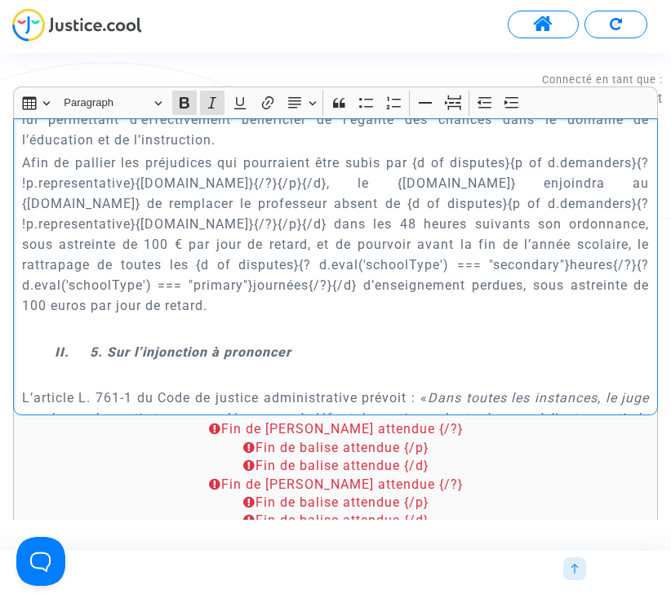
click at [95, 360] on strong "II. 5. Sur l’injonction à prononcer" at bounding box center [173, 352] width 237 height 16
drag, startPoint x: 109, startPoint y: 372, endPoint x: 339, endPoint y: 372, distance: 229.3
click at [339, 362] on p "II. 5. Sur l’injonction à prononcer" at bounding box center [352, 352] width 595 height 20
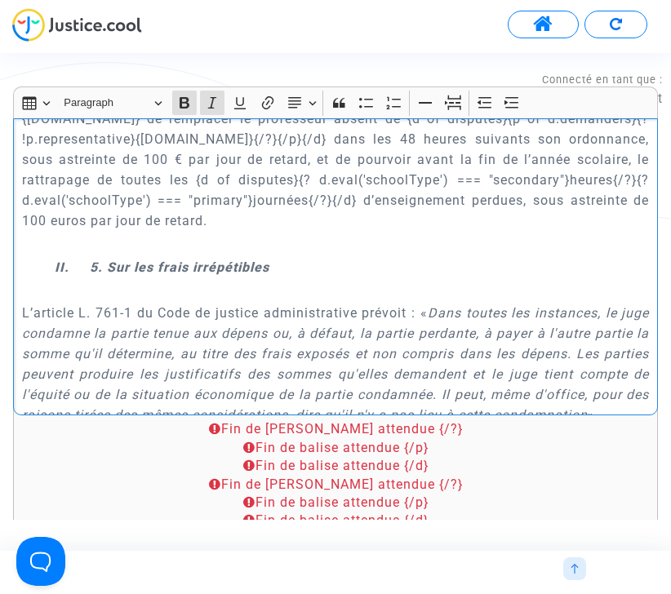
scroll to position [6094, 0]
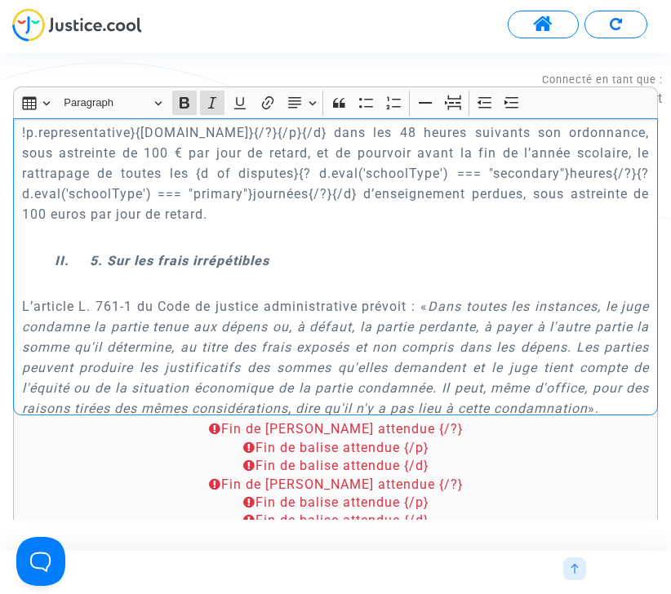
click at [97, 269] on strong "II. 5. Sur les frais irrépétibles" at bounding box center [162, 261] width 215 height 16
click at [204, 314] on div "{court.name} REQUETE EN REFERE LIBERTE Article L.521-2 du Code de Justice Admin…" at bounding box center [335, 266] width 645 height 297
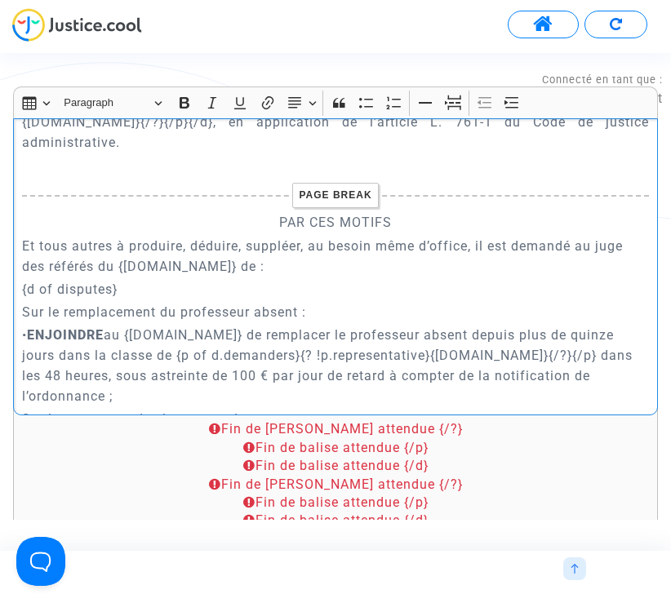
scroll to position [6632, 0]
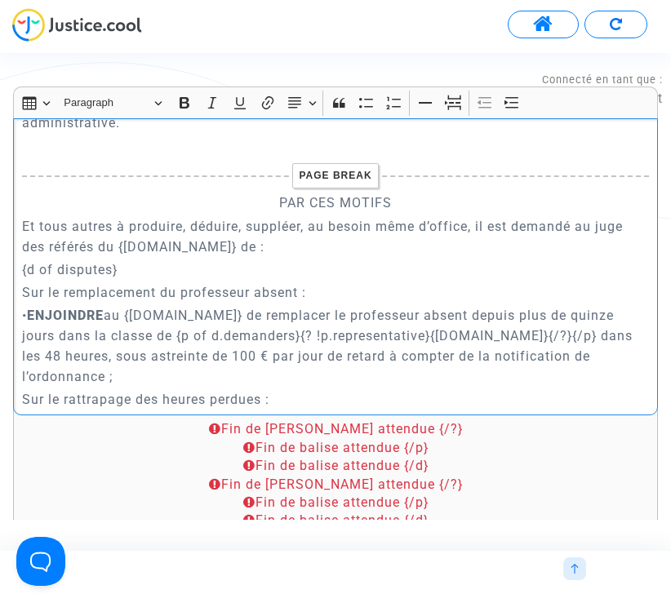
click at [316, 206] on p "PAR CES MOTIFS" at bounding box center [336, 203] width 628 height 20
click at [188, 105] on icon "Editor toolbar" at bounding box center [185, 102] width 10 height 11
click at [437, 206] on p "PAR CES MOTIFS" at bounding box center [336, 203] width 628 height 20
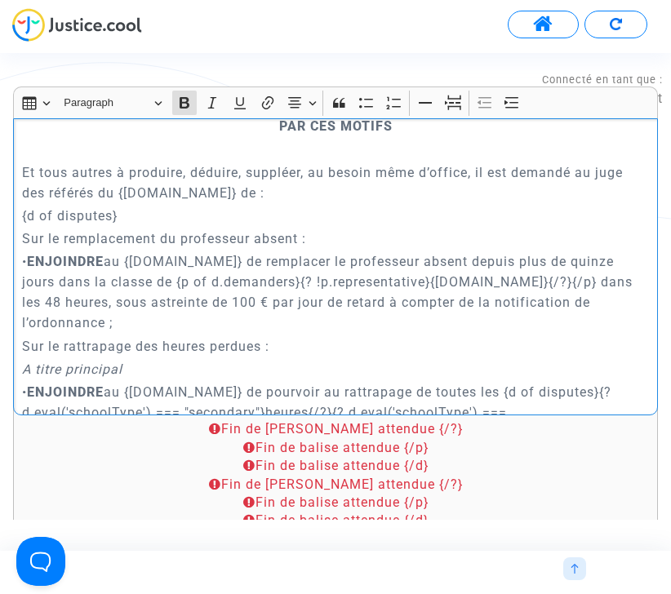
scroll to position [6710, 0]
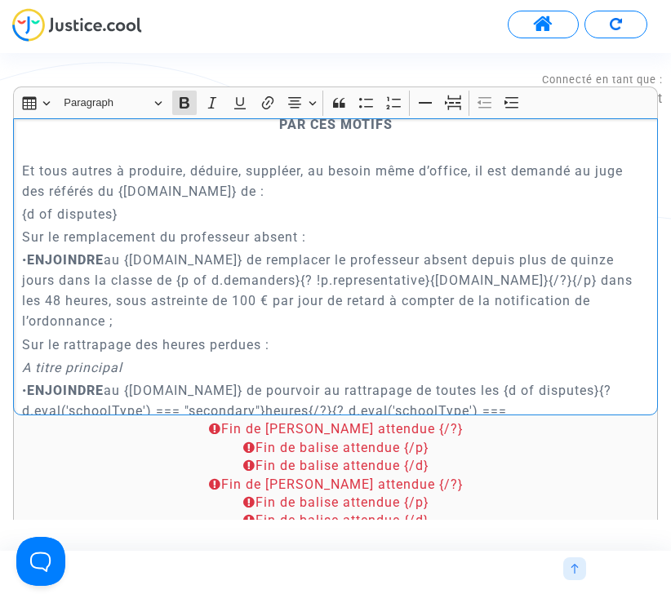
click at [272, 225] on div "{court.name} REQUETE EN REFERE LIBERTE Article L.521-2 du Code de Justice Admin…" at bounding box center [335, 266] width 645 height 297
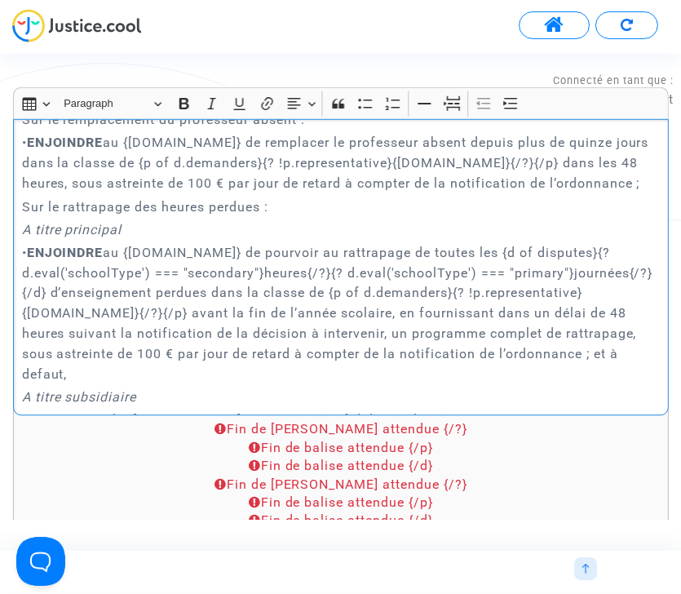
scroll to position [7033, 0]
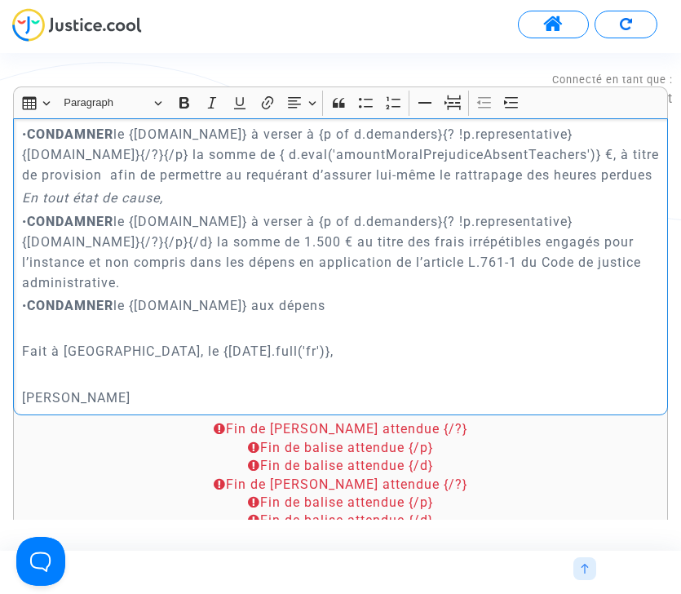
click at [453, 318] on p "Rich Text Editor, main" at bounding box center [341, 328] width 638 height 20
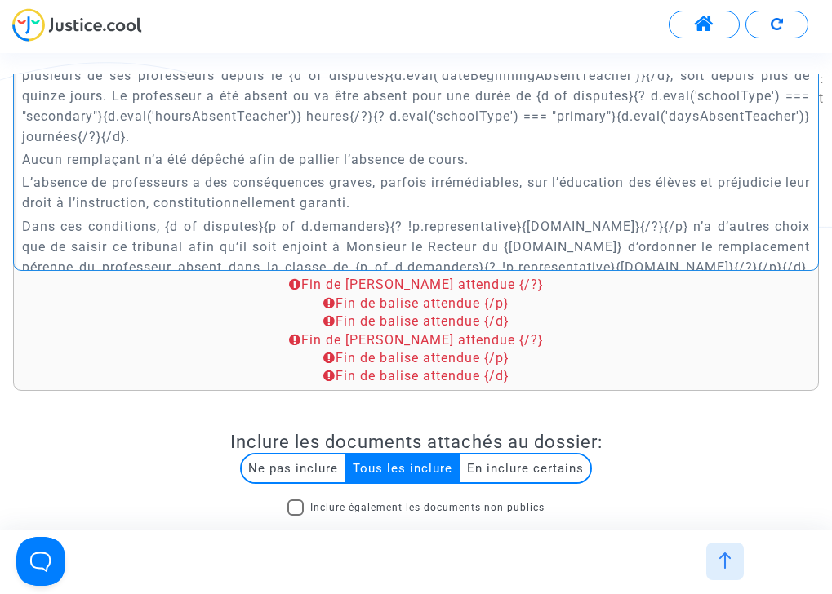
scroll to position [773, 0]
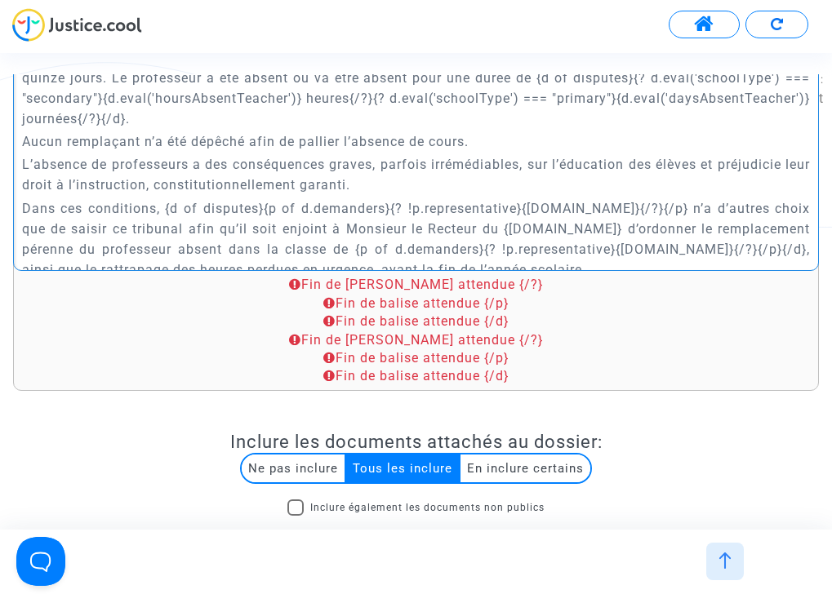
click at [629, 163] on p "L’absence de professeurs a des conséquences graves, parfois irrémédiables, sur …" at bounding box center [416, 174] width 788 height 41
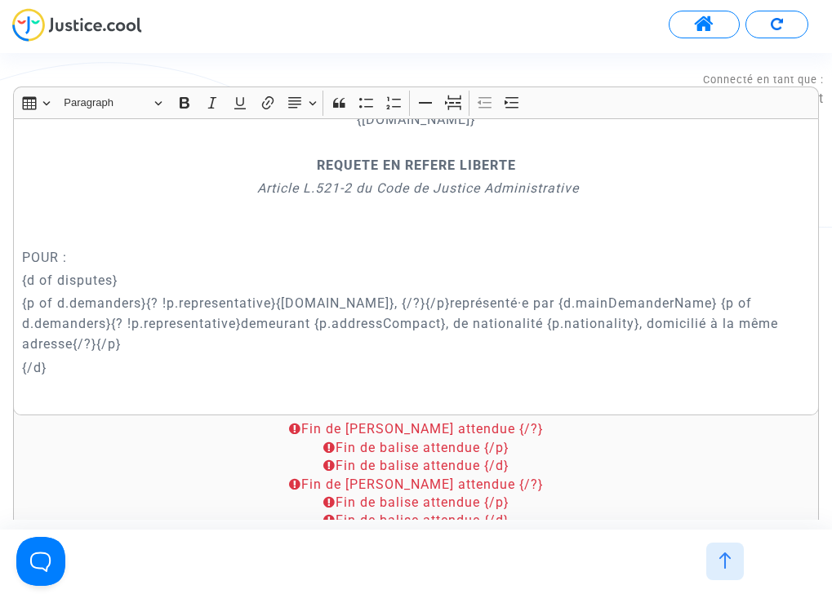
scroll to position [0, 0]
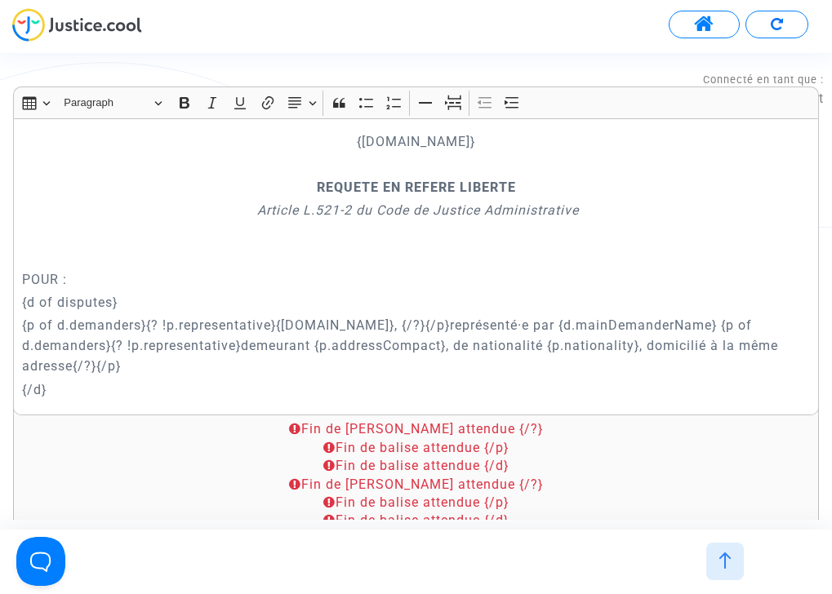
click at [717, 256] on p "Rich Text Editor, main" at bounding box center [416, 256] width 788 height 20
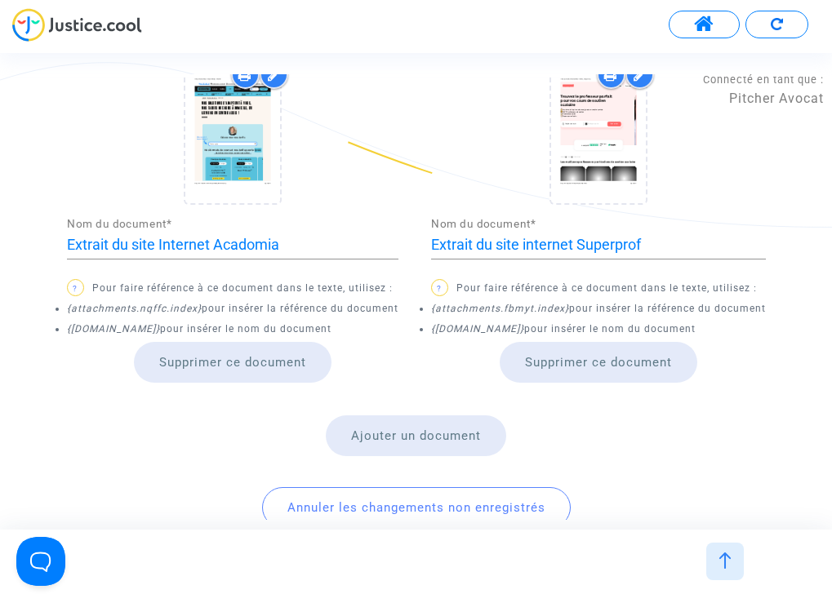
scroll to position [840, 0]
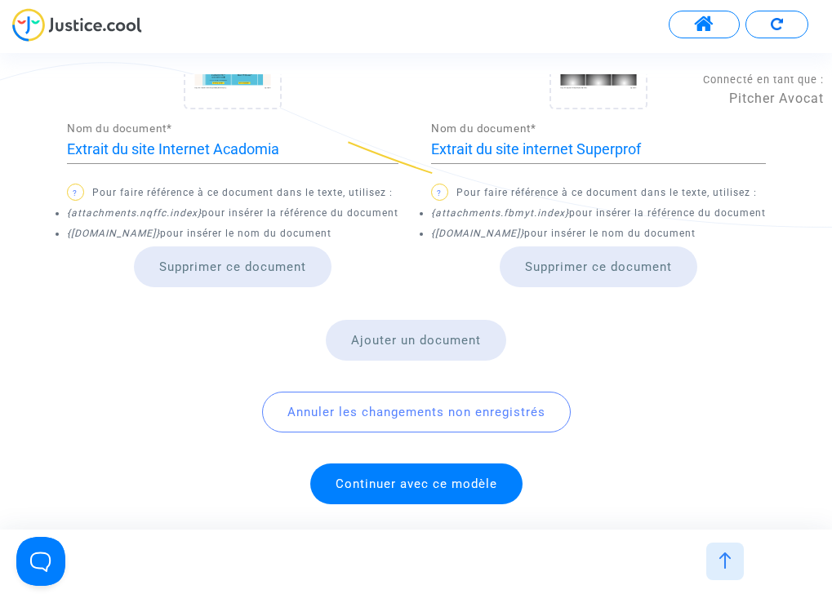
click at [454, 483] on span "Continuer avec ce modèle" at bounding box center [416, 484] width 162 height 15
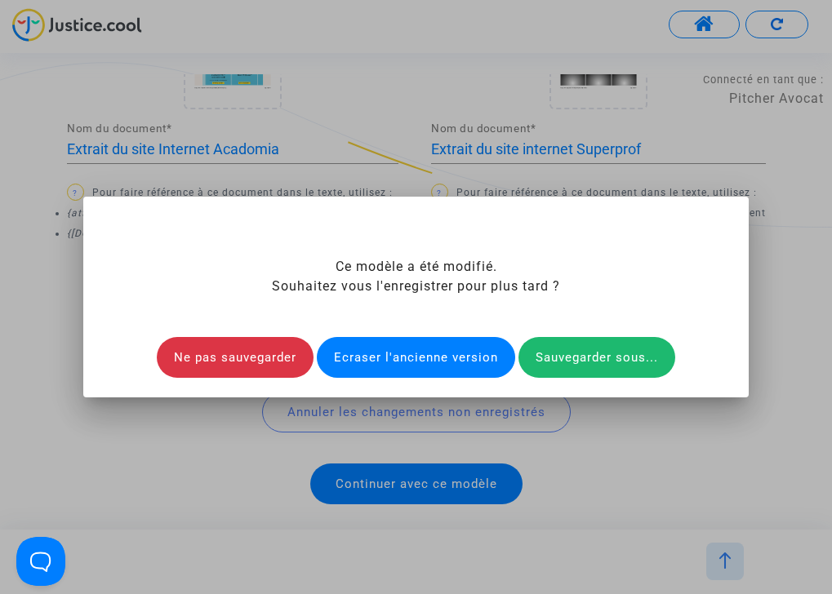
click at [632, 354] on div "Sauvegarder sous..." at bounding box center [596, 357] width 157 height 41
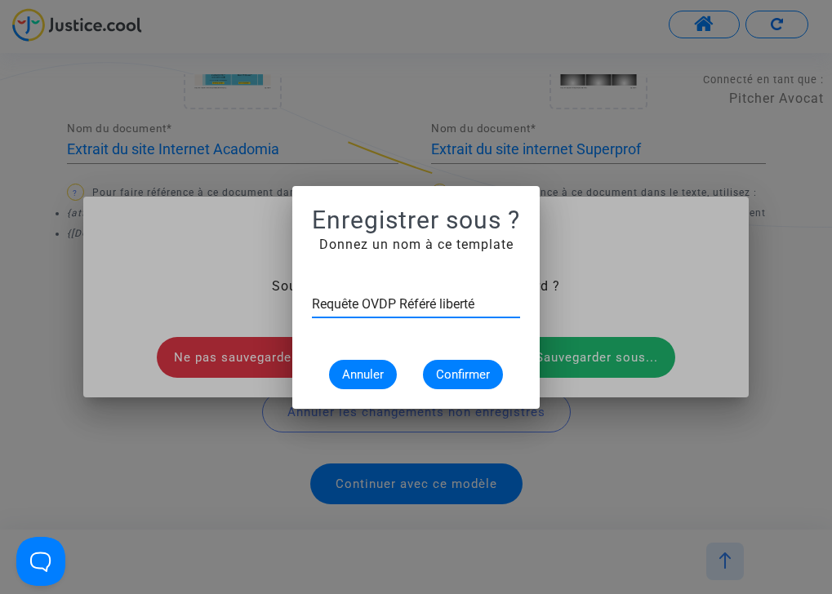
click at [313, 302] on input "Requête OVDP Référé liberté" at bounding box center [416, 304] width 208 height 15
click at [477, 302] on input "[WIP] Requête OVDP Référé liberté" at bounding box center [416, 304] width 208 height 15
type input "[WIP] Requête OVDP Référé Liberté"
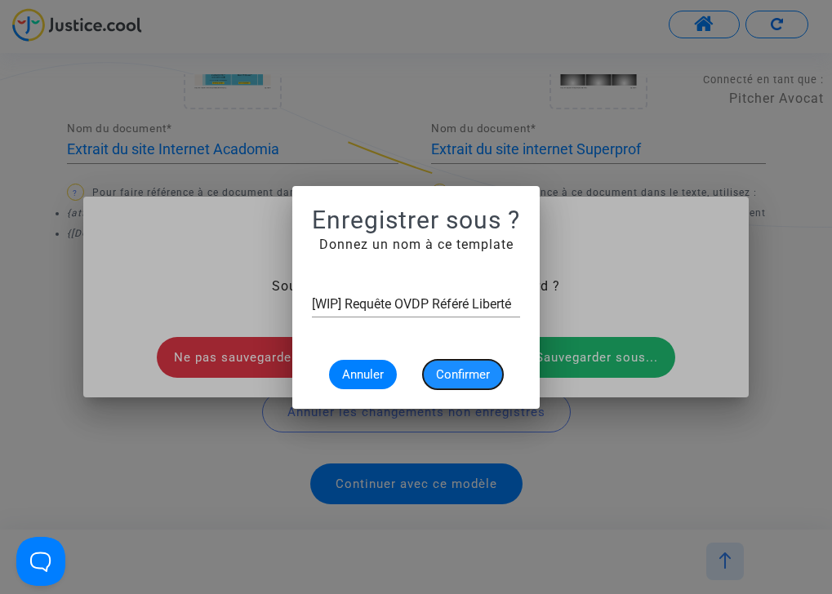
click at [478, 371] on span "Confirmer" at bounding box center [463, 374] width 54 height 15
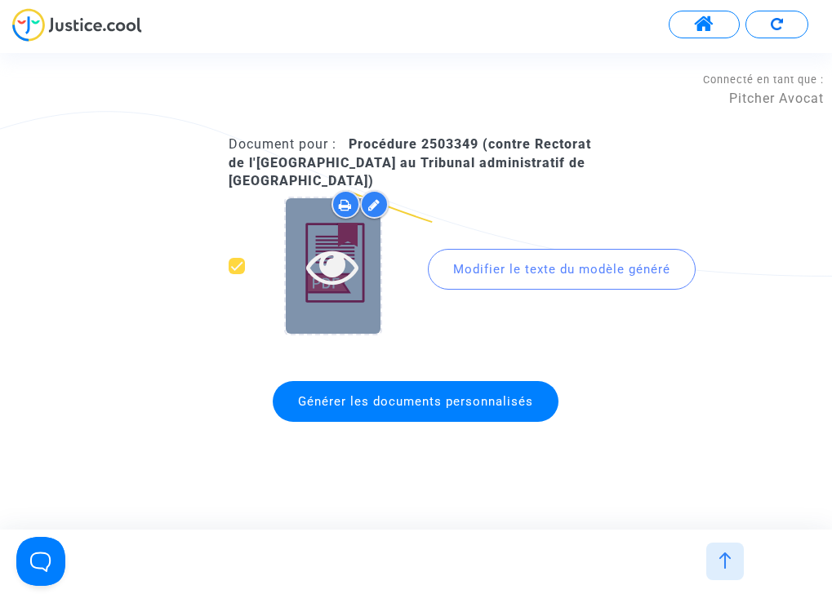
click at [335, 262] on icon at bounding box center [332, 266] width 53 height 52
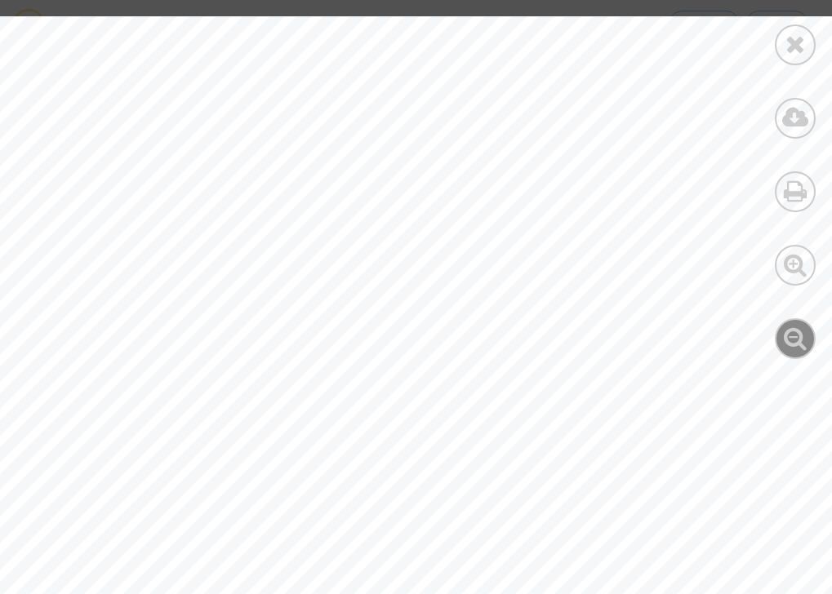
click at [787, 322] on div at bounding box center [795, 338] width 41 height 41
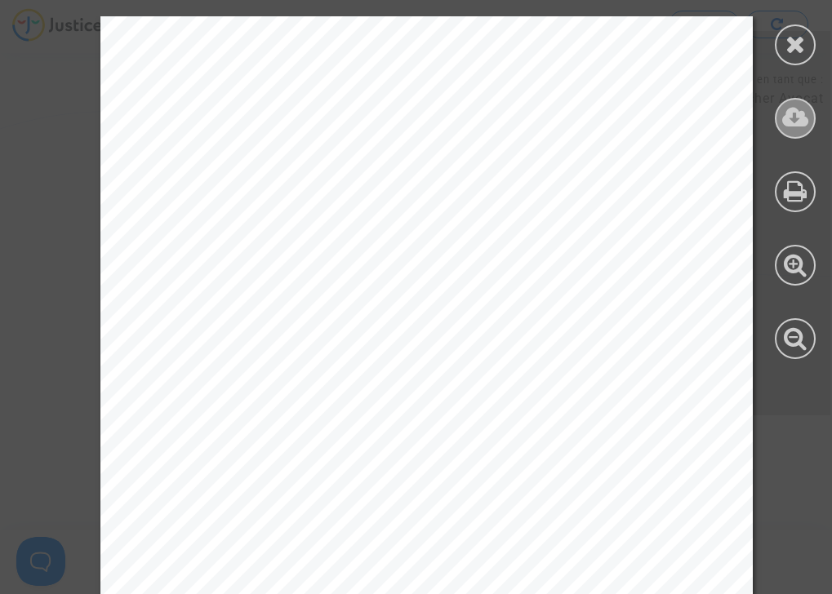
click at [799, 122] on icon at bounding box center [795, 117] width 27 height 24
click at [786, 42] on icon at bounding box center [795, 44] width 20 height 24
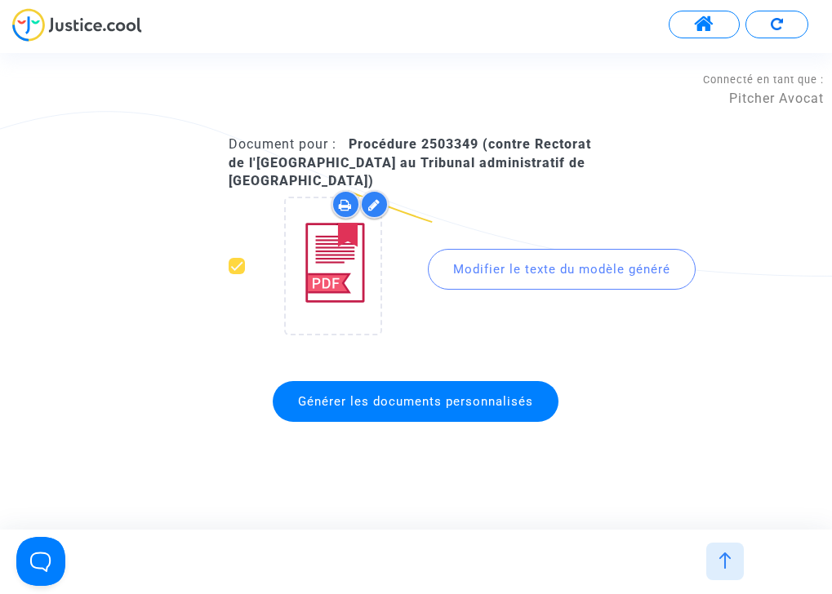
click at [782, 29] on img at bounding box center [776, 24] width 12 height 12
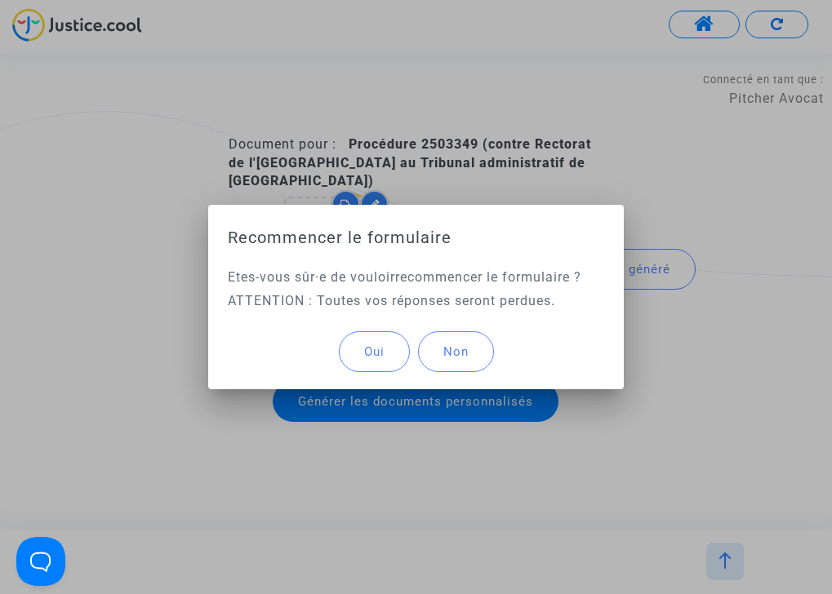
click at [352, 340] on button "Oui" at bounding box center [374, 351] width 71 height 41
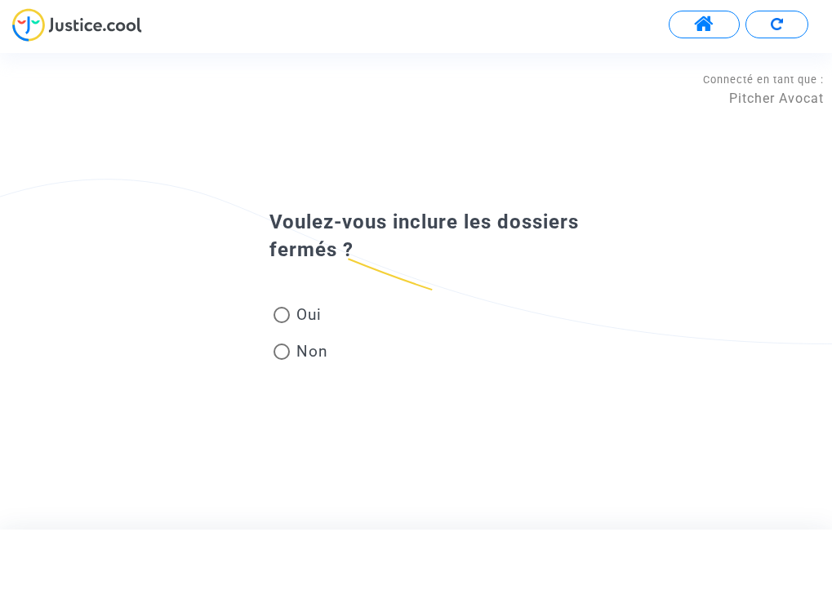
click at [293, 320] on span "Oui" at bounding box center [306, 315] width 32 height 22
click at [282, 323] on input "Oui" at bounding box center [281, 323] width 1 height 1
radio input "true"
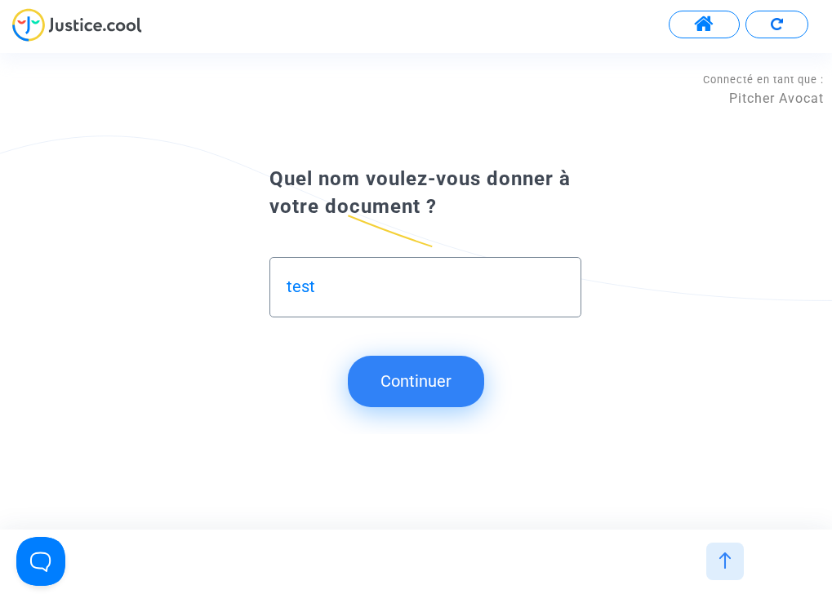
type input "test"
click at [397, 380] on button "Continuer" at bounding box center [416, 381] width 136 height 51
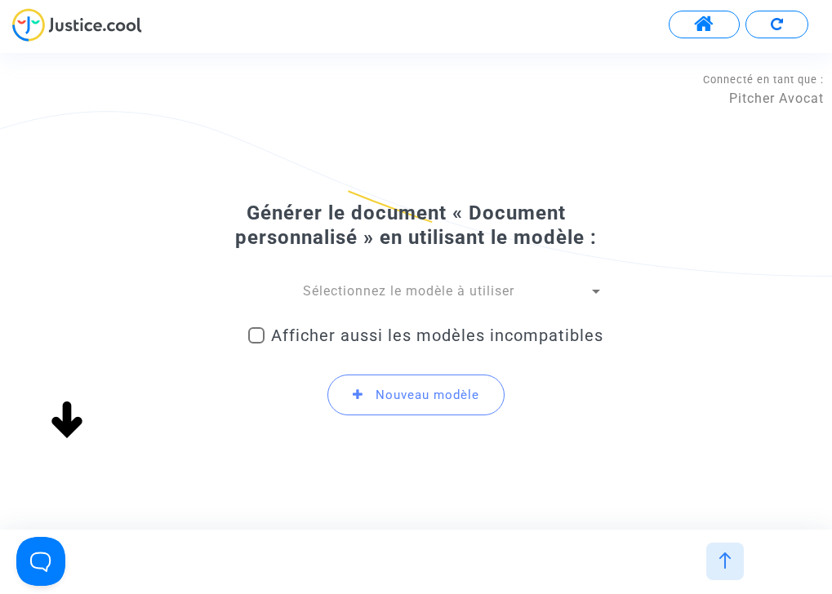
click at [411, 295] on span "Sélectionnez le modèle à utiliser" at bounding box center [408, 291] width 211 height 16
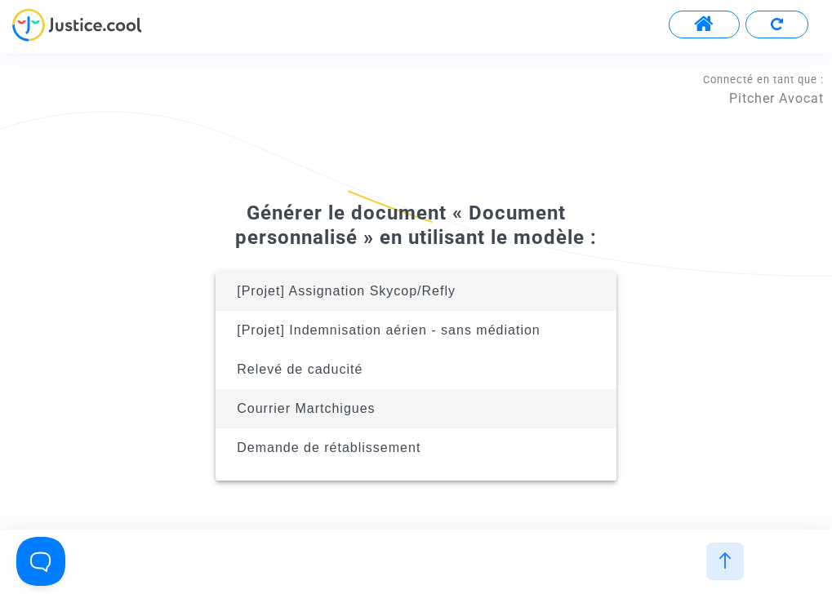
scroll to position [104, 0]
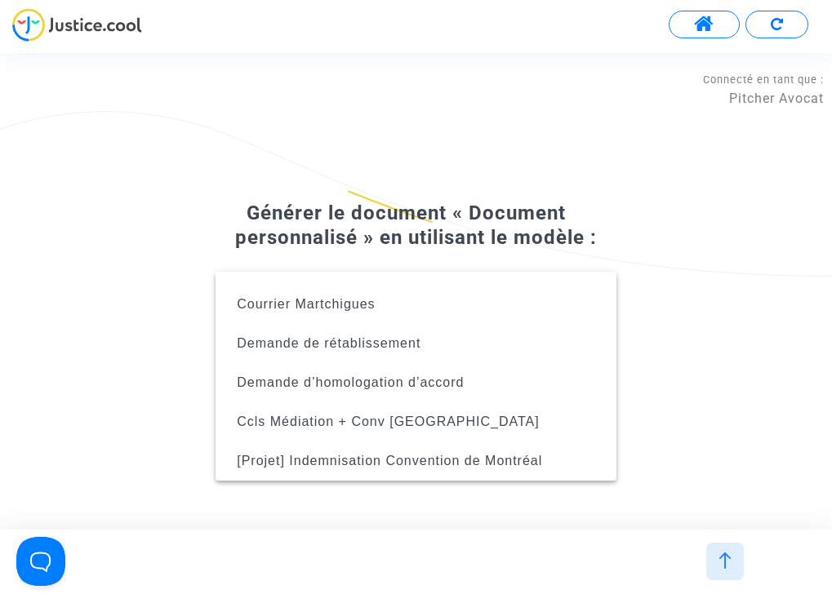
click at [475, 148] on div at bounding box center [416, 297] width 832 height 594
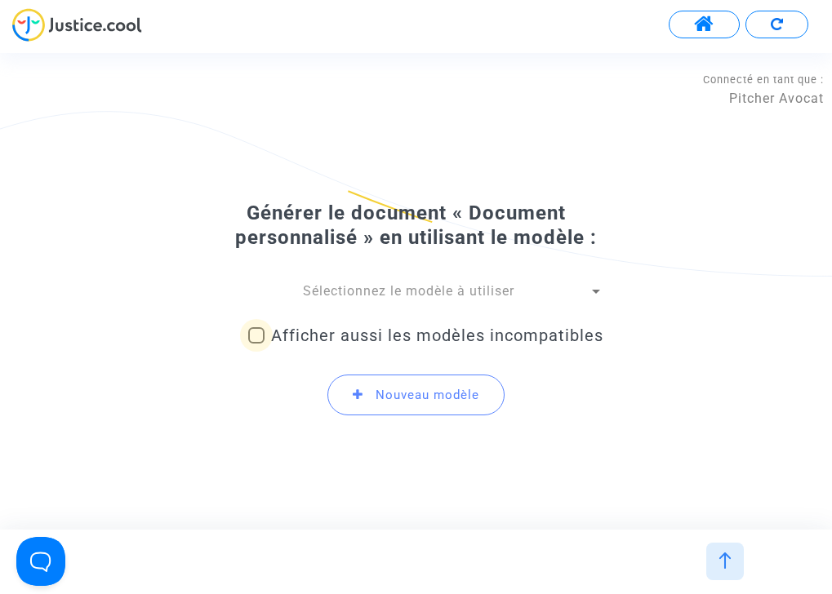
click at [393, 337] on span "Afficher aussi les modèles incompatibles" at bounding box center [437, 336] width 332 height 20
click at [256, 344] on input "Afficher aussi les modèles incompatibles" at bounding box center [255, 344] width 1 height 1
checkbox input "true"
click at [406, 297] on span "Sélectionnez le modèle à utiliser" at bounding box center [408, 291] width 211 height 16
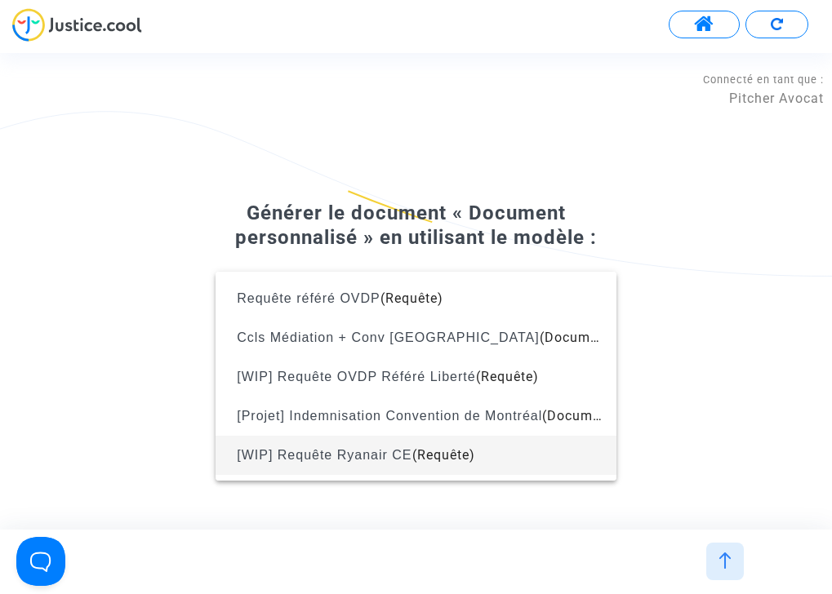
scroll to position [2049, 0]
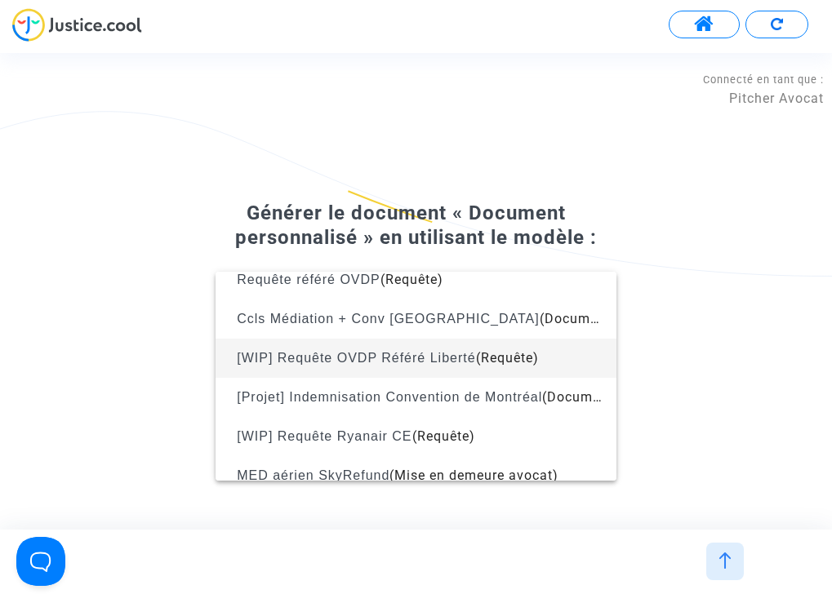
click at [446, 359] on span "[WIP] Requête OVDP Référé Liberté" at bounding box center [356, 358] width 238 height 14
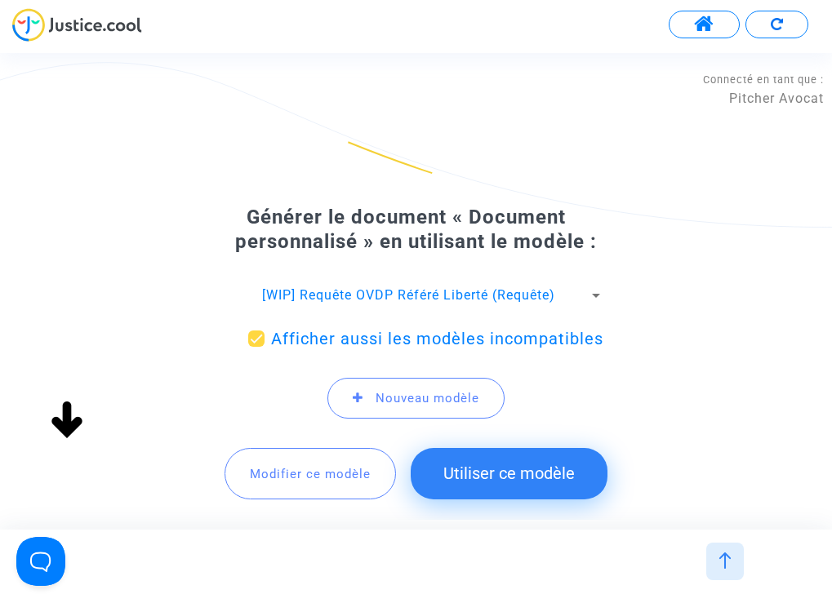
click at [291, 482] on button "Modifier ce modèle" at bounding box center [309, 473] width 171 height 51
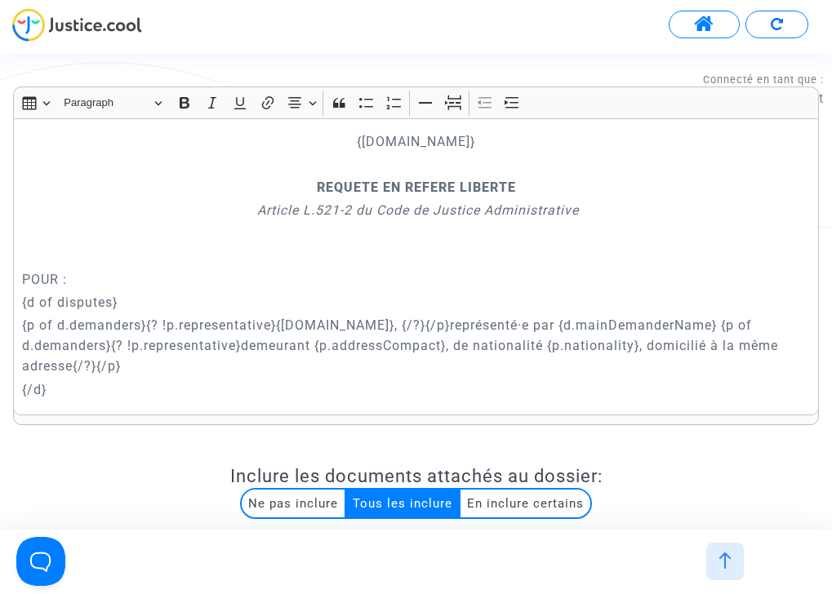
click at [430, 295] on p "{d of disputes}" at bounding box center [416, 302] width 788 height 20
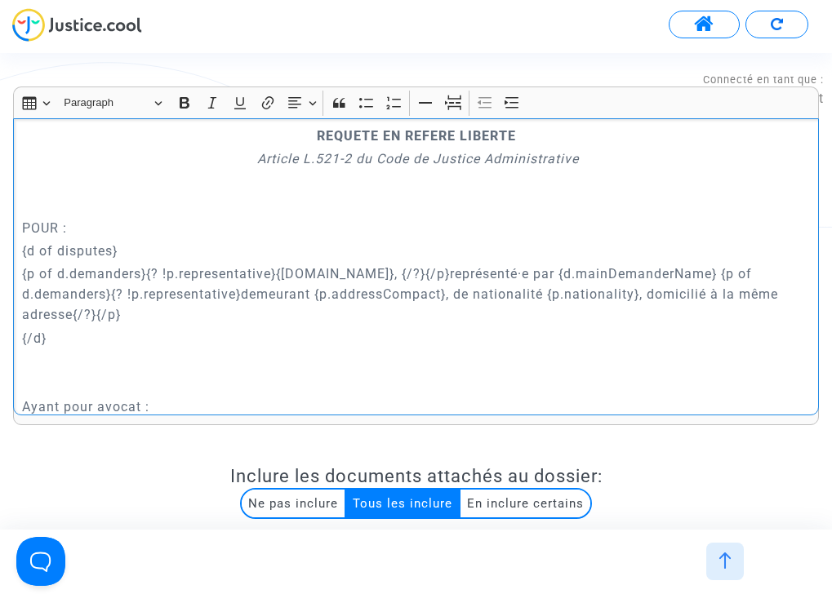
scroll to position [74, 0]
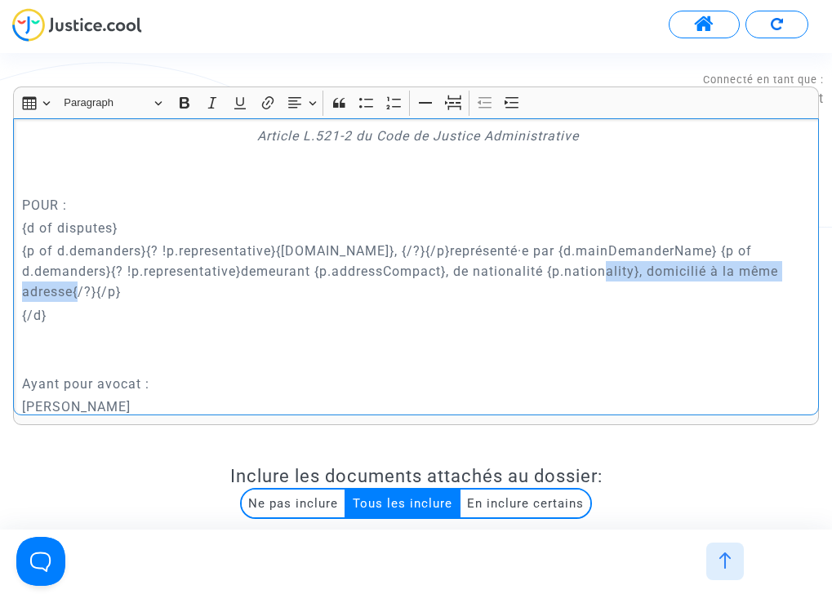
drag, startPoint x: 542, startPoint y: 274, endPoint x: 799, endPoint y: 274, distance: 257.1
click at [799, 274] on p "{p of d.demanders}{? !p.representative}{[DOMAIN_NAME]}, {/?}{/p}représenté·e pa…" at bounding box center [416, 271] width 788 height 61
click at [787, 273] on p "{p of d.demanders}{? !p.representative}{p.name}, {/?}{/p}représenté·e par {d.ma…" at bounding box center [416, 271] width 788 height 61
drag, startPoint x: 733, startPoint y: 272, endPoint x: 540, endPoint y: 271, distance: 192.6
click at [540, 271] on p "{p of d.demanders}{? !p.representative}{p.name}, {/?}{/p}représenté·e par {d.ma…" at bounding box center [416, 271] width 788 height 61
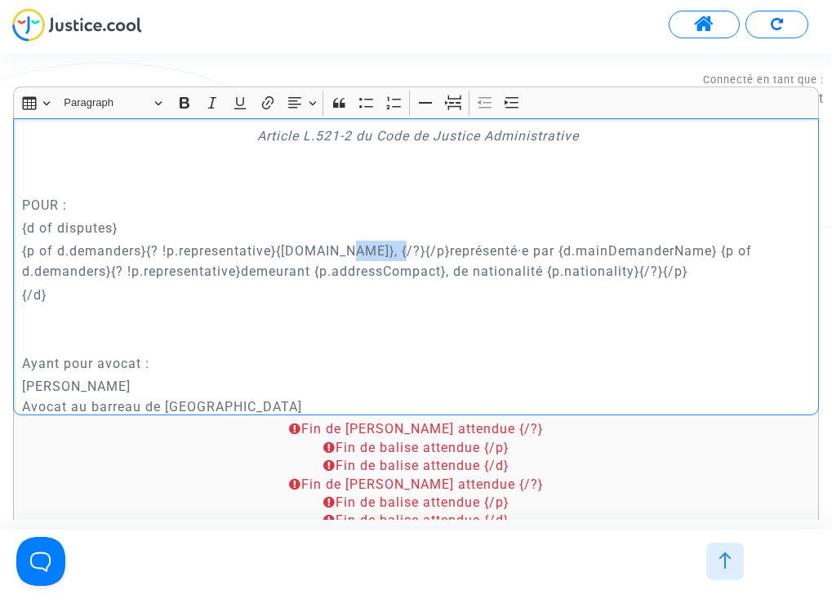
drag, startPoint x: 345, startPoint y: 251, endPoint x: 393, endPoint y: 251, distance: 48.2
click at [393, 251] on p "{p of d.demanders}{? !p.representative}{p.name}, {/?}{/p}représenté·e par {d.ma…" at bounding box center [416, 261] width 788 height 41
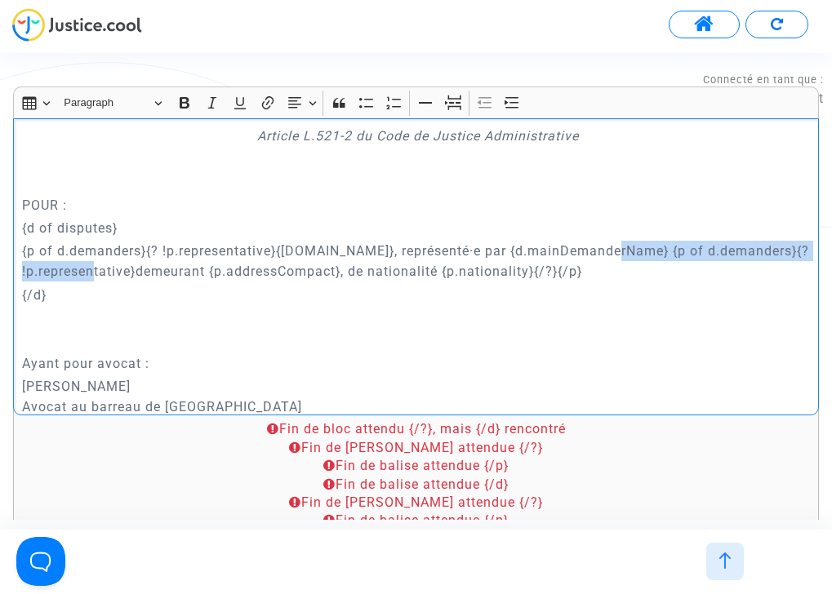
drag, startPoint x: 622, startPoint y: 248, endPoint x: 135, endPoint y: 264, distance: 486.7
click at [135, 264] on p "{p of d.demanders}{? !p.representative}{p.name}, représenté·e par {d.mainDemand…" at bounding box center [416, 261] width 788 height 41
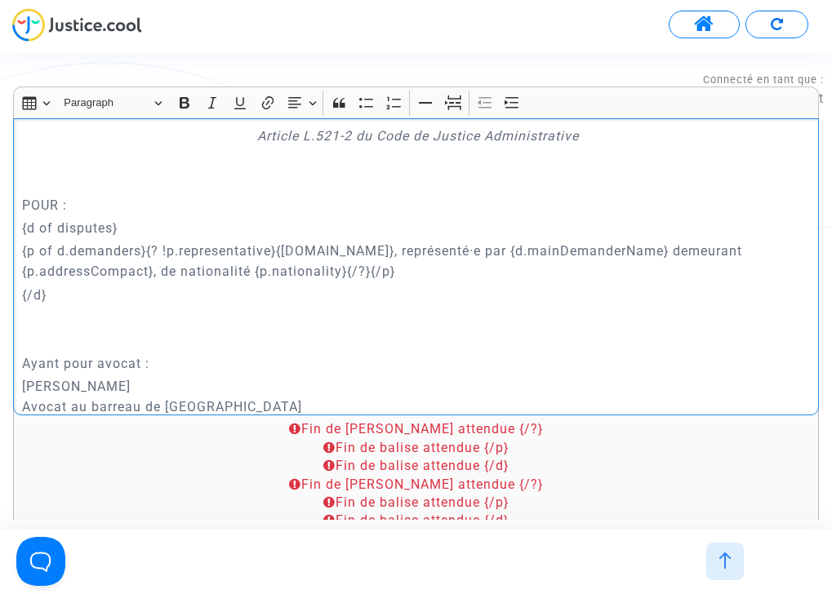
click at [412, 272] on p "{p of d.demanders}{? !p.representative}{p.name}, représenté·e par {d.mainDemand…" at bounding box center [416, 261] width 788 height 41
click at [415, 251] on p "{p of d.demanders}{? !p.representative}{p.name}, représenté·e par {d.mainDemand…" at bounding box center [416, 261] width 788 height 41
click at [424, 250] on p "{p of d.demanders}{? !p.representative}{p.name}, représenté·e par {d.mainDemand…" at bounding box center [416, 261] width 788 height 41
click at [385, 272] on p "{p of d.demanders}{? !p.representative}{p.name}, représenté{? p.gender=== 'fema…" at bounding box center [416, 261] width 788 height 41
click at [486, 273] on p "{p of d.demanders}{? !p.representative}{p.name}, représenté{? p.gender=== 'fema…" at bounding box center [416, 261] width 788 height 41
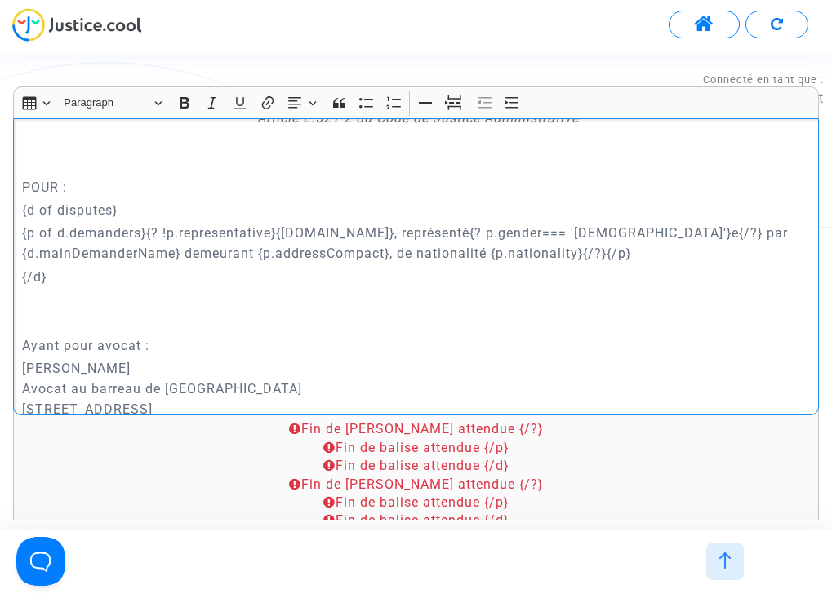
scroll to position [7, 0]
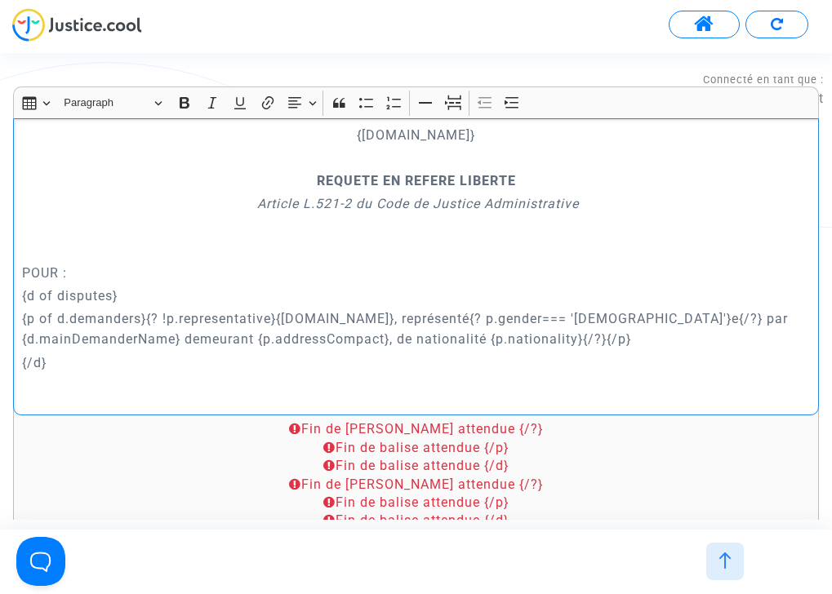
click at [37, 267] on p "POUR :" at bounding box center [416, 273] width 788 height 20
click at [192, 104] on icon "Editor toolbar" at bounding box center [184, 103] width 16 height 16
click at [92, 238] on div "{court.name} REQUETE EN REFERE LIBERTE Article L.521-2 du Code de Justice Admin…" at bounding box center [416, 266] width 806 height 297
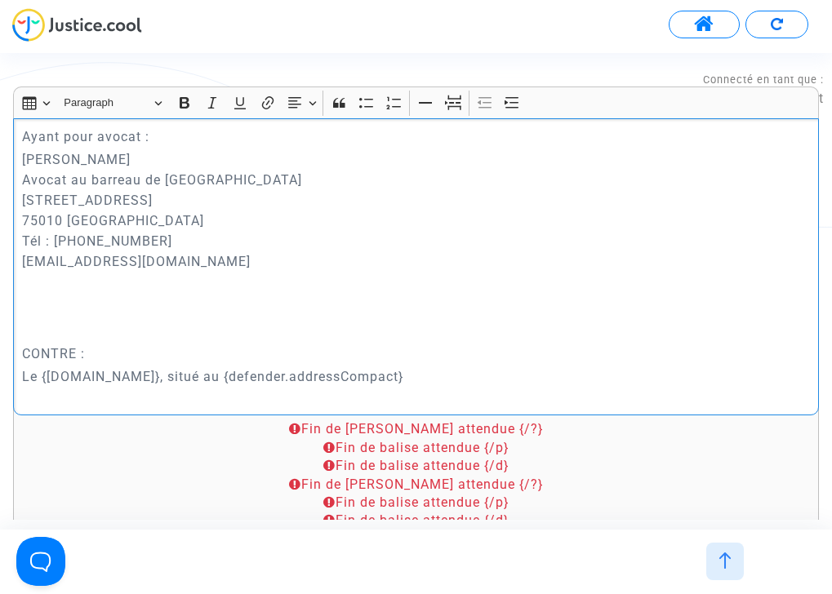
scroll to position [378, 0]
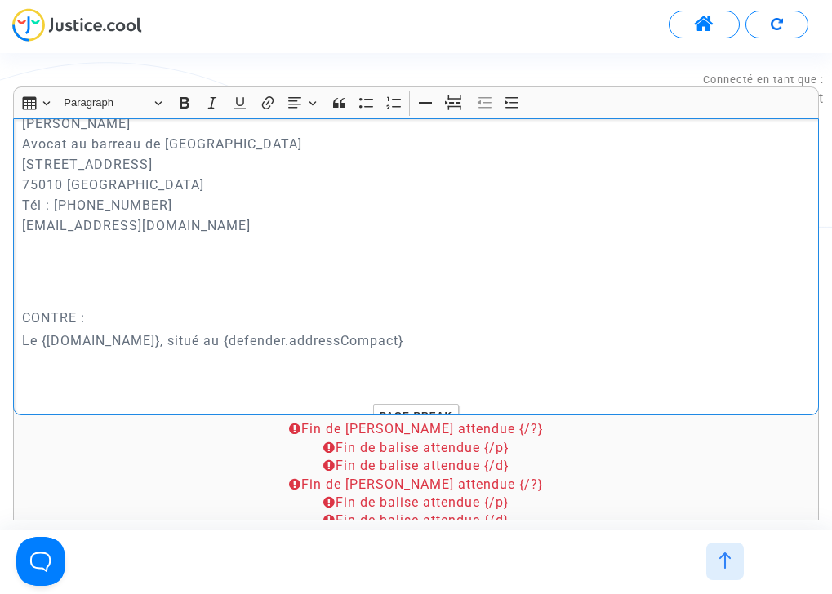
click at [51, 309] on p "CONTRE :" at bounding box center [416, 318] width 788 height 20
click at [190, 95] on icon "Editor toolbar" at bounding box center [184, 103] width 16 height 16
click at [162, 263] on p "Rich Text Editor, main" at bounding box center [416, 272] width 788 height 20
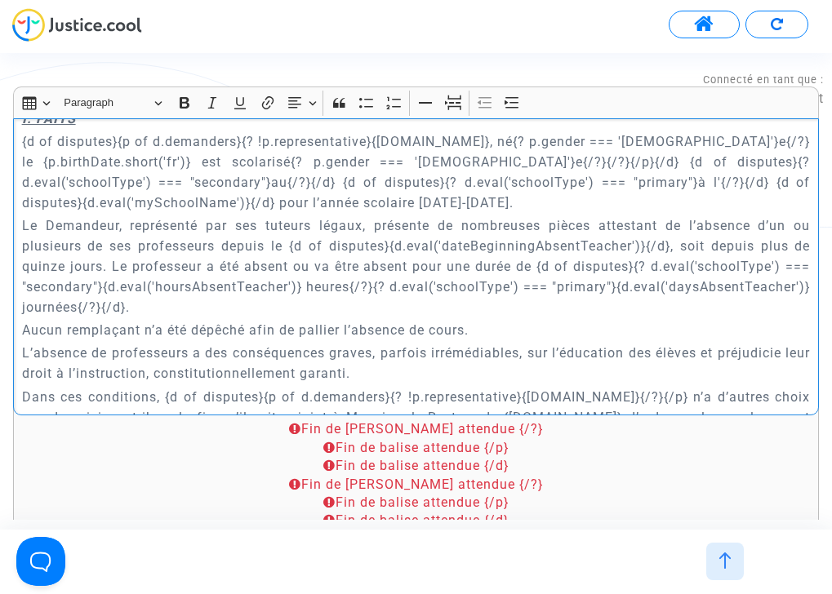
scroll to position [788, 0]
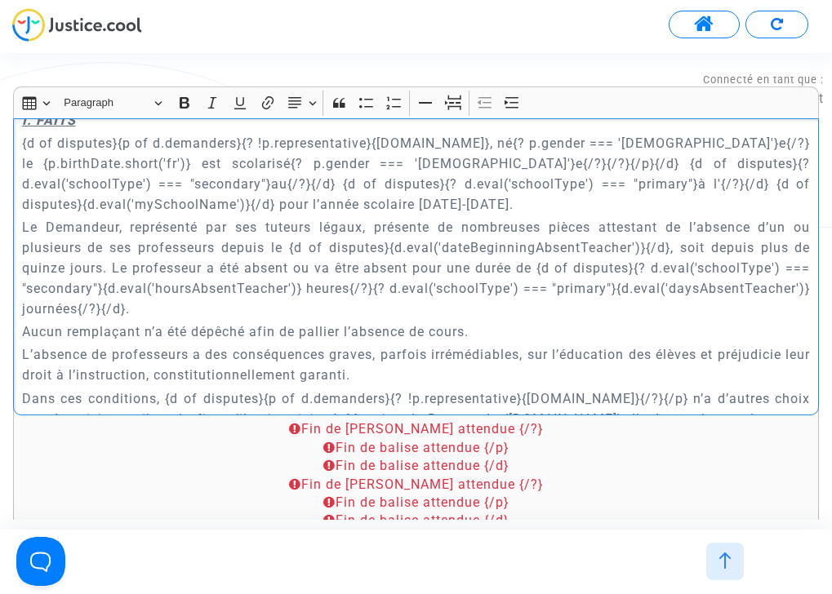
click at [452, 277] on p "Le Demandeur, représenté par ses tuteurs légaux, présente de nombreuses pièces …" at bounding box center [416, 268] width 788 height 102
click at [124, 162] on p "{d of disputes}{p of d.demanders}{? !p.representative}{p.name}, né{? p.gender =…" at bounding box center [416, 174] width 788 height 82
click at [211, 199] on p "{d of disputes}{p of d.demanders}{? !p.representative}{p.name}, né{? p.gender =…" at bounding box center [416, 174] width 788 height 82
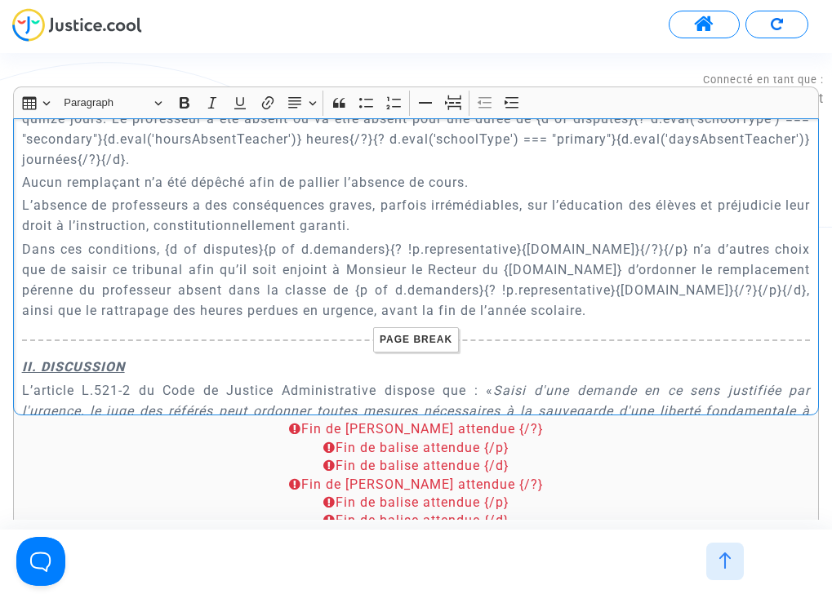
scroll to position [939, 0]
click at [366, 213] on p "L’absence de professeurs a des conséquences graves, parfois irrémédiables, sur …" at bounding box center [416, 214] width 788 height 41
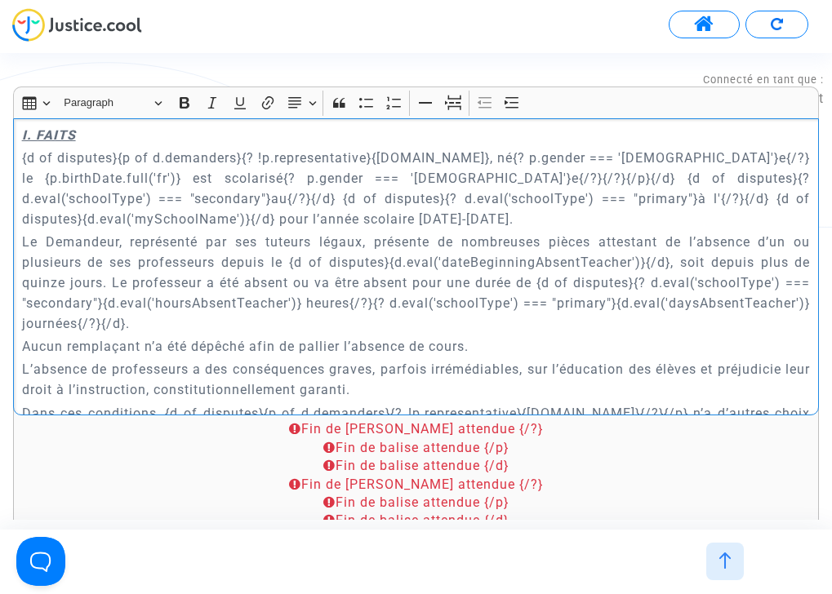
scroll to position [775, 0]
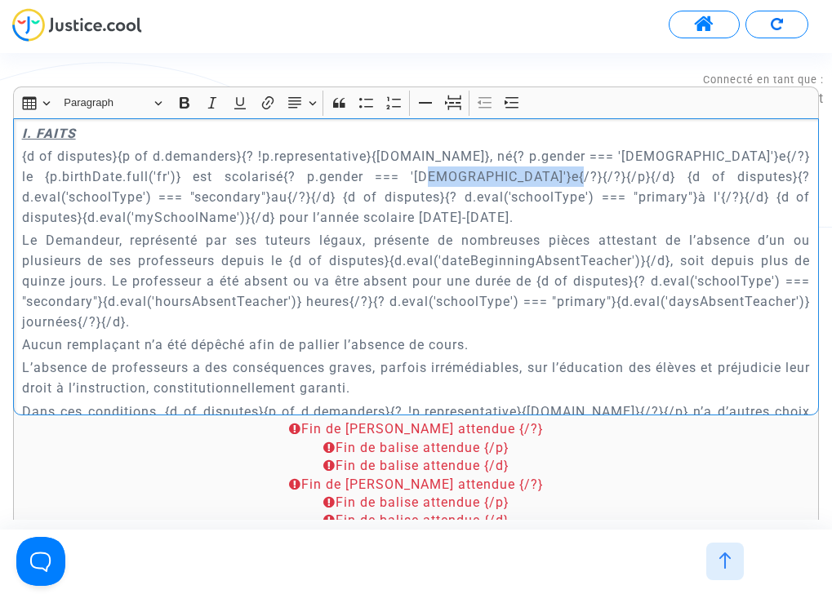
drag, startPoint x: 353, startPoint y: 174, endPoint x: 479, endPoint y: 170, distance: 125.8
click at [479, 170] on p "{d of disputes}{p of d.demanders}{? !p.representative}{p.name}, né{? p.gender =…" at bounding box center [416, 187] width 788 height 82
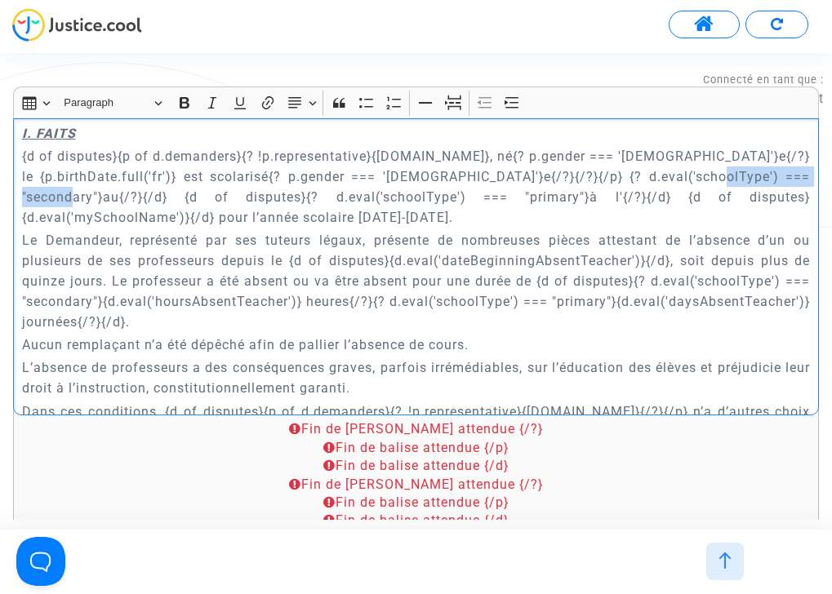
drag, startPoint x: 666, startPoint y: 174, endPoint x: 796, endPoint y: 172, distance: 129.8
click at [796, 172] on p "{d of disputes}{p of d.demanders}{? !p.representative}{p.name}, né{? p.gender =…" at bounding box center [416, 187] width 788 height 82
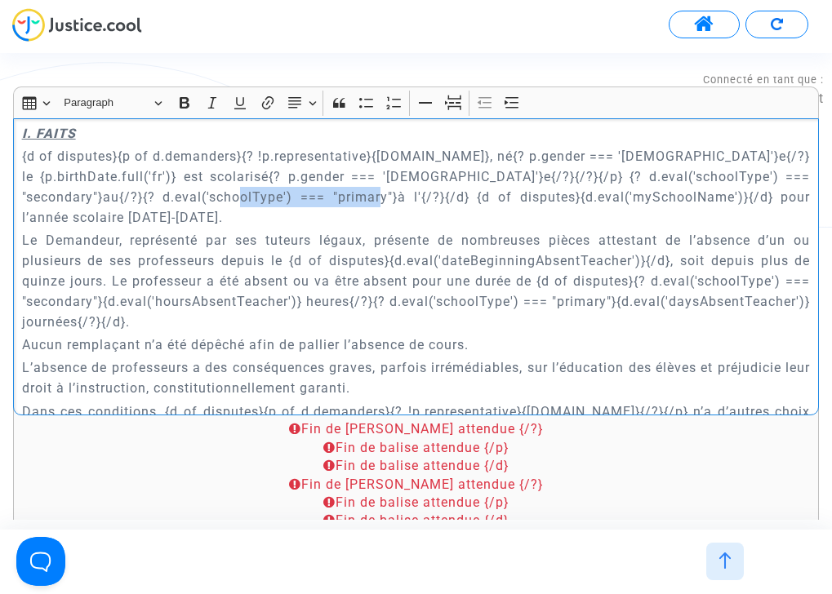
drag, startPoint x: 158, startPoint y: 196, endPoint x: 285, endPoint y: 195, distance: 127.3
click at [285, 195] on p "{d of disputes}{p of d.demanders}{? !p.representative}{p.name}, né{? p.gender =…" at bounding box center [416, 187] width 788 height 82
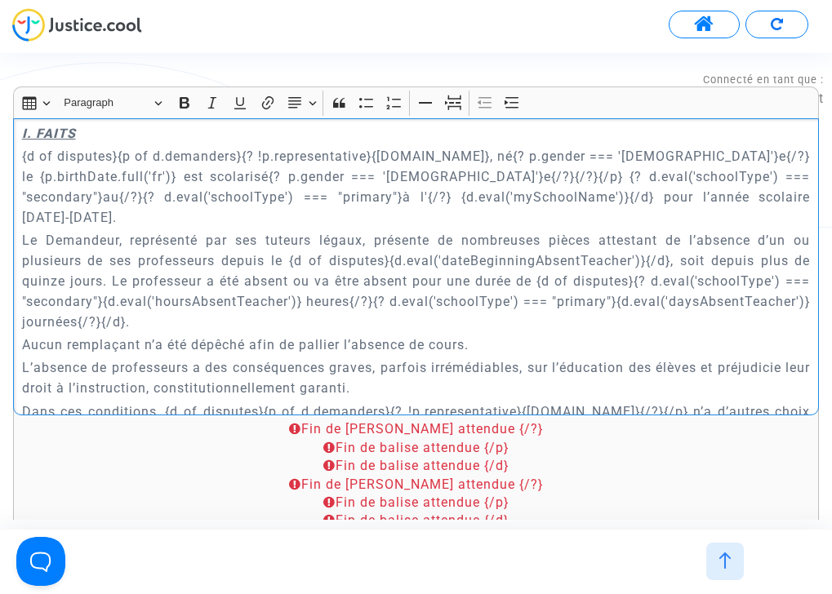
click at [356, 202] on p "{d of disputes}{p of d.demanders}{? !p.representative}{p.name}, né{? p.gender =…" at bounding box center [416, 187] width 788 height 82
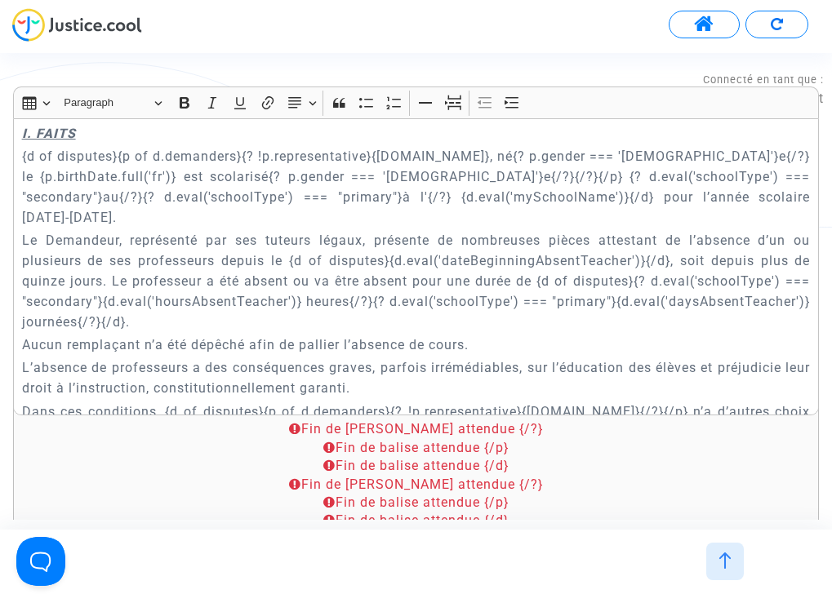
click at [483, 310] on p "Le Demandeur, représenté par ses tuteurs légaux, présente de nombreuses pièces …" at bounding box center [416, 281] width 788 height 102
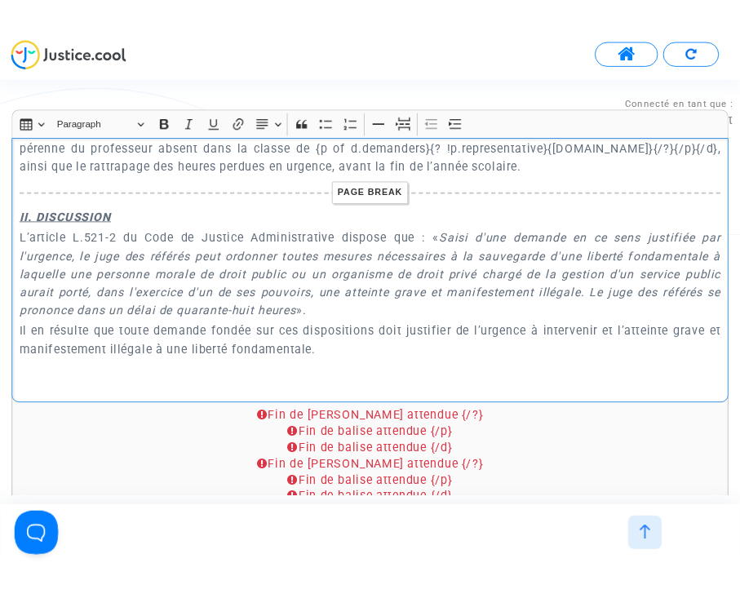
scroll to position [1117, 0]
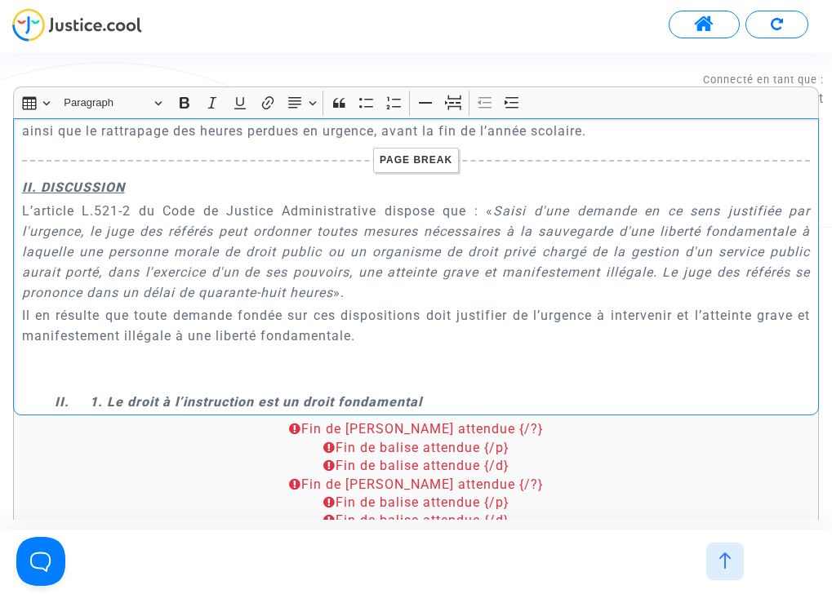
click at [526, 251] on icon "Saisi d'une demande en ce sens justifiée par l'urgence, le juge des référés peu…" at bounding box center [416, 251] width 788 height 97
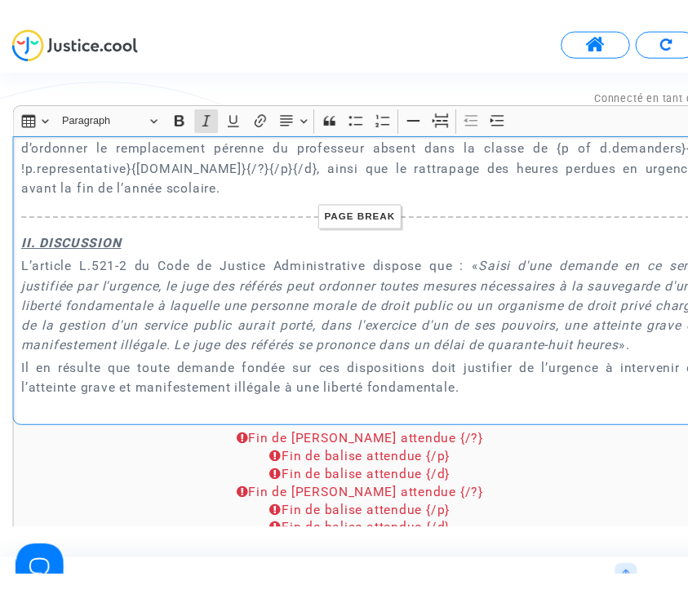
scroll to position [1158, 0]
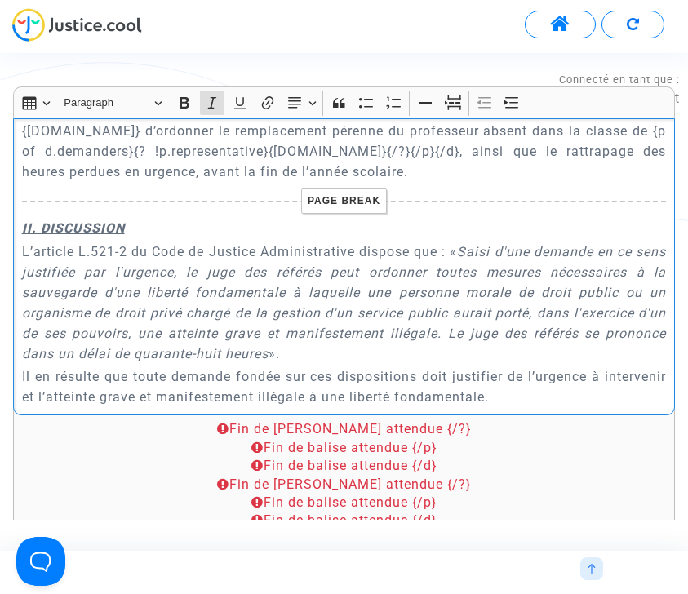
click at [175, 244] on icon "Saisi d'une demande en ce sens justifiée par l'urgence, le juge des référés peu…" at bounding box center [344, 303] width 645 height 118
click at [246, 104] on icon "Editor toolbar" at bounding box center [240, 103] width 16 height 16
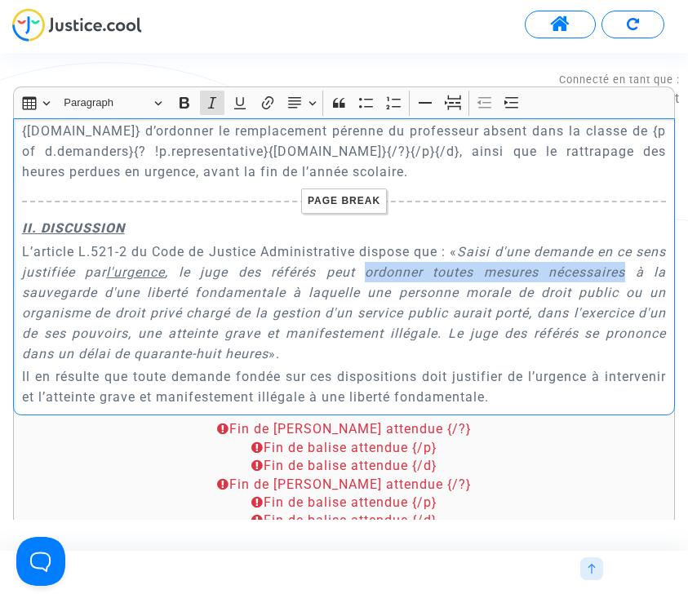
drag, startPoint x: 382, startPoint y: 229, endPoint x: 636, endPoint y: 229, distance: 253.8
click at [636, 244] on icon "Saisi d'une demande en ce sens justifiée par l'urgence , le juge des référés pe…" at bounding box center [344, 303] width 645 height 118
click at [237, 103] on icon "Editor toolbar" at bounding box center [240, 103] width 16 height 16
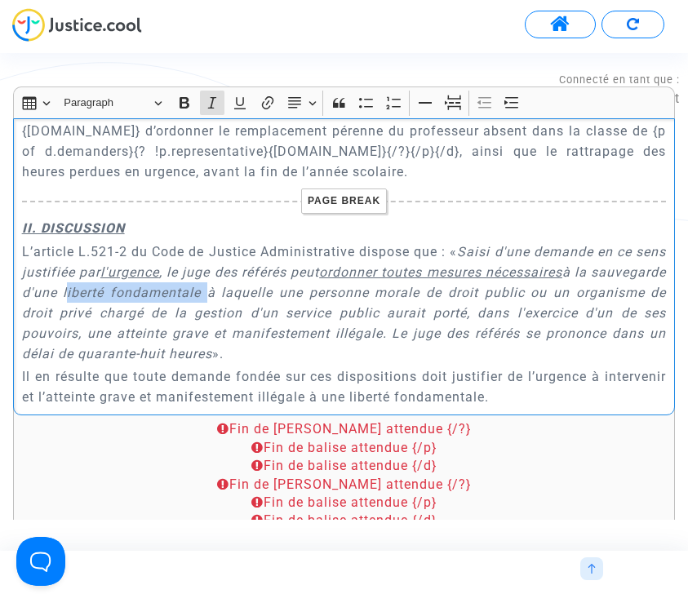
drag, startPoint x: 147, startPoint y: 250, endPoint x: 287, endPoint y: 259, distance: 140.7
click at [287, 259] on icon "Saisi d'une demande en ce sens justifiée par l'urgence , le juge des référés pe…" at bounding box center [344, 303] width 645 height 118
click at [239, 105] on icon "Editor toolbar" at bounding box center [239, 103] width 11 height 12
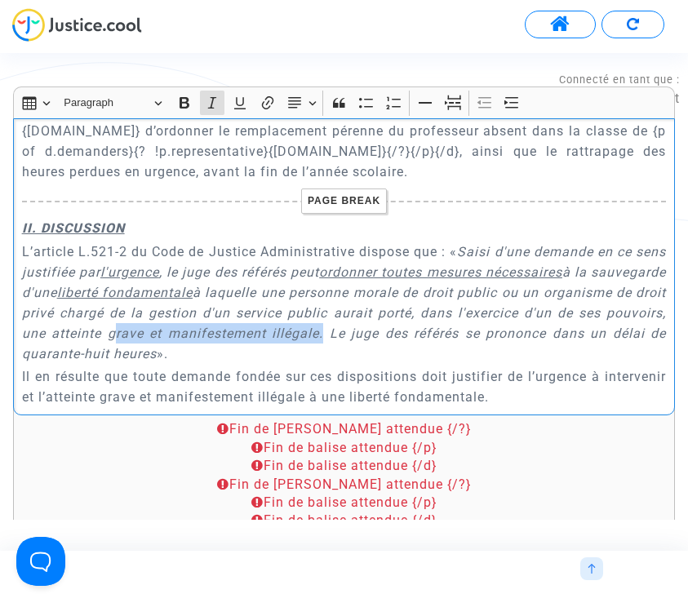
drag, startPoint x: 225, startPoint y: 291, endPoint x: 435, endPoint y: 290, distance: 209.8
click at [435, 290] on icon "Saisi d'une demande en ce sens justifiée par l'urgence , le juge des référés pe…" at bounding box center [344, 303] width 645 height 118
click at [242, 109] on icon "Editor toolbar" at bounding box center [239, 103] width 11 height 12
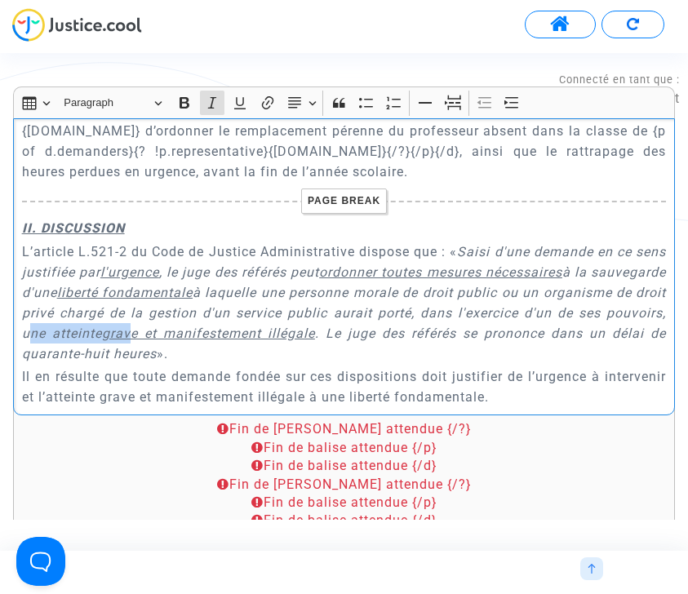
drag, startPoint x: 140, startPoint y: 291, endPoint x: 250, endPoint y: 291, distance: 110.2
click at [250, 291] on icon "Saisi d'une demande en ce sens justifiée par l'urgence , le juge des référés pe…" at bounding box center [344, 303] width 645 height 118
click at [244, 94] on button "Underline (⌘U) Underline" at bounding box center [240, 103] width 24 height 24
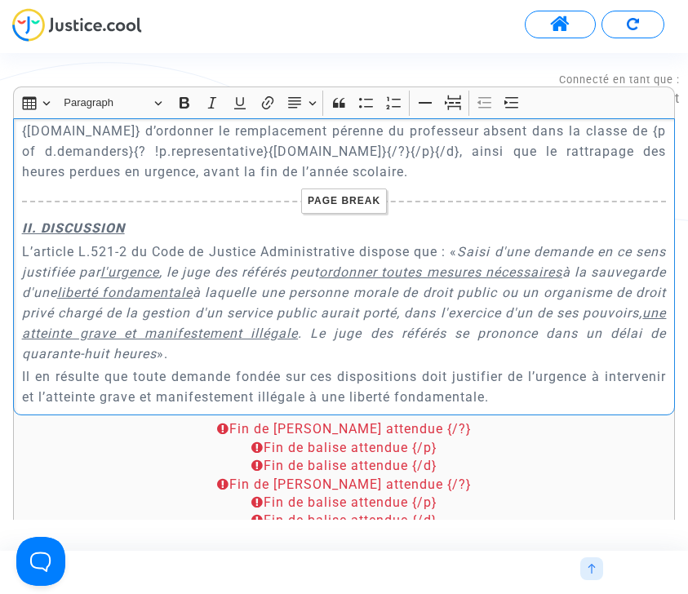
click at [392, 312] on p "L’article L.521-2 du Code de Justice Administrative dispose que : « Saisi d'une…" at bounding box center [344, 303] width 645 height 122
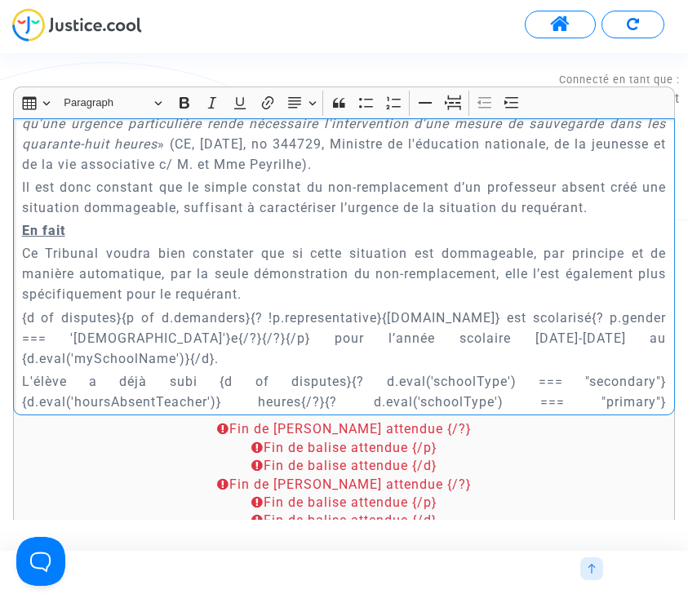
scroll to position [3479, 0]
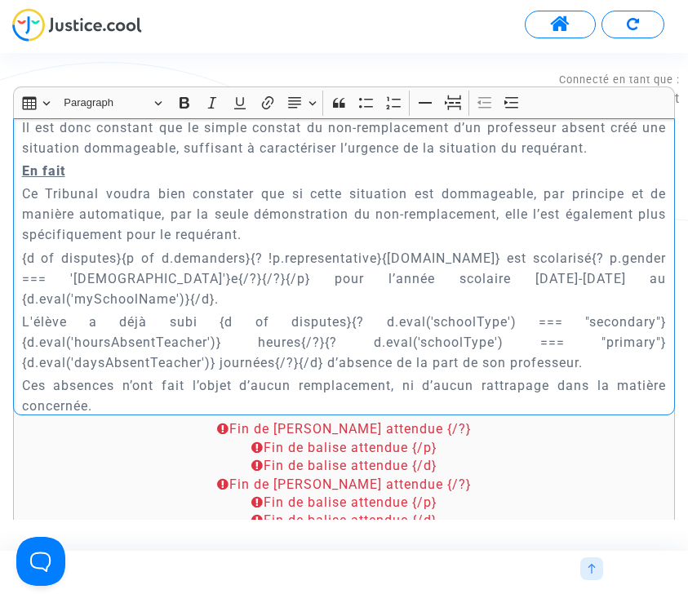
click at [289, 215] on p "Ce Tribunal voudra bien constater que si cette situation est dommageable, par p…" at bounding box center [344, 214] width 645 height 61
click at [385, 256] on p "{d of disputes}{p of d.demanders}{? !p.representative}{p.name} est scolarisé{? …" at bounding box center [344, 278] width 645 height 61
click at [442, 260] on p "{d of disputes}{p of d.demanders}{? !p.representative}{p.name} est scolarisé{? …" at bounding box center [344, 278] width 645 height 61
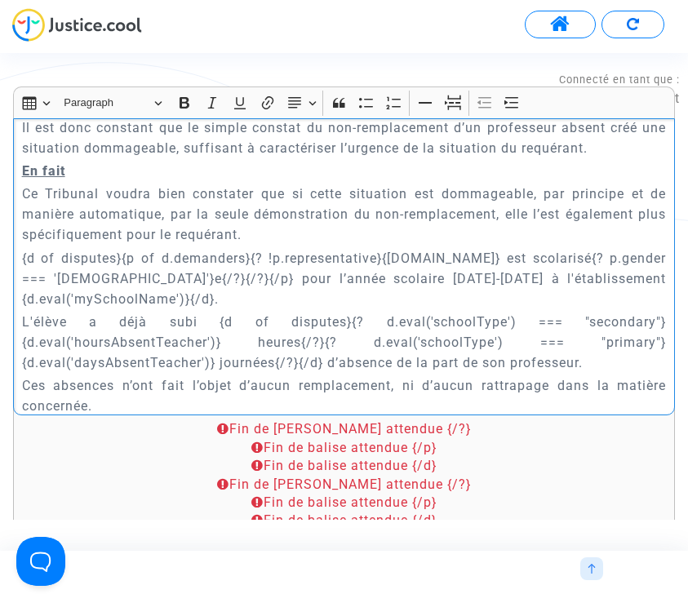
click at [118, 259] on p "{d of disputes}{p of d.demanders}{? !p.representative}{p.name} est scolarisé{? …" at bounding box center [344, 278] width 645 height 61
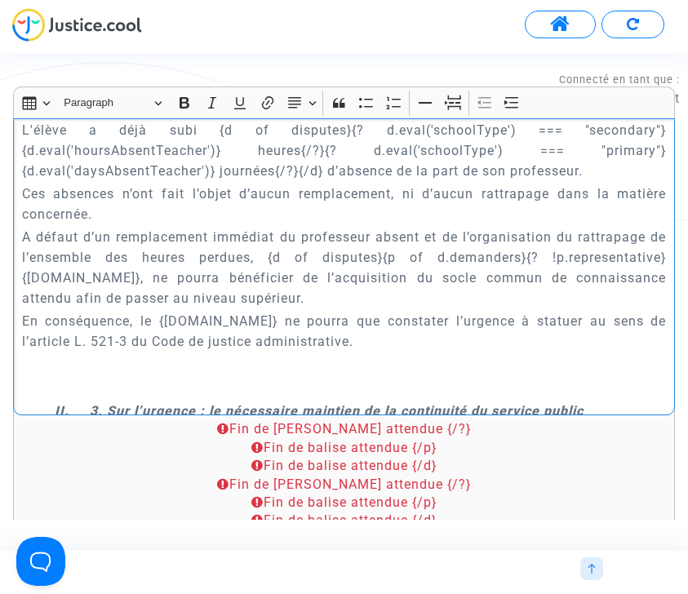
scroll to position [3663, 0]
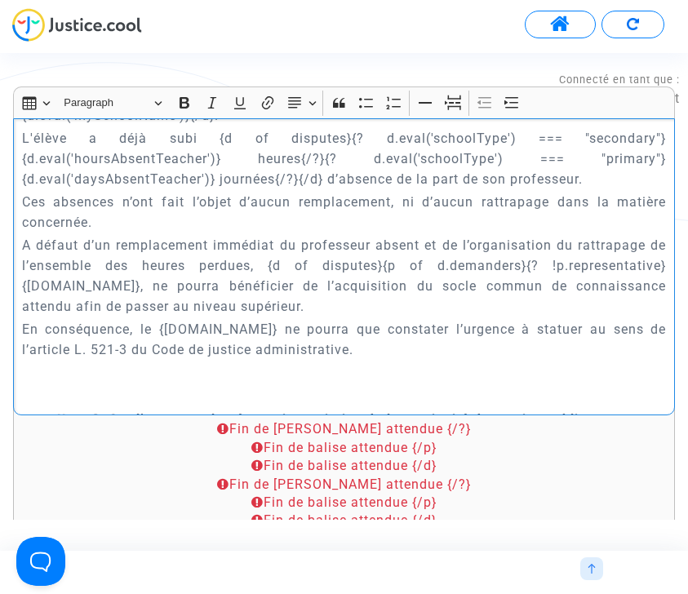
click at [660, 246] on p "A défaut d’un remplacement immédiat du professeur absent et de l’organisation d…" at bounding box center [344, 276] width 645 height 82
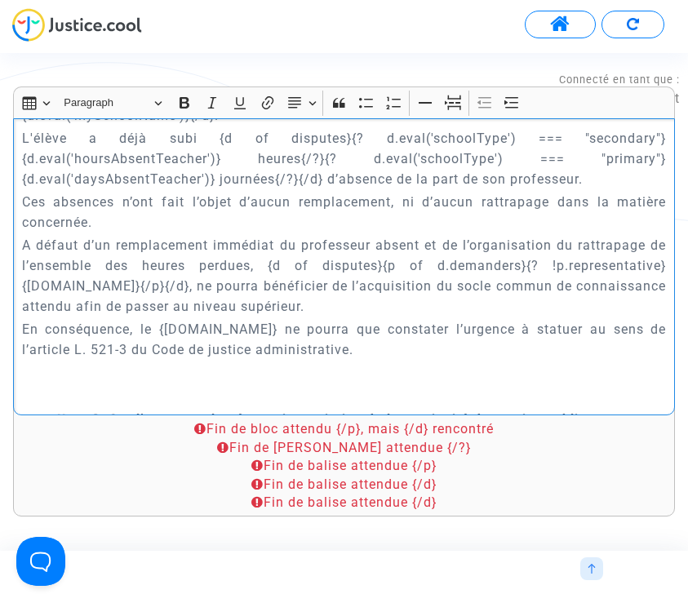
click at [16, 266] on div "{court.name} REQUETE EN REFERE LIBERTE Article L.521-2 du Code de Justice Admin…" at bounding box center [344, 266] width 662 height 297
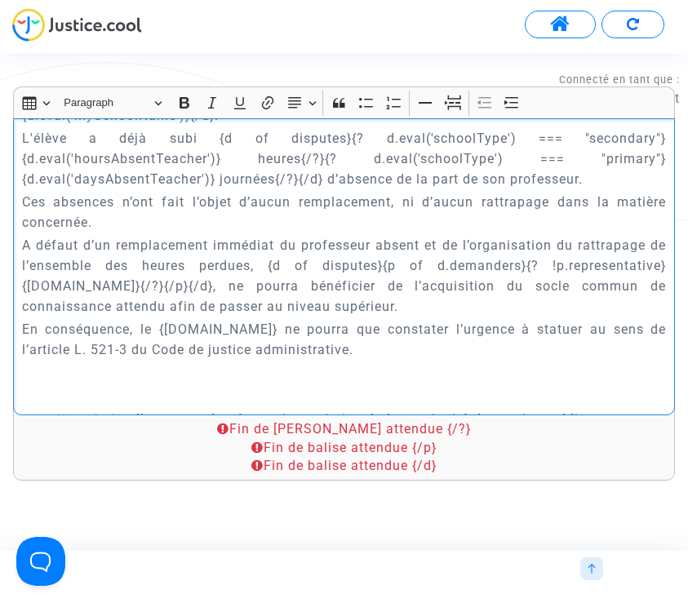
click at [282, 291] on p "A défaut d’un remplacement immédiat du professeur absent et de l’organisation d…" at bounding box center [344, 276] width 645 height 82
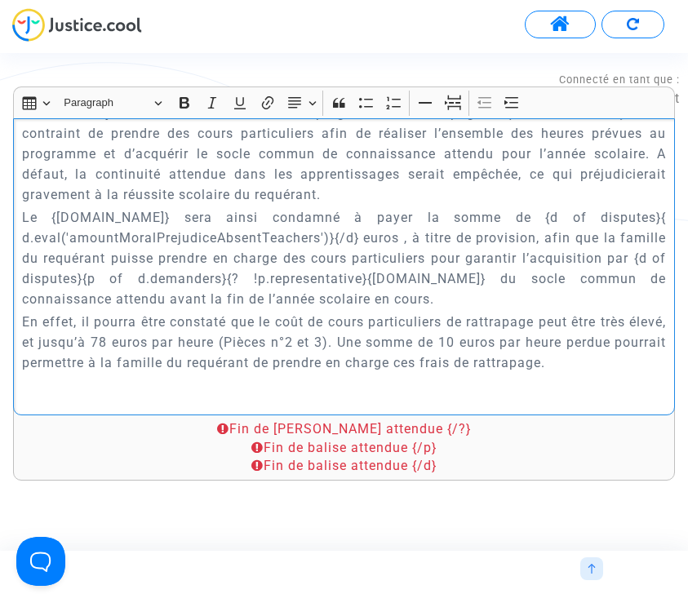
scroll to position [4772, 0]
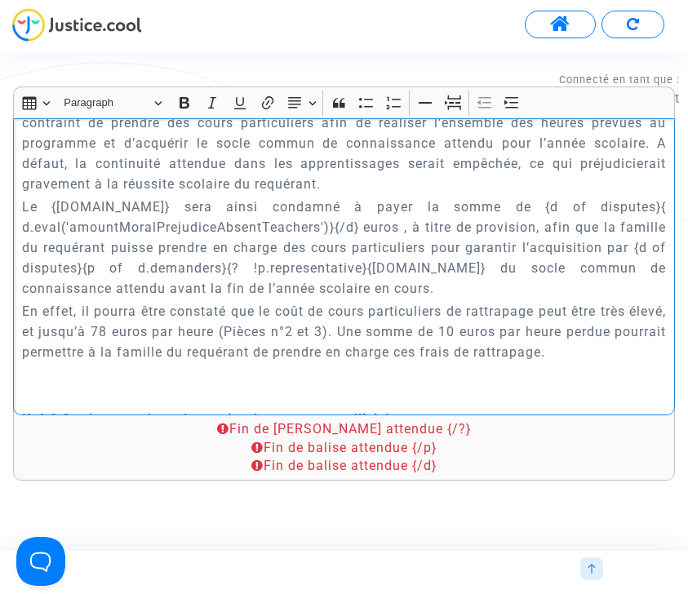
click at [410, 268] on p "Le {defender.name} sera ainsi condamné à payer la somme de {d of disputes}{ d.e…" at bounding box center [344, 248] width 645 height 102
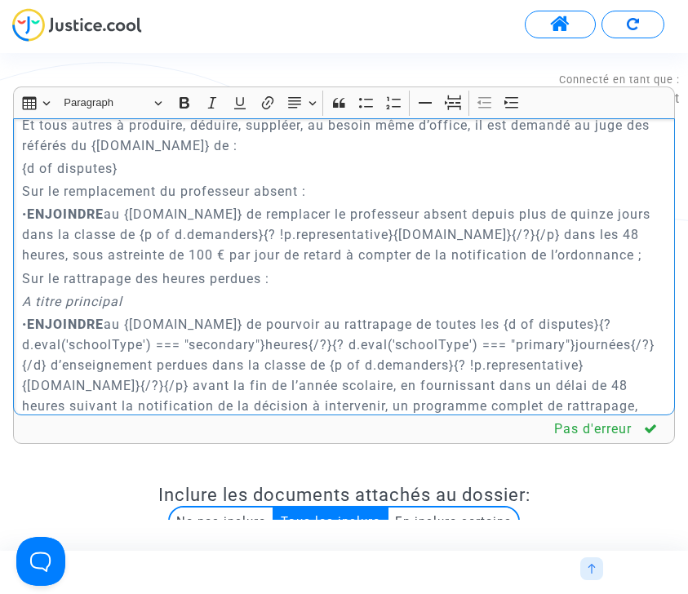
scroll to position [6727, 0]
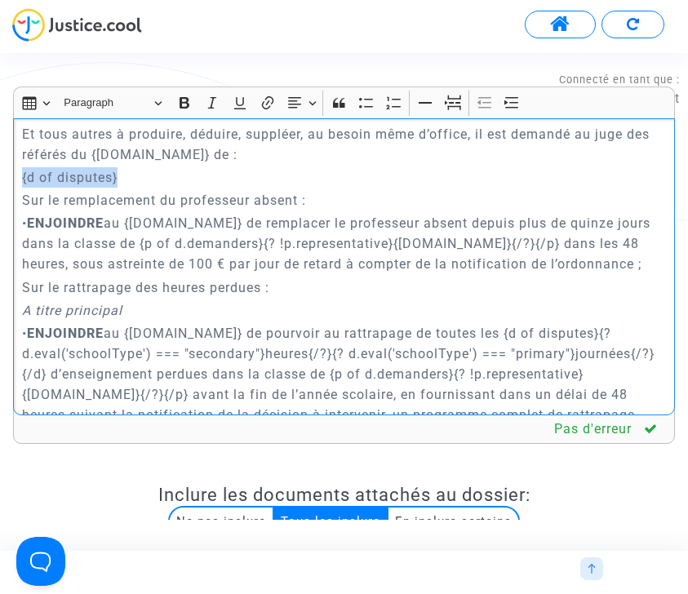
drag, startPoint x: 121, startPoint y: 158, endPoint x: 14, endPoint y: 157, distance: 106.9
click at [14, 157] on div "{court.name} REQUETE EN REFERE LIBERTE Article L.521-2 du Code de Justice Admin…" at bounding box center [344, 266] width 662 height 297
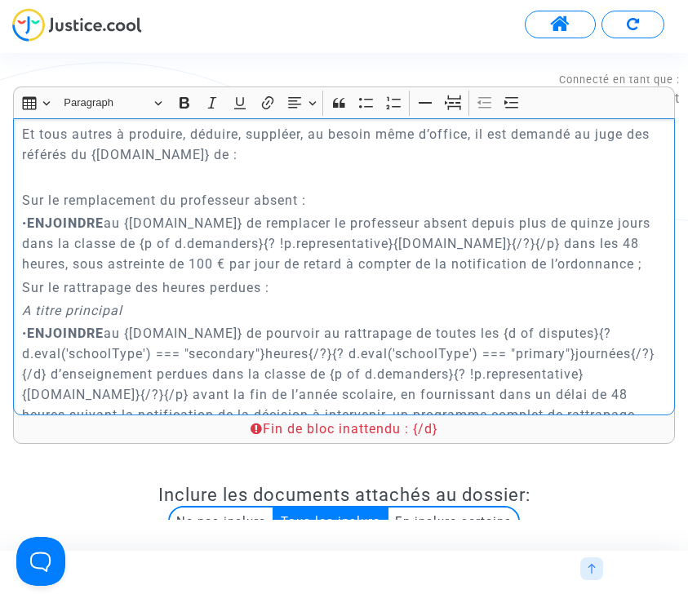
click at [139, 224] on p "• ENJOINDRE au {defender.name} de remplacer le professeur absent depuis plus de…" at bounding box center [344, 243] width 645 height 61
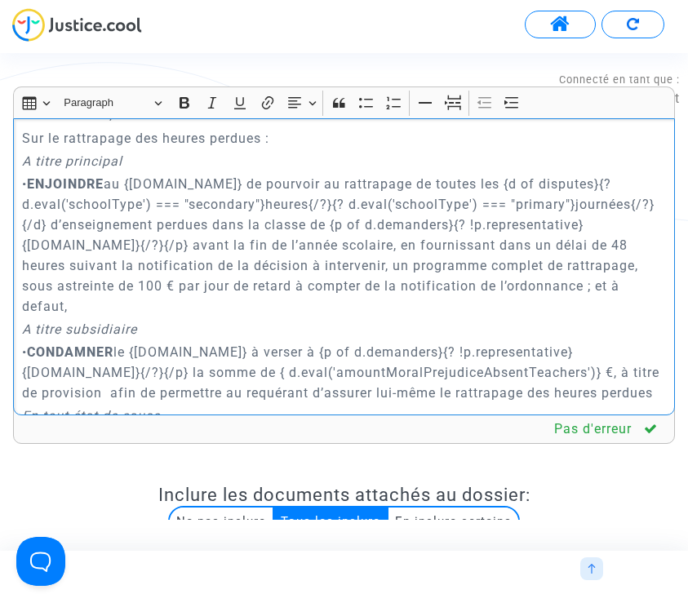
scroll to position [6897, 0]
click at [64, 224] on p "• ENJOINDRE au {defender.name} de pourvoir au rattrapage de toutes les {d of di…" at bounding box center [344, 244] width 645 height 143
click at [69, 224] on p "• ENJOINDRE au {defender.name} de pourvoir au rattrapage de toutes les {d of di…" at bounding box center [344, 244] width 645 height 143
drag, startPoint x: 47, startPoint y: 202, endPoint x: 22, endPoint y: 202, distance: 24.5
click at [22, 202] on p "• ENJOINDRE au {defender.name} de pourvoir au rattrapage de toutes les {d of di…" at bounding box center [344, 244] width 645 height 143
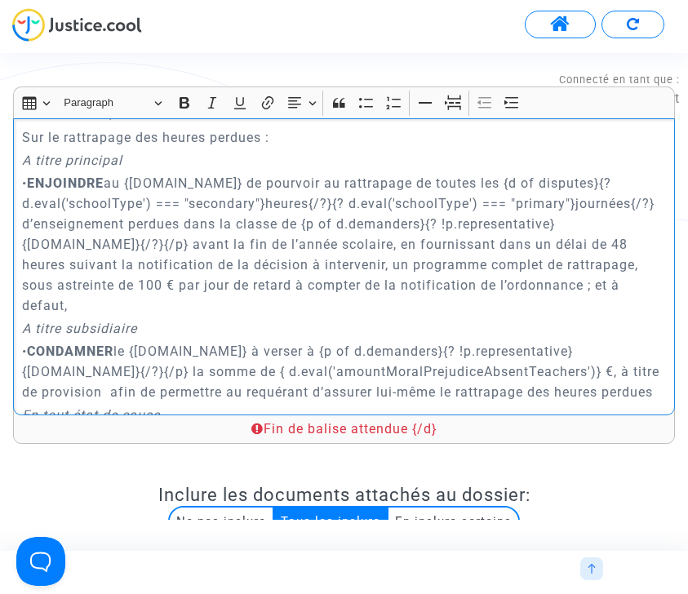
click at [48, 221] on p "• ENJOINDRE au {defender.name} de pourvoir au rattrapage de toutes les {d of di…" at bounding box center [344, 244] width 645 height 143
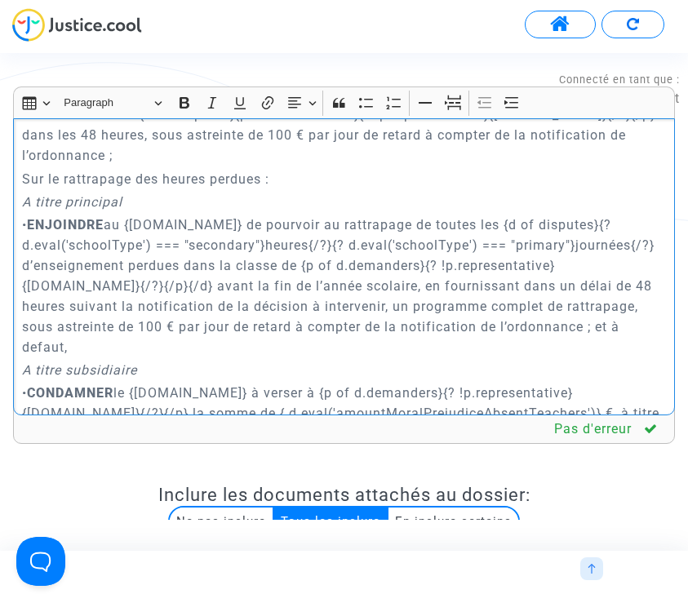
scroll to position [6841, 0]
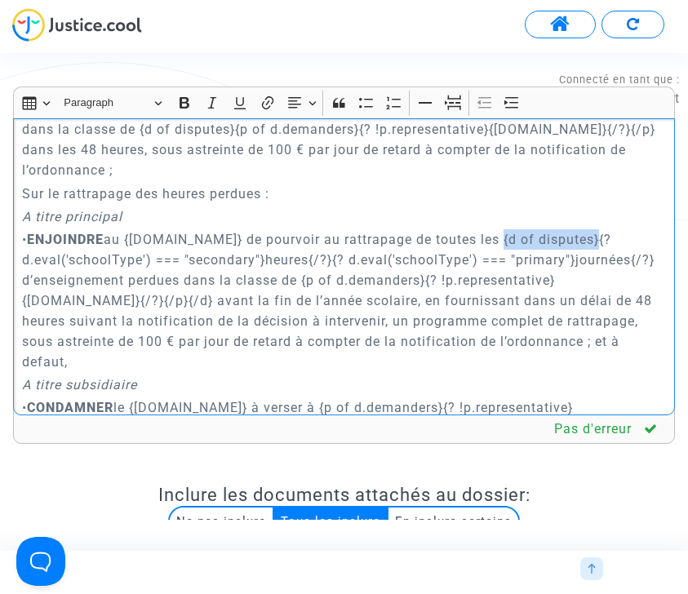
drag, startPoint x: 503, startPoint y: 219, endPoint x: 601, endPoint y: 220, distance: 97.9
click at [601, 229] on p "• ENJOINDRE au {defender.name} de pourvoir au rattrapage de toutes les {d of di…" at bounding box center [344, 300] width 645 height 143
copy p "{d of disputes}"
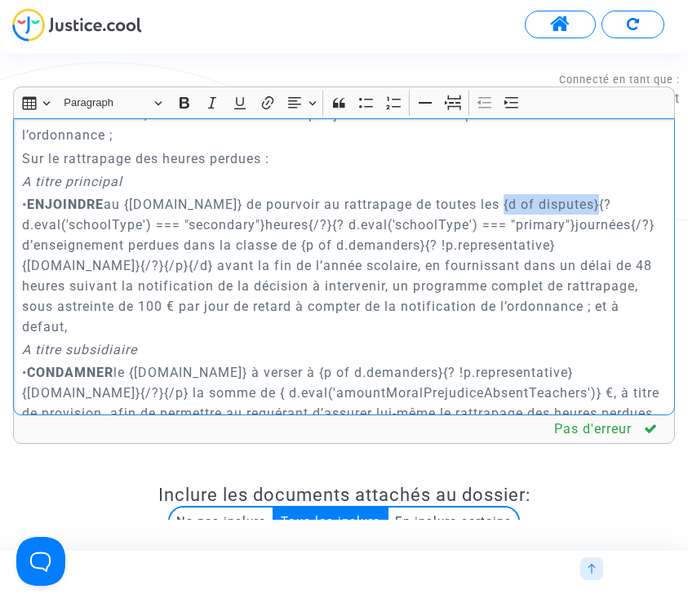
scroll to position [6885, 0]
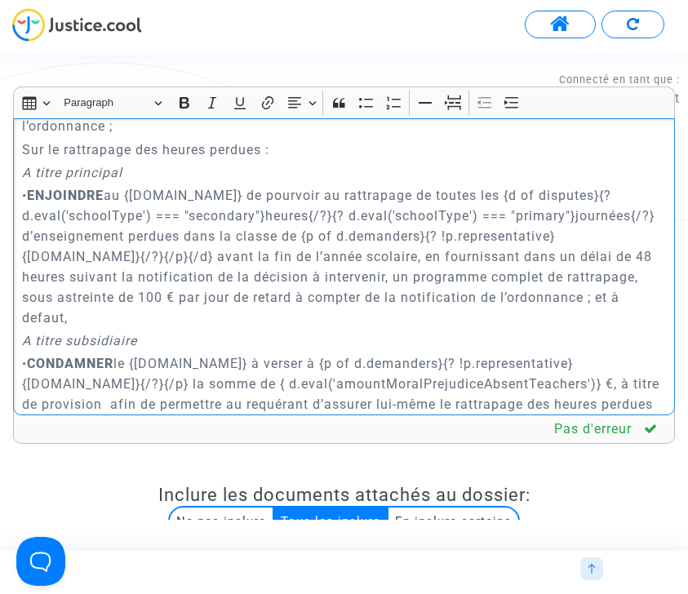
click at [318, 353] on p "• CONDAMNER le {defender.name} à verser à {p of d.demanders}{? !p.representativ…" at bounding box center [344, 383] width 645 height 61
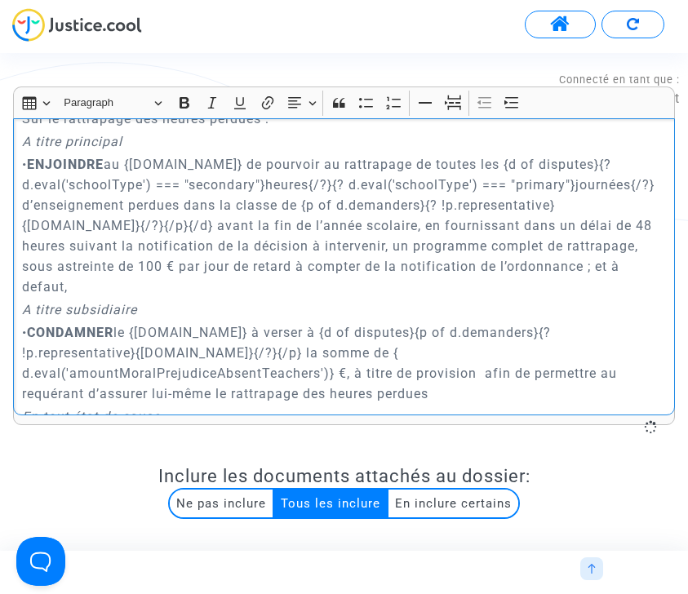
scroll to position [6918, 0]
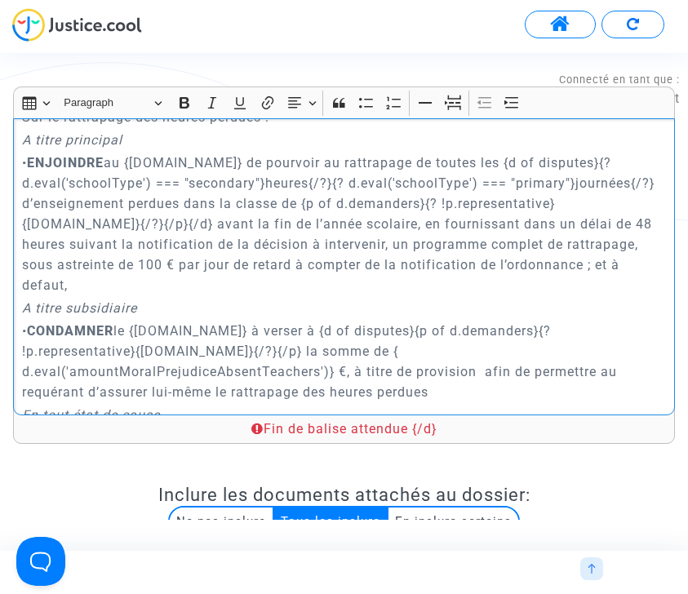
click at [245, 321] on p "• CONDAMNER le {defender.name} à verser à {d of disputes}{p of d.demanders}{? !…" at bounding box center [344, 362] width 645 height 82
click at [663, 321] on p "• CONDAMNER le {defender.name} à verser à {d of disputes}{p of d.demanders}{? !…" at bounding box center [344, 362] width 645 height 82
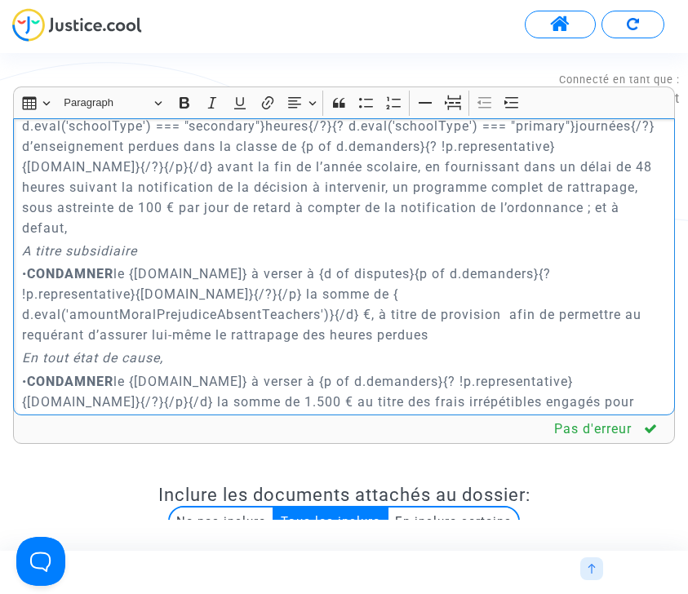
scroll to position [6998, 0]
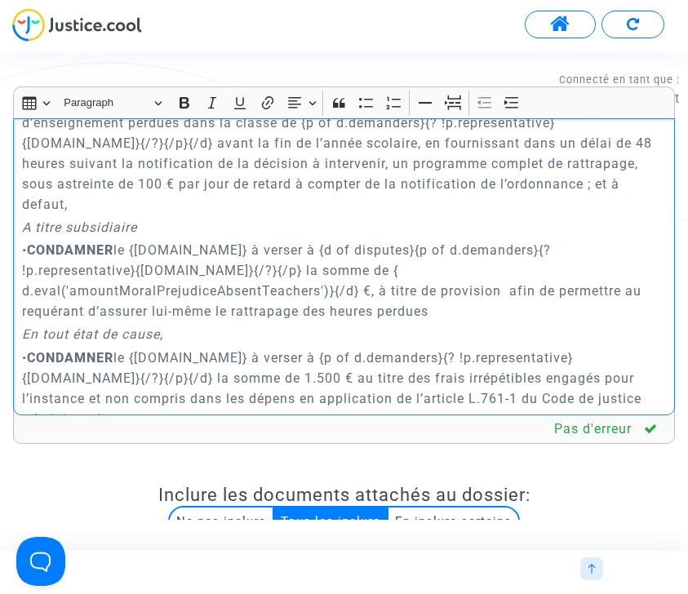
click at [318, 348] on p "• CONDAMNER le {defender.name} à verser à {p of d.demanders}{? !p.representativ…" at bounding box center [344, 389] width 645 height 82
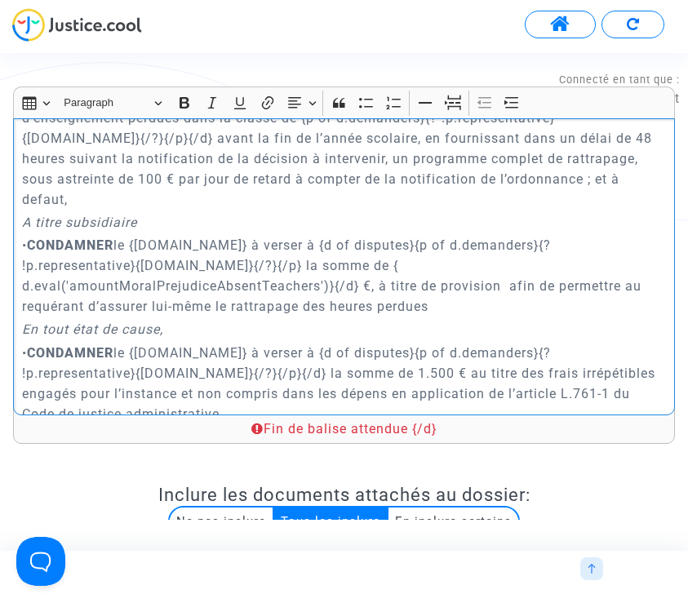
scroll to position [6993, 0]
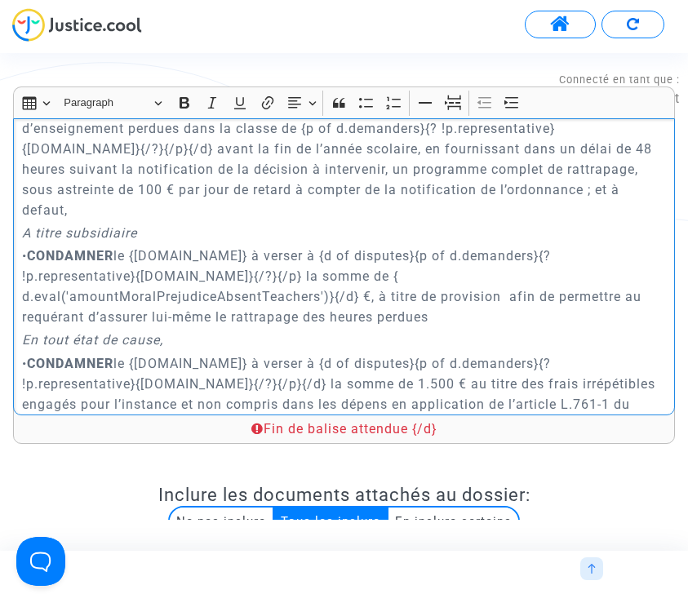
click at [348, 246] on p "• CONDAMNER le {defender.name} à verser à {d of disputes}{p of d.demanders}{? !…" at bounding box center [344, 287] width 645 height 82
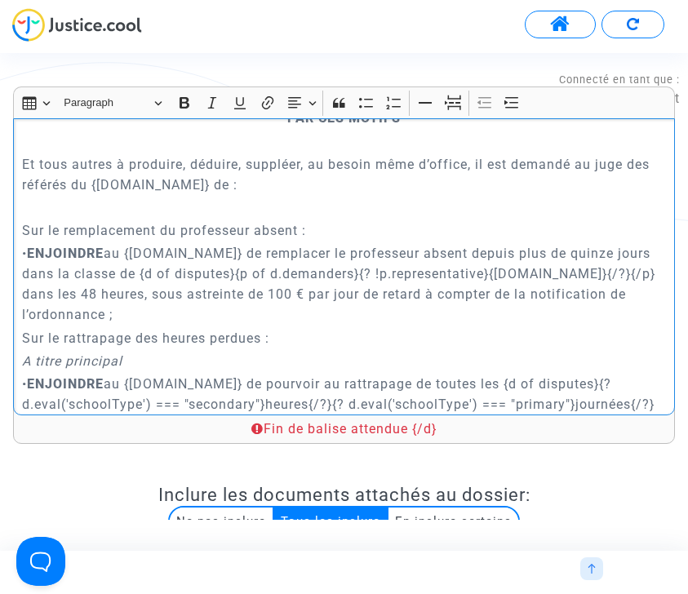
scroll to position [6701, 0]
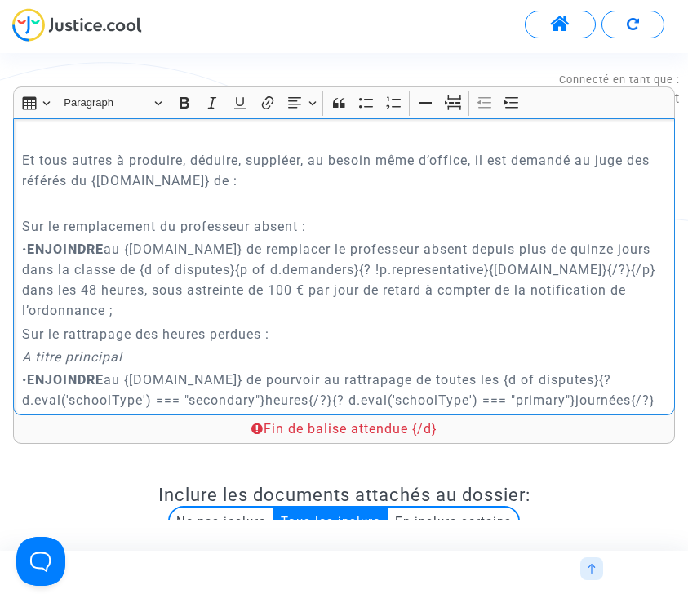
click at [602, 251] on p "• ENJOINDRE au {defender.name} de remplacer le professeur absent depuis plus de…" at bounding box center [344, 280] width 645 height 82
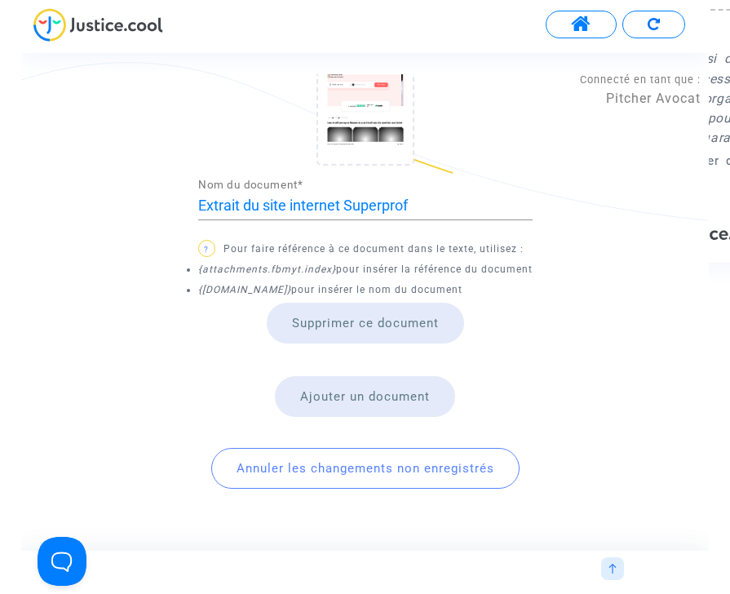
scroll to position [1103, 0]
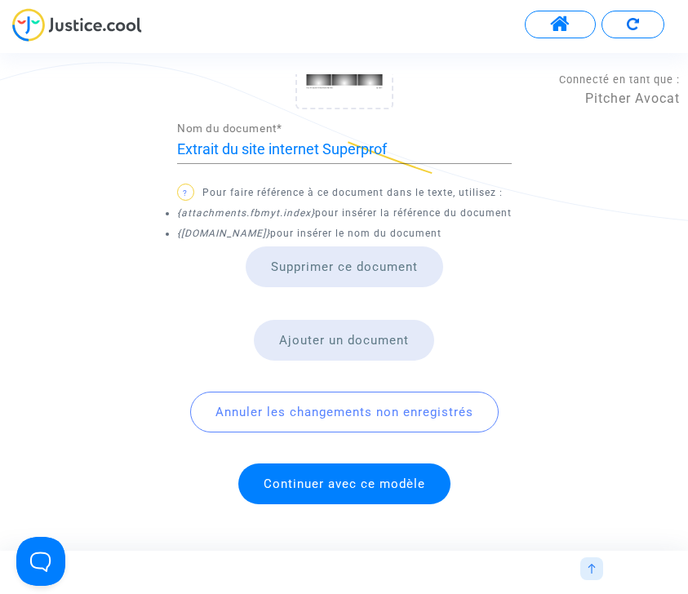
click at [344, 477] on span "Continuer avec ce modèle" at bounding box center [345, 484] width 162 height 15
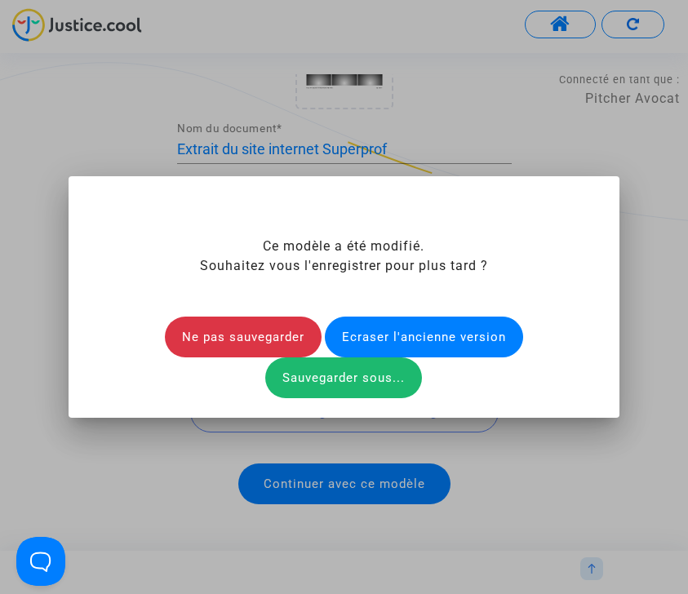
click at [464, 336] on div "Ecraser l'ancienne version" at bounding box center [424, 337] width 198 height 41
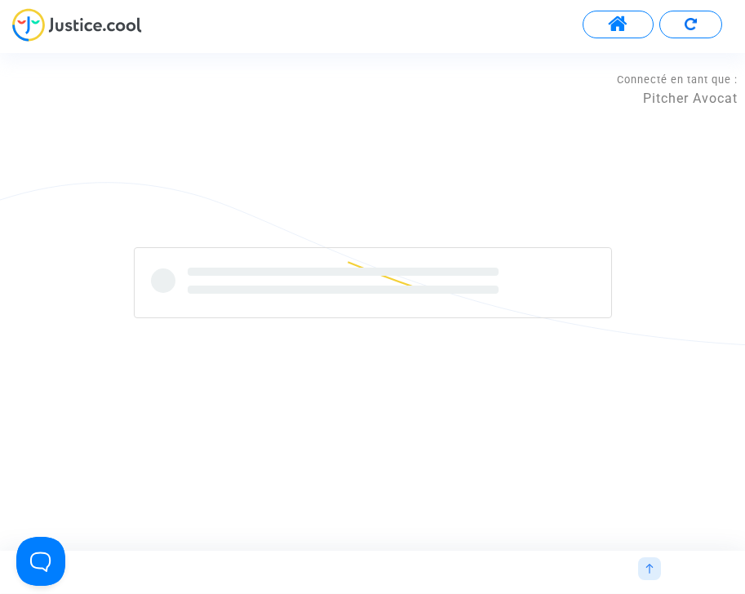
scroll to position [6272, 0]
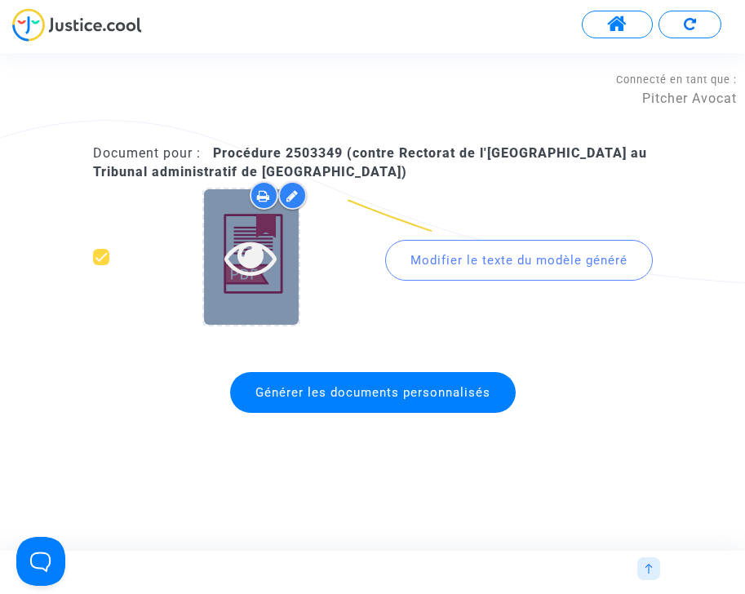
click at [261, 255] on icon at bounding box center [250, 257] width 53 height 52
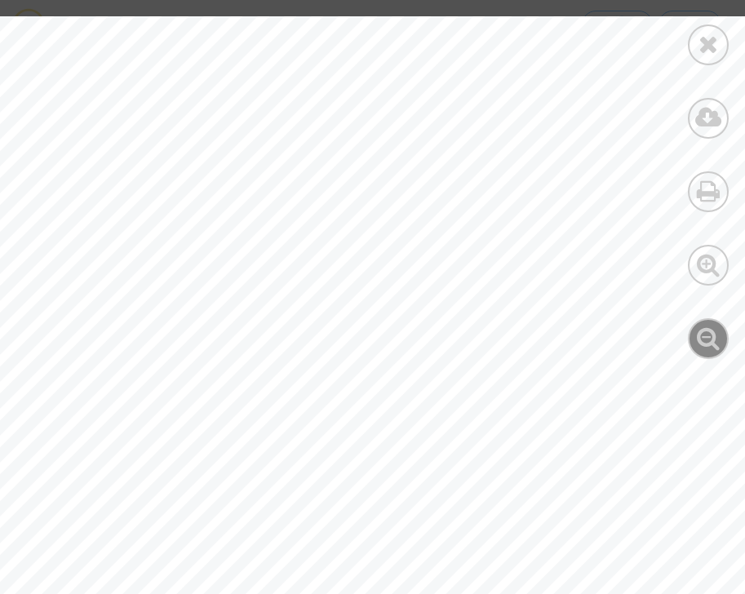
click at [712, 336] on icon at bounding box center [709, 338] width 24 height 24
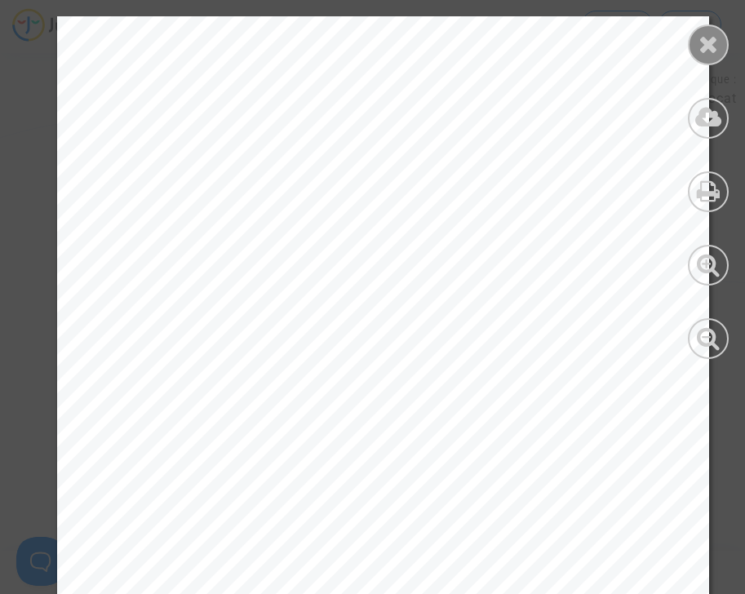
click at [708, 47] on icon at bounding box center [709, 44] width 20 height 24
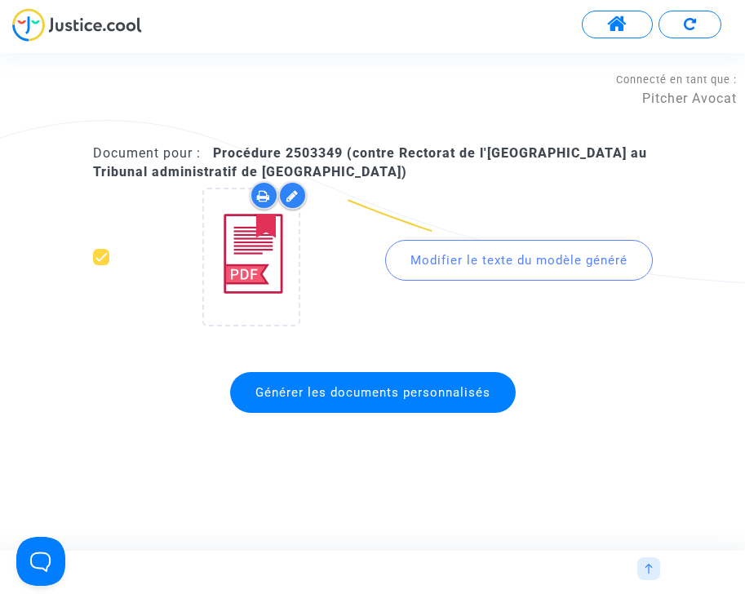
click at [650, 566] on img at bounding box center [649, 569] width 10 height 10
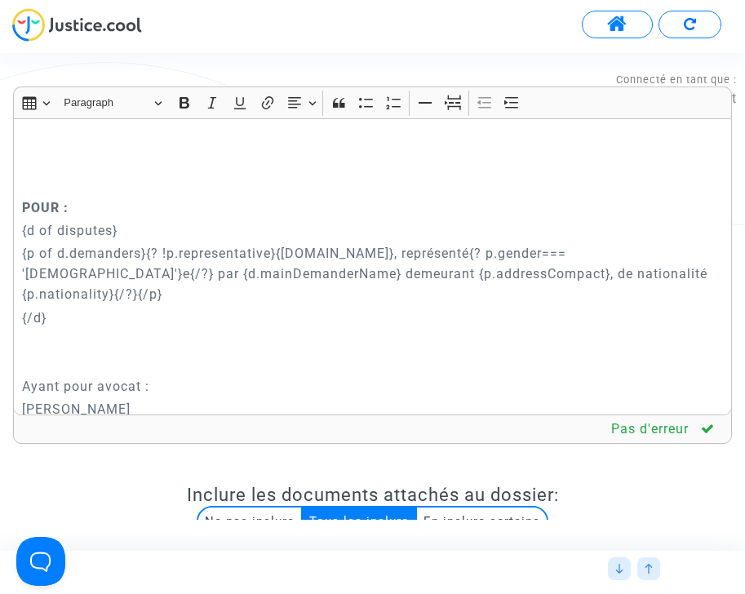
scroll to position [117, 0]
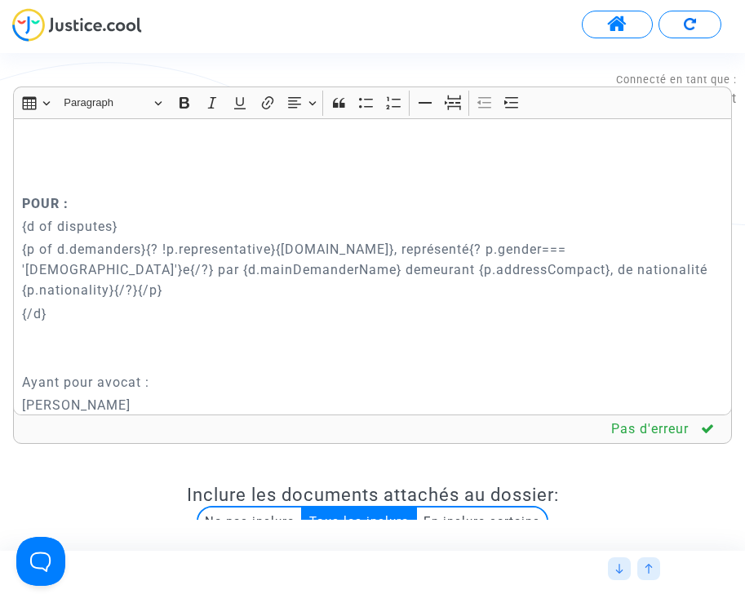
click at [97, 269] on p "{p of d.demanders}{? !p.representative}{p.name}, représenté{? p.gender=== 'fema…" at bounding box center [373, 269] width 702 height 61
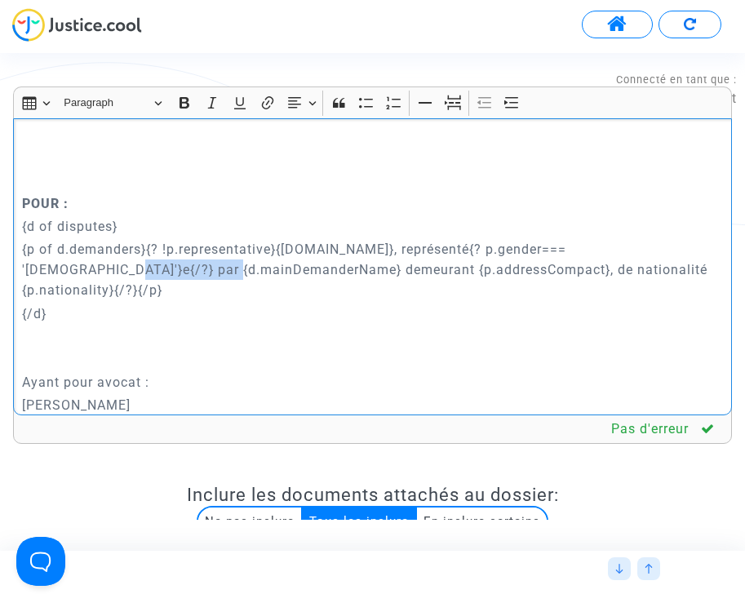
click at [97, 269] on p "{p of d.demanders}{? !p.representative}{p.name}, représenté{? p.gender=== 'fema…" at bounding box center [373, 269] width 702 height 61
copy p "mainDemanderName"
click at [393, 267] on p "{p of d.demanders}{? !p.representative}{p.name}, représenté{? p.gender=== 'fema…" at bounding box center [373, 269] width 702 height 61
click at [104, 258] on p "{p of d.demanders}{? !p.representative}{p.name}, représenté{? p.gender=== 'fema…" at bounding box center [373, 269] width 702 height 61
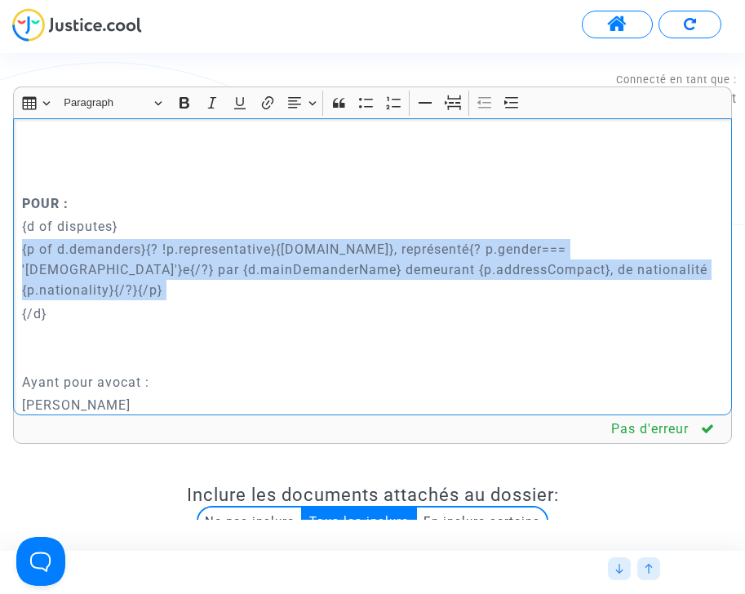
click at [104, 258] on p "{p of d.demanders}{? !p.representative}{p.name}, représenté{? p.gender=== 'fema…" at bounding box center [373, 269] width 702 height 61
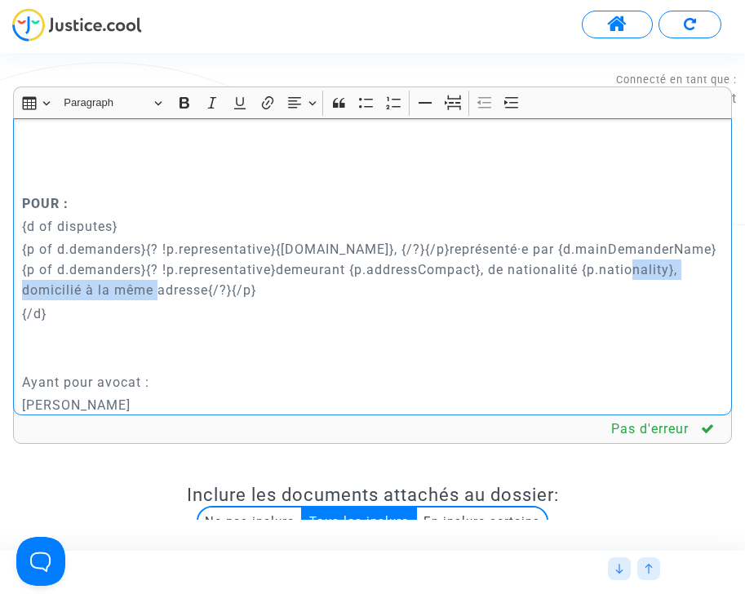
drag, startPoint x: 645, startPoint y: 271, endPoint x: 144, endPoint y: 286, distance: 500.5
click at [144, 286] on p "{p of d.demanders}{? !p.representative}{p.name}, {/?}{/p}représenté·e par {d.ma…" at bounding box center [373, 269] width 702 height 61
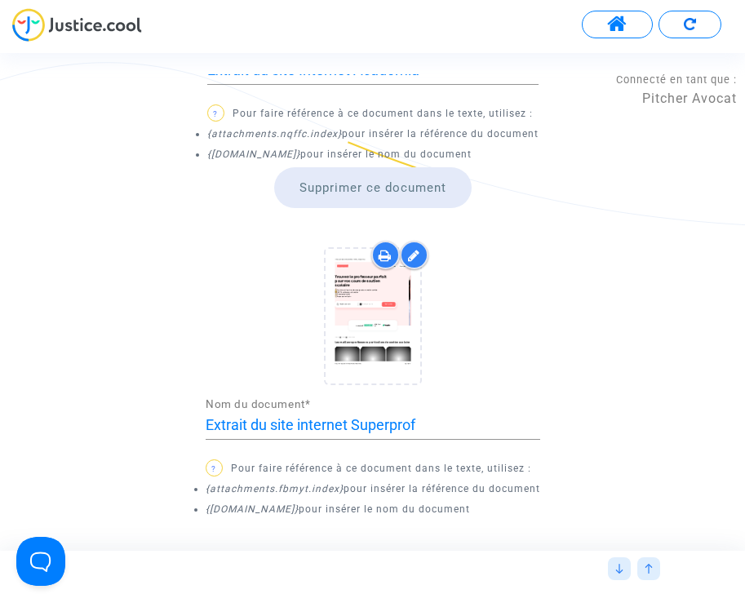
scroll to position [1103, 0]
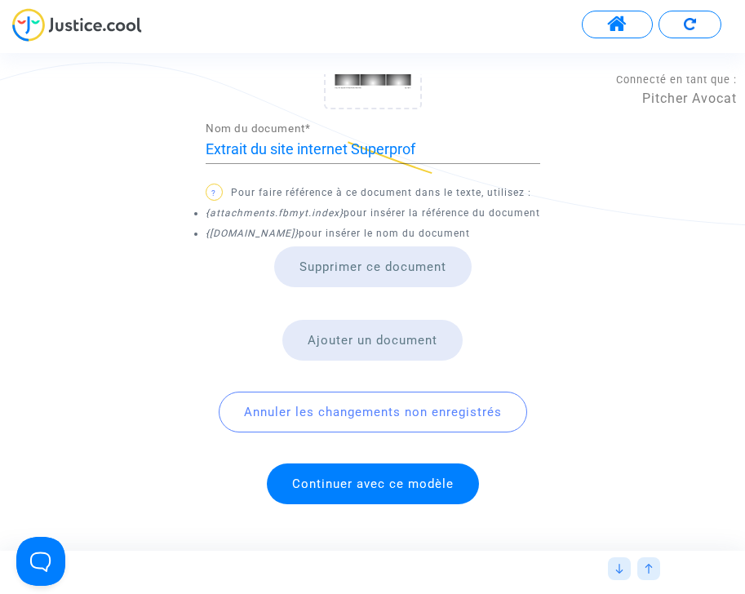
click at [362, 473] on span "Continuer avec ce modèle" at bounding box center [373, 484] width 212 height 41
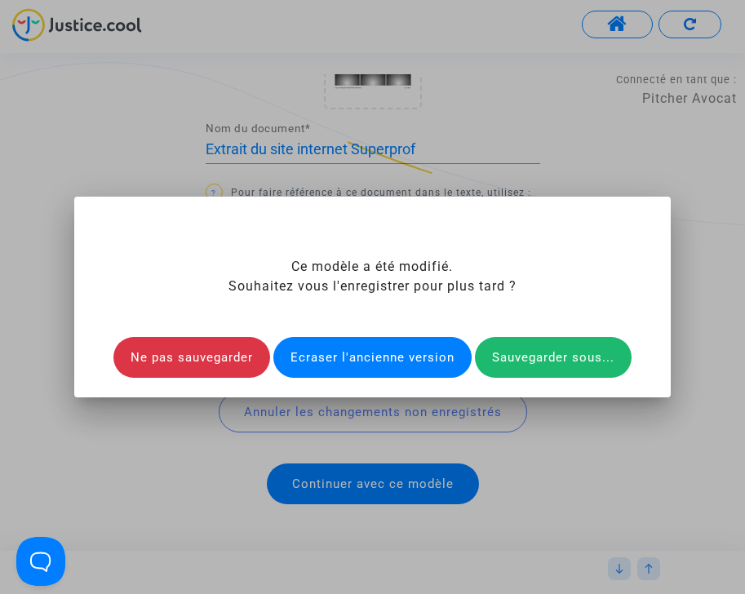
click at [380, 352] on div "Ecraser l'ancienne version" at bounding box center [372, 357] width 198 height 41
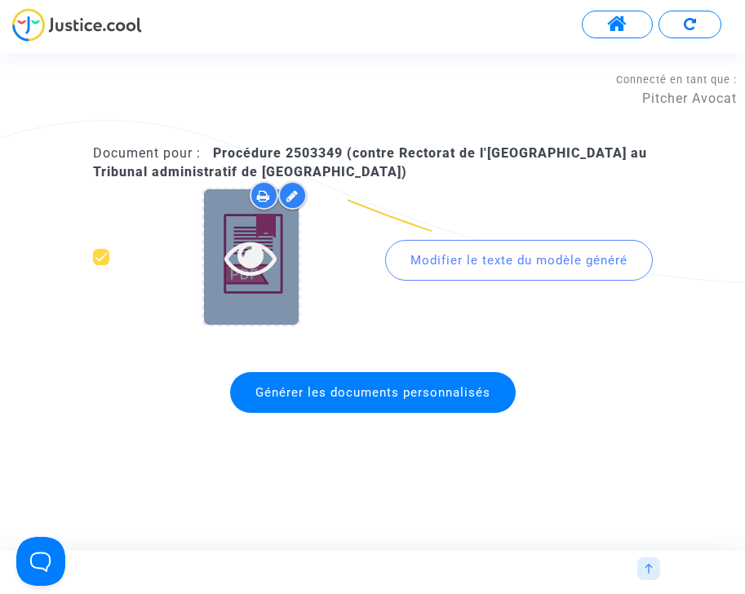
click at [257, 255] on icon at bounding box center [250, 257] width 53 height 52
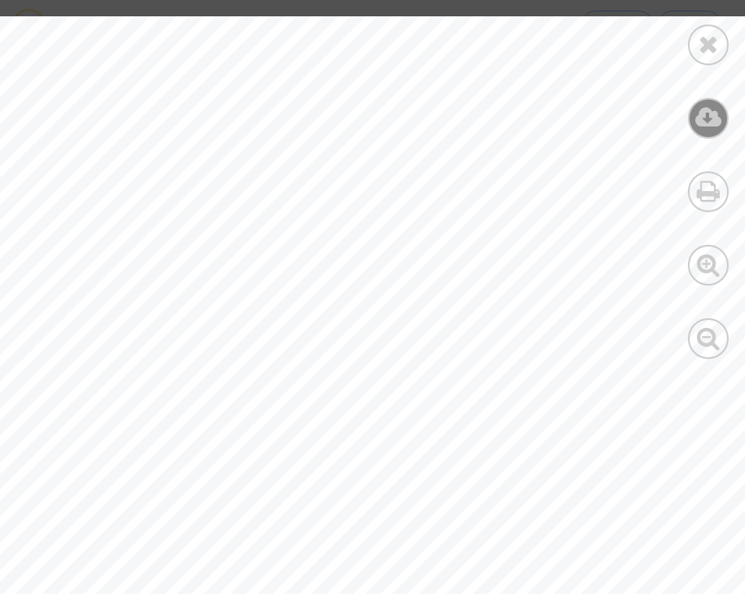
click at [704, 116] on icon at bounding box center [708, 117] width 27 height 24
click at [710, 336] on icon at bounding box center [709, 338] width 24 height 24
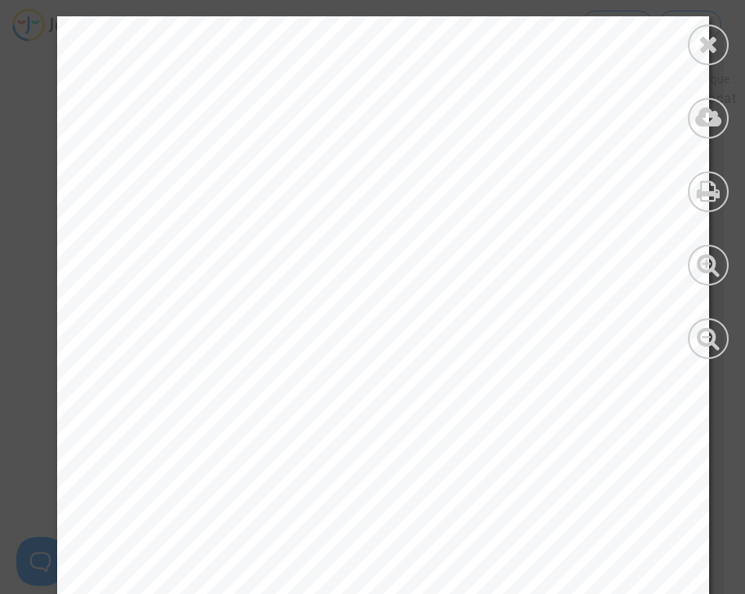
click at [707, 68] on div at bounding box center [708, 187] width 73 height 375
click at [707, 55] on icon at bounding box center [709, 44] width 20 height 24
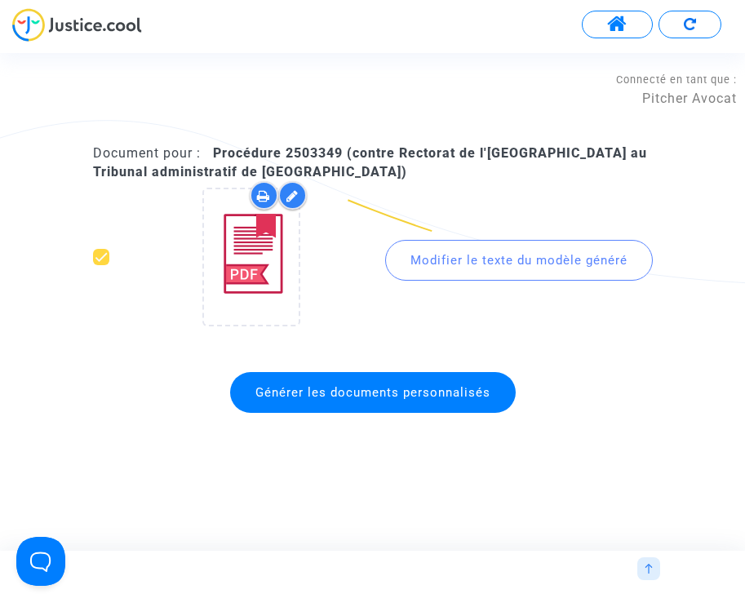
click at [648, 569] on img at bounding box center [649, 569] width 10 height 10
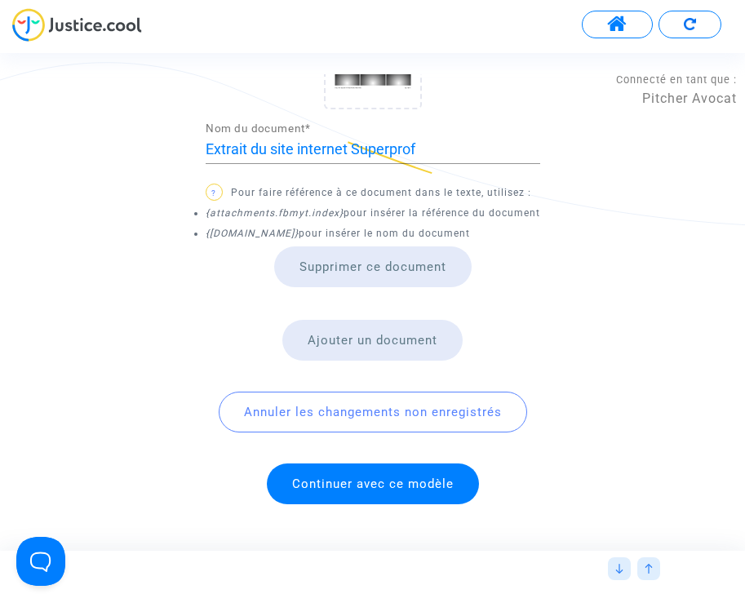
scroll to position [0, 0]
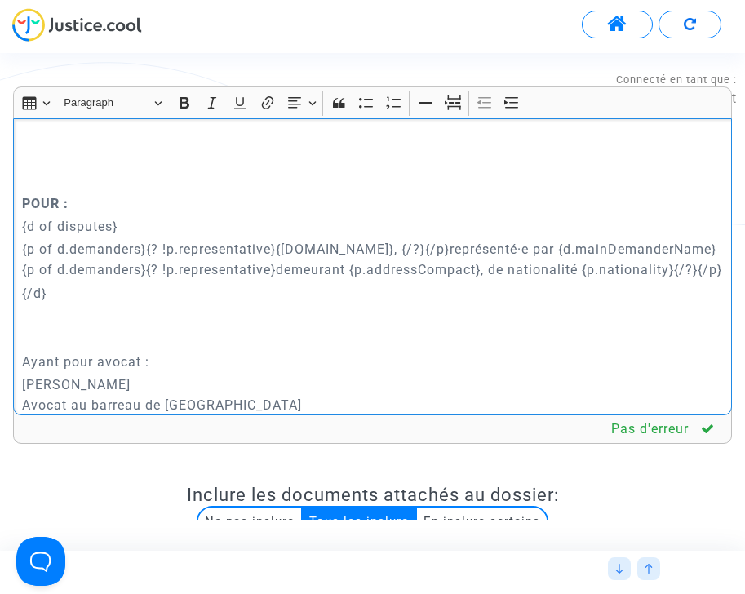
click at [646, 269] on p "{p of d.demanders}{? !p.representative}{p.name}, {/?}{/p}représenté·e par {d.ma…" at bounding box center [373, 259] width 702 height 41
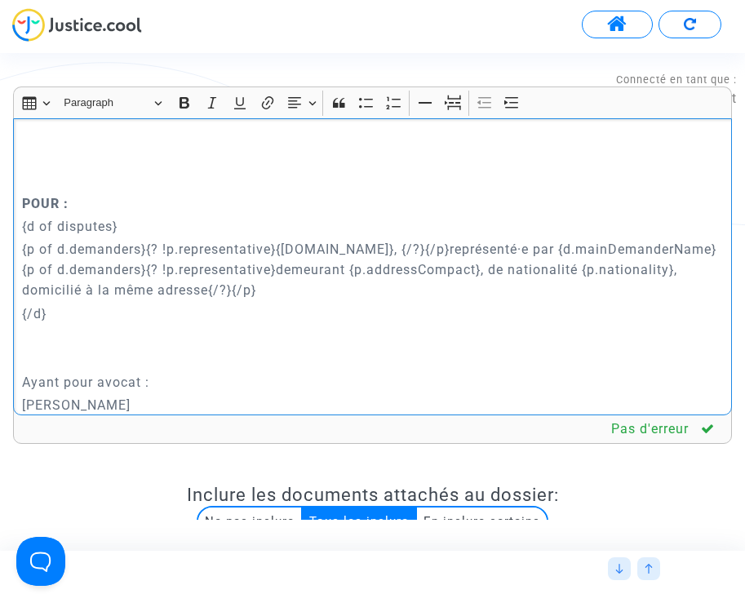
click at [470, 249] on p "{p of d.demanders}{? !p.representative}{p.name}, {/?}{/p}représenté·e par {d.ma…" at bounding box center [373, 269] width 702 height 61
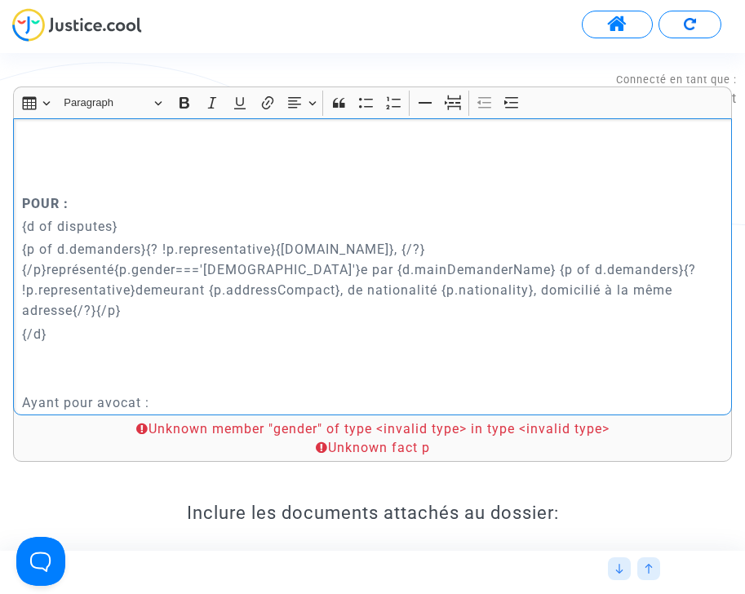
click at [468, 245] on p "{p of d.demanders}{? !p.representative}{p.name}, {/?}{/p}représenté{p.gender===…" at bounding box center [373, 280] width 702 height 82
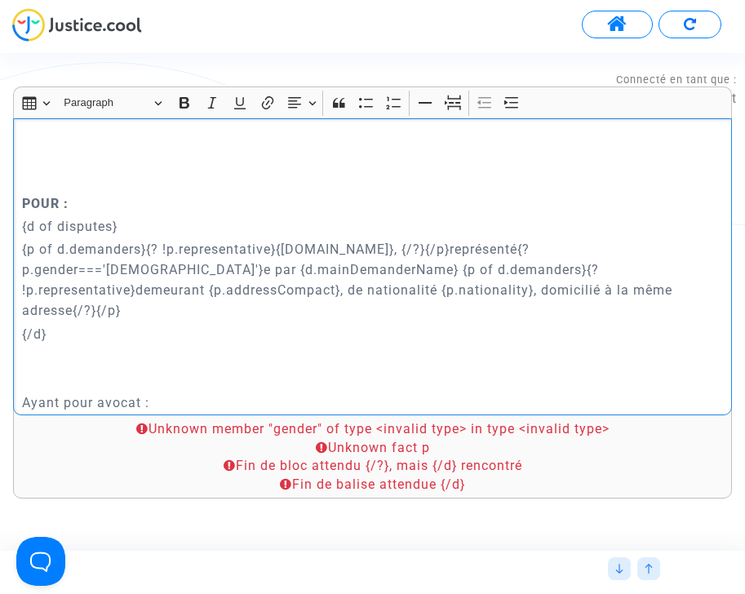
click at [628, 245] on p "{p of d.demanders}{? !p.representative}{p.name}, {/?}{/p}représenté{? p.gender=…" at bounding box center [373, 280] width 702 height 82
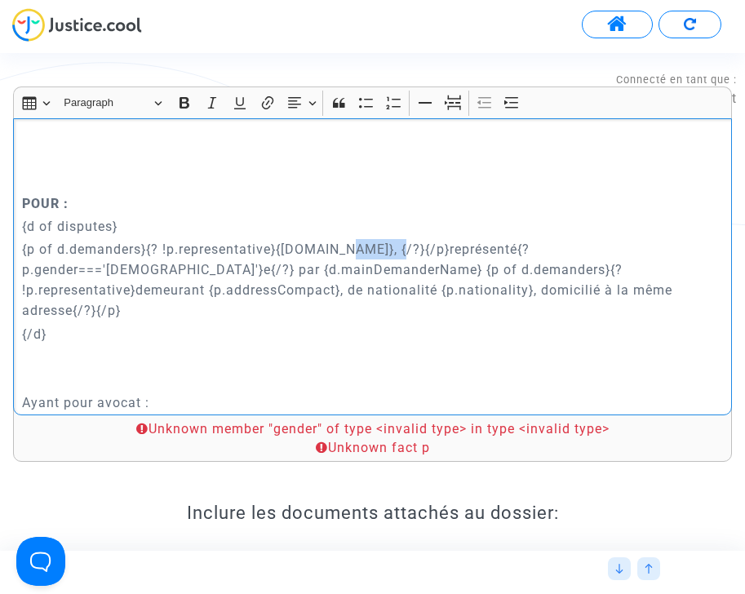
drag, startPoint x: 345, startPoint y: 248, endPoint x: 393, endPoint y: 248, distance: 47.3
click at [393, 248] on p "{p of d.demanders}{? !p.representative}{p.name}, {/?}{/p}représenté{? p.gender=…" at bounding box center [373, 280] width 702 height 82
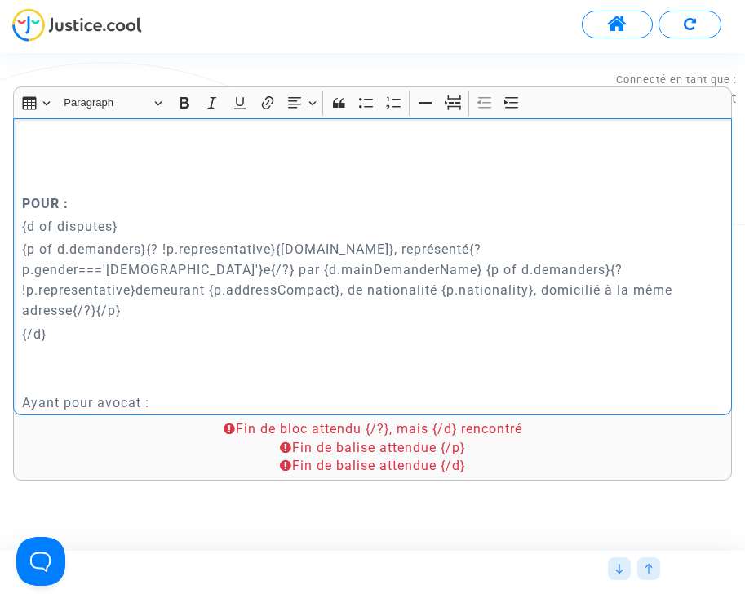
click at [597, 247] on p "{p of d.demanders}{? !p.representative}{p.name}, représenté{? p.gender==='femal…" at bounding box center [373, 280] width 702 height 82
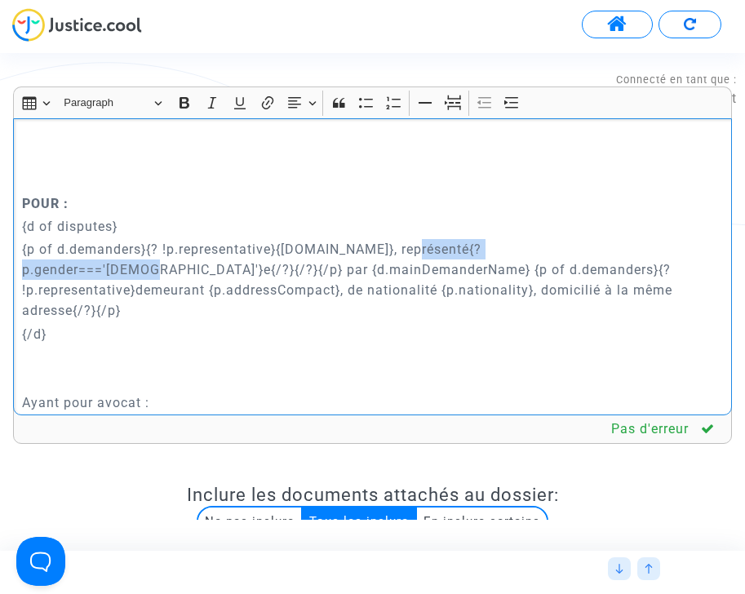
drag, startPoint x: 415, startPoint y: 250, endPoint x: 601, endPoint y: 247, distance: 185.3
click at [601, 247] on p "{p of d.demanders}{? !p.representative}{p.name}, représenté{? p.gender==='femal…" at bounding box center [373, 280] width 702 height 82
copy p "{? p.gender==='female'}e{/?}"
click at [253, 288] on p "{p of d.demanders}{? !p.representative}{p.name}, représenté{? p.gender==='femal…" at bounding box center [373, 280] width 702 height 82
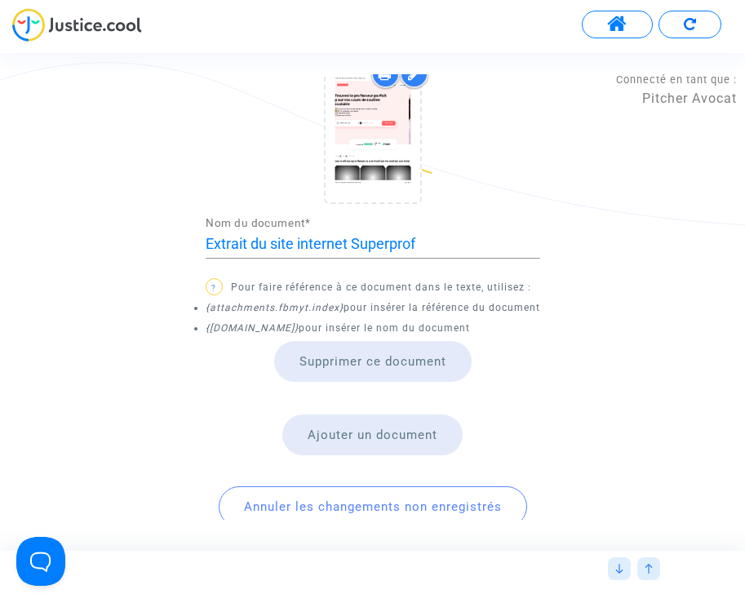
scroll to position [1103, 0]
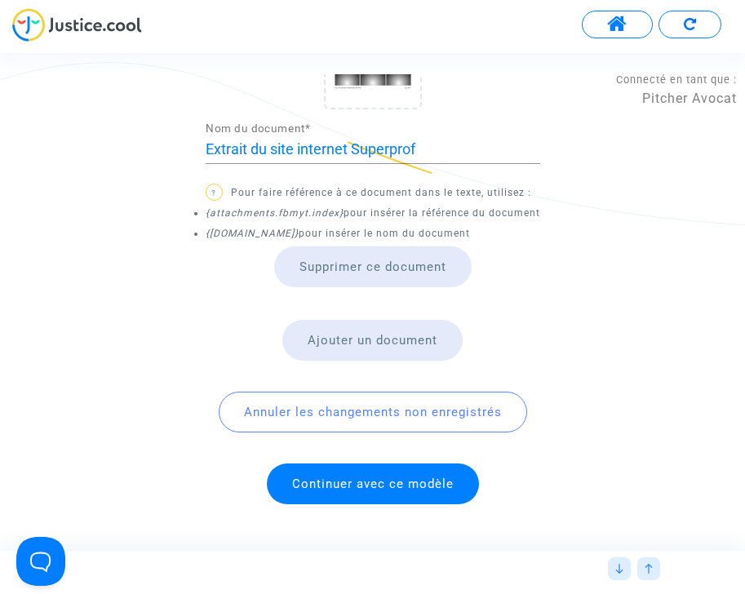
click at [403, 473] on span "Continuer avec ce modèle" at bounding box center [373, 484] width 212 height 41
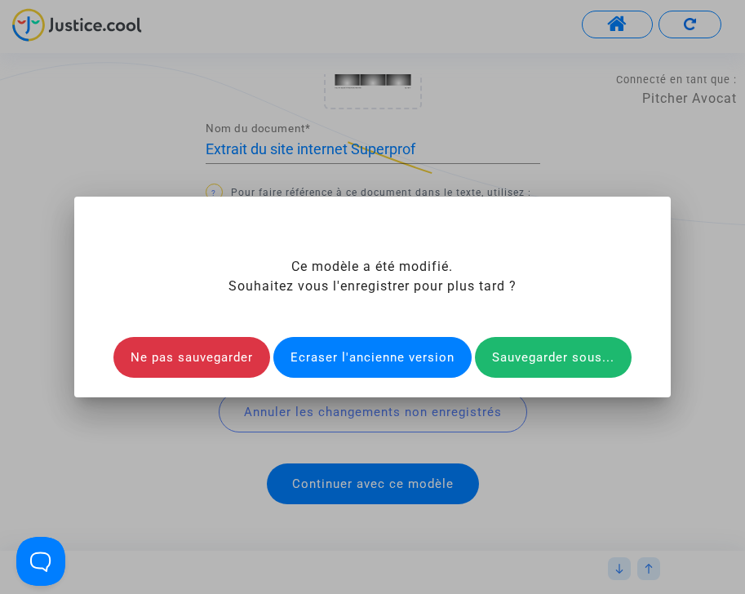
click at [415, 353] on div "Ecraser l'ancienne version" at bounding box center [372, 357] width 198 height 41
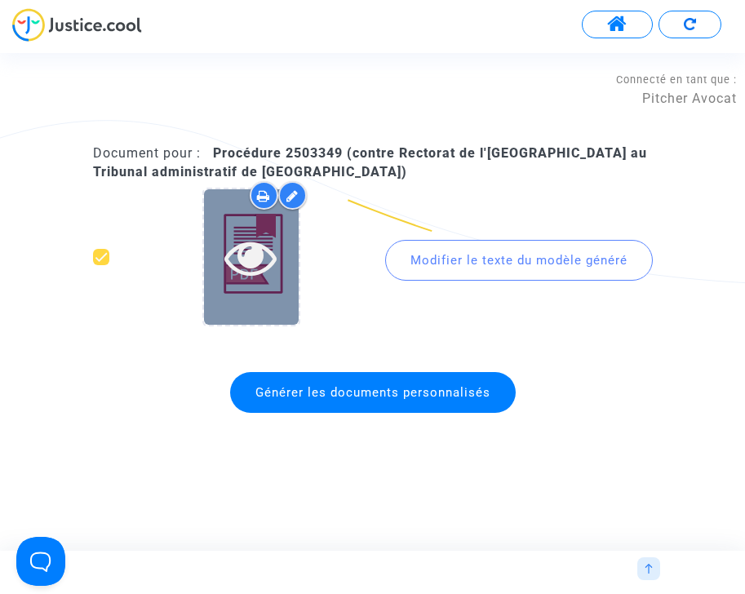
click at [249, 250] on icon at bounding box center [250, 257] width 53 height 52
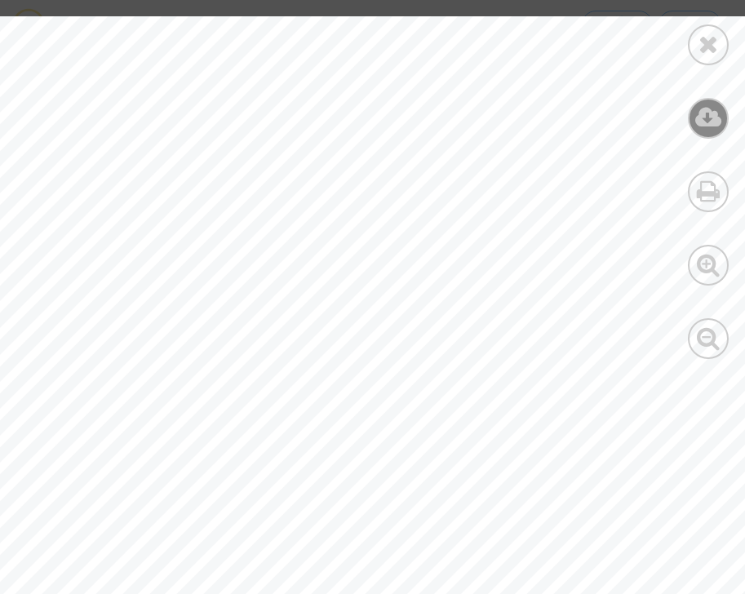
click at [702, 117] on icon at bounding box center [708, 117] width 27 height 24
click at [704, 47] on icon at bounding box center [709, 44] width 20 height 24
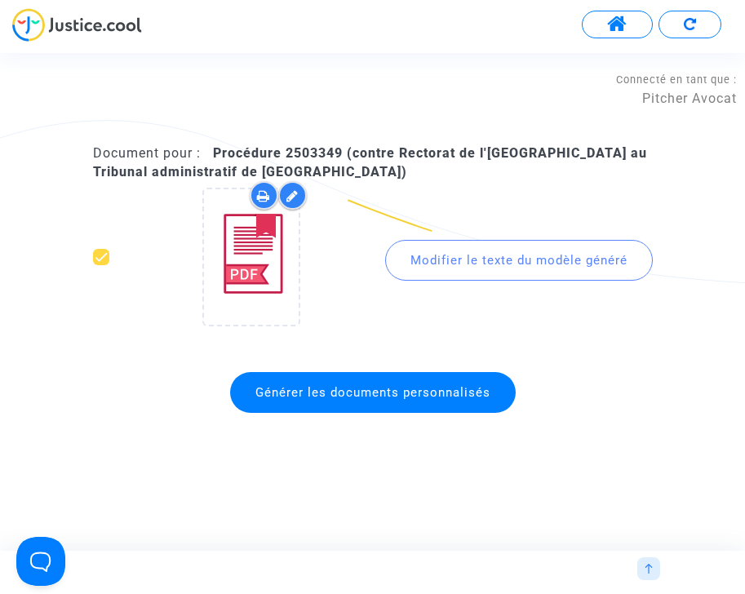
click at [652, 562] on div at bounding box center [648, 568] width 23 height 23
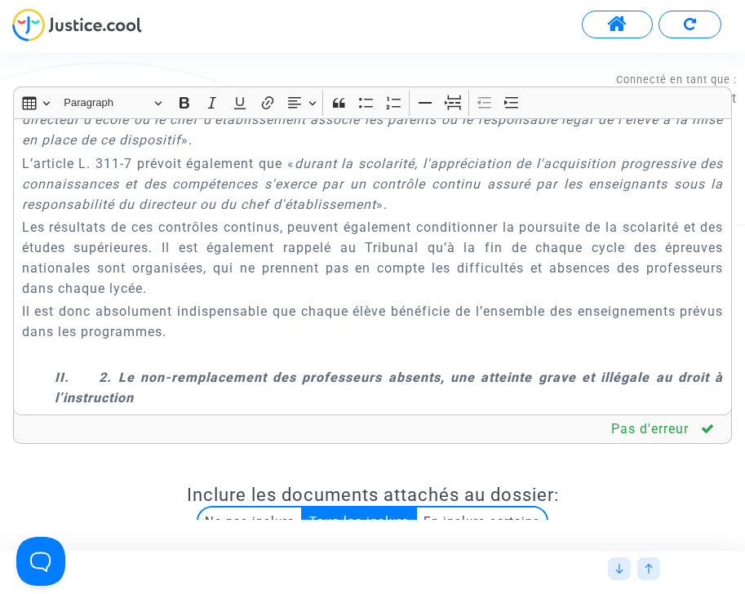
scroll to position [2394, 0]
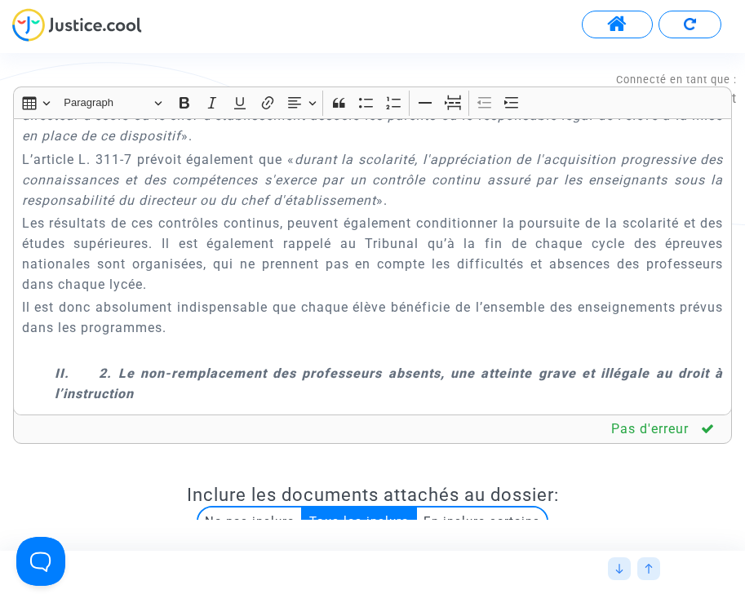
click at [142, 340] on p "Rich Text Editor, main" at bounding box center [373, 350] width 702 height 20
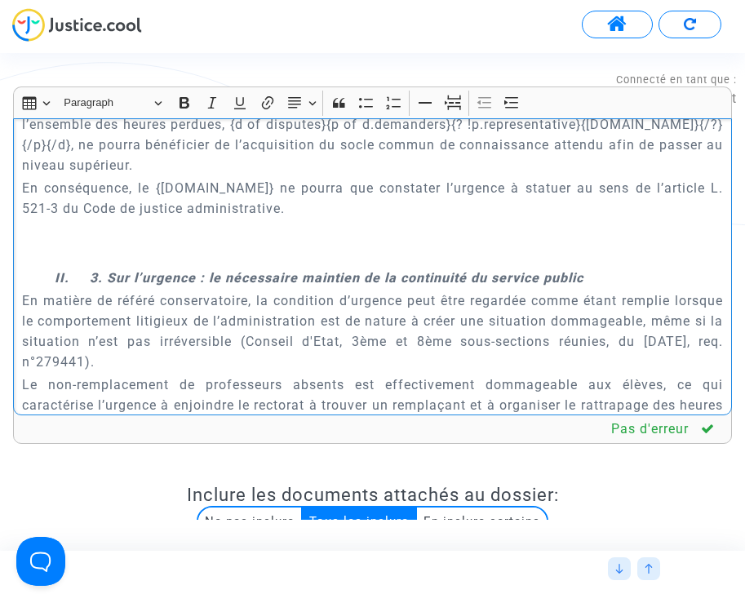
scroll to position [3598, 0]
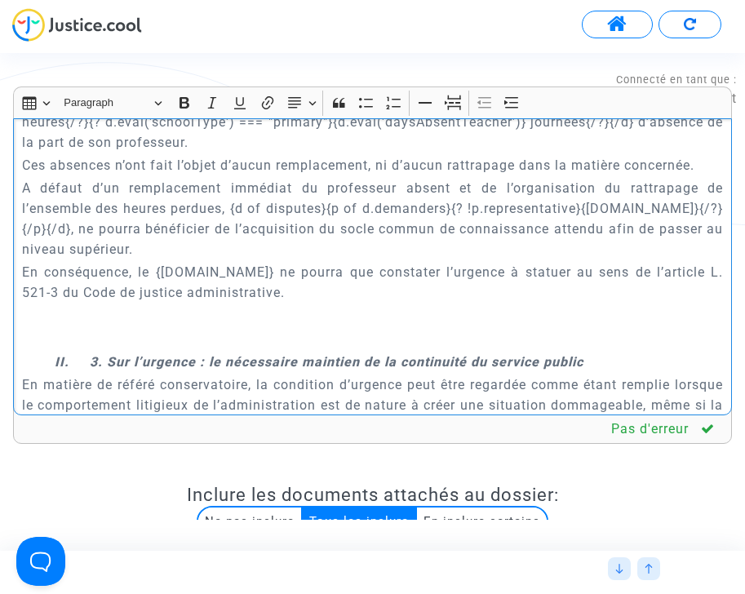
click at [157, 306] on p "Rich Text Editor, main" at bounding box center [373, 316] width 702 height 20
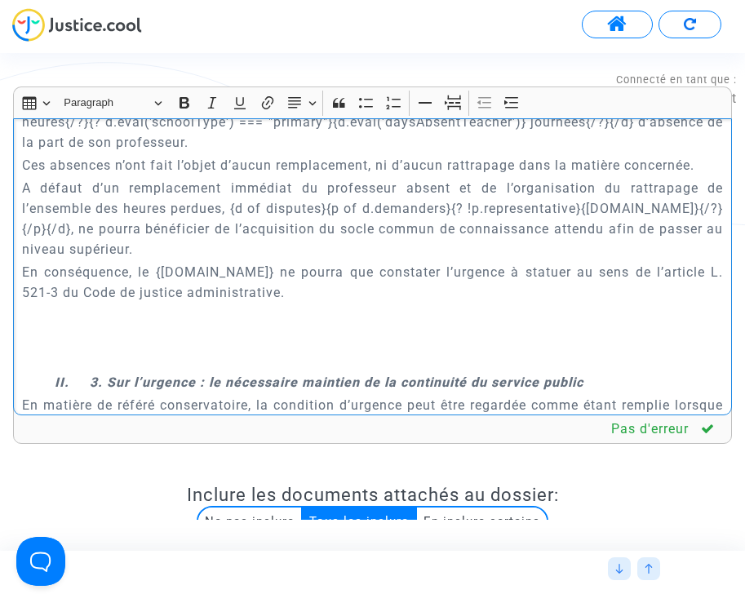
click at [41, 349] on p "Rich Text Editor, main" at bounding box center [373, 359] width 702 height 20
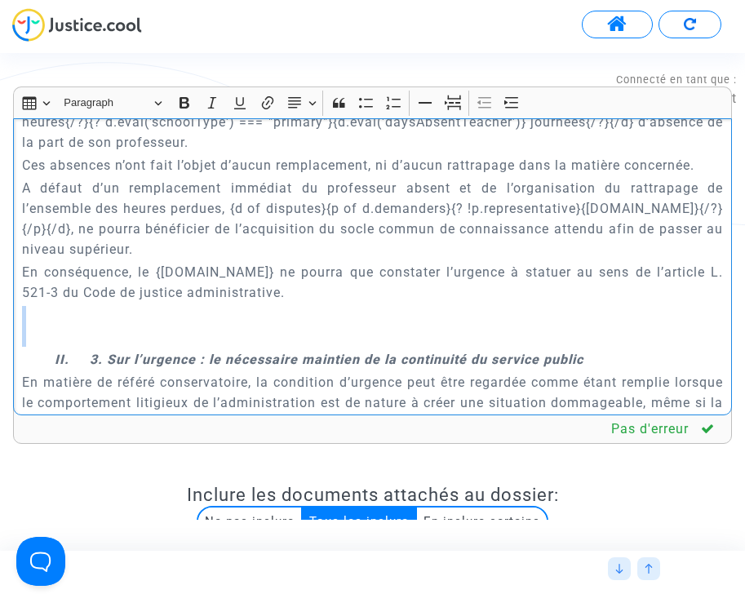
drag, startPoint x: 24, startPoint y: 272, endPoint x: 24, endPoint y: 323, distance: 51.4
click at [24, 323] on div "{court.name} REQUETE EN REFERE LIBERTE Article L.521-2 du Code de Justice Admin…" at bounding box center [372, 266] width 719 height 297
click at [100, 306] on p "​​​​​​​" at bounding box center [373, 326] width 702 height 41
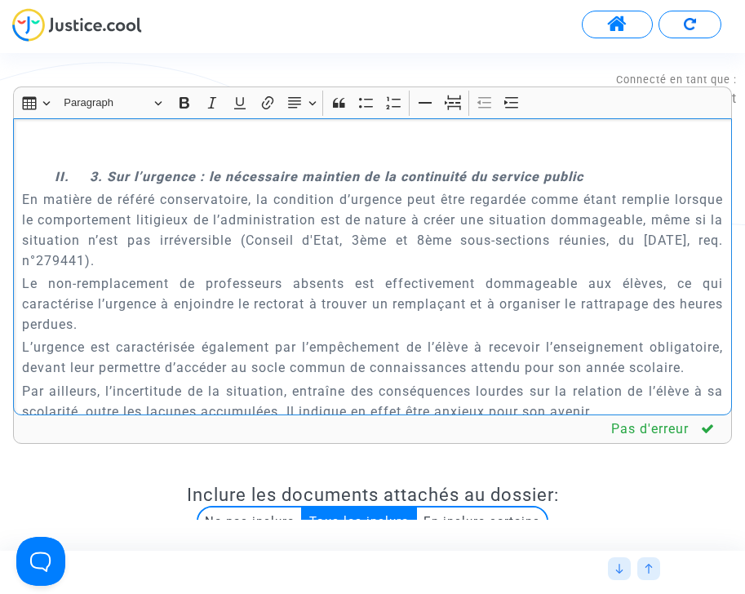
scroll to position [3981, 0]
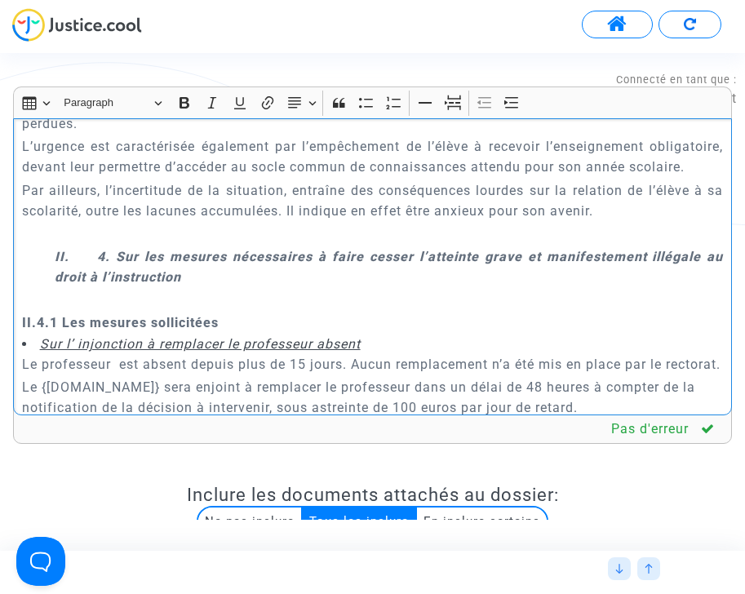
click at [233, 180] on p "Par ailleurs, l’incertitude de la situation, entraîne des conséquences lourdes …" at bounding box center [373, 200] width 702 height 41
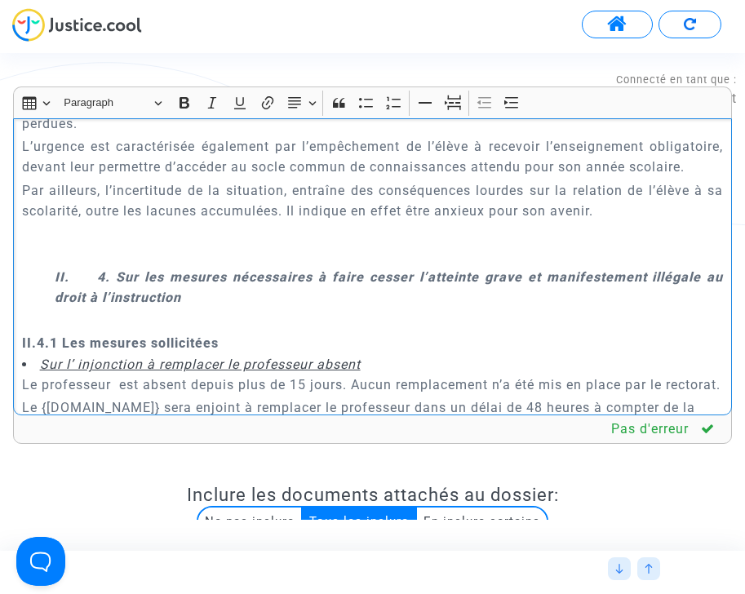
click at [345, 375] on p "Le professeur est absent depuis plus de 15 jours. Aucun remplacement n’a été mi…" at bounding box center [373, 385] width 702 height 20
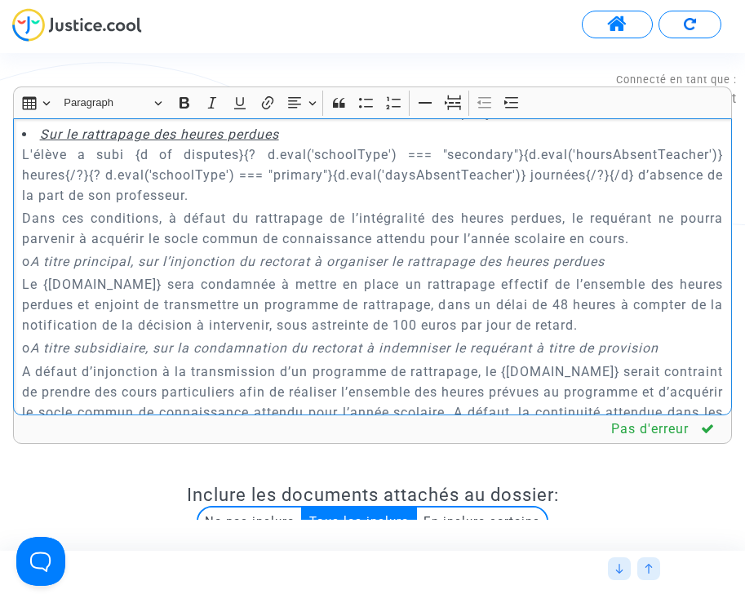
scroll to position [4317, 0]
click at [266, 273] on p "Le {defender.name} sera condamnée à mettre en place un rattrapage effectif de l…" at bounding box center [373, 303] width 702 height 61
click at [353, 286] on p "Le {defender.name} sera condamné à mettre en place un rattrapage effectif de l’…" at bounding box center [373, 303] width 702 height 61
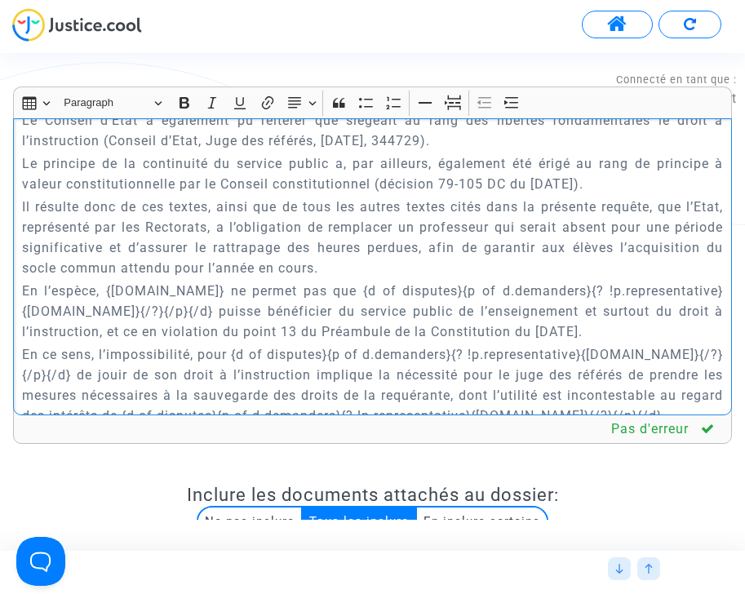
scroll to position [5013, 0]
click at [108, 280] on p "En l’espèce, {defender.name} ne permet pas que {d of disputes}{p of d.demanders…" at bounding box center [373, 310] width 702 height 61
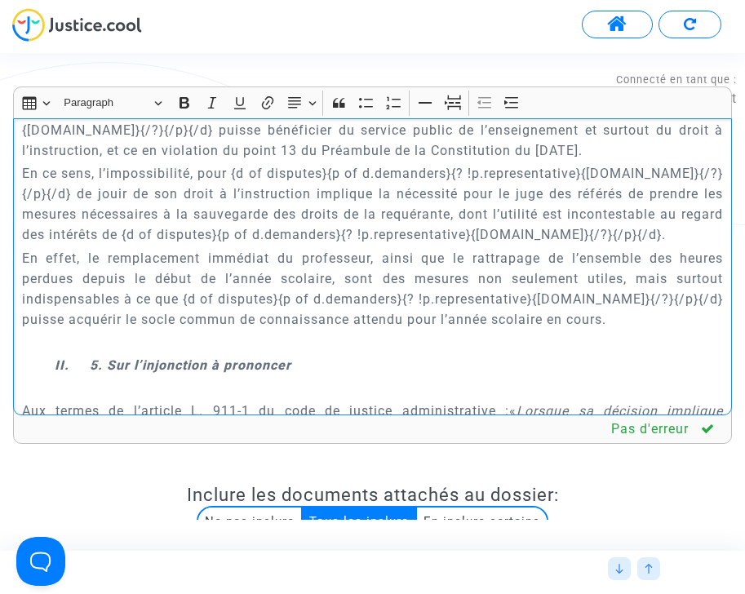
scroll to position [5313, 0]
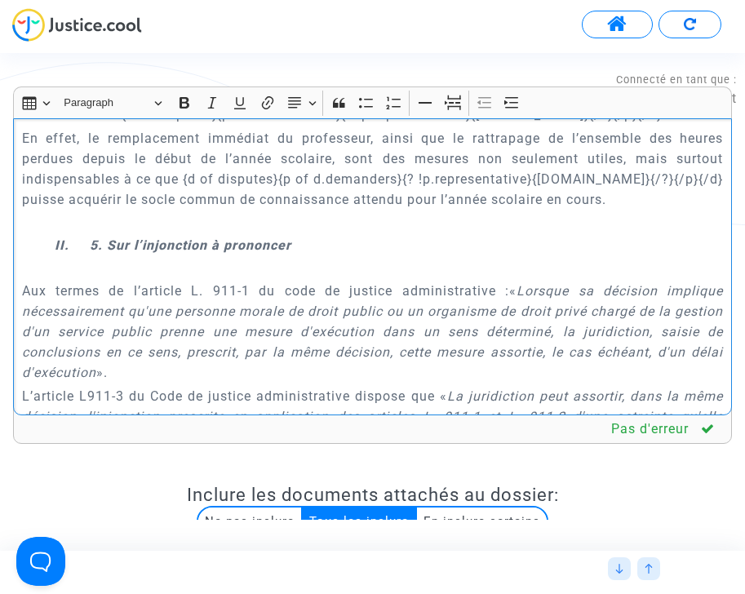
click at [242, 212] on p "Rich Text Editor, main" at bounding box center [373, 222] width 702 height 20
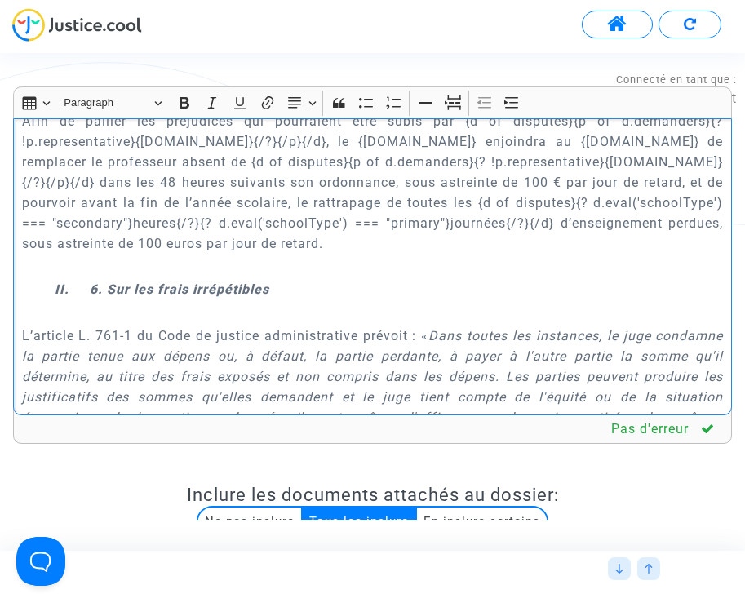
scroll to position [5778, 0]
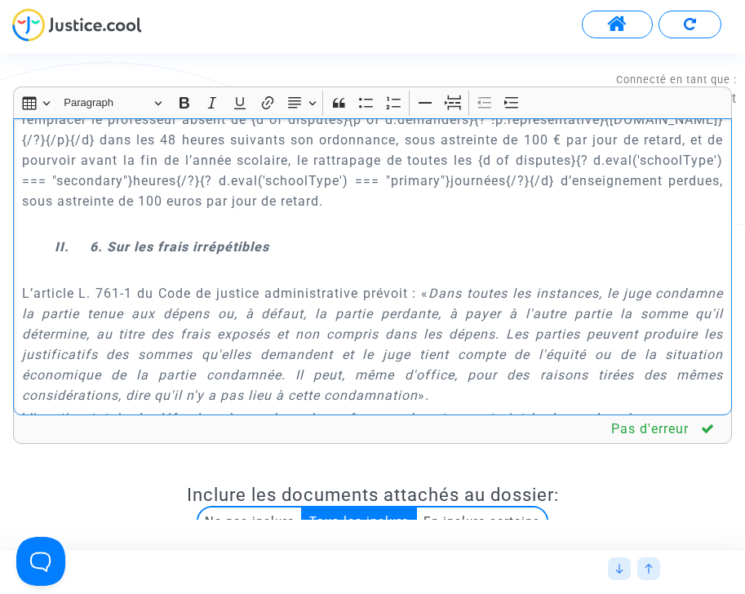
click at [300, 214] on p "Rich Text Editor, main" at bounding box center [373, 224] width 702 height 20
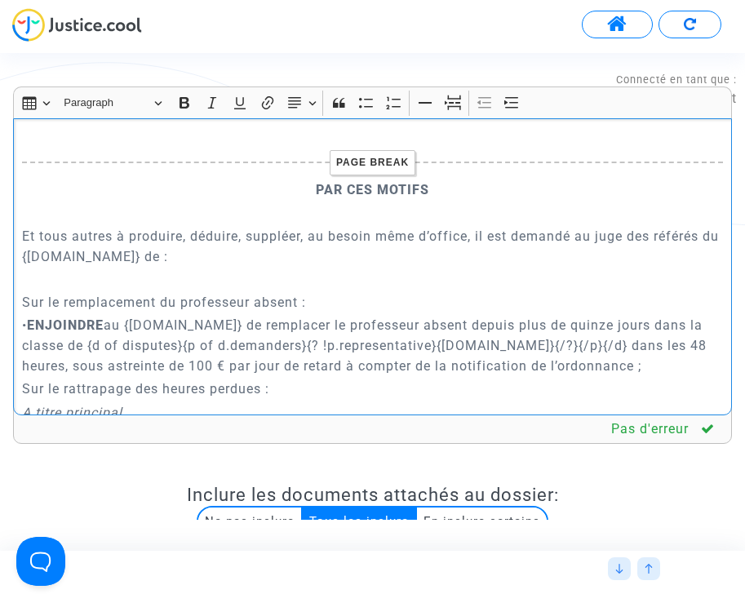
scroll to position [6251, 0]
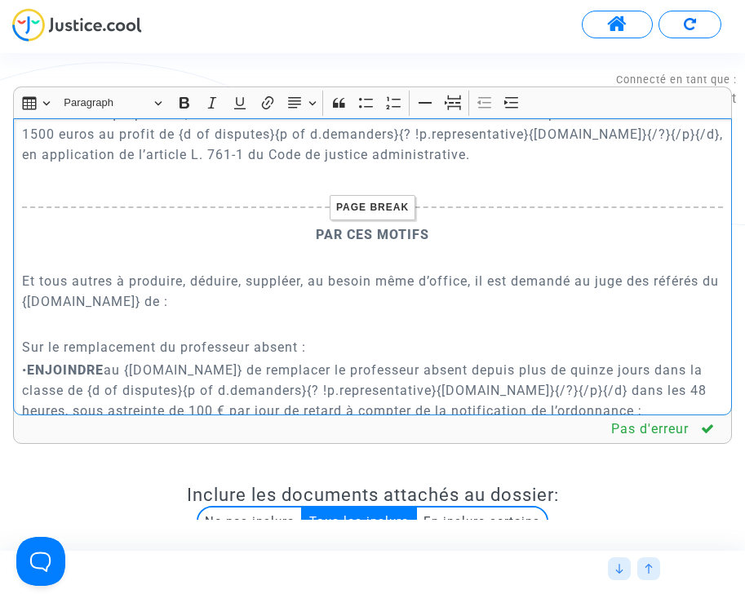
click at [347, 247] on p "Rich Text Editor, main" at bounding box center [373, 257] width 702 height 20
click at [339, 247] on p "Rich Text Editor, main" at bounding box center [373, 257] width 702 height 20
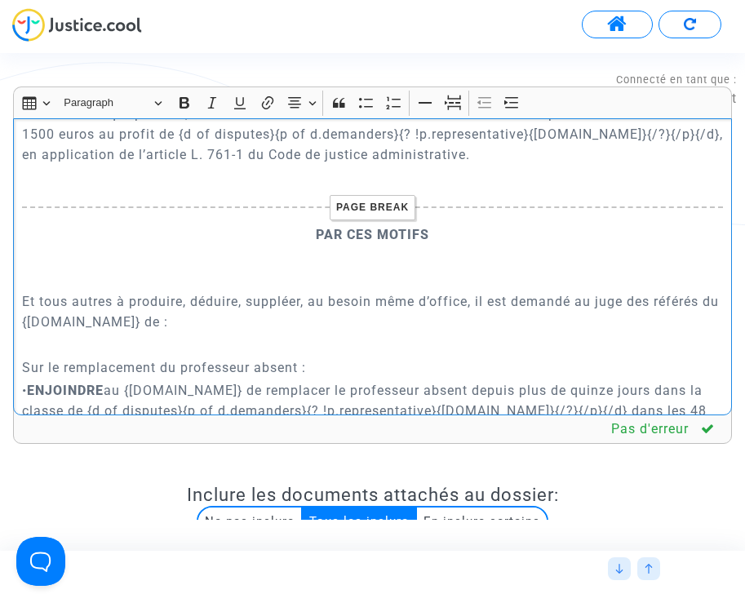
click at [325, 335] on p "Rich Text Editor, main" at bounding box center [373, 345] width 702 height 20
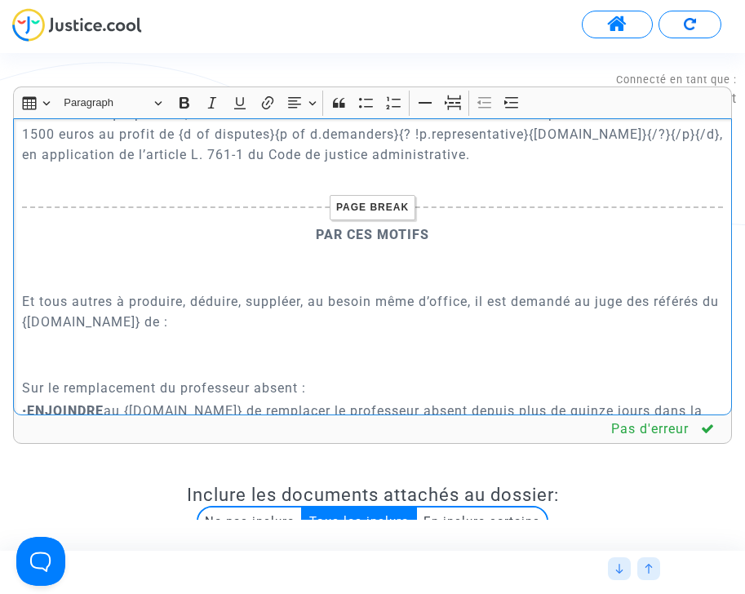
scroll to position [6300, 0]
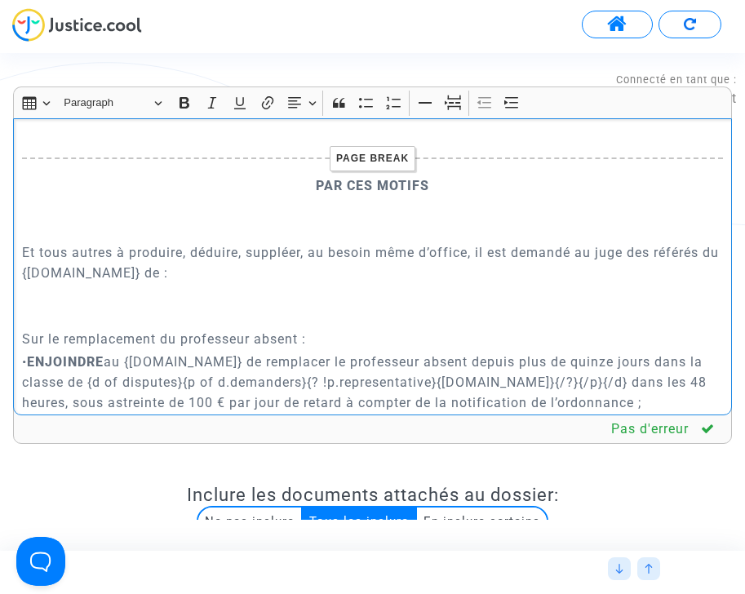
click at [226, 329] on p "Sur le remplacement du professeur absent :" at bounding box center [373, 339] width 702 height 20
click at [513, 100] on icon "Editor toolbar" at bounding box center [512, 103] width 16 height 16
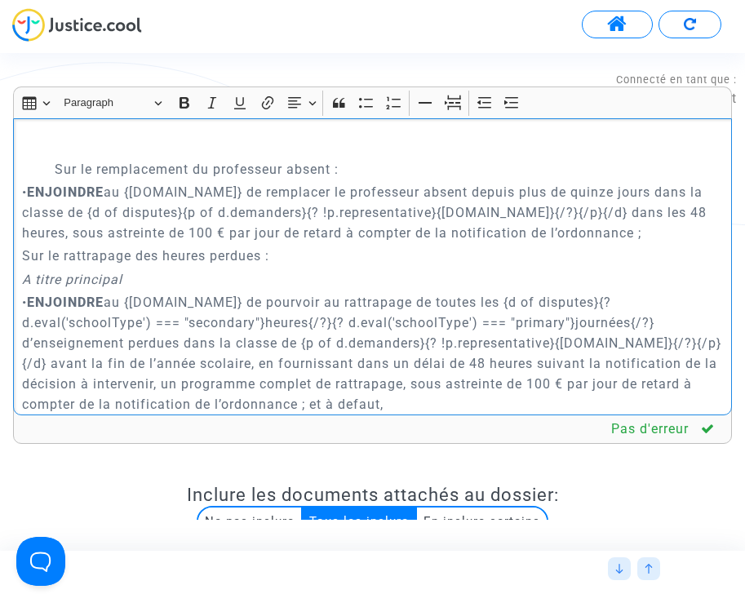
scroll to position [6467, 0]
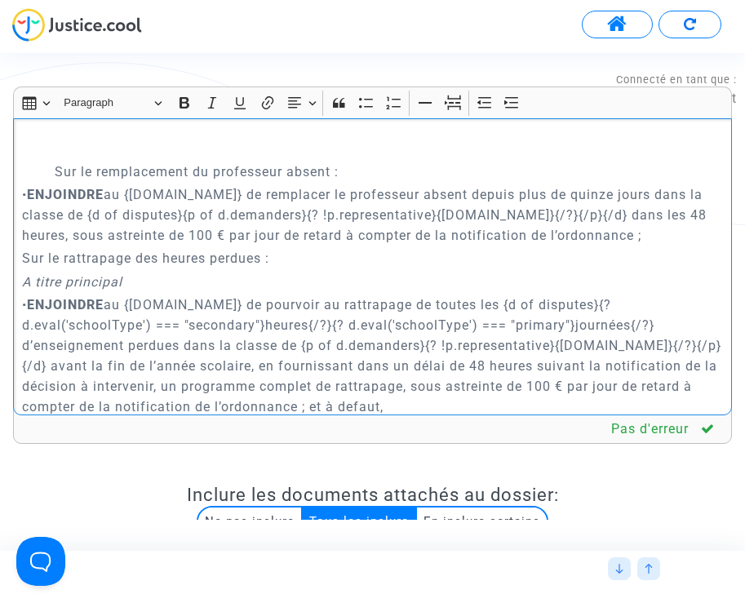
click at [178, 248] on p "Sur le rattrapage des heures perdues :" at bounding box center [373, 258] width 702 height 20
click at [522, 103] on button "Increase indent Increase indent" at bounding box center [512, 103] width 24 height 24
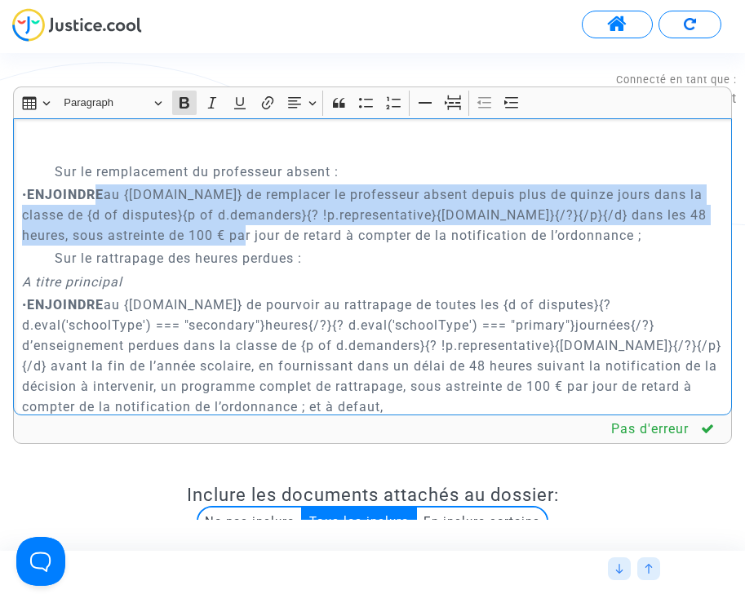
drag, startPoint x: 104, startPoint y: 175, endPoint x: 238, endPoint y: 220, distance: 141.9
click at [238, 223] on p "• ENJOINDRE au {defender.name} de remplacer le professeur absent depuis plus de…" at bounding box center [373, 214] width 702 height 61
click at [297, 106] on icon "Editor toolbar" at bounding box center [294, 103] width 16 height 16
click at [298, 203] on icon "Text alignment toolbar" at bounding box center [301, 201] width 13 height 11
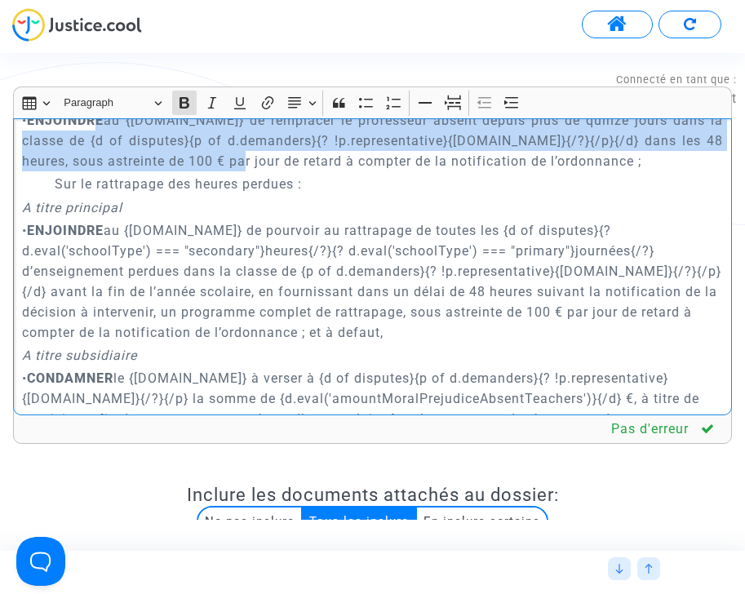
scroll to position [6550, 0]
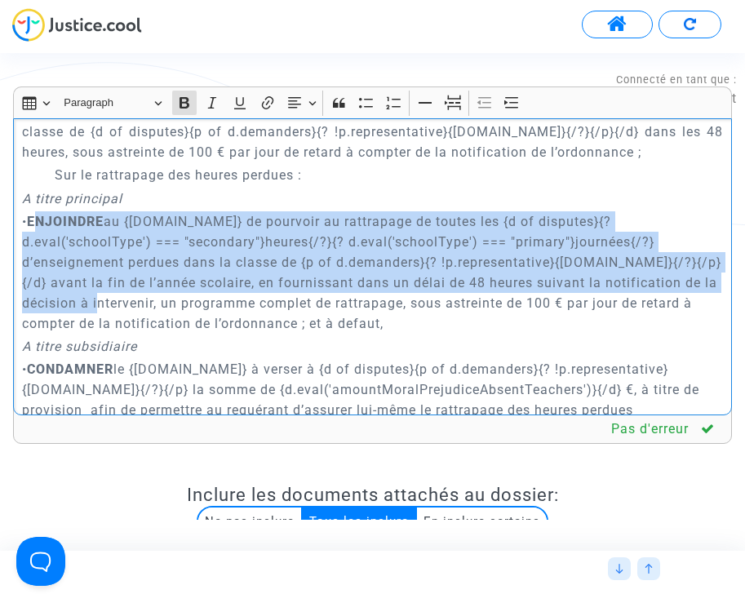
drag, startPoint x: 39, startPoint y: 201, endPoint x: 146, endPoint y: 280, distance: 133.0
click at [146, 280] on p "• ENJOINDRE au {defender.name} de pourvoir au rattrapage de toutes les {d of di…" at bounding box center [373, 272] width 702 height 122
click at [300, 90] on div "Insert table Insert table Heading Paragraph Paragraph Heading 1 Heading 2 Headi…" at bounding box center [372, 102] width 711 height 31
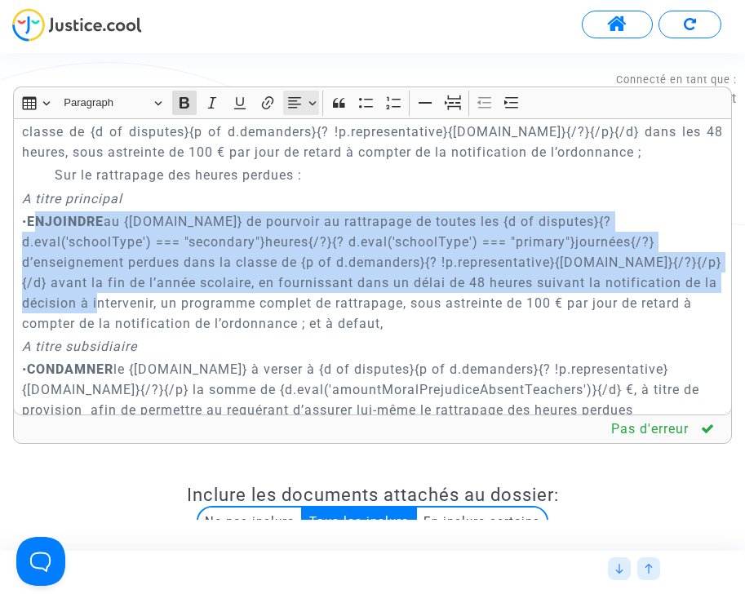
click at [300, 104] on icon "Editor toolbar" at bounding box center [294, 103] width 16 height 16
click at [303, 204] on icon "Text alignment toolbar" at bounding box center [301, 201] width 16 height 16
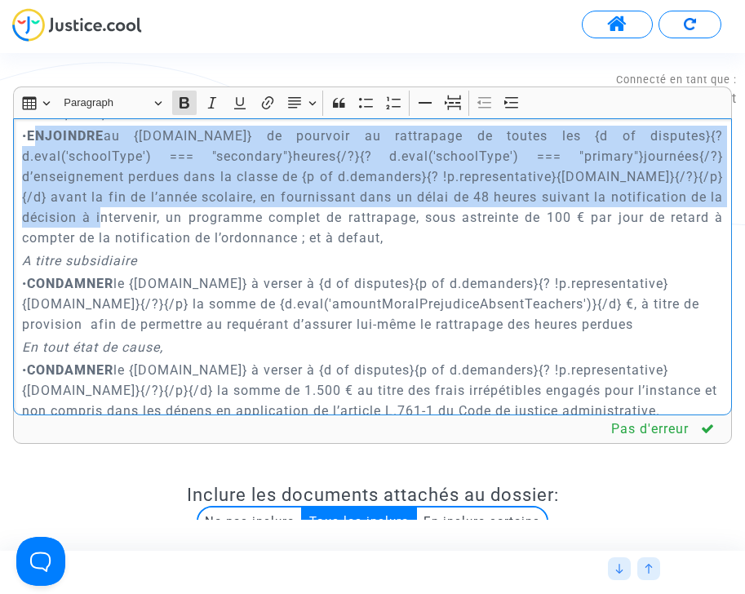
scroll to position [6637, 0]
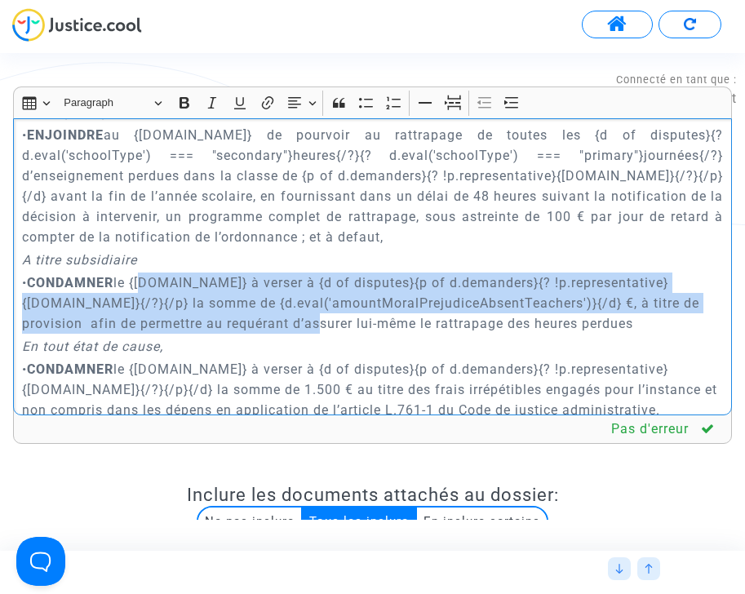
drag, startPoint x: 155, startPoint y: 264, endPoint x: 299, endPoint y: 304, distance: 149.1
click at [299, 312] on p "• CONDAMNER le {defender.name} à verser à {d of disputes}{p of d.demanders}{? !…" at bounding box center [373, 303] width 702 height 61
click at [300, 100] on icon "Editor toolbar" at bounding box center [294, 103] width 16 height 16
click at [304, 204] on icon "Text alignment toolbar" at bounding box center [301, 201] width 16 height 16
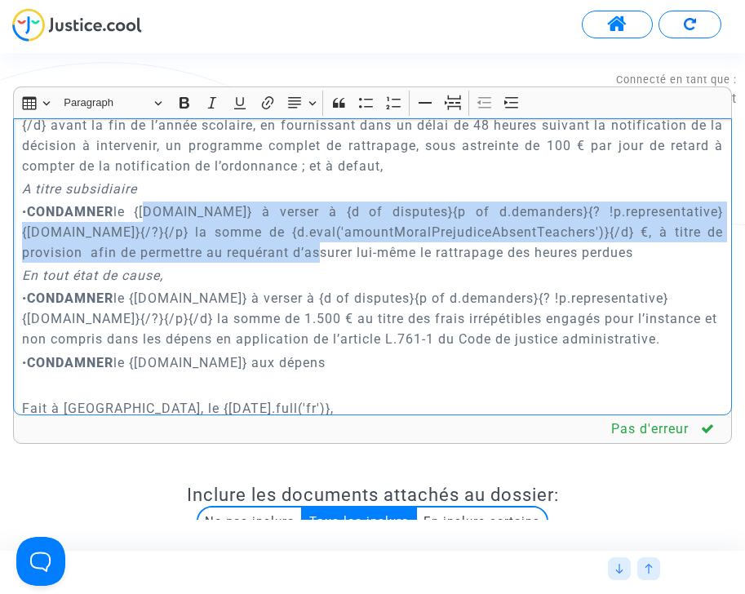
scroll to position [6763, 0]
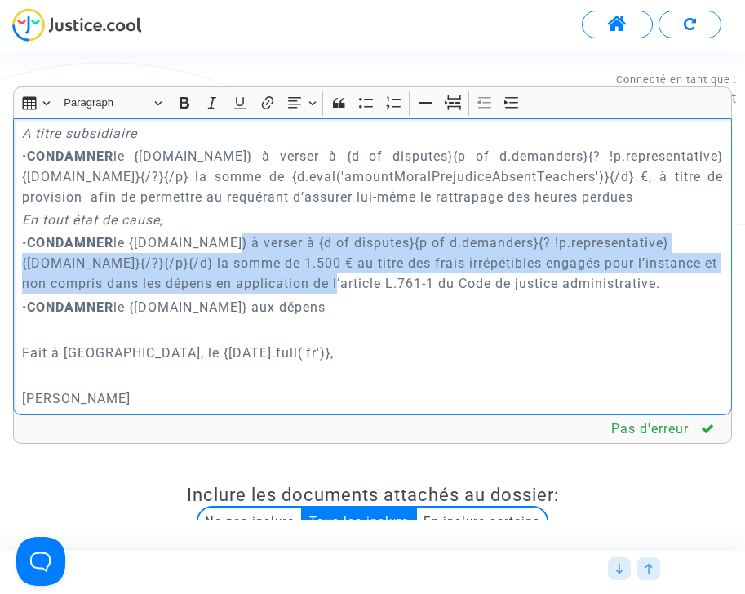
drag, startPoint x: 243, startPoint y: 232, endPoint x: 347, endPoint y: 264, distance: 108.4
click at [347, 264] on p "• CONDAMNER le {defender.name} à verser à {d of disputes}{p of d.demanders}{? !…" at bounding box center [373, 263] width 702 height 61
click at [309, 109] on button "Text alignment Text alignment" at bounding box center [301, 103] width 37 height 24
click at [305, 204] on icon "Text alignment toolbar" at bounding box center [301, 201] width 16 height 16
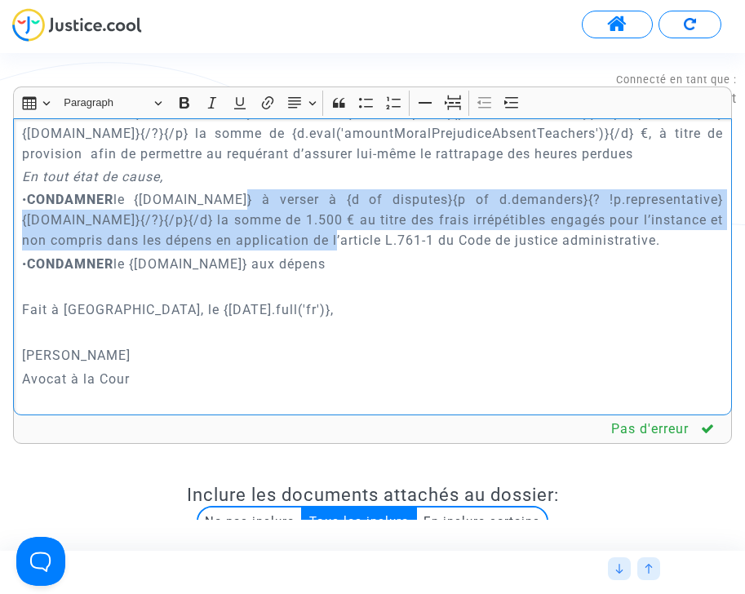
scroll to position [6832, 0]
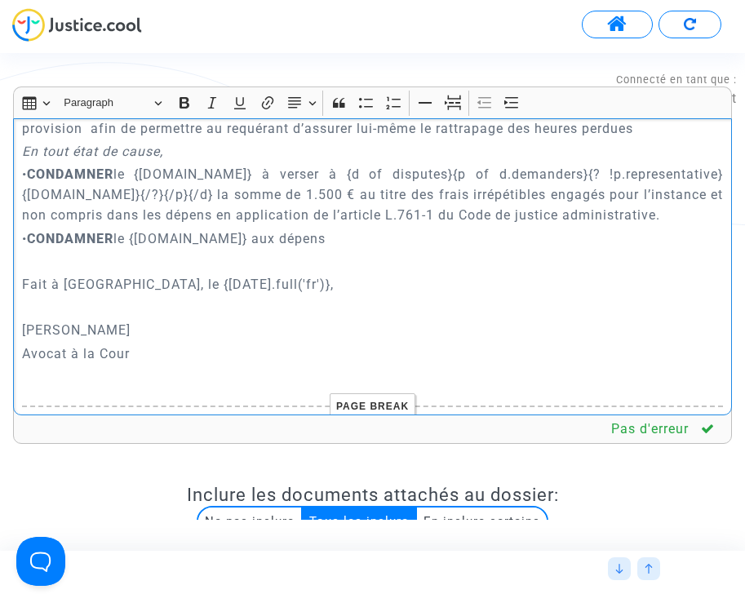
click at [215, 251] on p "Rich Text Editor, main" at bounding box center [373, 261] width 702 height 20
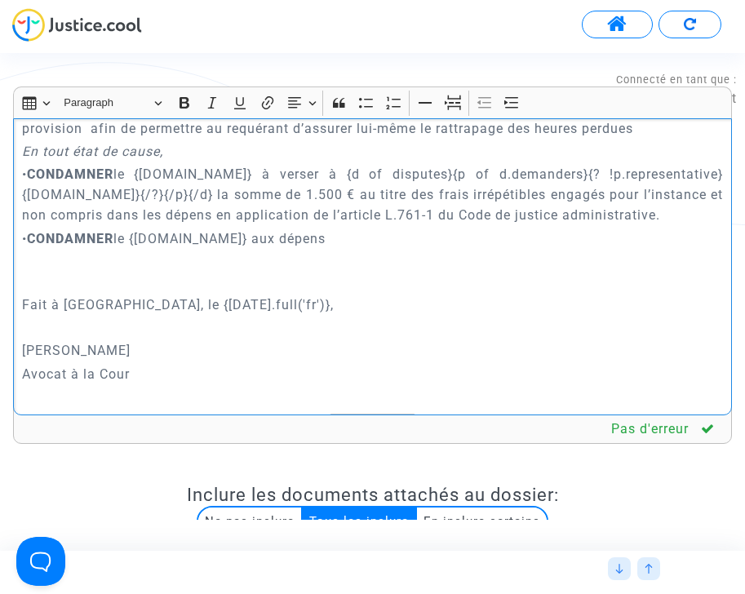
click at [156, 317] on p "Rich Text Editor, main" at bounding box center [373, 327] width 702 height 20
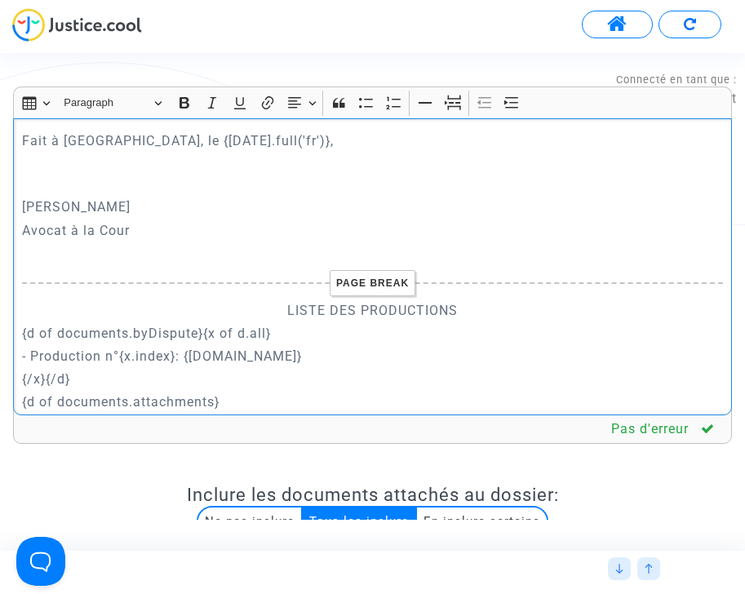
scroll to position [7027, 0]
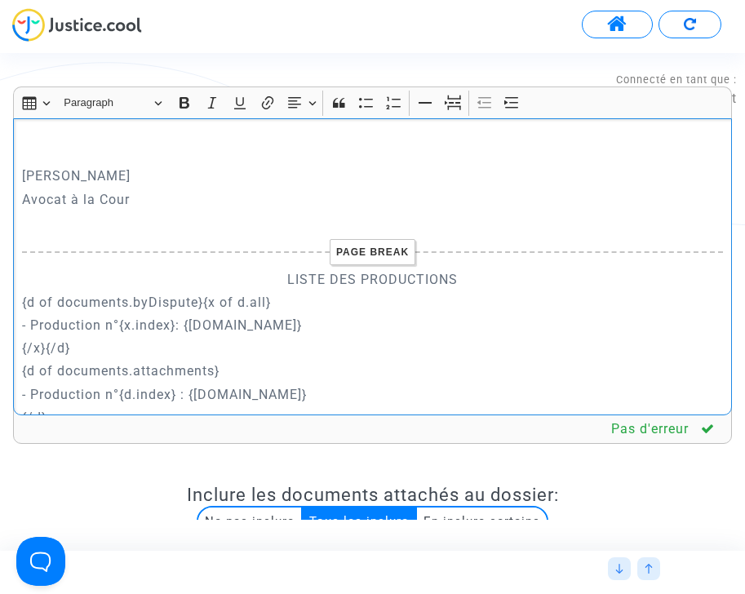
click at [309, 269] on p "LISTE DES PRODUCTIONS" at bounding box center [373, 279] width 702 height 20
click at [189, 99] on icon "Editor toolbar" at bounding box center [184, 103] width 16 height 16
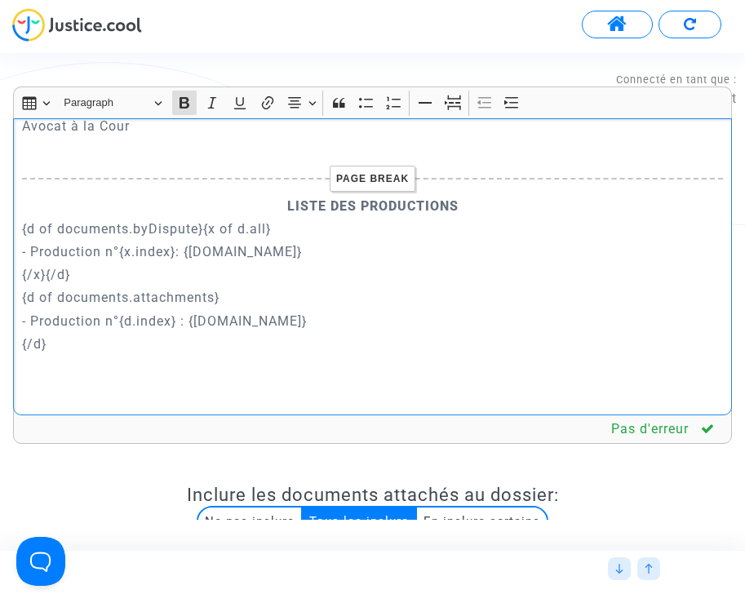
click at [565, 311] on p "- Production n°{d.index} : {d.name}" at bounding box center [373, 321] width 702 height 20
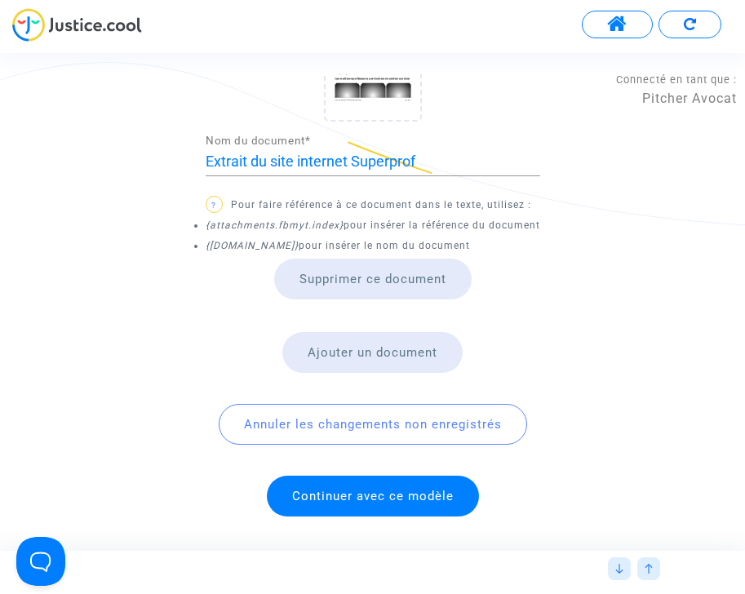
scroll to position [1103, 0]
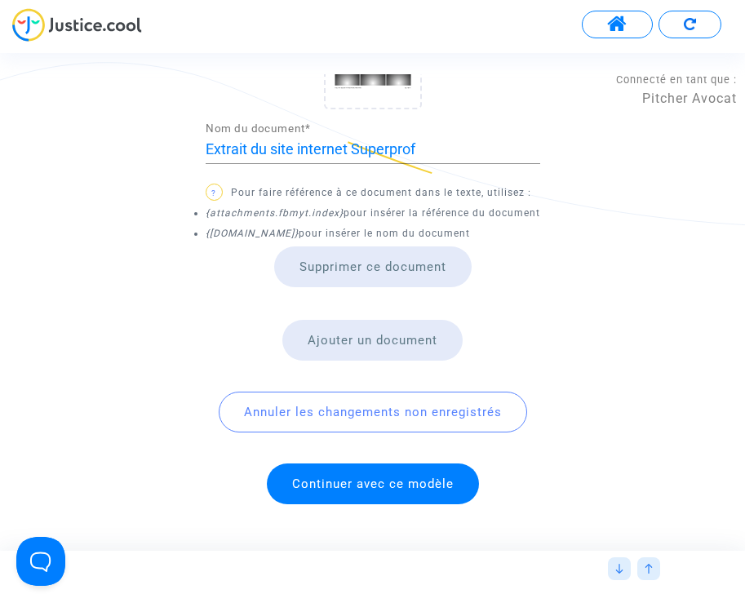
click at [381, 471] on span "Continuer avec ce modèle" at bounding box center [373, 484] width 212 height 41
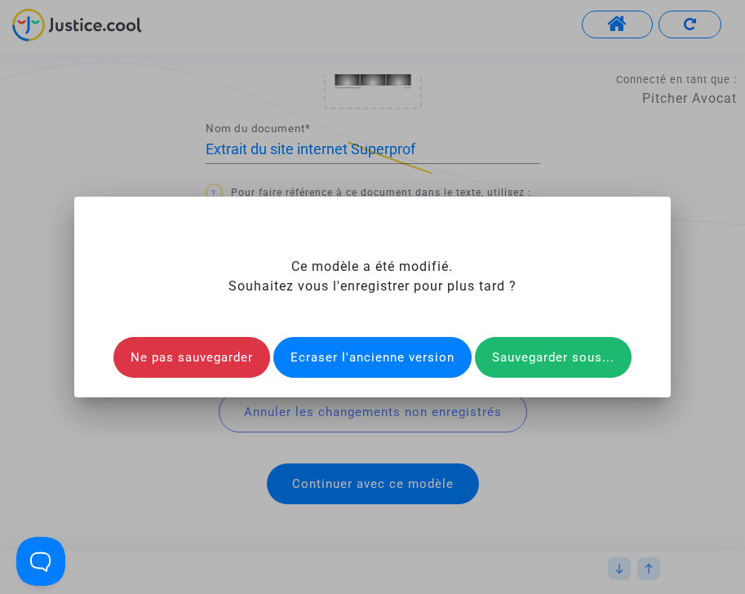
click at [383, 349] on div "Ecraser l'ancienne version" at bounding box center [372, 357] width 198 height 41
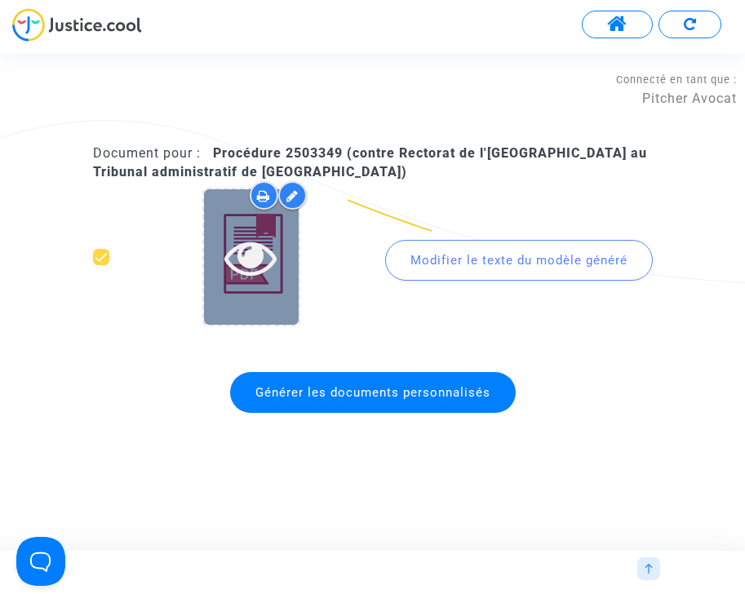
click at [264, 259] on icon at bounding box center [250, 257] width 53 height 52
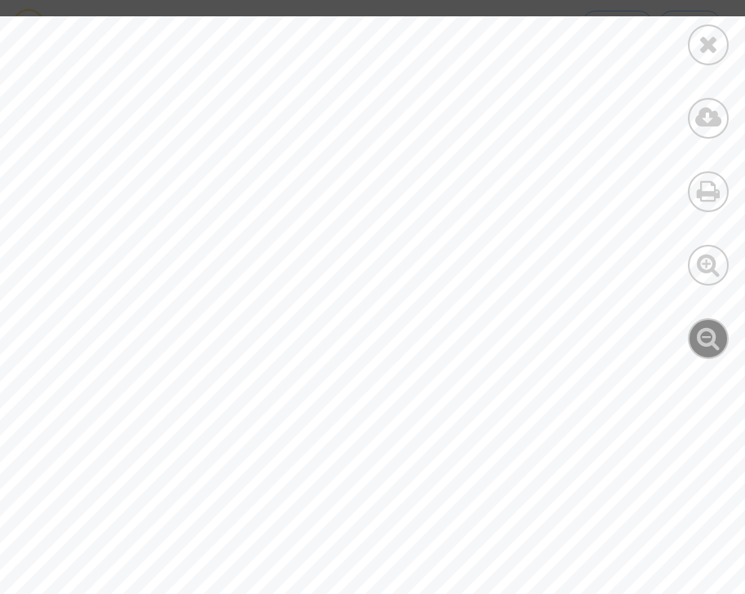
click at [704, 335] on icon at bounding box center [709, 338] width 24 height 24
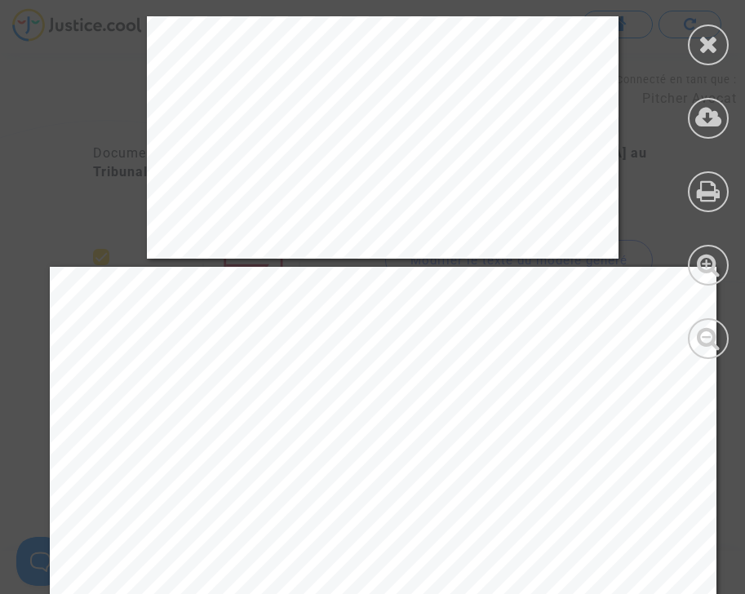
scroll to position [11113, 0]
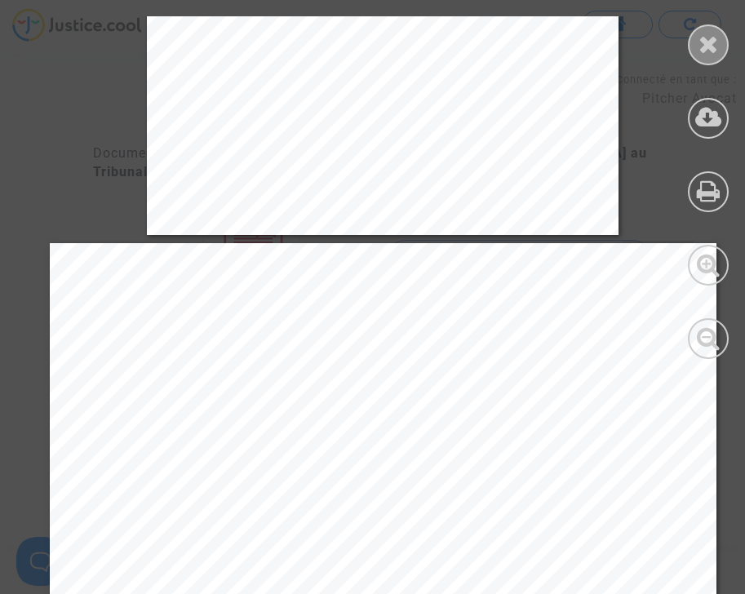
click at [718, 47] on div at bounding box center [708, 44] width 41 height 41
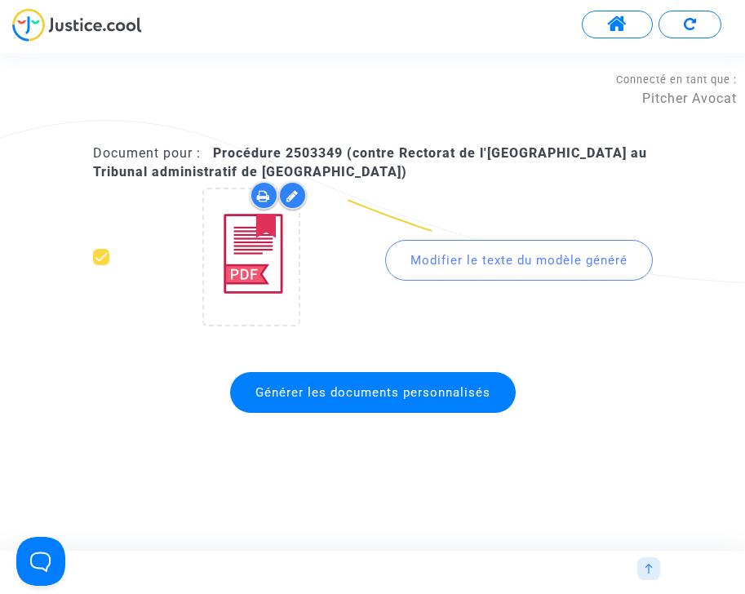
click at [647, 571] on img at bounding box center [649, 569] width 10 height 10
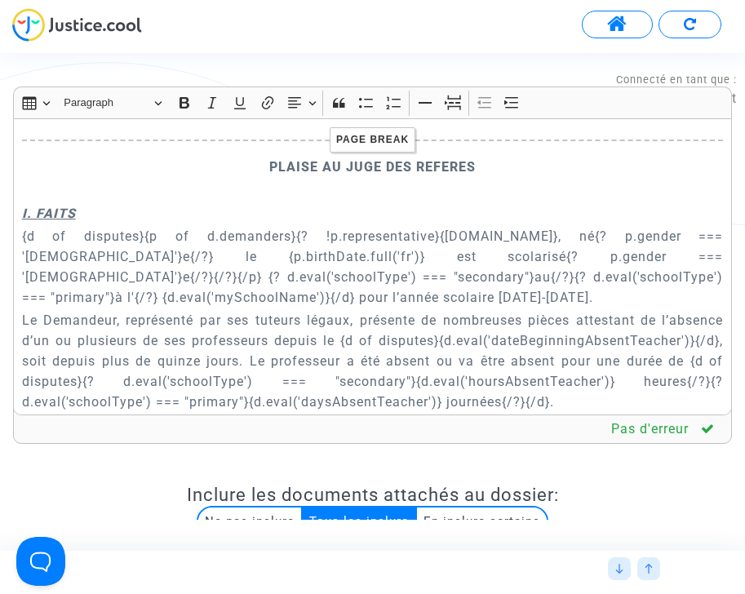
scroll to position [737, 0]
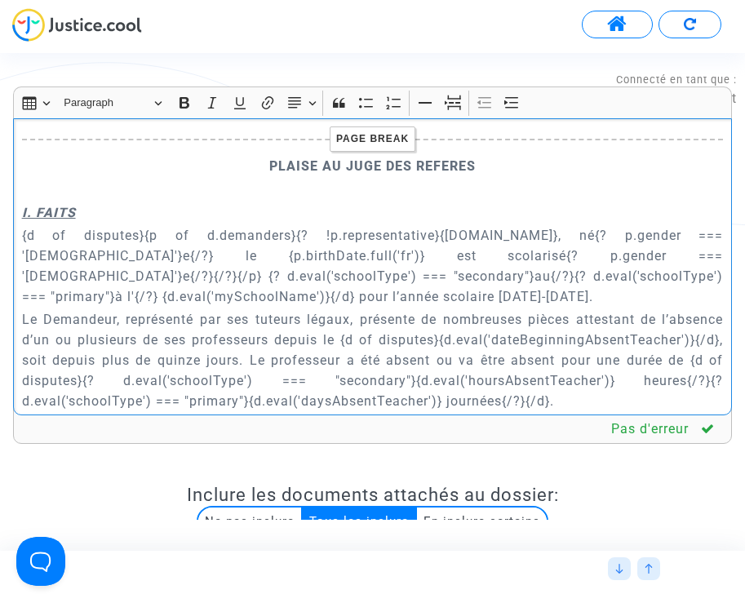
click at [255, 284] on p "{d of disputes}{p of d.demanders}{? !p.representative}{p.name}, né{? p.gender =…" at bounding box center [373, 266] width 702 height 82
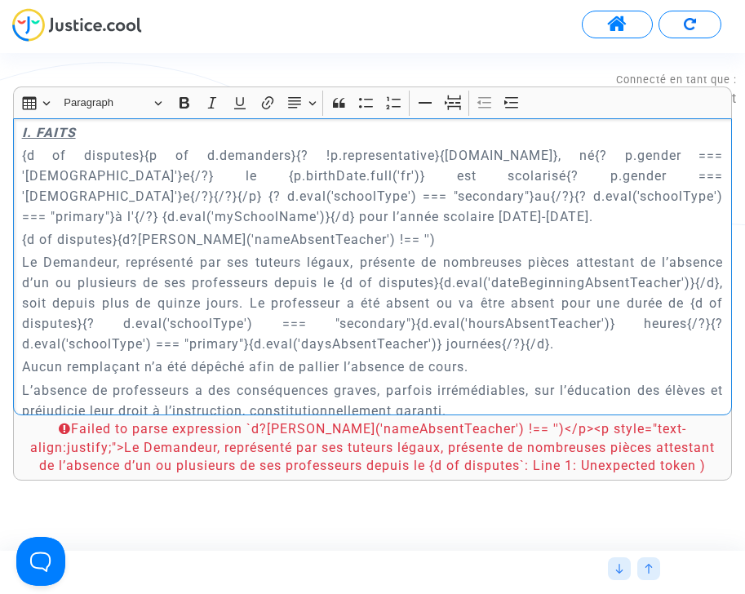
scroll to position [820, 0]
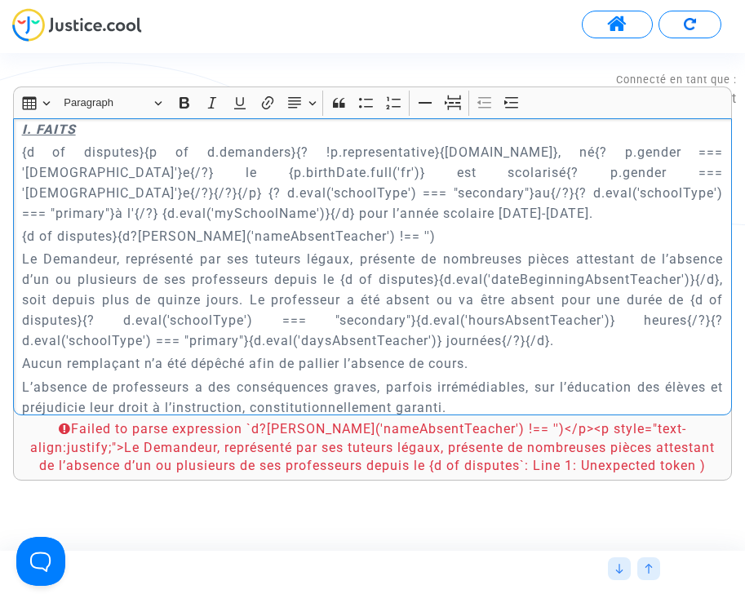
click at [562, 317] on p "Le Demandeur, représenté par ses tuteurs légaux, présente de nombreuses pièces …" at bounding box center [373, 300] width 702 height 102
click at [131, 226] on p "{d of disputes}{d?eval('nameAbsentTeacher') !== '')" at bounding box center [373, 236] width 702 height 20
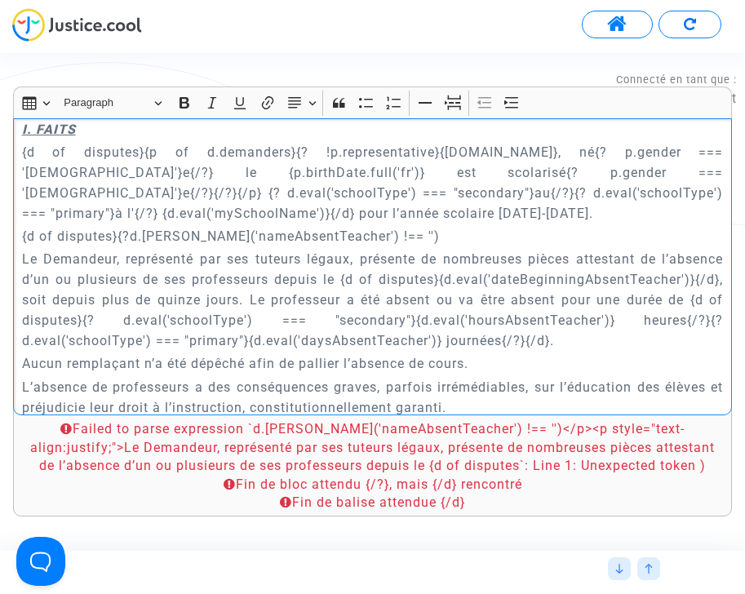
click at [572, 320] on p "Le Demandeur, représenté par ses tuteurs légaux, présente de nombreuses pièces …" at bounding box center [373, 300] width 702 height 102
drag, startPoint x: 436, startPoint y: 258, endPoint x: 340, endPoint y: 257, distance: 95.5
click at [340, 257] on p "Le Demandeur, représenté par ses tuteurs légaux, présente de nombreuses pièces …" at bounding box center [373, 300] width 702 height 102
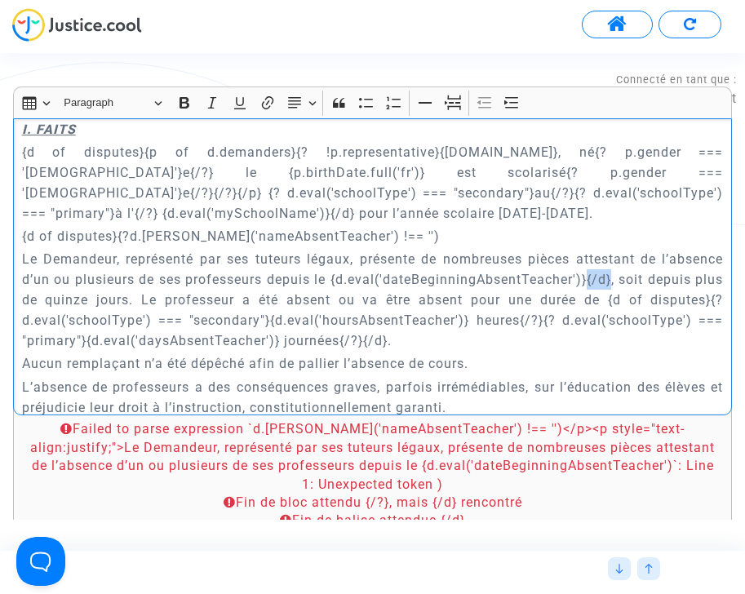
drag, startPoint x: 636, startPoint y: 256, endPoint x: 611, endPoint y: 255, distance: 24.5
click at [611, 255] on p "Le Demandeur, représenté par ses tuteurs légaux, présente de nombreuses pièces …" at bounding box center [373, 300] width 702 height 102
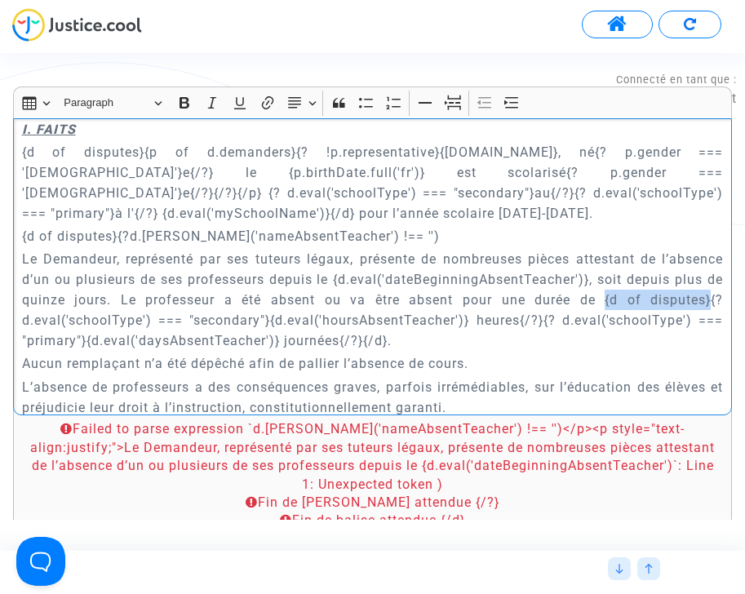
drag, startPoint x: 710, startPoint y: 277, endPoint x: 606, endPoint y: 275, distance: 104.5
click at [606, 275] on p "Le Demandeur, représenté par ses tuteurs légaux, présente de nombreuses pièces …" at bounding box center [373, 300] width 702 height 102
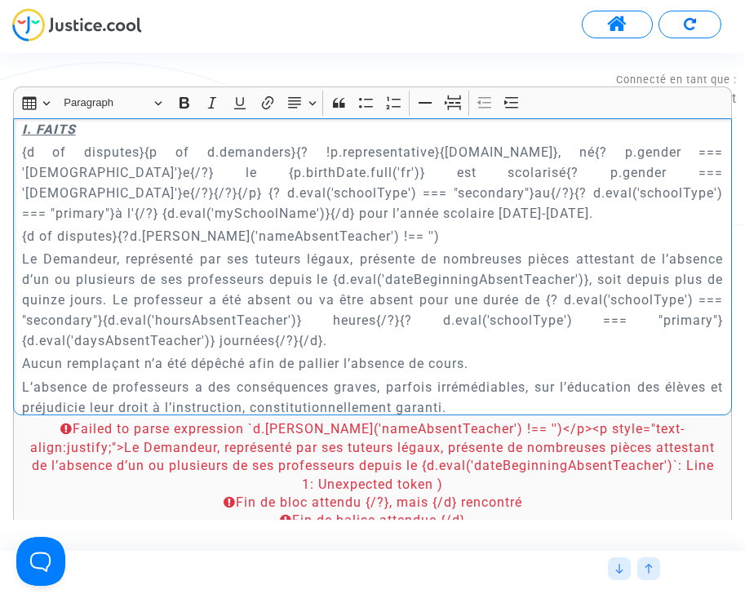
click at [300, 318] on p "Le Demandeur, représenté par ses tuteurs légaux, présente de nombreuses pièces …" at bounding box center [373, 300] width 702 height 102
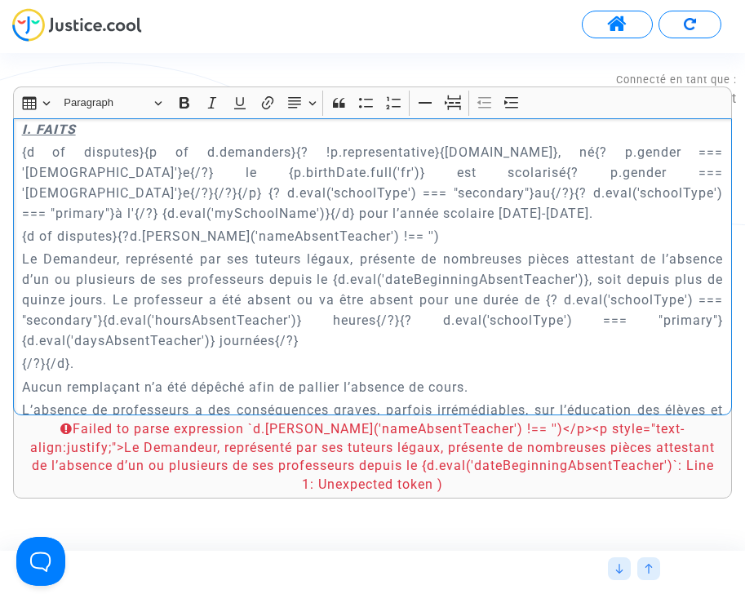
click at [131, 226] on p "{d of disputes}{?d.eval('nameAbsentTeacher') !== '')" at bounding box center [373, 236] width 702 height 20
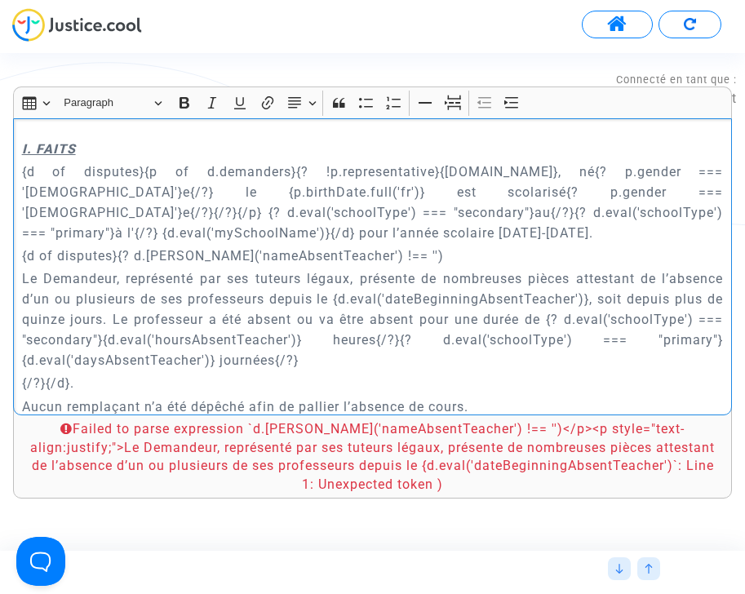
scroll to position [795, 0]
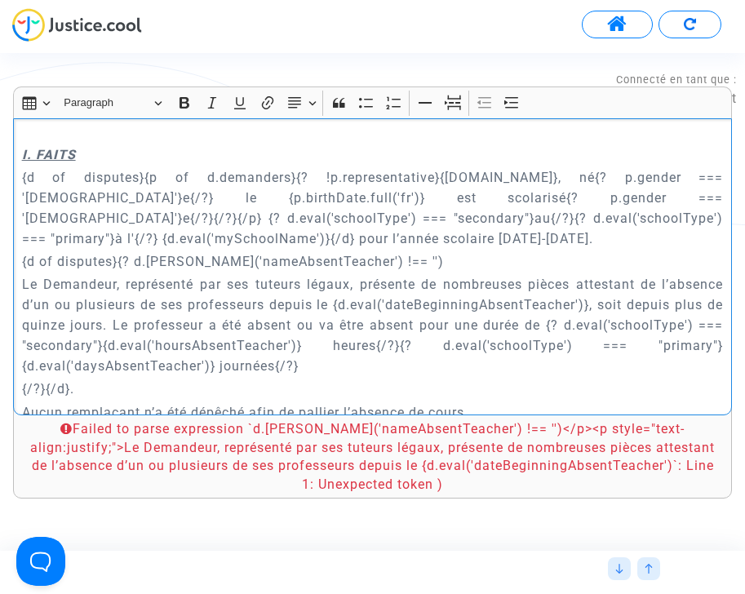
click at [372, 251] on p "{d of disputes}{? d.eval('nameAbsentTeacher') !== '')" at bounding box center [373, 261] width 702 height 20
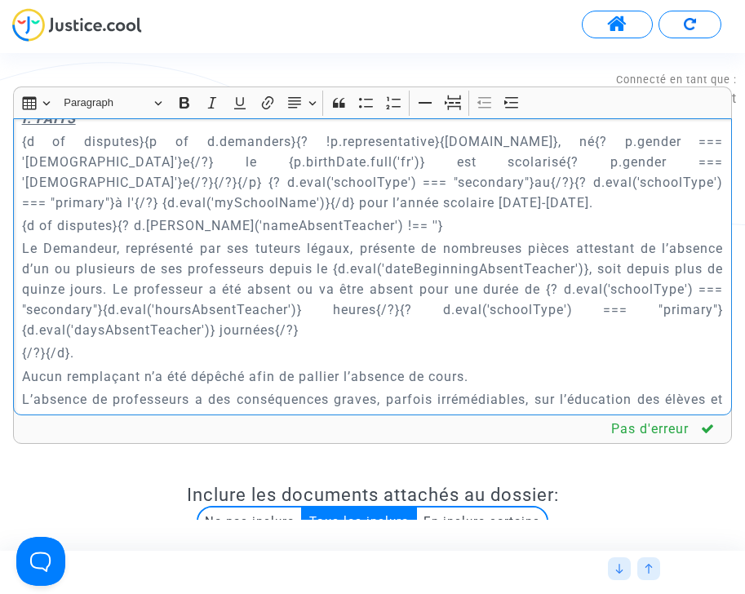
scroll to position [835, 0]
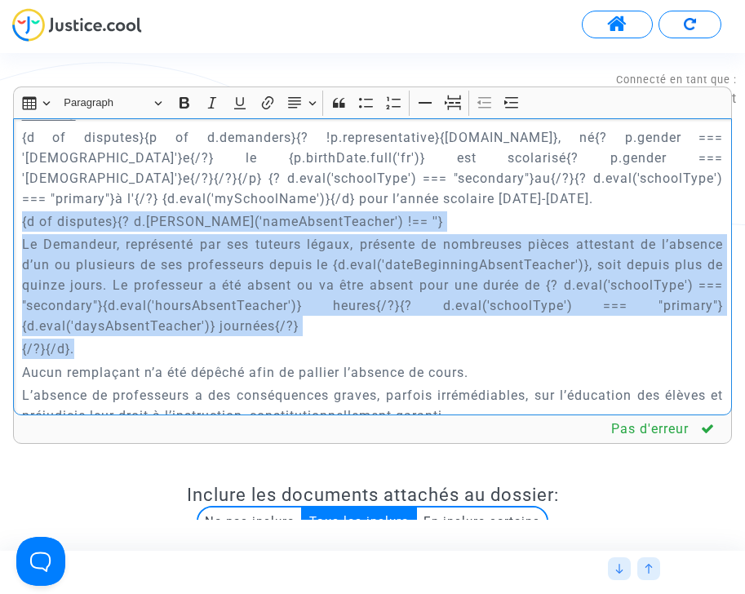
drag, startPoint x: 24, startPoint y: 200, endPoint x: 114, endPoint y: 326, distance: 154.9
click at [114, 326] on div "{court.name} REQUETE EN REFERE LIBERTE Article L.521-2 du Code de Justice Admin…" at bounding box center [372, 266] width 719 height 297
copy div "{d of disputes}{? d.eval('nameAbsentTeacher') !== ''} Le Demandeur, représenté …"
click at [114, 339] on p "{/?}{/d}." at bounding box center [373, 349] width 702 height 20
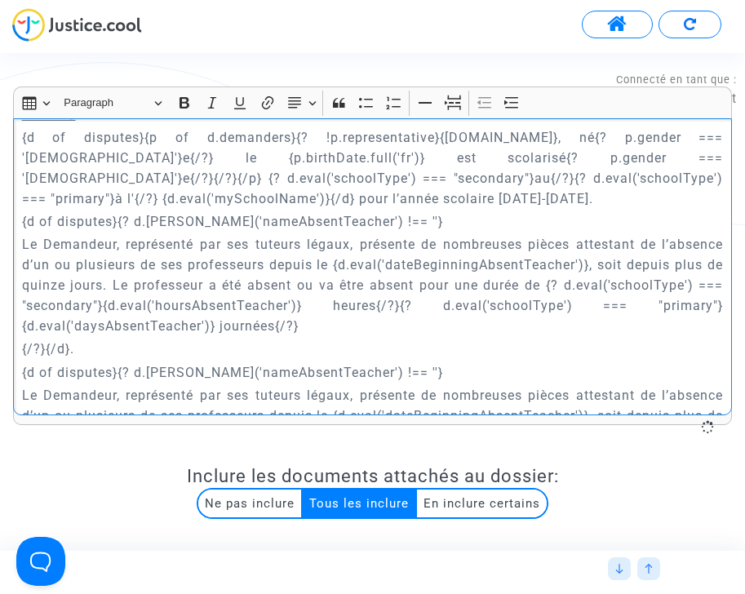
scroll to position [908, 0]
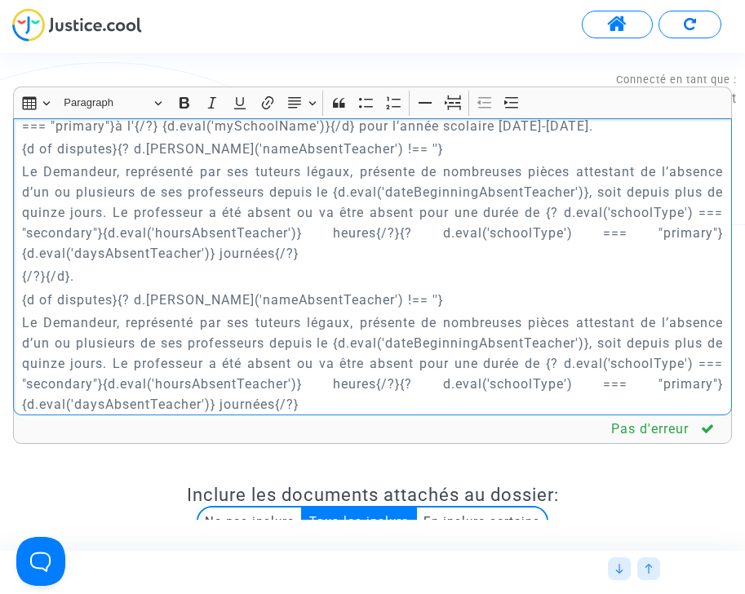
click at [330, 290] on p "{d of disputes}{? d.eval('nameAbsentTeacher') !== ''}" at bounding box center [373, 300] width 702 height 20
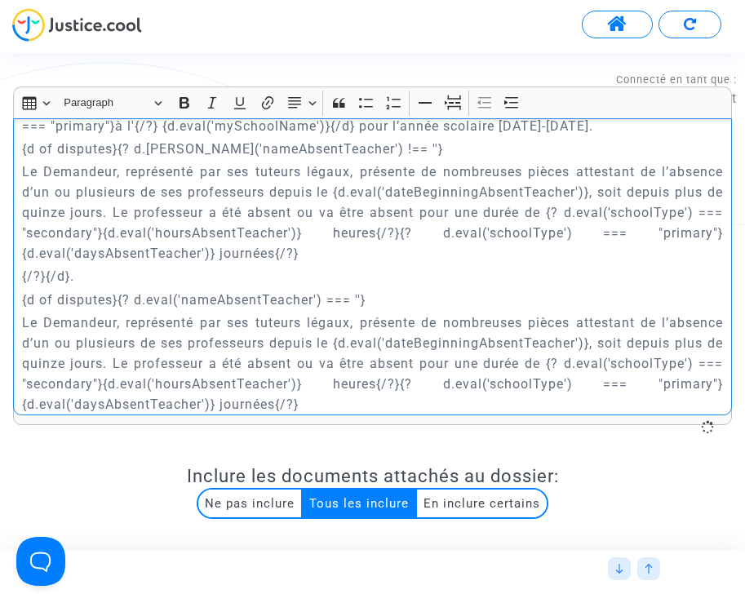
scroll to position [934, 0]
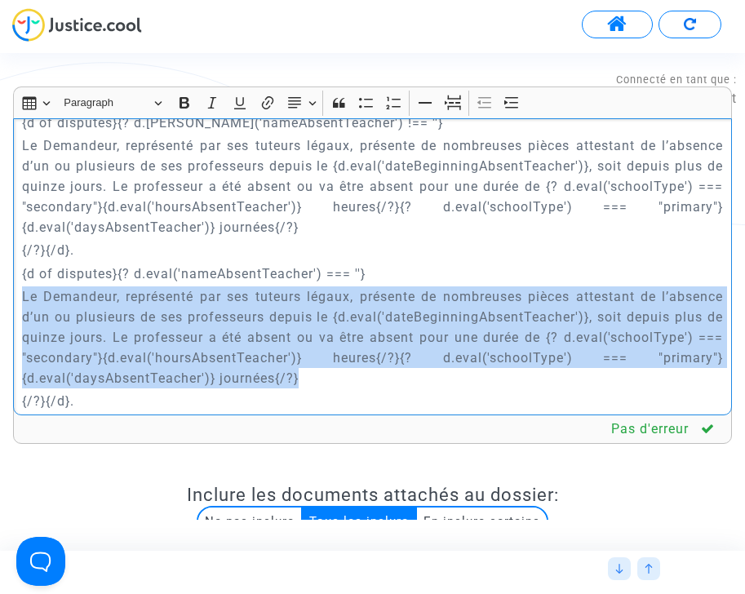
drag, startPoint x: 23, startPoint y: 279, endPoint x: 415, endPoint y: 350, distance: 398.1
click at [415, 350] on p "Le Demandeur, représenté par ses tuteurs légaux, présente de nombreuses pièces …" at bounding box center [373, 337] width 702 height 102
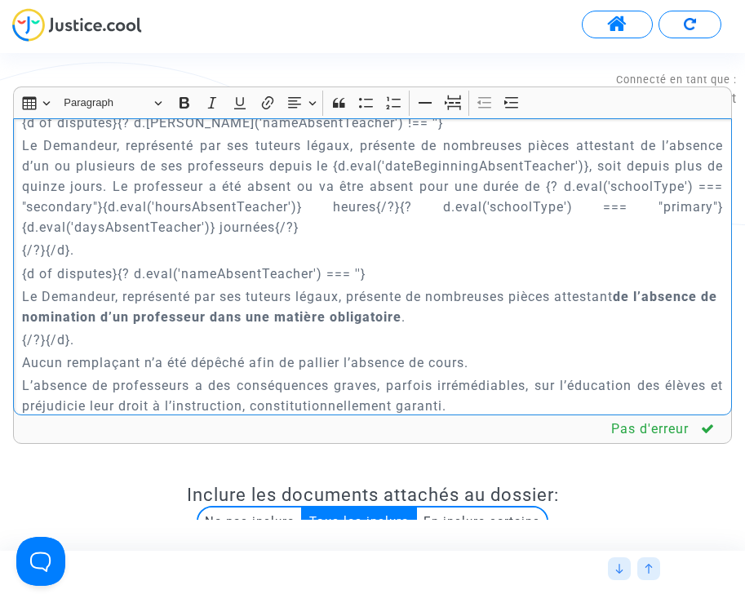
click at [381, 301] on strong "de l’absence de nomination d’un professeur dans une matière obligatoire" at bounding box center [369, 307] width 695 height 36
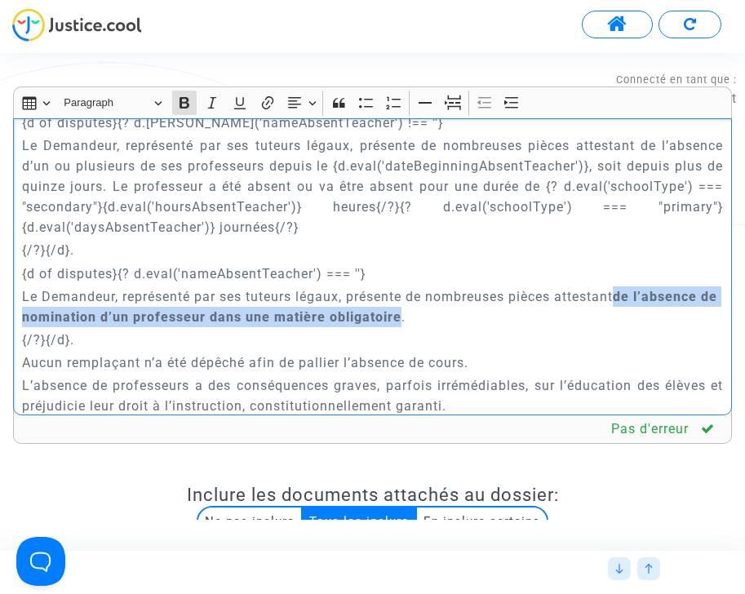
drag, startPoint x: 628, startPoint y: 273, endPoint x: 420, endPoint y: 287, distance: 207.8
click at [420, 287] on p "Le Demandeur, représenté par ses tuteurs légaux, présente de nombreuses pièces …" at bounding box center [373, 306] width 702 height 41
click at [237, 104] on icon "Editor toolbar" at bounding box center [240, 103] width 16 height 16
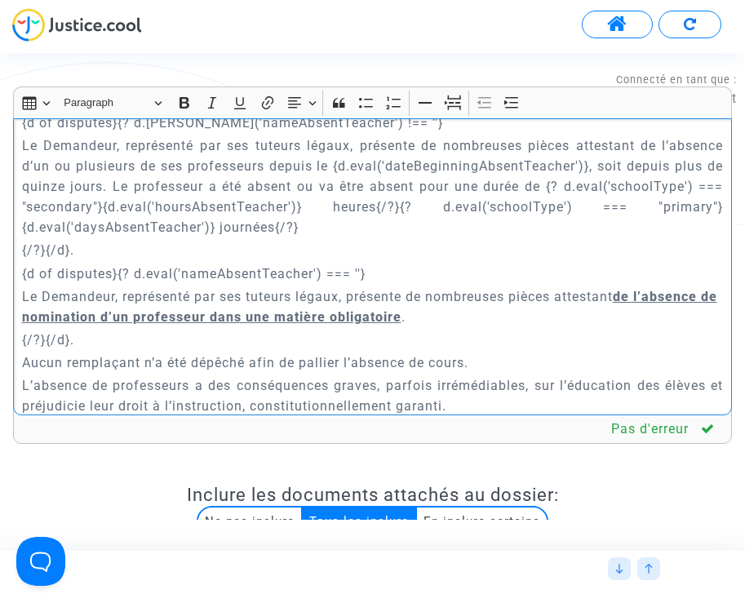
click at [429, 286] on p "Le Demandeur, représenté par ses tuteurs légaux, présente de nombreuses pièces …" at bounding box center [373, 306] width 702 height 41
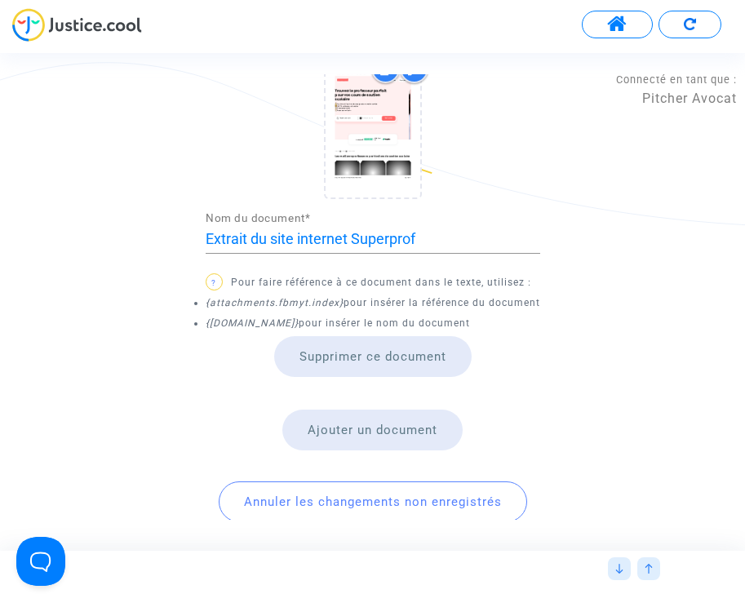
scroll to position [1103, 0]
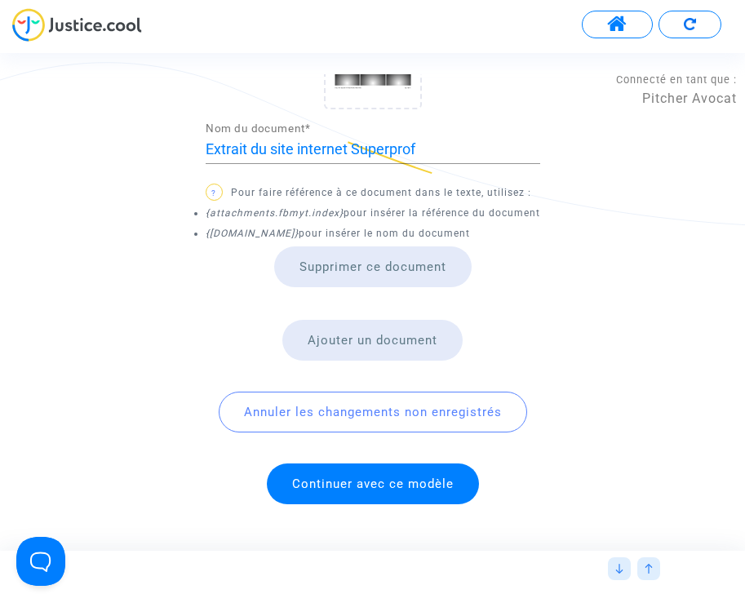
click at [380, 480] on span "Continuer avec ce modèle" at bounding box center [373, 484] width 162 height 15
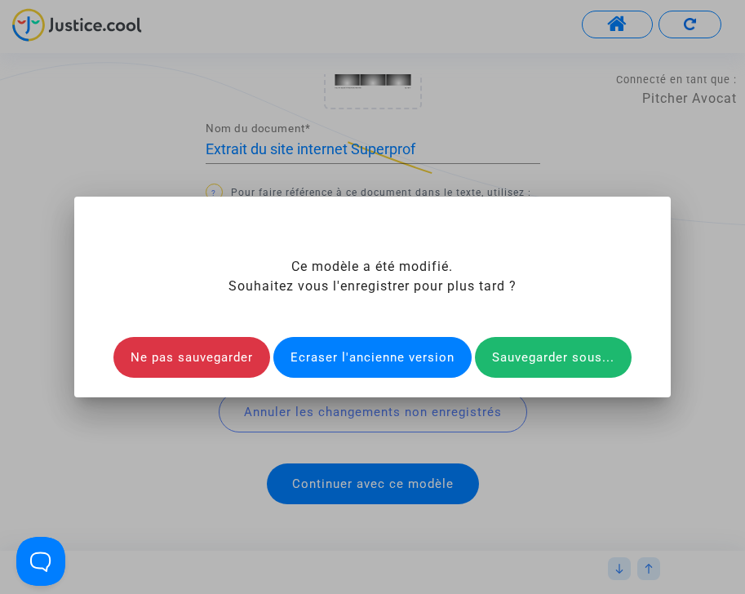
click at [397, 355] on div "Ecraser l'ancienne version" at bounding box center [372, 357] width 198 height 41
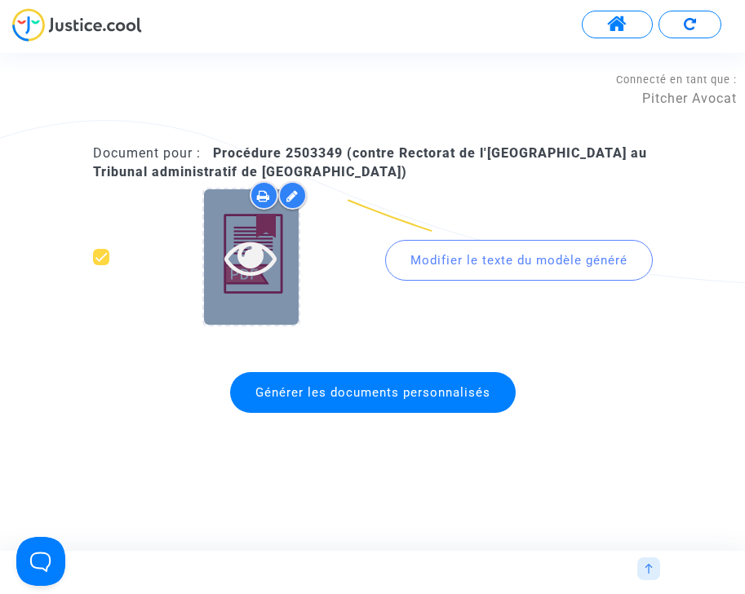
click at [243, 258] on icon at bounding box center [250, 257] width 53 height 52
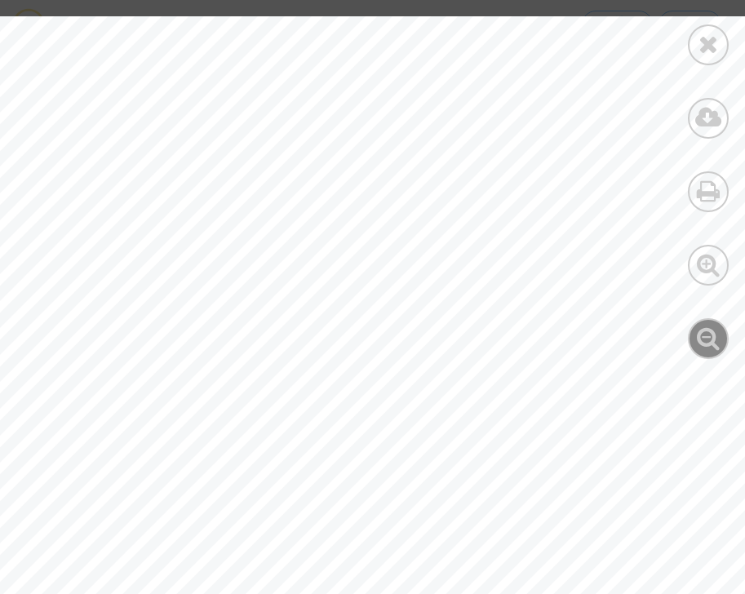
click at [717, 342] on icon at bounding box center [709, 338] width 24 height 24
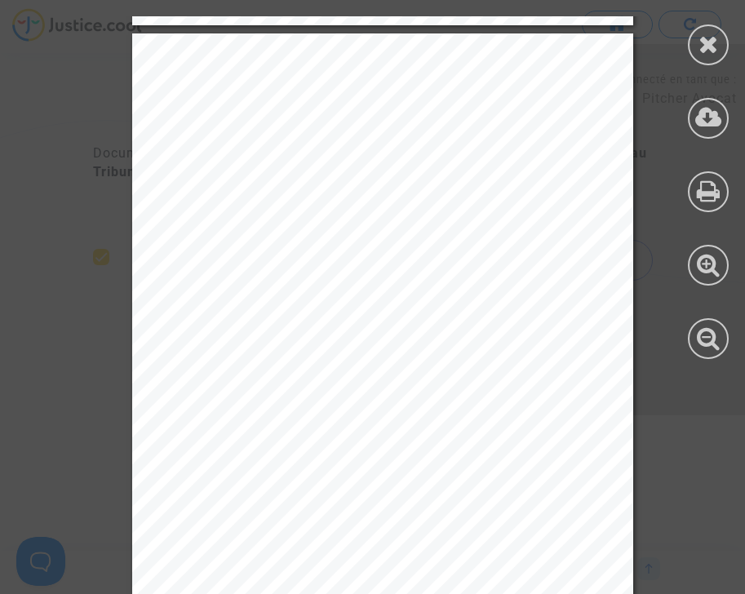
scroll to position [710, 0]
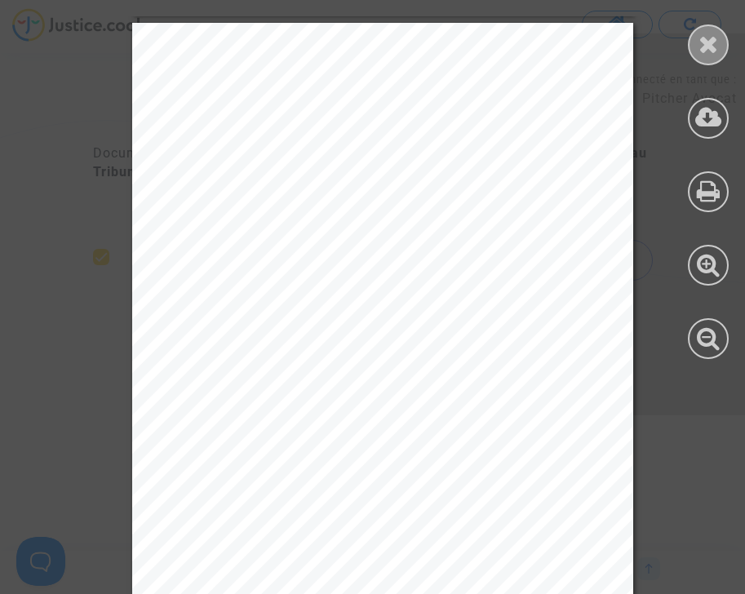
click at [710, 46] on icon at bounding box center [709, 44] width 20 height 24
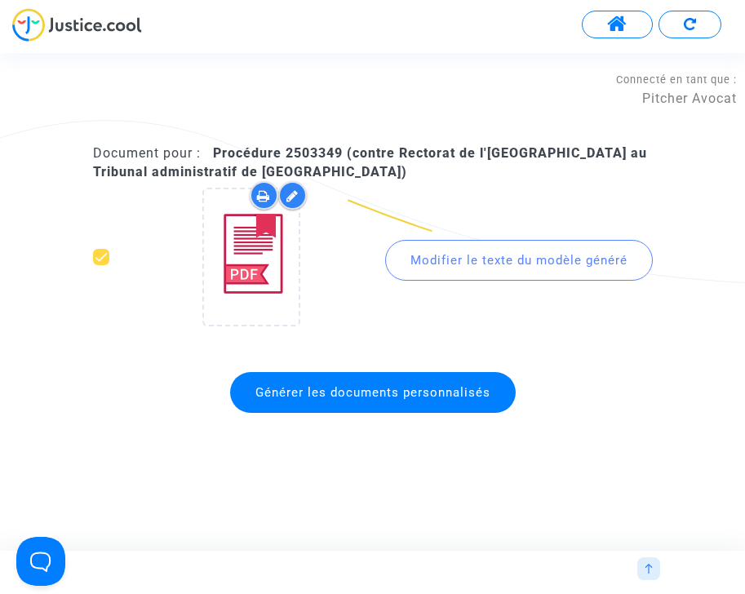
click at [649, 580] on div at bounding box center [373, 569] width 726 height 37
click at [648, 566] on img at bounding box center [649, 569] width 10 height 10
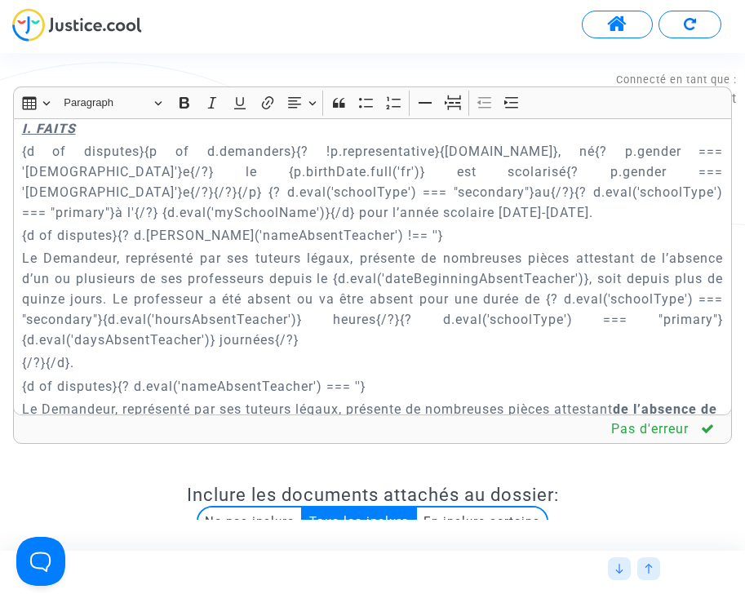
scroll to position [810, 0]
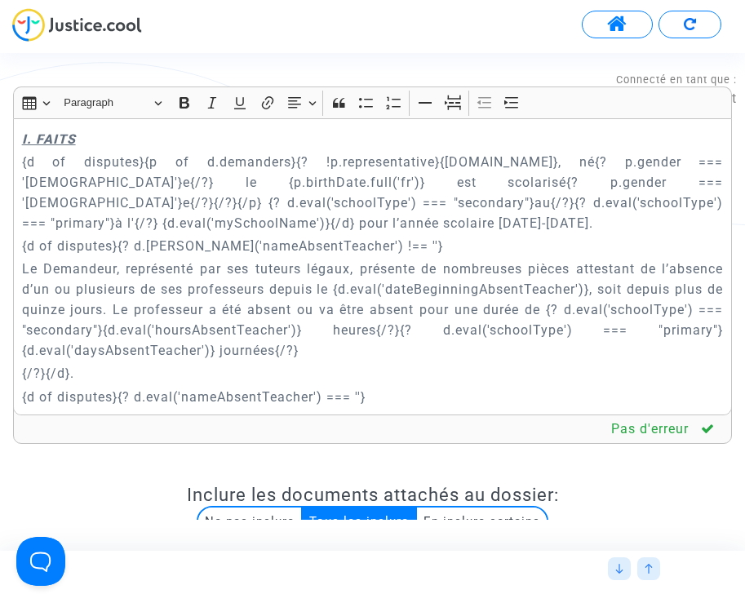
click at [103, 363] on p "{/?}{/d}." at bounding box center [373, 373] width 702 height 20
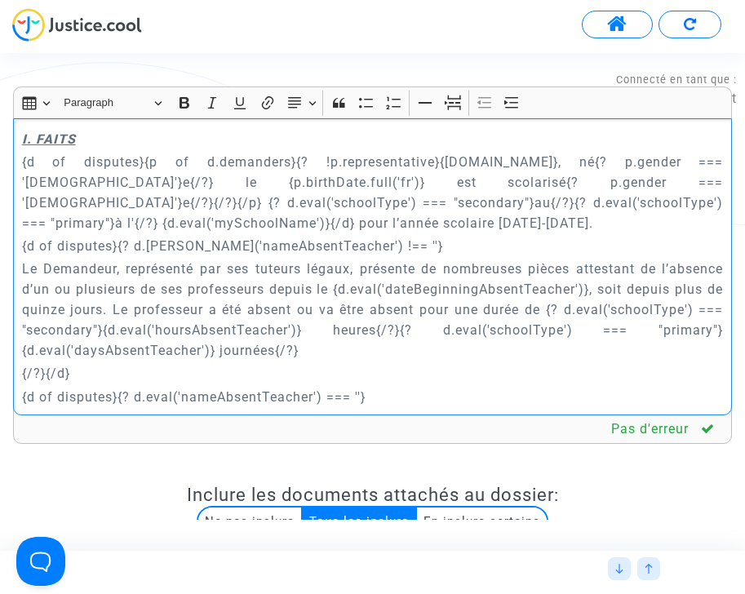
click at [304, 331] on p "Le Demandeur, représenté par ses tuteurs légaux, présente de nombreuses pièces …" at bounding box center [373, 310] width 702 height 102
click at [163, 204] on p "{d of disputes}{p of d.demanders}{? !p.representative}{p.name}, né{? p.gender =…" at bounding box center [373, 193] width 702 height 82
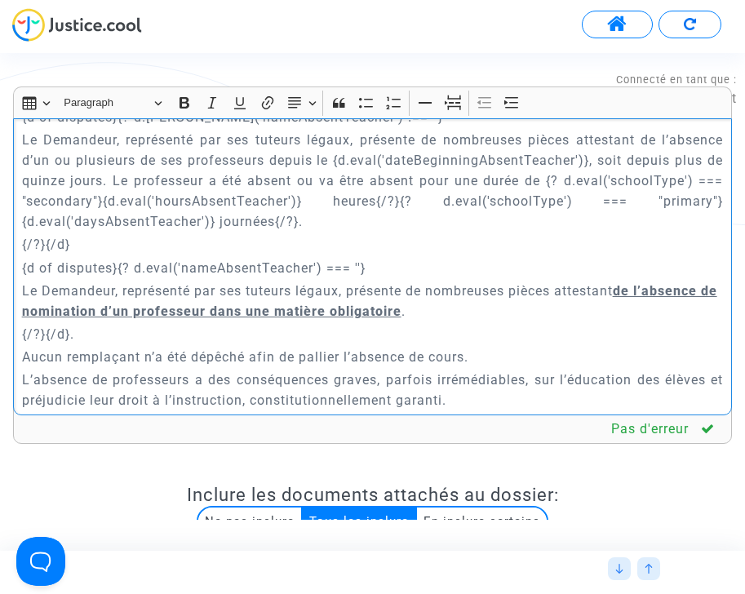
scroll to position [944, 0]
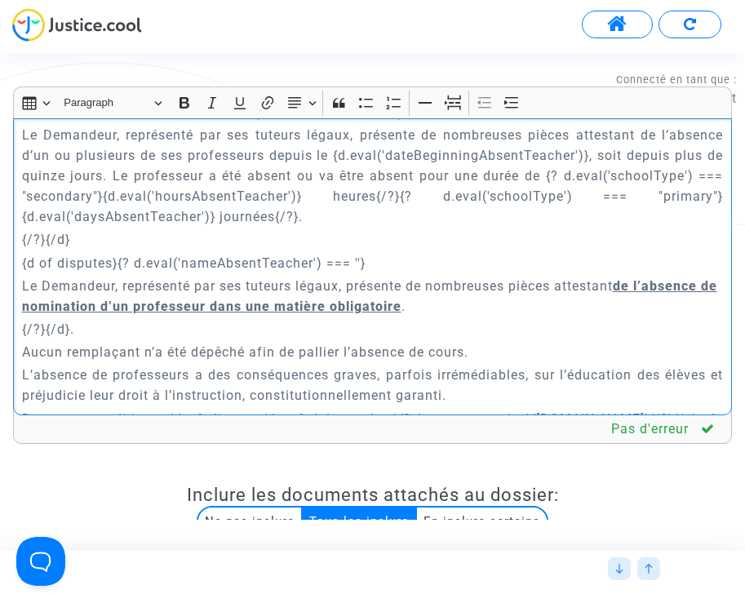
click at [74, 319] on p "{/?}{/d}." at bounding box center [373, 329] width 702 height 20
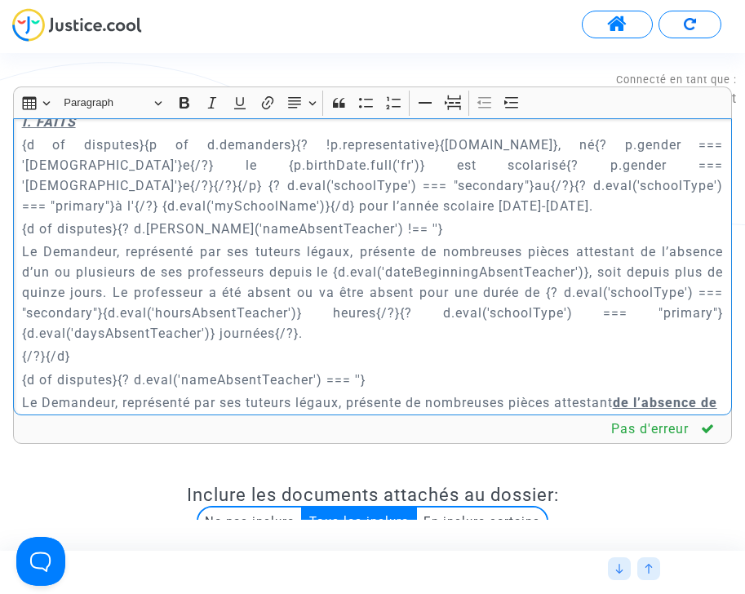
scroll to position [826, 0]
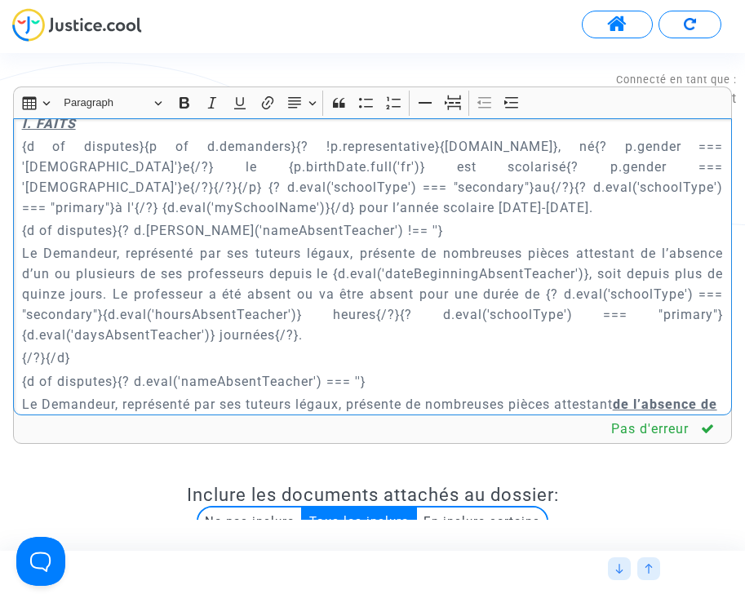
click at [22, 348] on p "{/?}{/d}" at bounding box center [373, 358] width 702 height 20
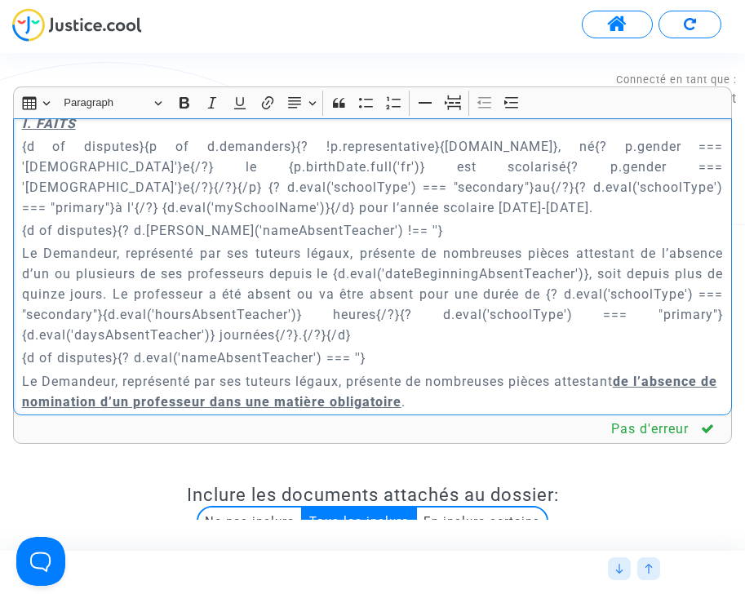
click at [18, 237] on div "{court.name} REQUETE EN REFERE LIBERTE Article L.521-2 du Code de Justice Admin…" at bounding box center [372, 266] width 719 height 297
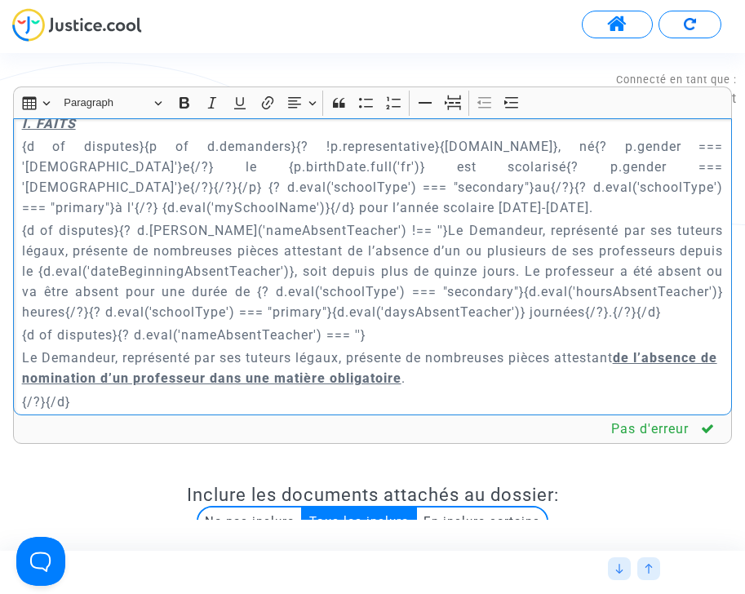
click at [20, 334] on div "{court.name} REQUETE EN REFERE LIBERTE Article L.521-2 du Code de Justice Admin…" at bounding box center [372, 266] width 719 height 297
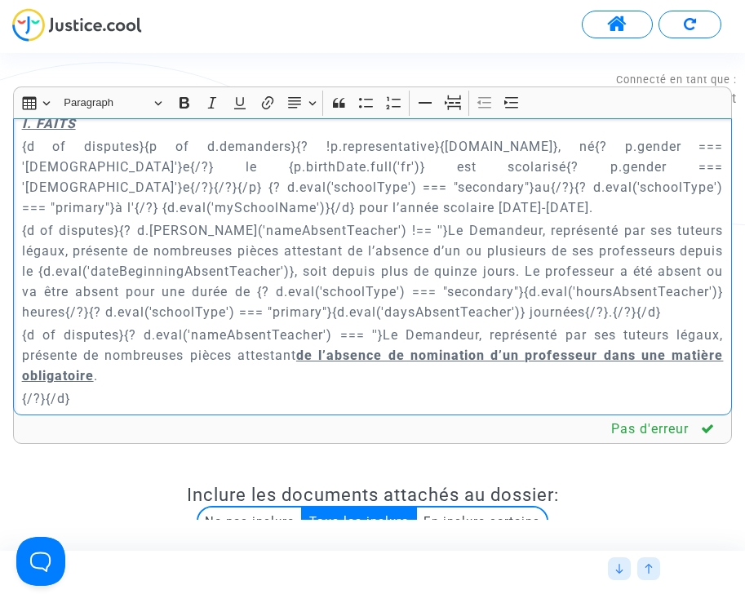
click at [22, 388] on p "{/?}{/d}" at bounding box center [373, 398] width 702 height 20
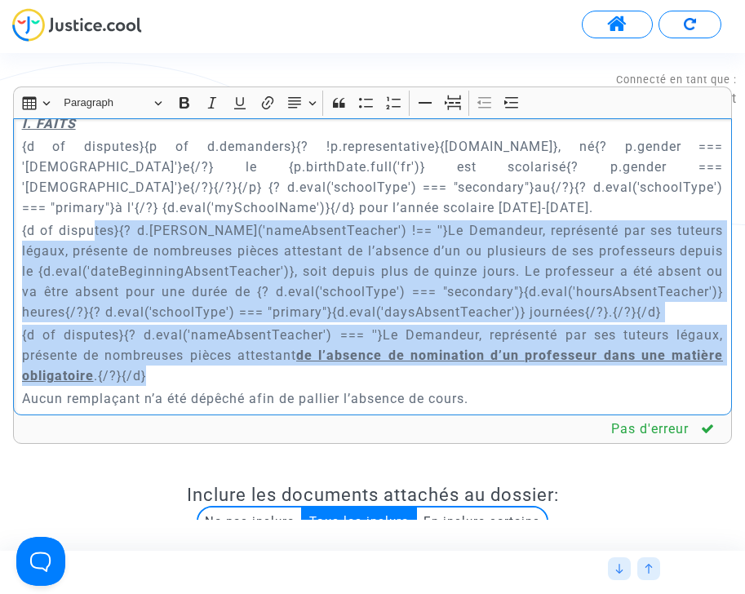
drag, startPoint x: 100, startPoint y: 214, endPoint x: 175, endPoint y: 351, distance: 156.7
click at [175, 351] on div "{court.name} REQUETE EN REFERE LIBERTE Article L.521-2 du Code de Justice Admin…" at bounding box center [372, 266] width 719 height 297
click at [250, 294] on p "{d of disputes}{? d.eval('nameAbsentTeacher') !== ''}Le Demandeur, représenté p…" at bounding box center [373, 271] width 702 height 102
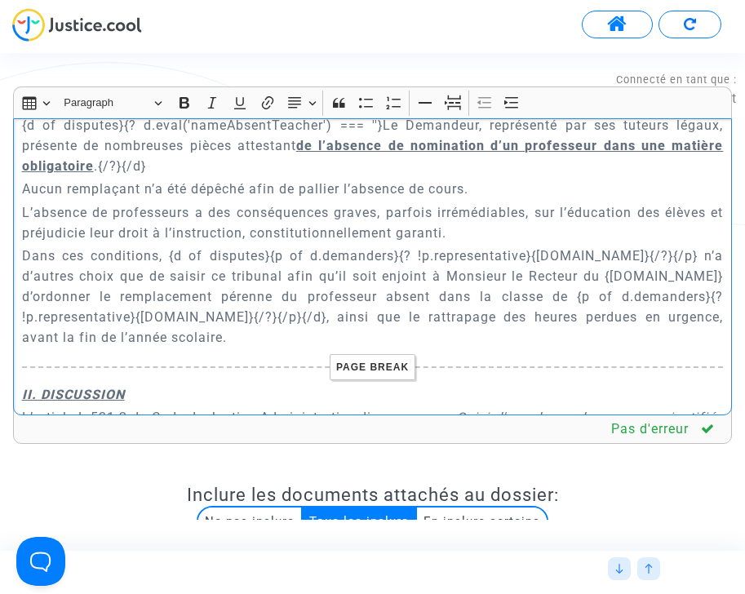
scroll to position [874, 0]
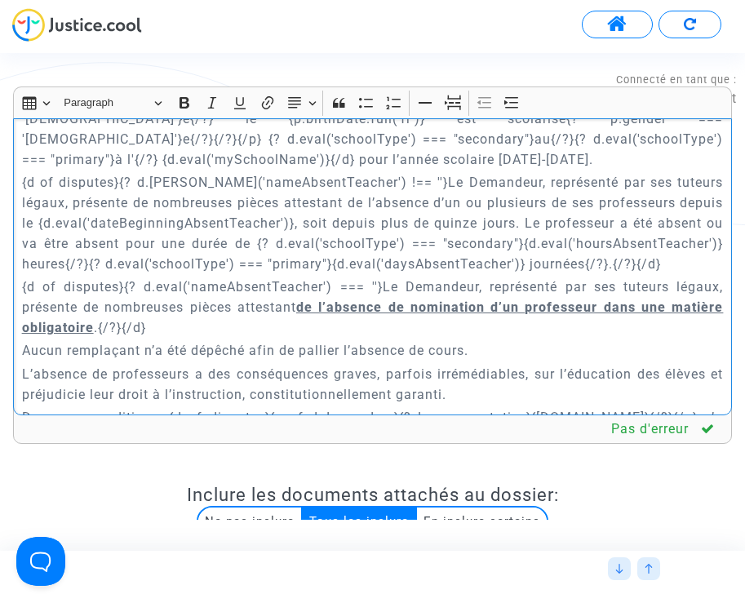
click at [212, 286] on p "{d of disputes}{? d.eval('nameAbsentTeacher') === ''}Le Demandeur, représenté p…" at bounding box center [373, 307] width 702 height 61
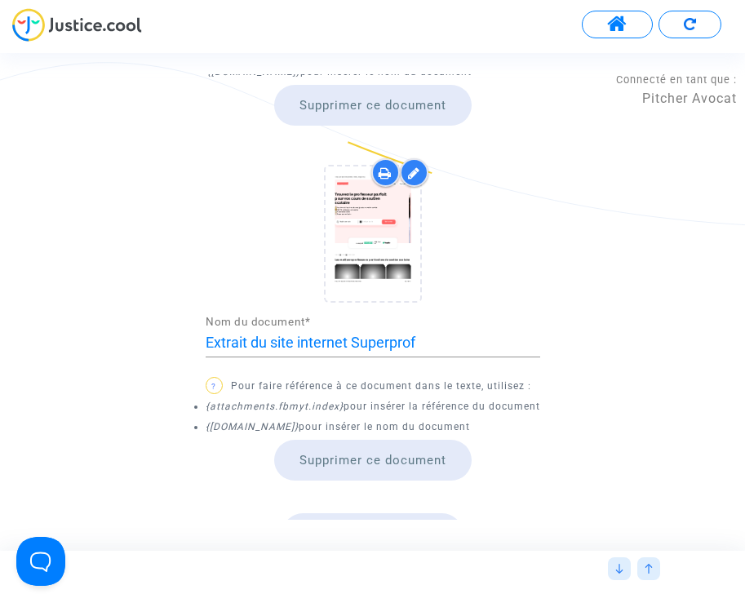
scroll to position [1103, 0]
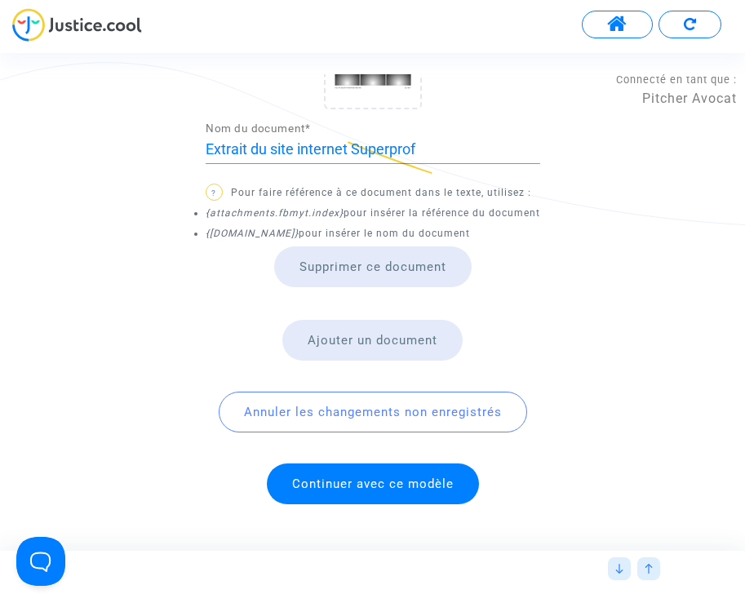
click at [377, 477] on span "Continuer avec ce modèle" at bounding box center [373, 484] width 162 height 15
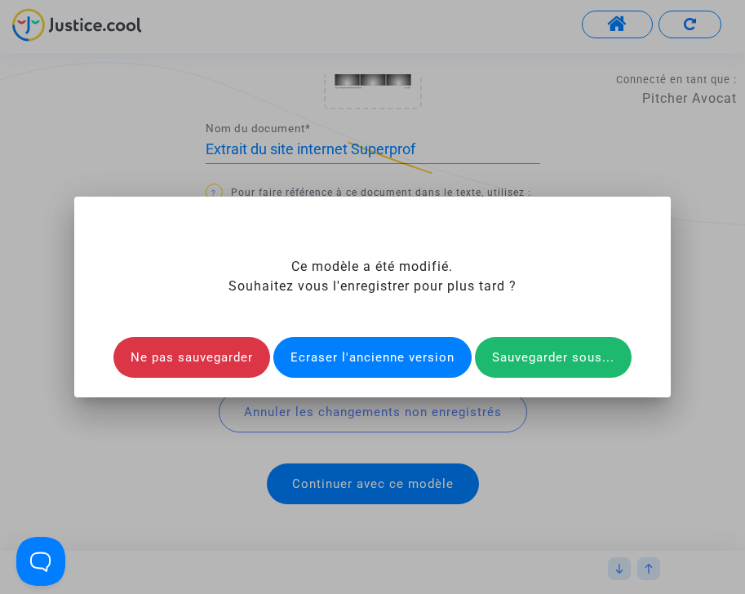
click at [375, 354] on div "Ecraser l'ancienne version" at bounding box center [372, 357] width 198 height 41
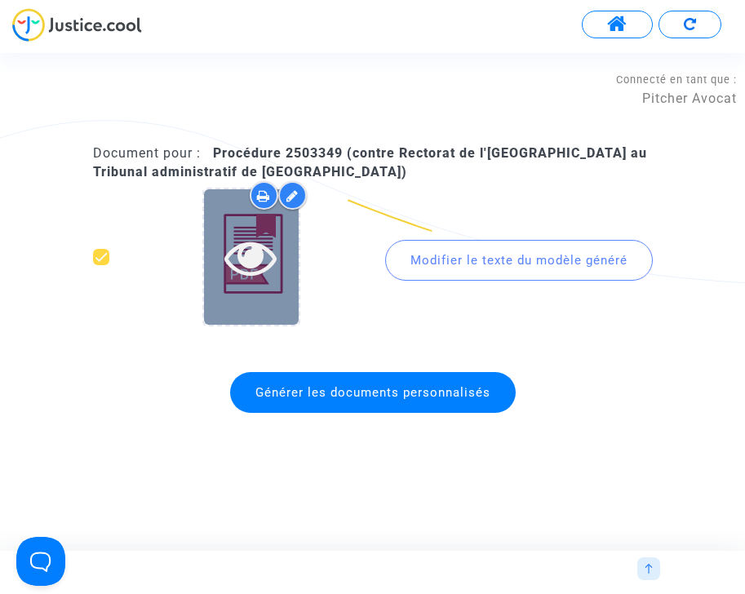
click at [246, 273] on icon at bounding box center [250, 257] width 53 height 52
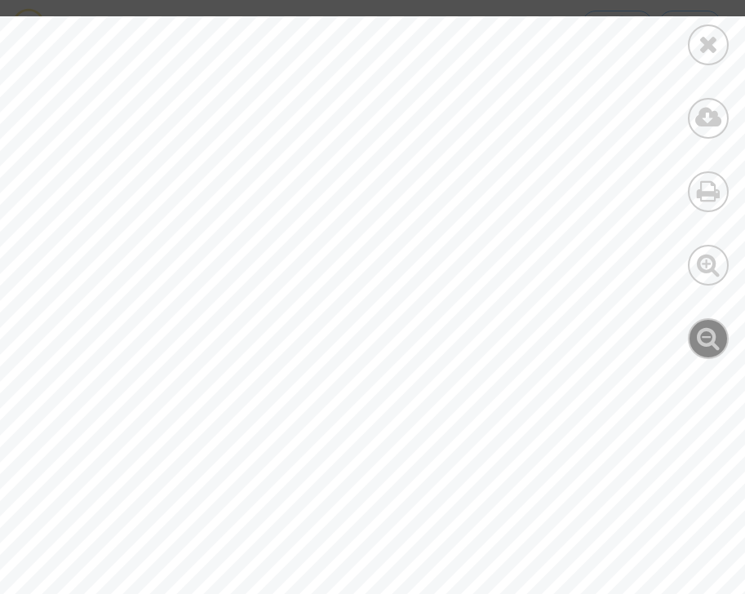
click at [702, 340] on icon at bounding box center [709, 338] width 24 height 24
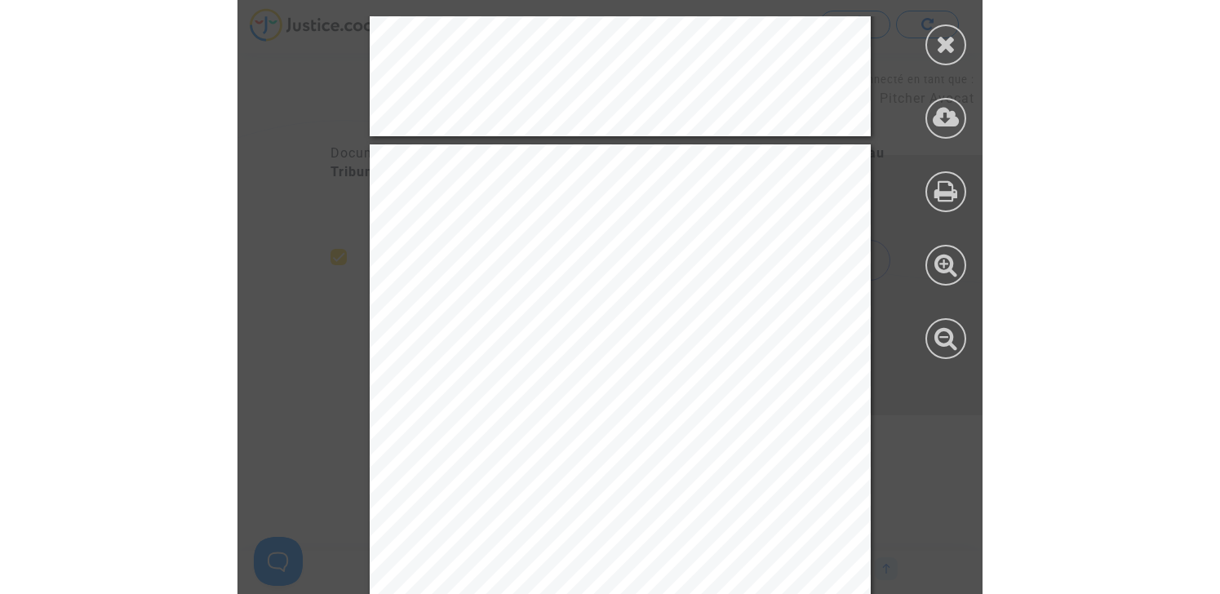
scroll to position [495, 0]
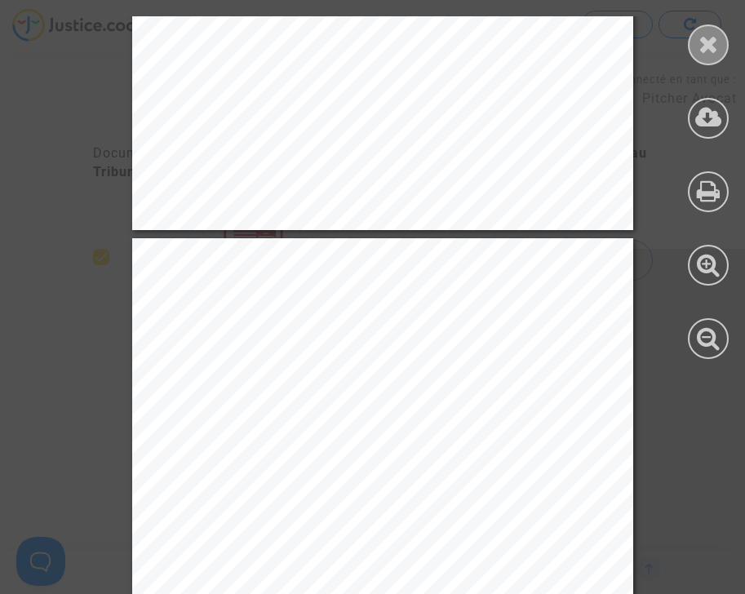
click at [703, 37] on icon at bounding box center [709, 44] width 20 height 24
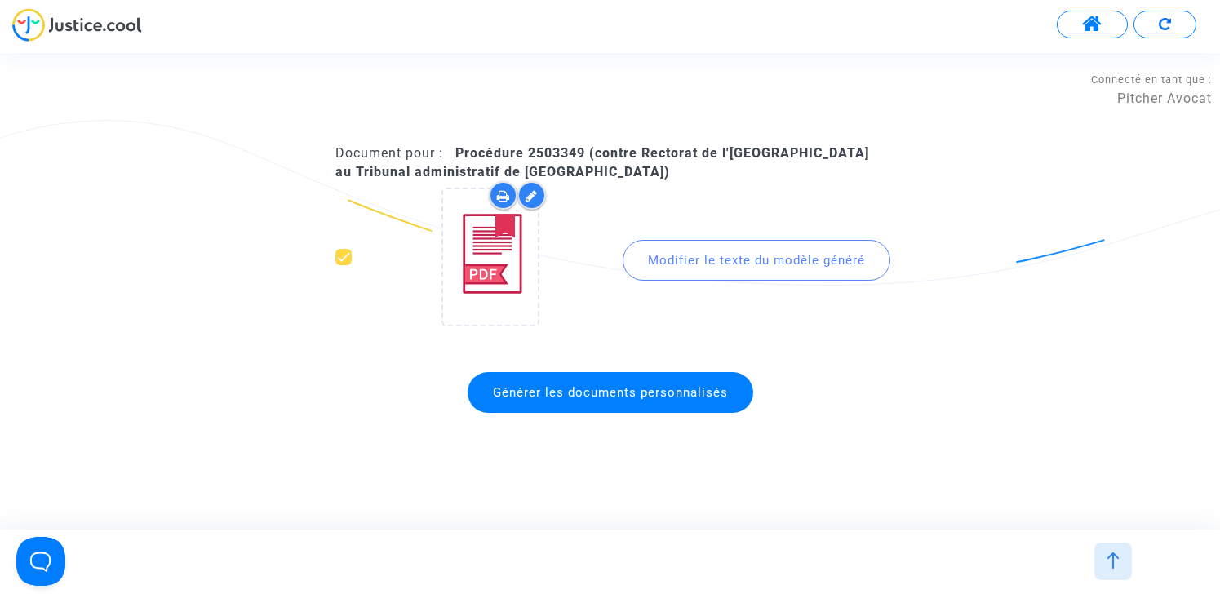
scroll to position [1223, 0]
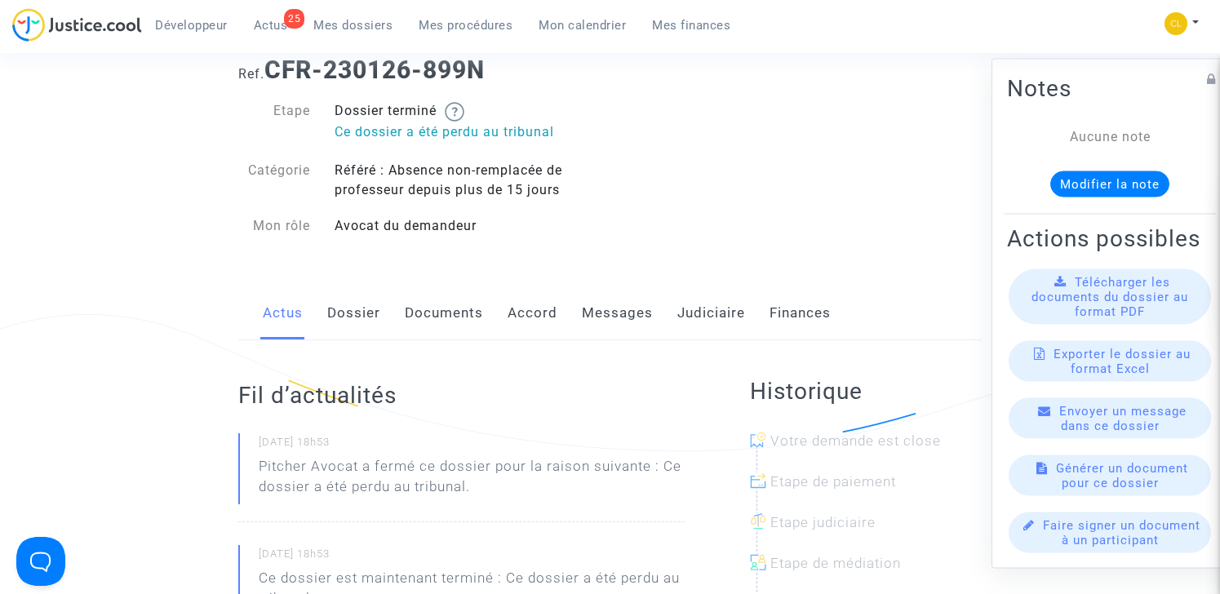
click at [363, 307] on link "Dossier" at bounding box center [353, 313] width 53 height 54
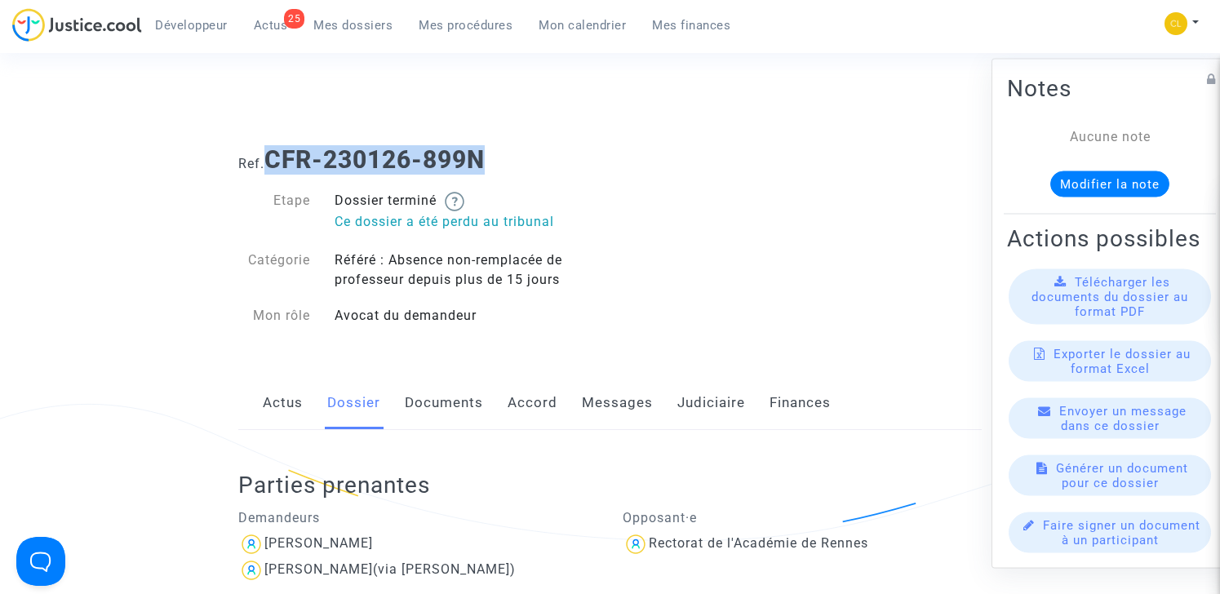
drag, startPoint x: 272, startPoint y: 153, endPoint x: 611, endPoint y: 152, distance: 339.5
click at [611, 153] on h1 "Ref. CFR-230126-899N" at bounding box center [610, 159] width 744 height 29
copy b "CFR-230126-899N"
click at [714, 393] on link "Judiciaire" at bounding box center [711, 403] width 68 height 54
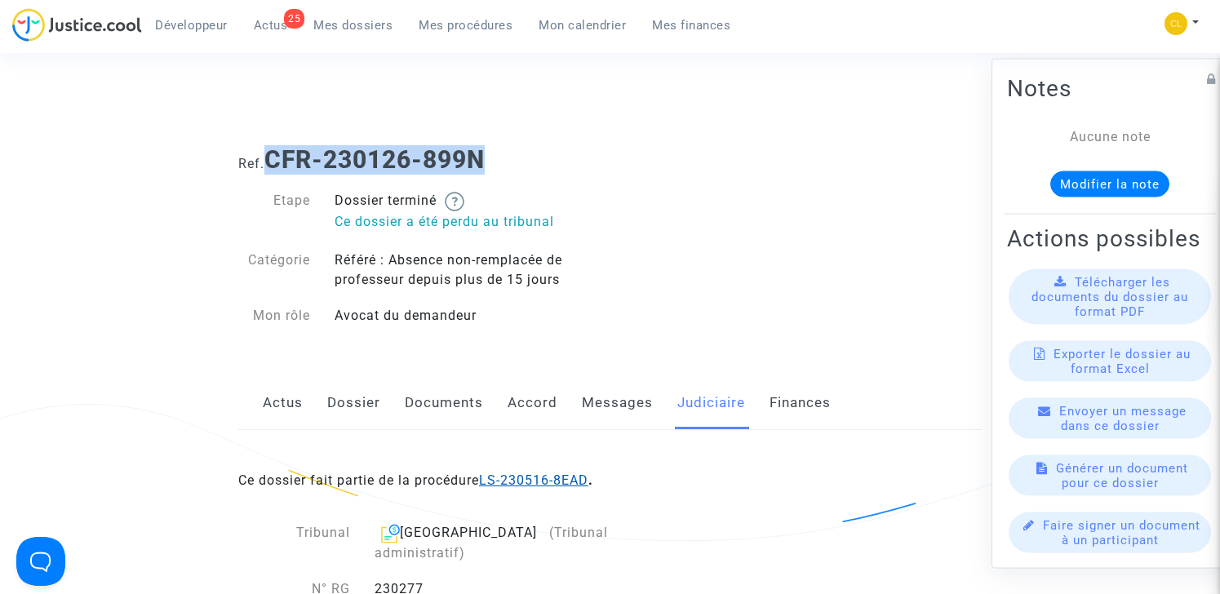
click at [537, 481] on link "LS-230516-8EAD" at bounding box center [533, 481] width 109 height 16
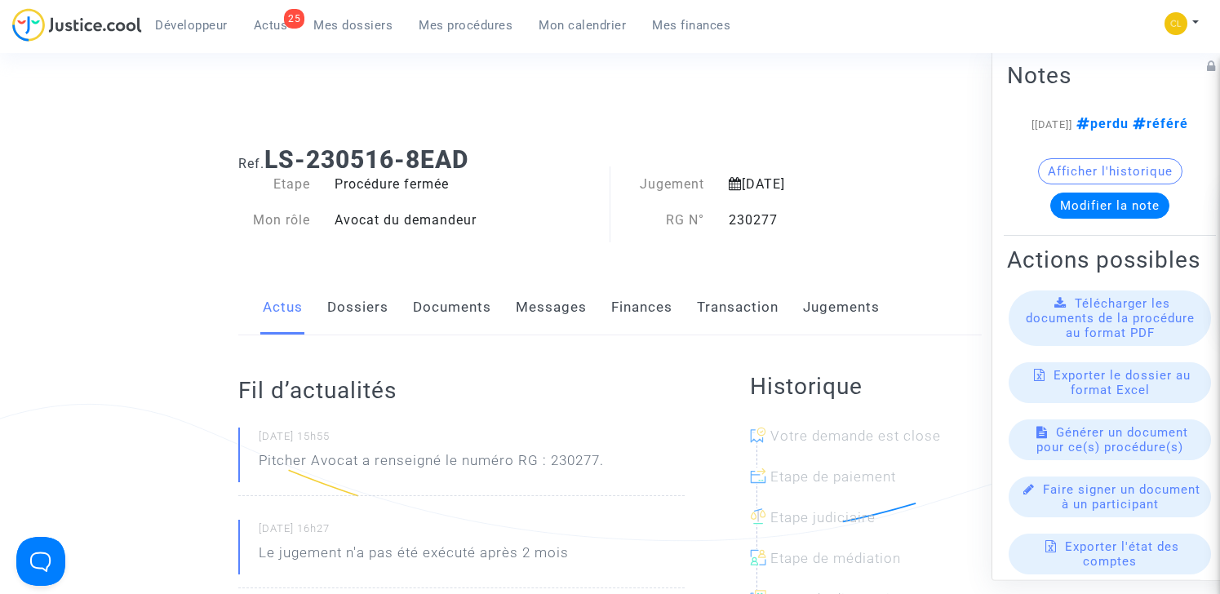
scroll to position [29, 0]
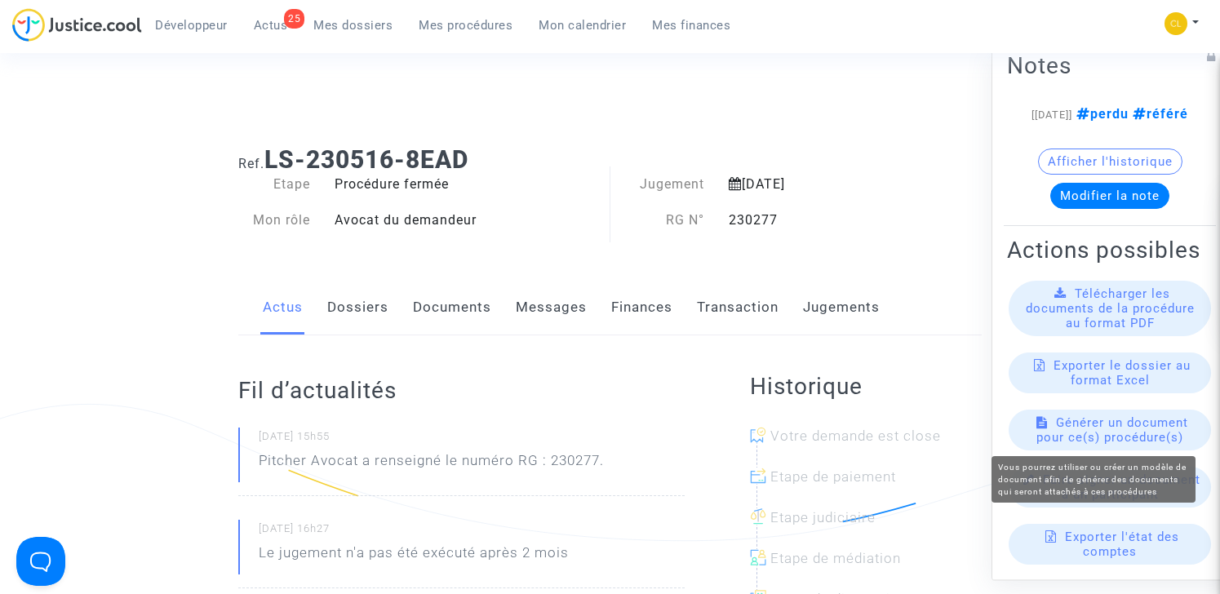
click at [1152, 437] on span "Générer un document pour ce(s) procédure(s)" at bounding box center [1112, 429] width 152 height 29
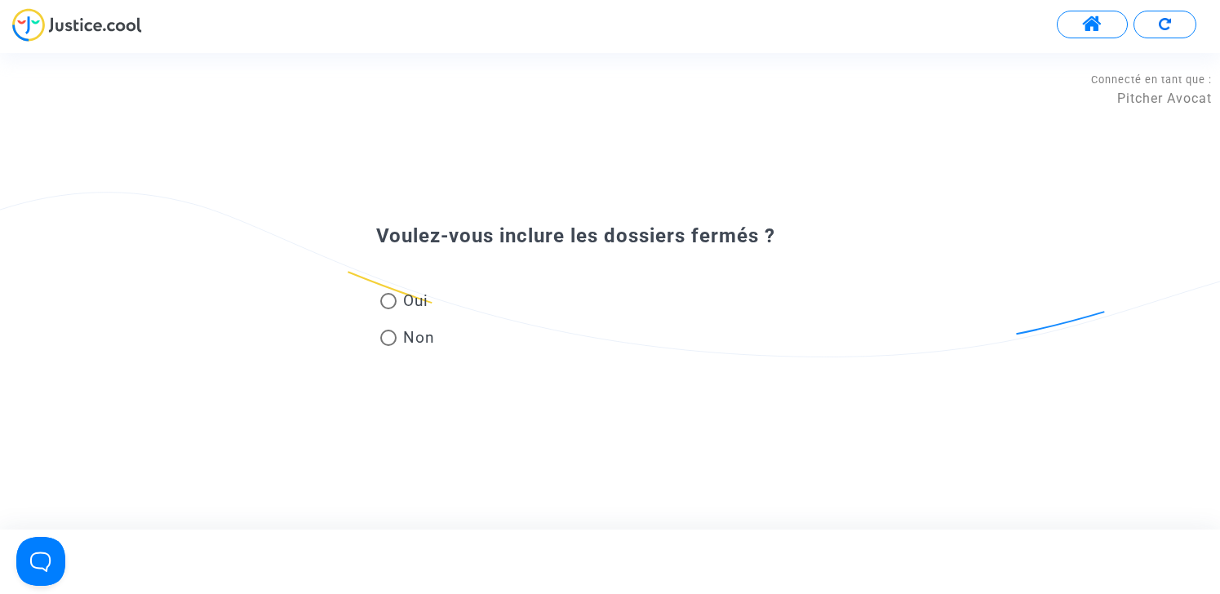
click at [405, 288] on mat-radio-group "Oui Non" at bounding box center [407, 322] width 63 height 73
click at [393, 294] on span at bounding box center [388, 301] width 16 height 16
click at [388, 309] on input "Oui" at bounding box center [388, 309] width 1 height 1
radio input "true"
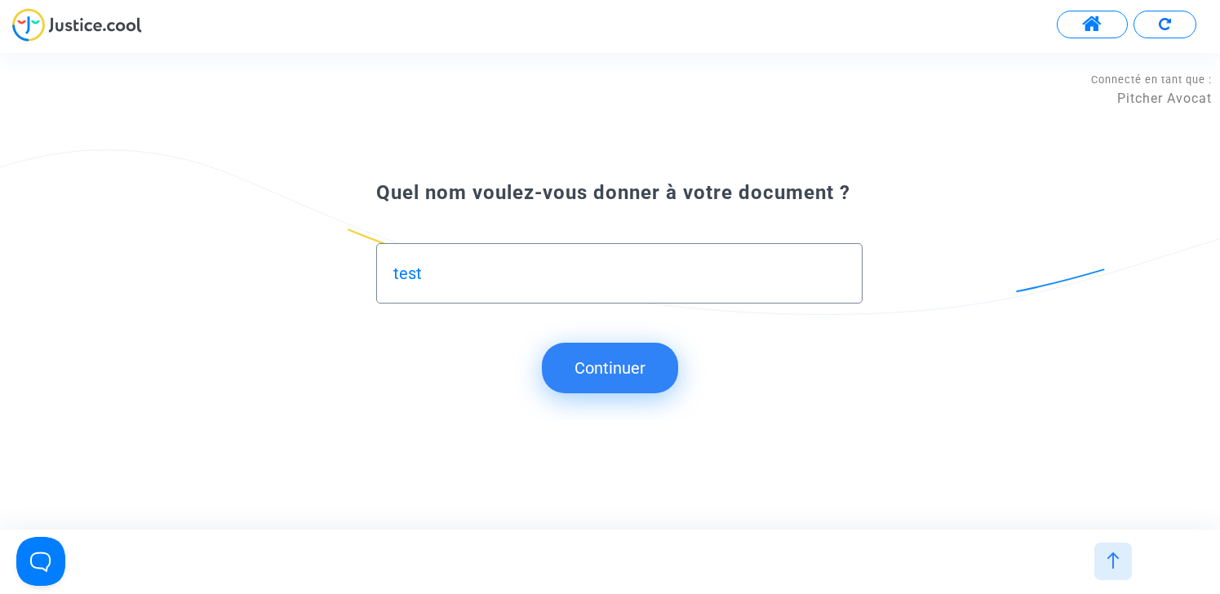
type input "test"
click at [608, 355] on button "Continuer" at bounding box center [610, 368] width 136 height 51
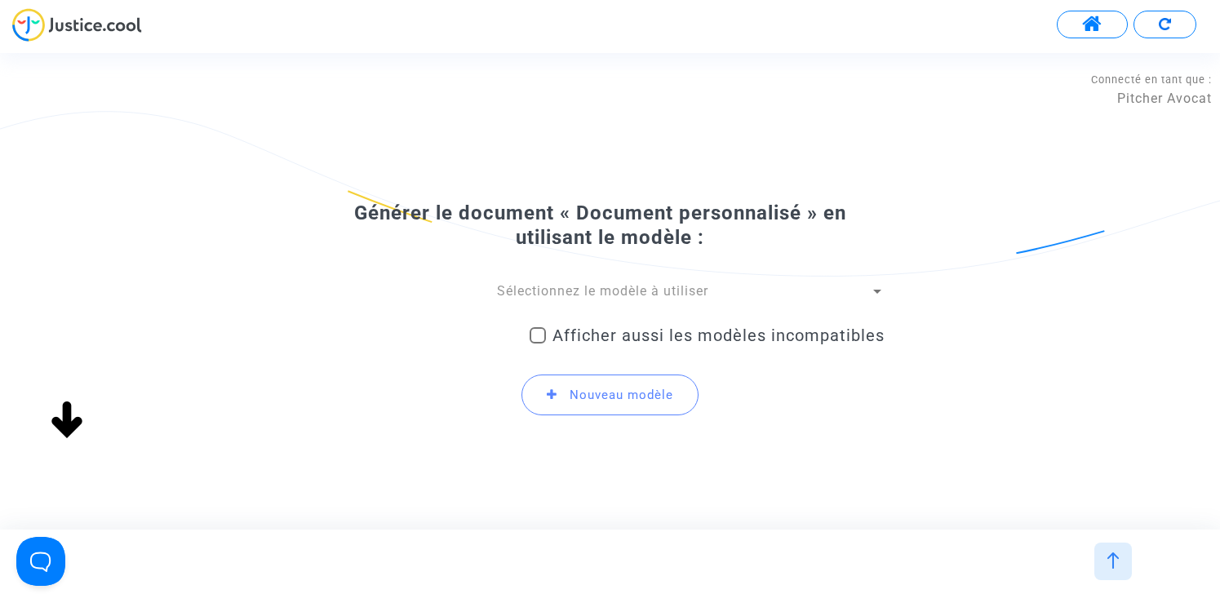
click at [587, 295] on span "Sélectionnez le modèle à utiliser" at bounding box center [602, 291] width 211 height 16
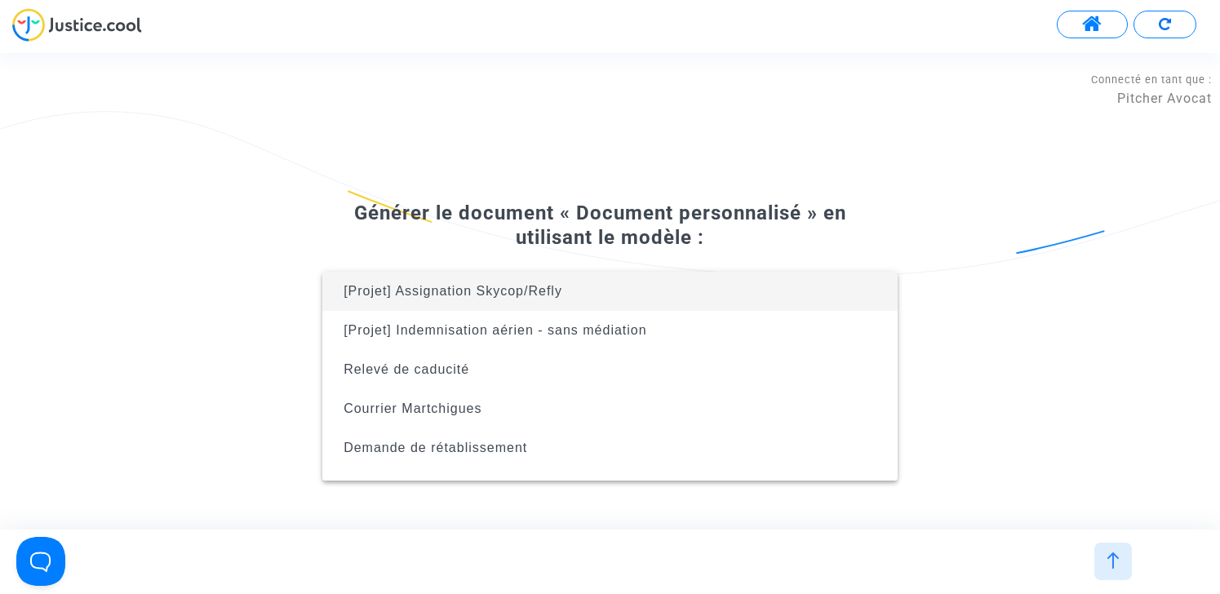
scroll to position [104, 0]
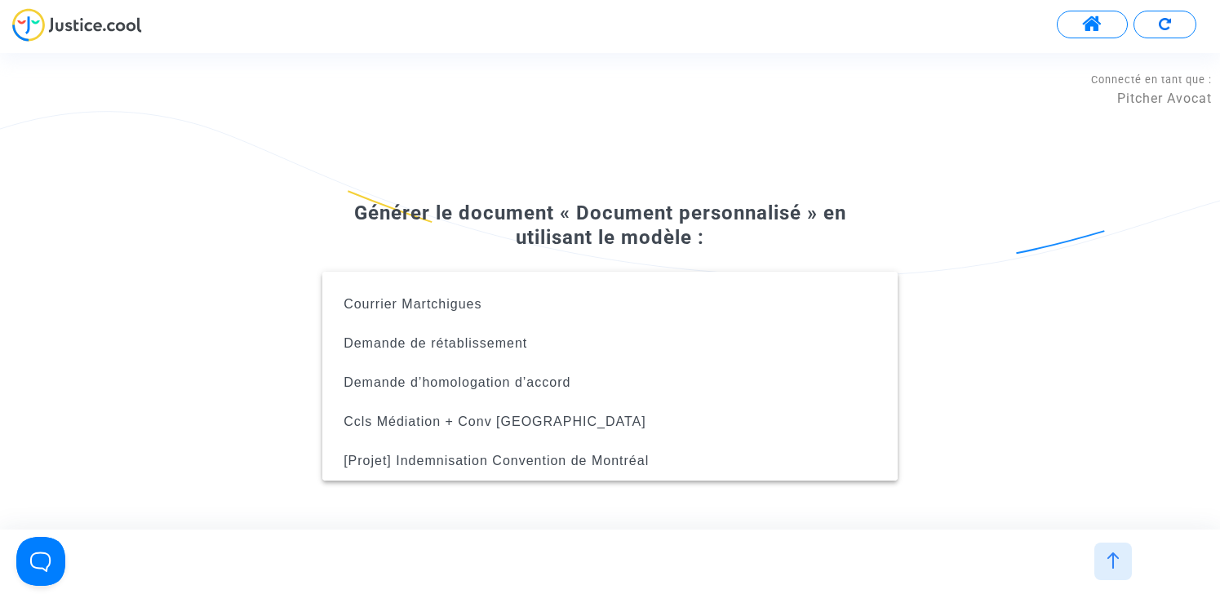
click at [583, 224] on div at bounding box center [610, 297] width 1220 height 594
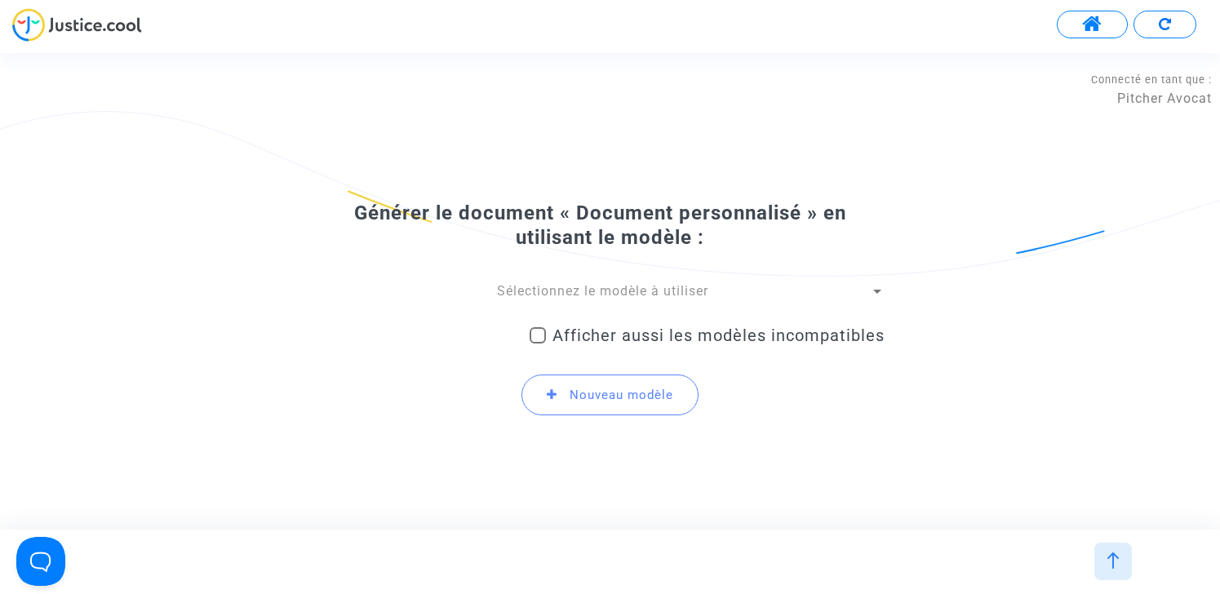
click at [588, 339] on span "Afficher aussi les modèles incompatibles" at bounding box center [719, 336] width 332 height 20
click at [538, 344] on input "Afficher aussi les modèles incompatibles" at bounding box center [537, 344] width 1 height 1
checkbox input "true"
click at [581, 291] on span "Sélectionnez le modèle à utiliser" at bounding box center [602, 291] width 211 height 16
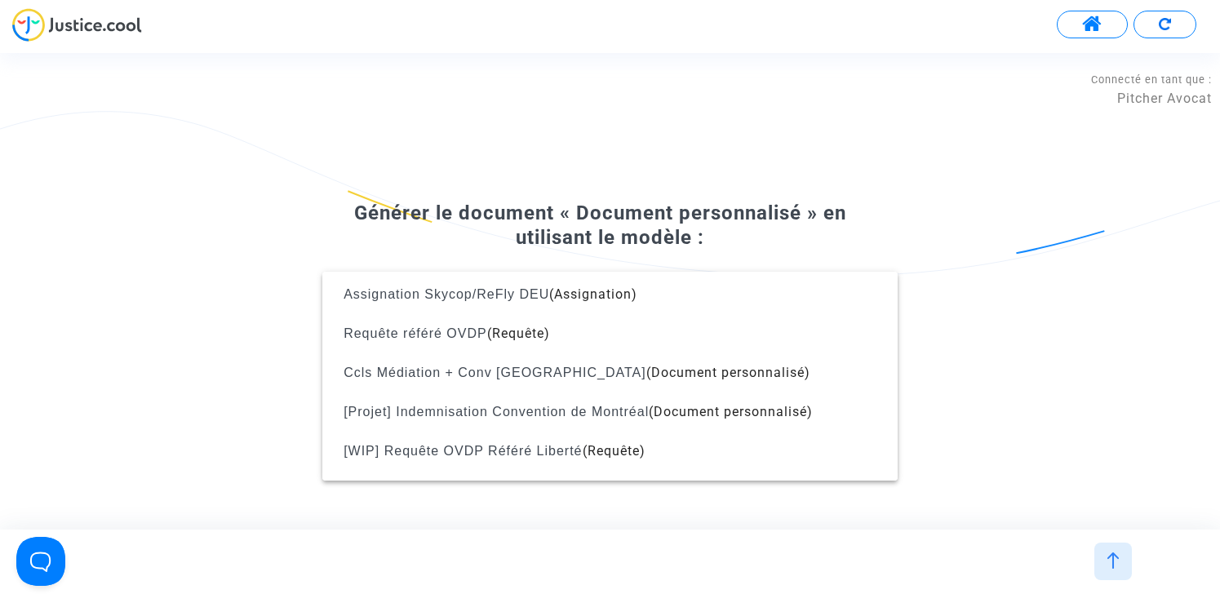
scroll to position [2102, 0]
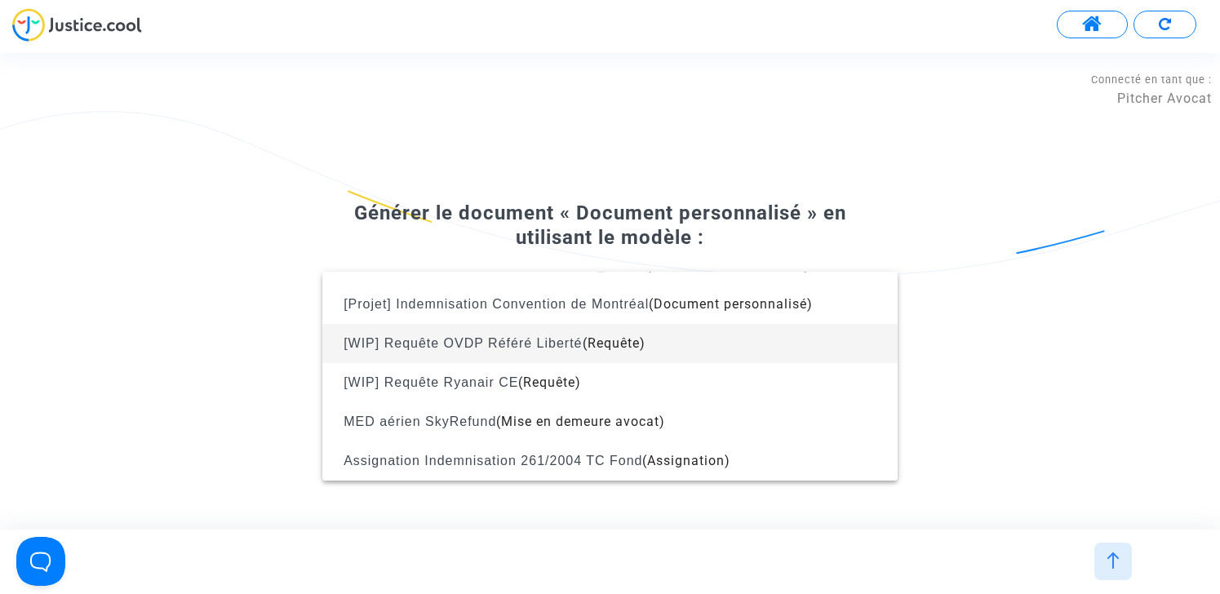
click at [567, 348] on span "[WIP] Requête OVDP Référé Liberté" at bounding box center [463, 343] width 238 height 14
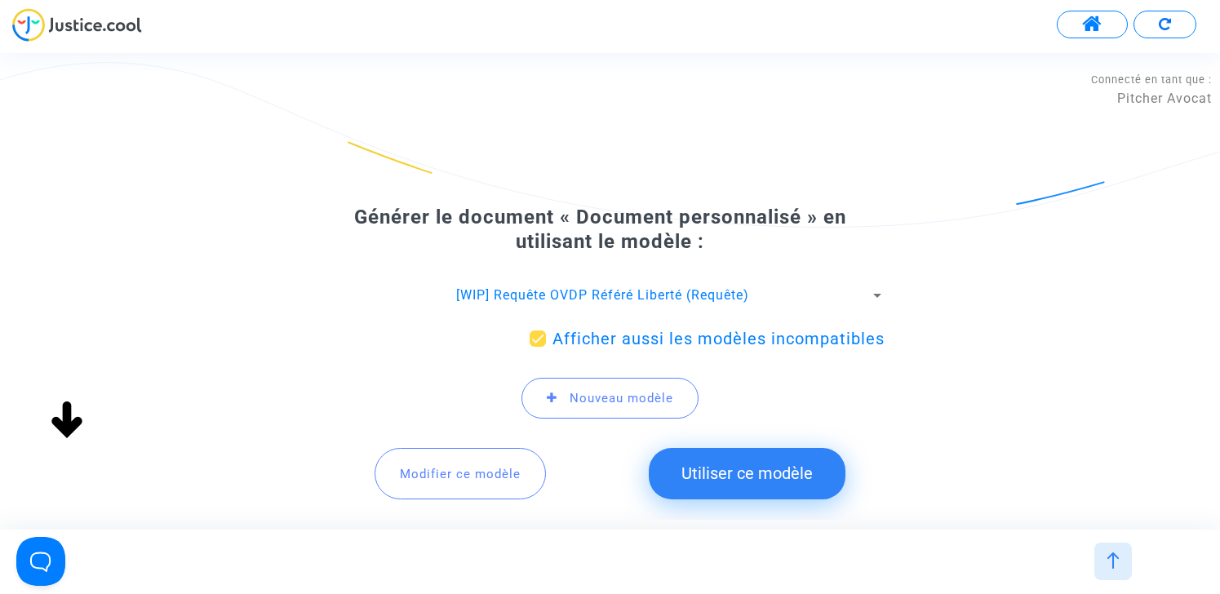
click at [681, 469] on button "Utiliser ce modèle" at bounding box center [747, 473] width 197 height 51
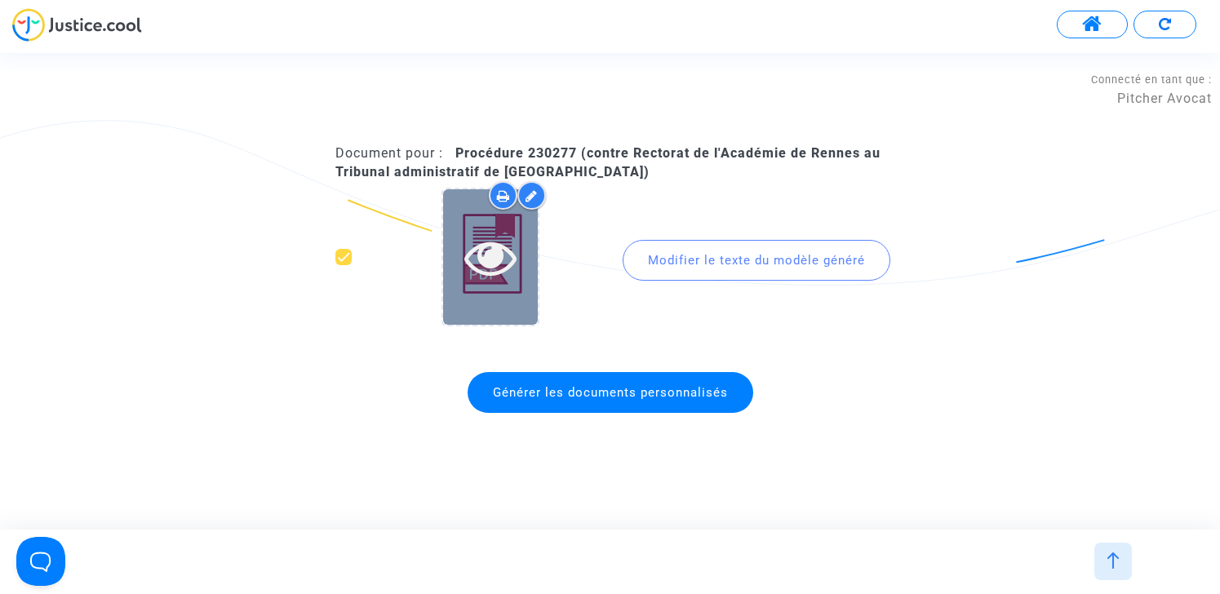
click at [490, 258] on icon at bounding box center [490, 257] width 53 height 52
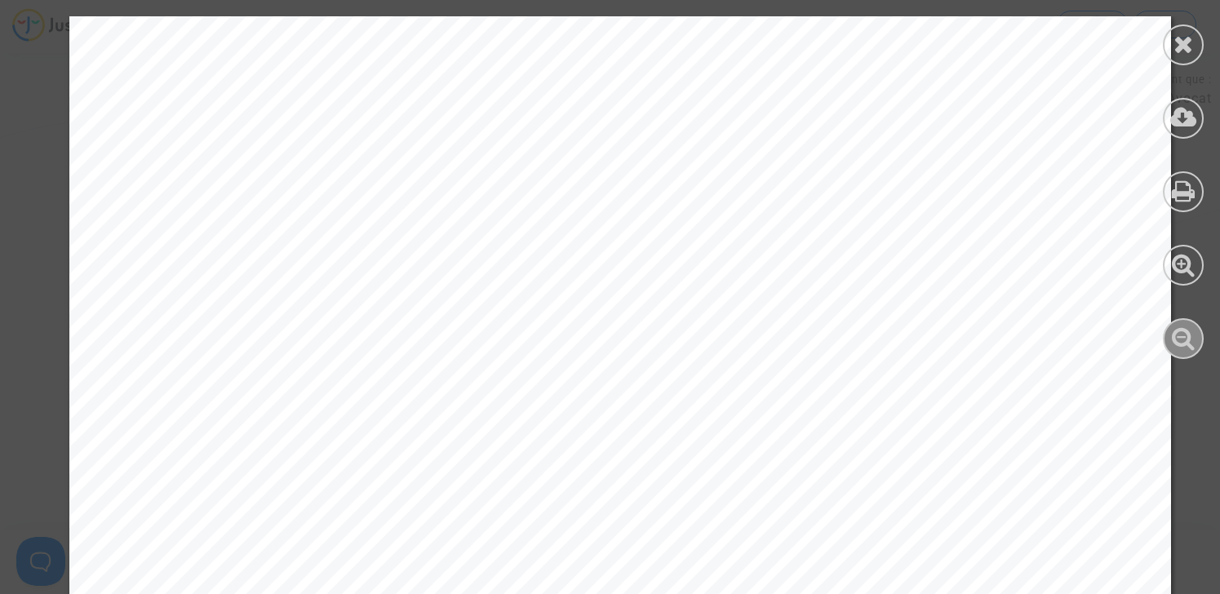
click at [1179, 336] on icon at bounding box center [1184, 338] width 24 height 24
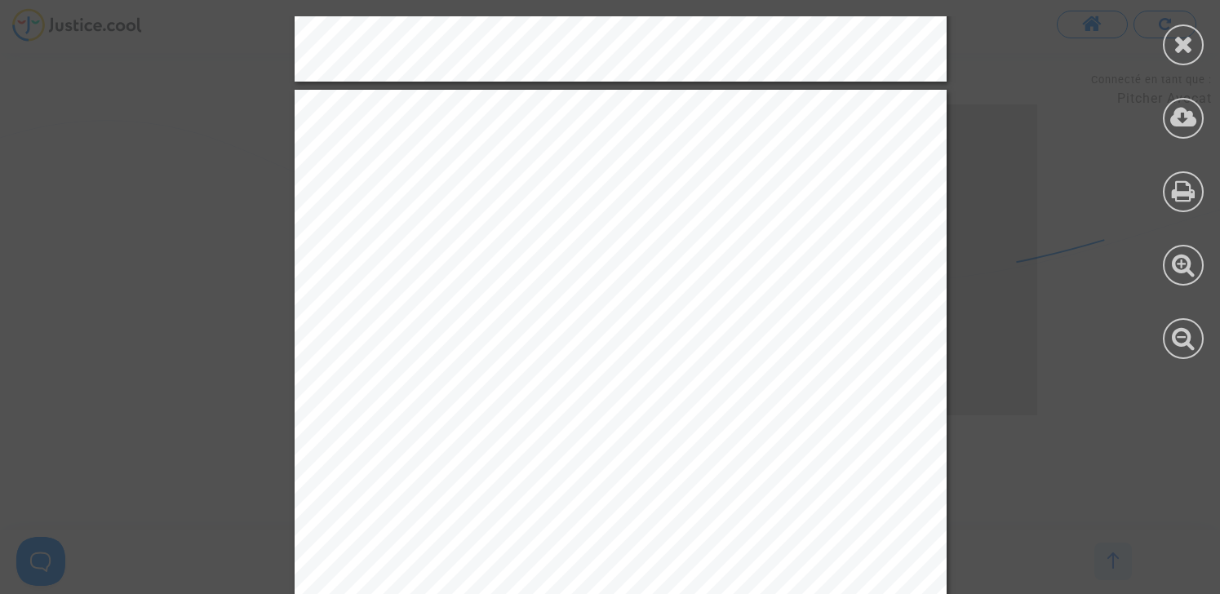
scroll to position [823, 0]
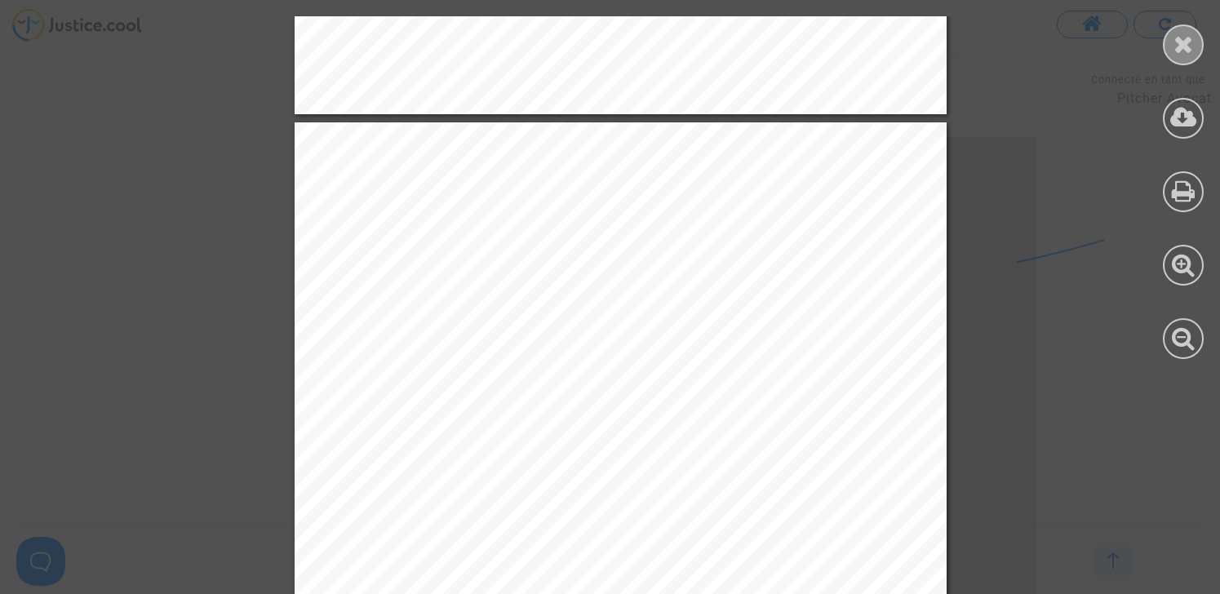
click at [1175, 51] on icon at bounding box center [1184, 44] width 20 height 24
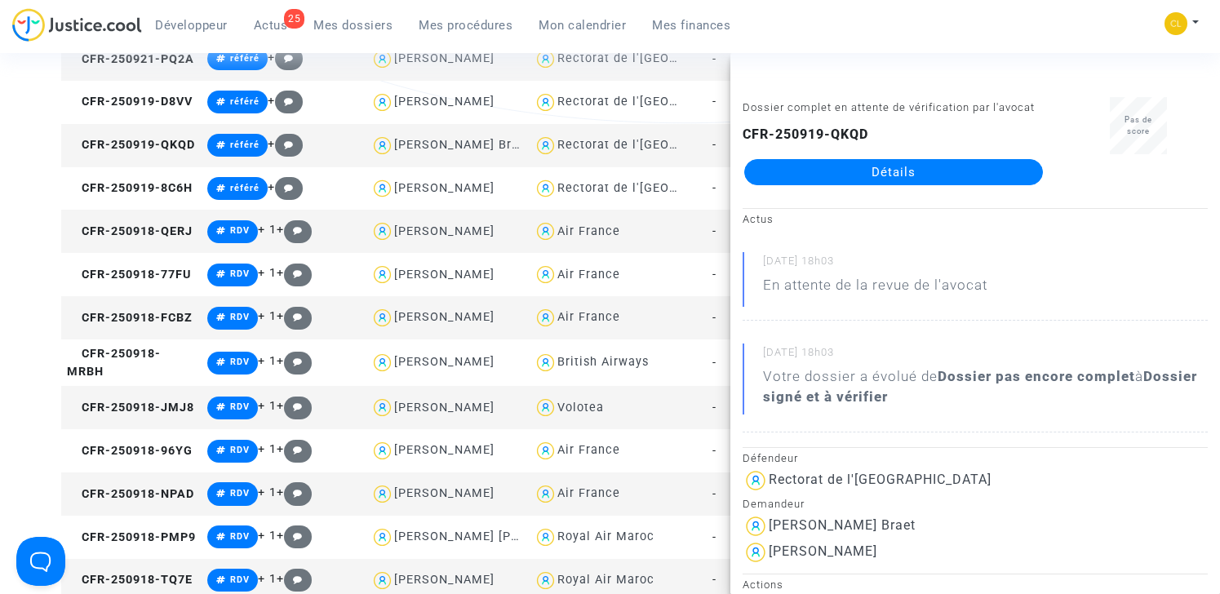
click at [798, 135] on b "CFR-250919-QKQD" at bounding box center [806, 135] width 126 height 16
copy div "CFR-250919-QKQD Détails"
